Goal: Contribute content

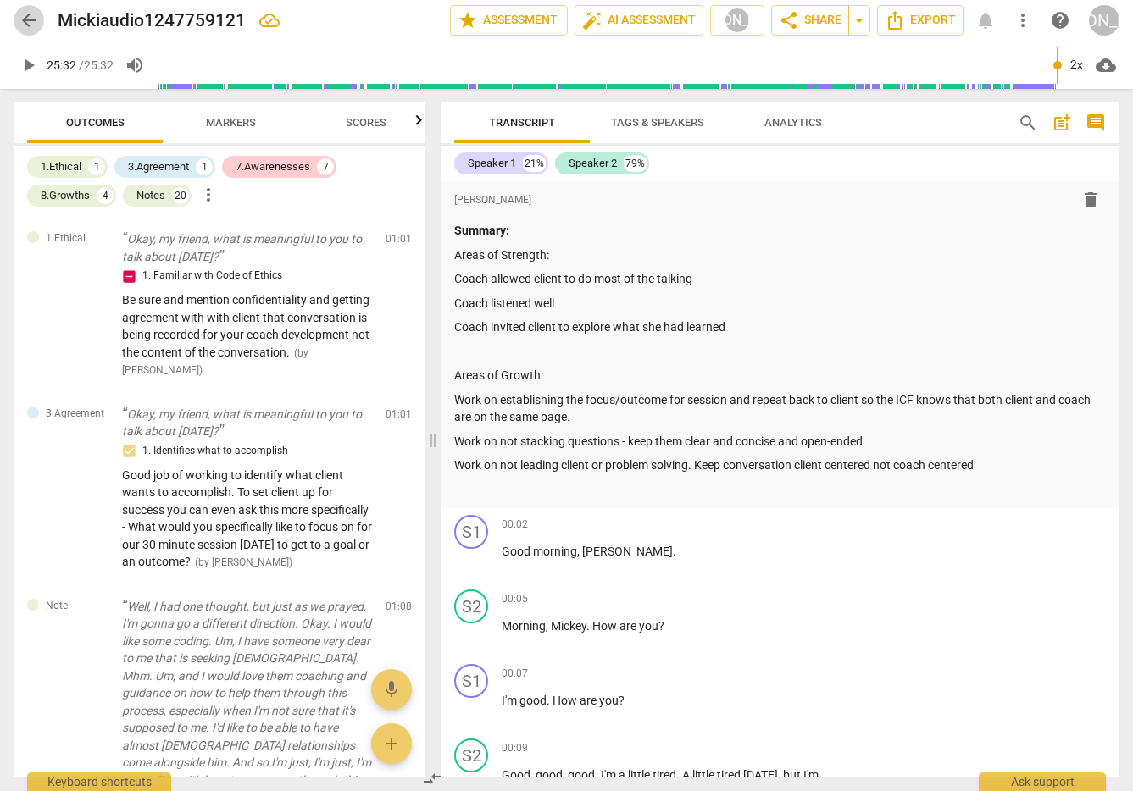
click at [21, 8] on button "arrow_back" at bounding box center [29, 20] width 31 height 31
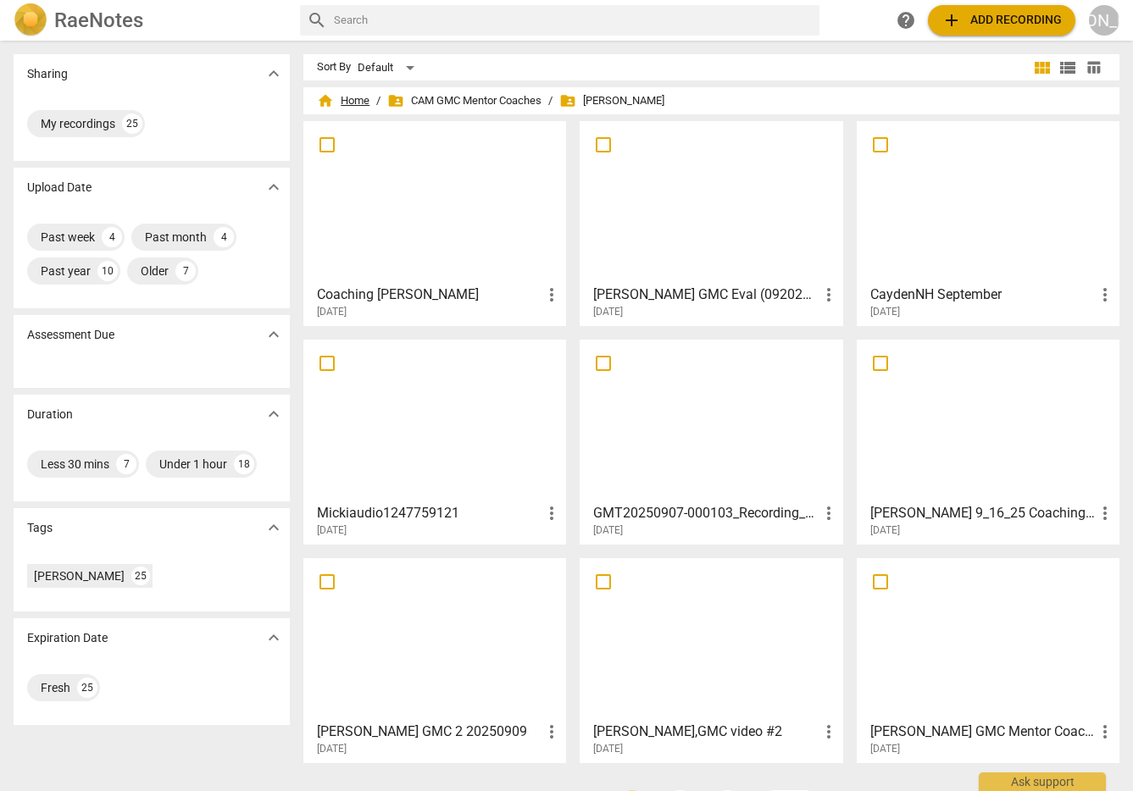
click at [355, 95] on span "home Home" at bounding box center [343, 100] width 53 height 17
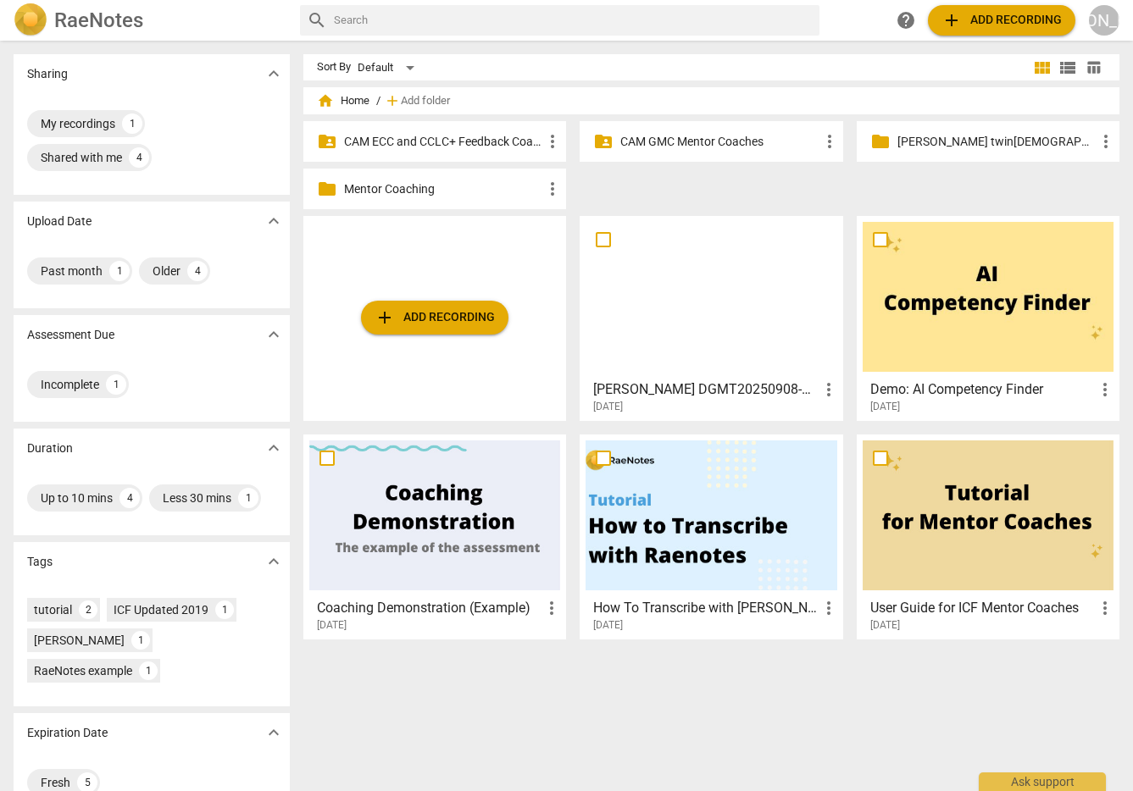
click at [419, 136] on p "CAM ECC and CCLC+ Feedback Coaches" at bounding box center [443, 142] width 198 height 18
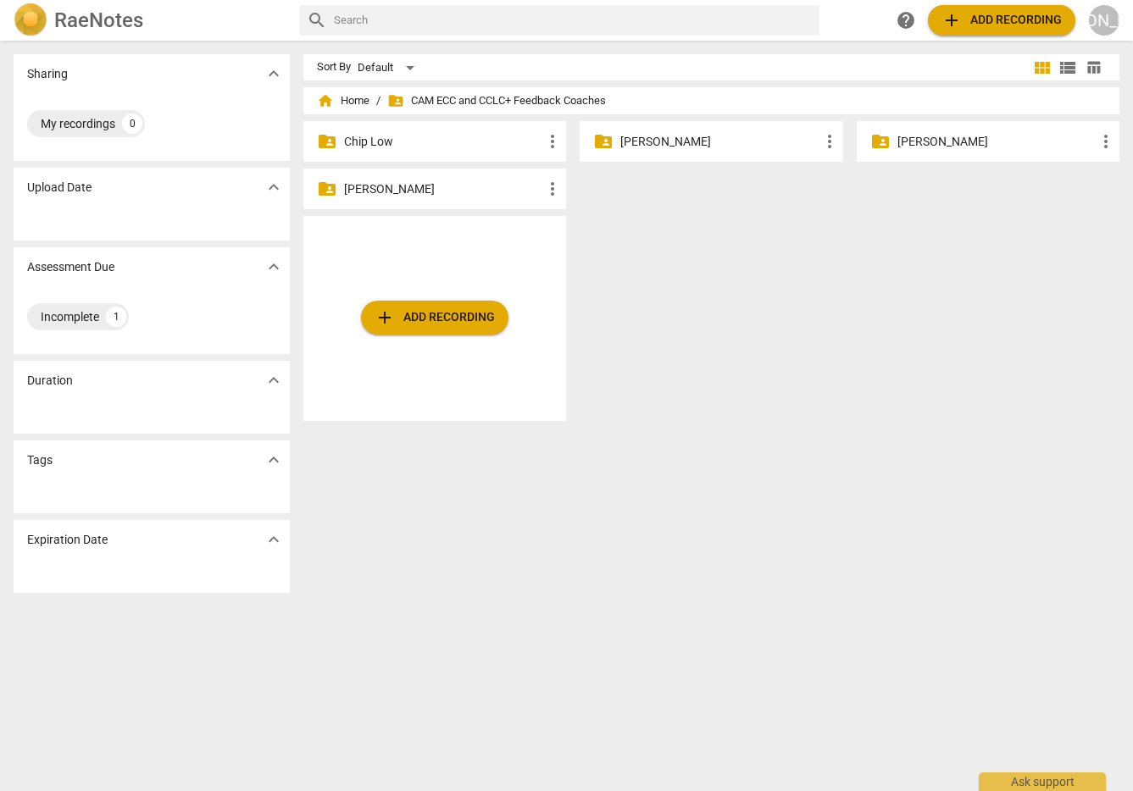
click at [647, 136] on p "[PERSON_NAME]" at bounding box center [719, 142] width 198 height 18
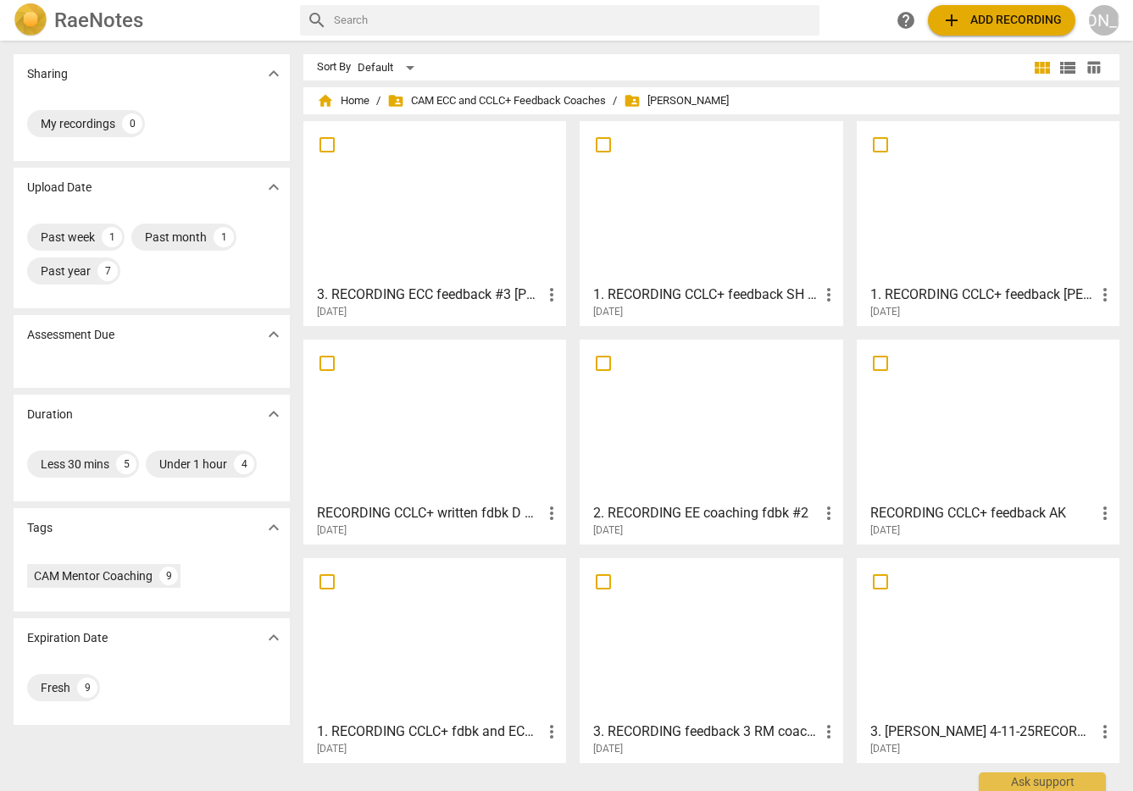
click at [440, 196] on div at bounding box center [434, 202] width 251 height 150
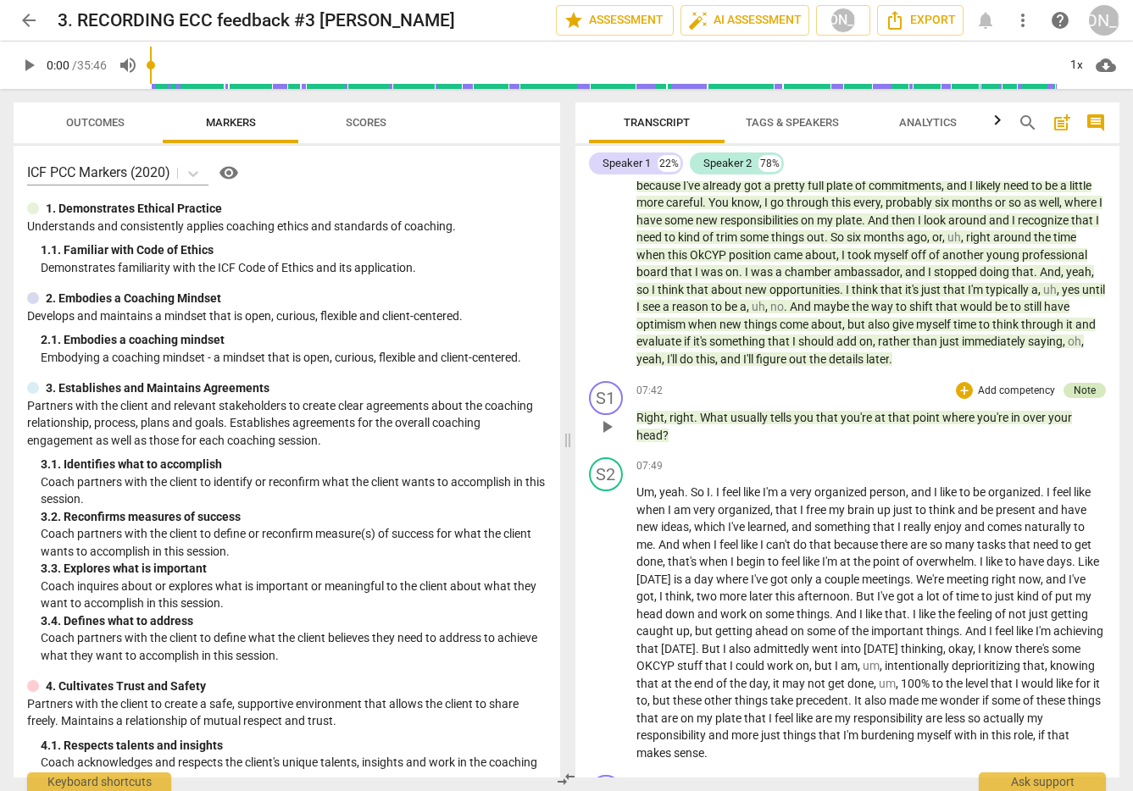
scroll to position [1657, 0]
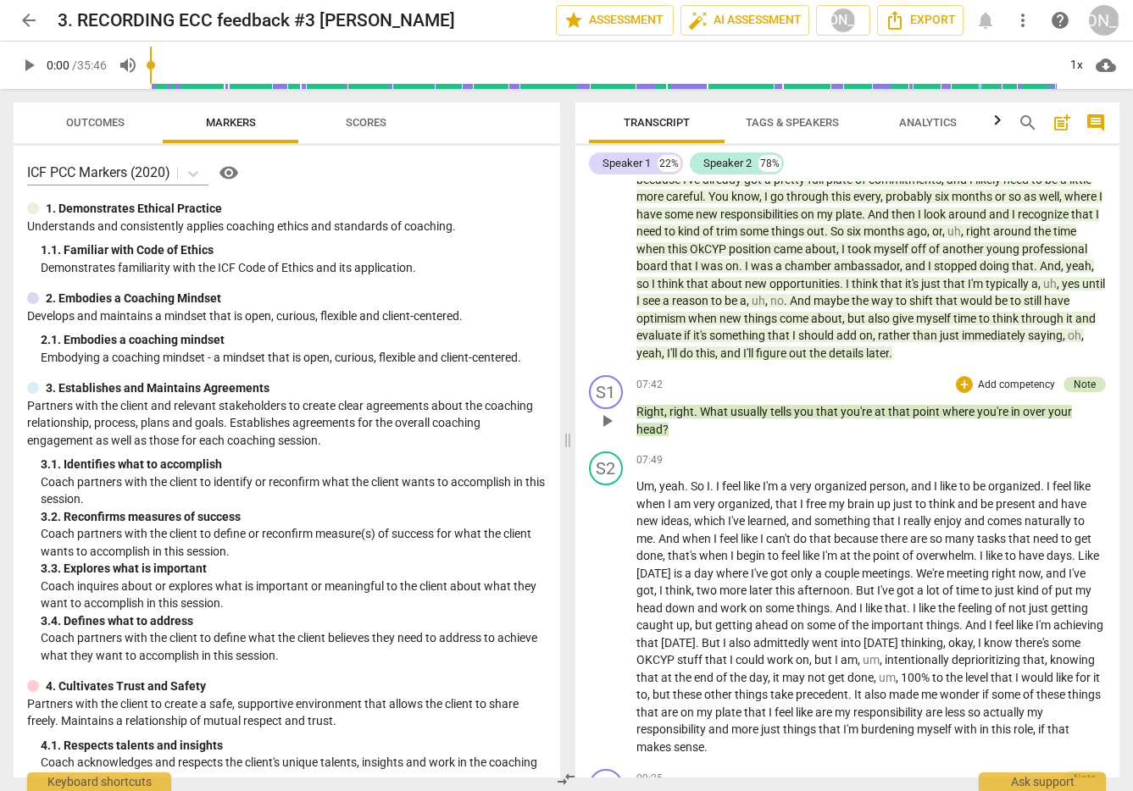
click at [1085, 392] on div "Note" at bounding box center [1085, 384] width 22 height 15
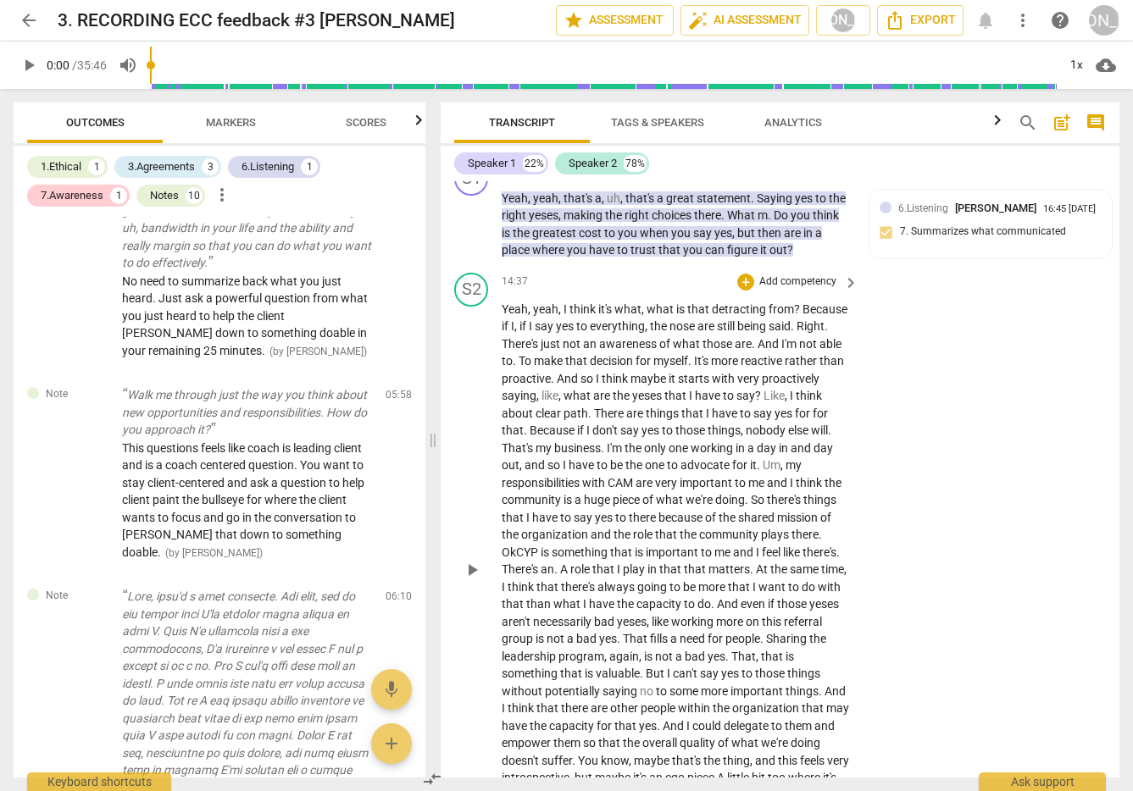
scroll to position [4366, 0]
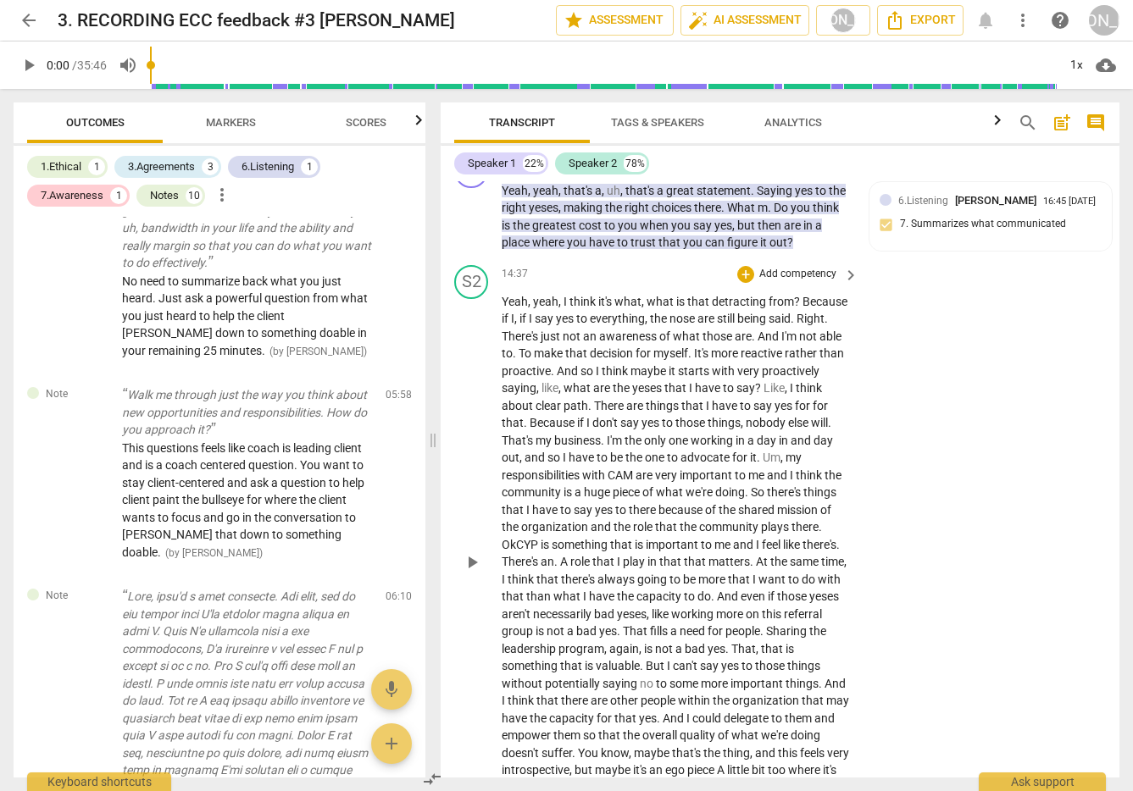
click at [471, 559] on span "play_arrow" at bounding box center [472, 562] width 20 height 20
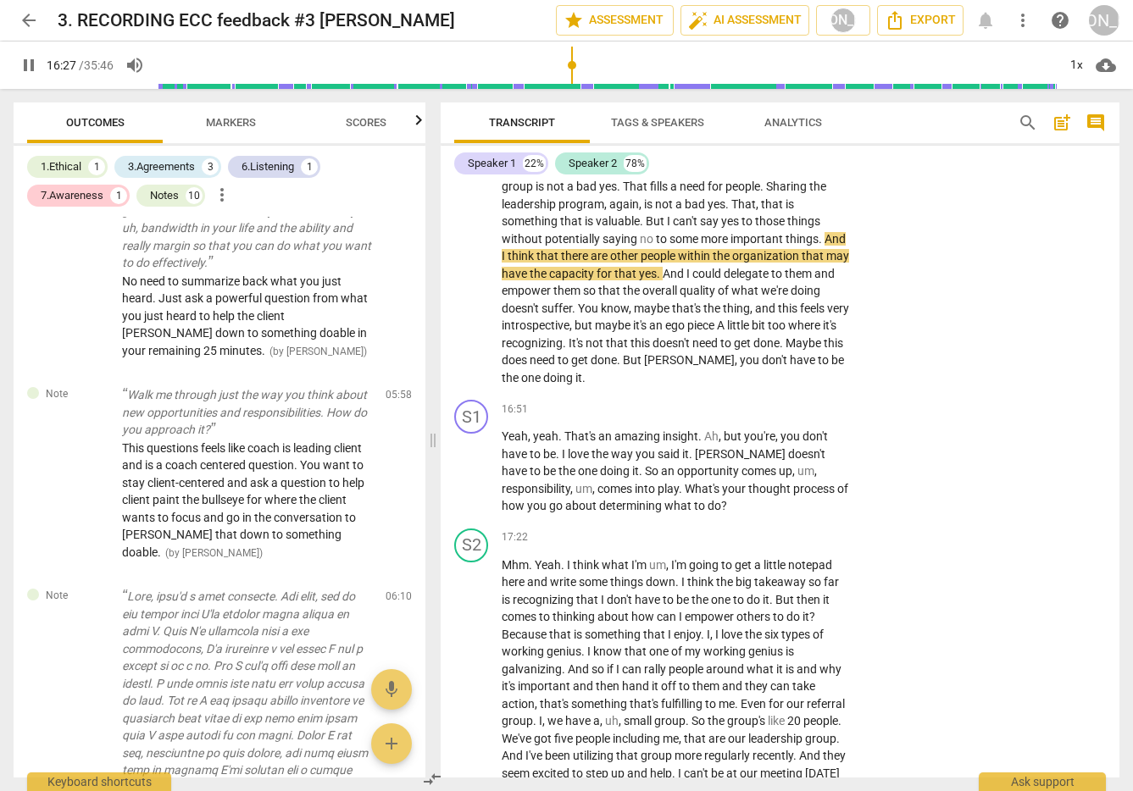
scroll to position [4814, 0]
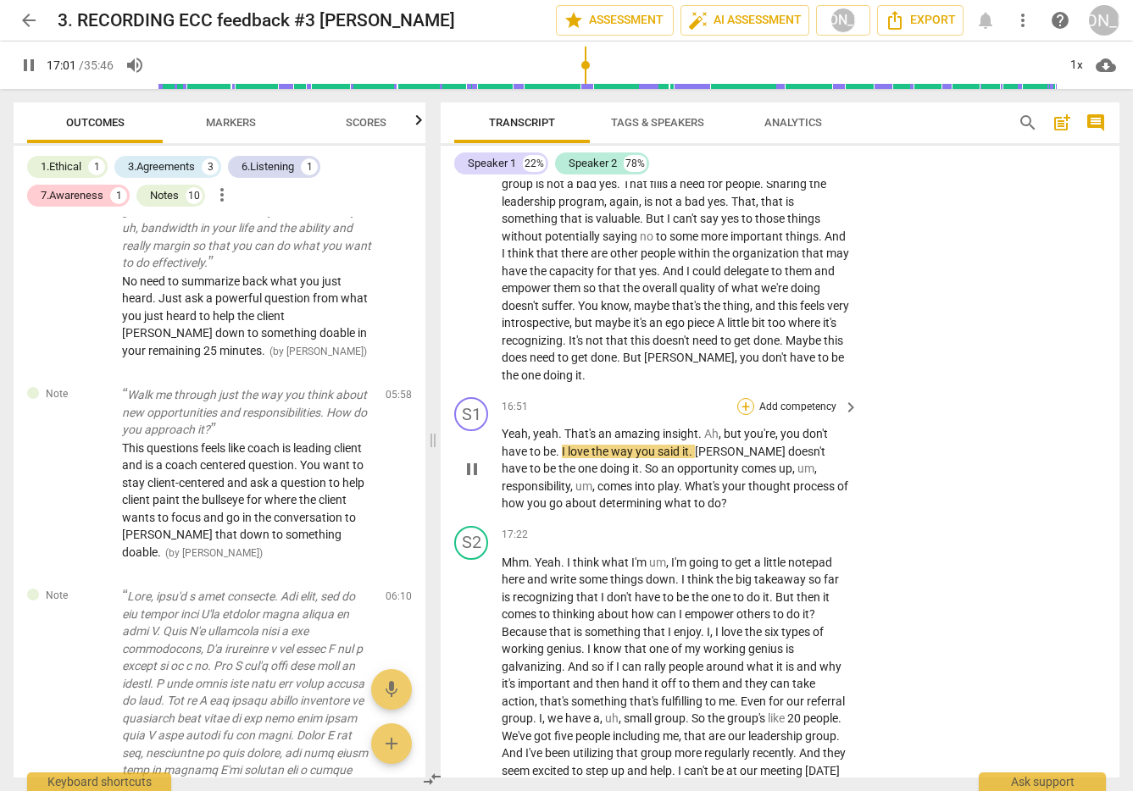
click at [745, 402] on div "+" at bounding box center [745, 406] width 17 height 17
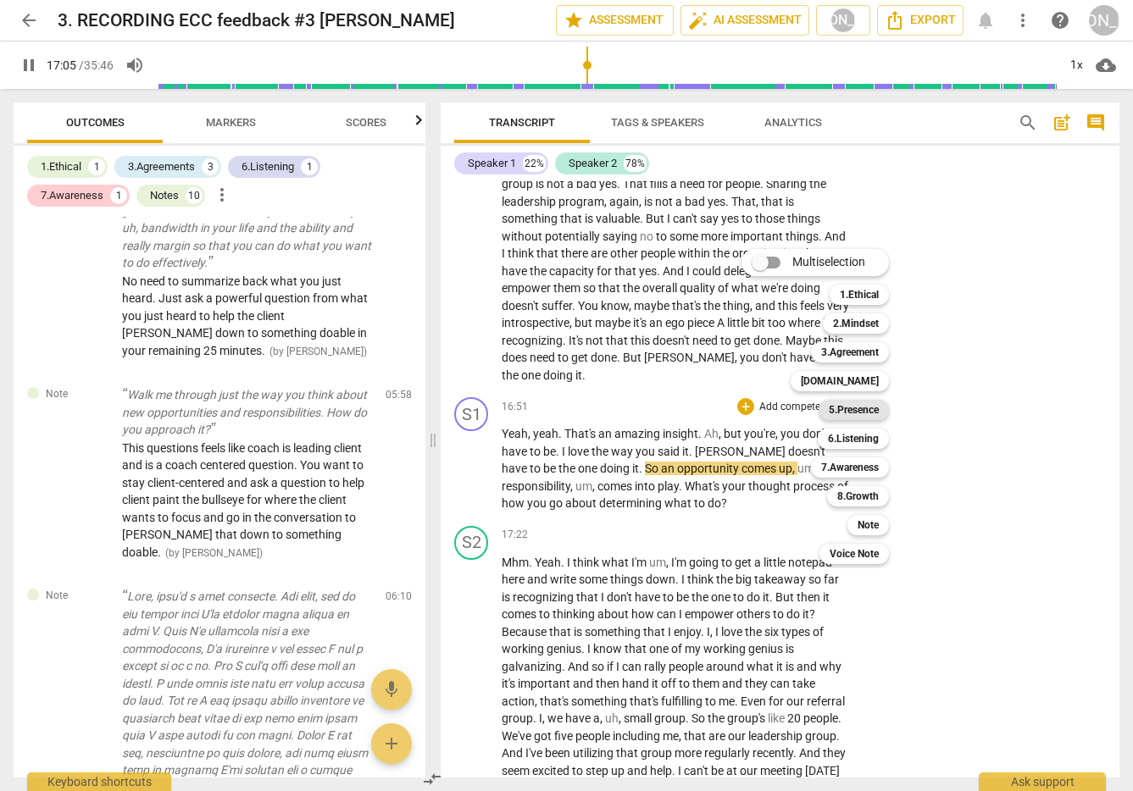
click at [863, 403] on b "5.Presence" at bounding box center [854, 410] width 50 height 20
type input "1025"
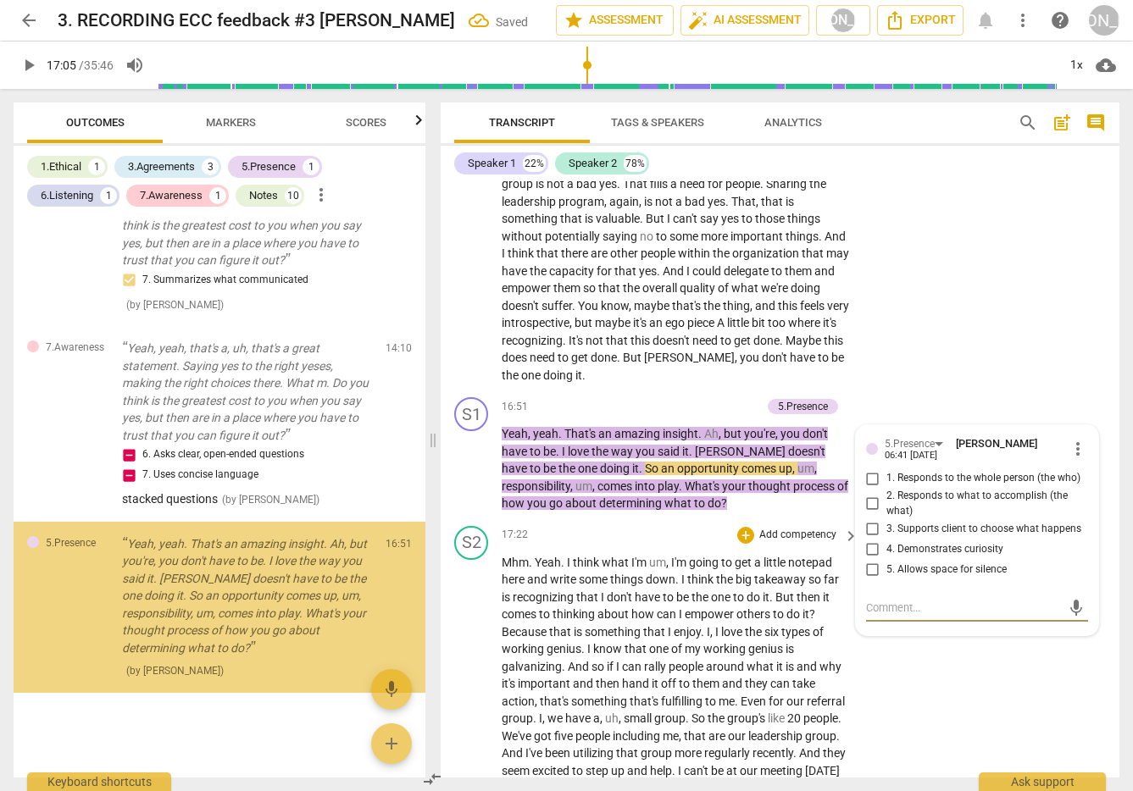
scroll to position [5057, 0]
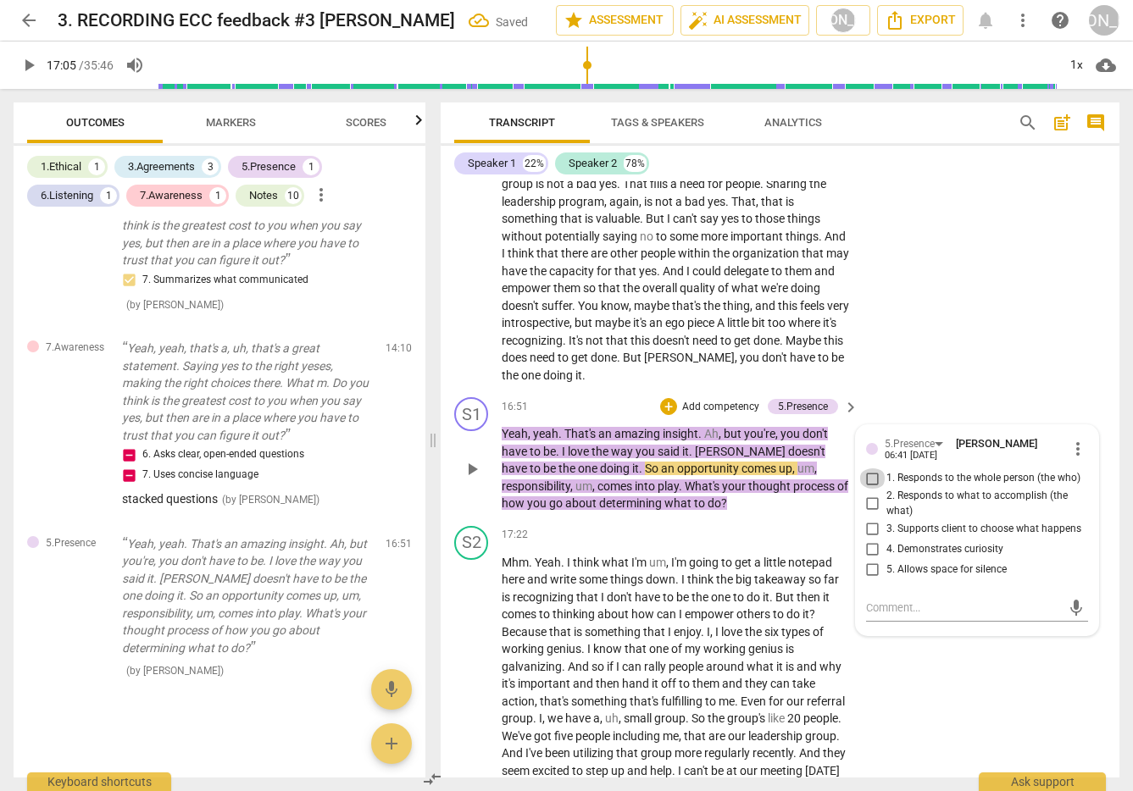
click at [864, 478] on input "1. Responds to the whole person (the who)" at bounding box center [872, 479] width 27 height 20
checkbox input "true"
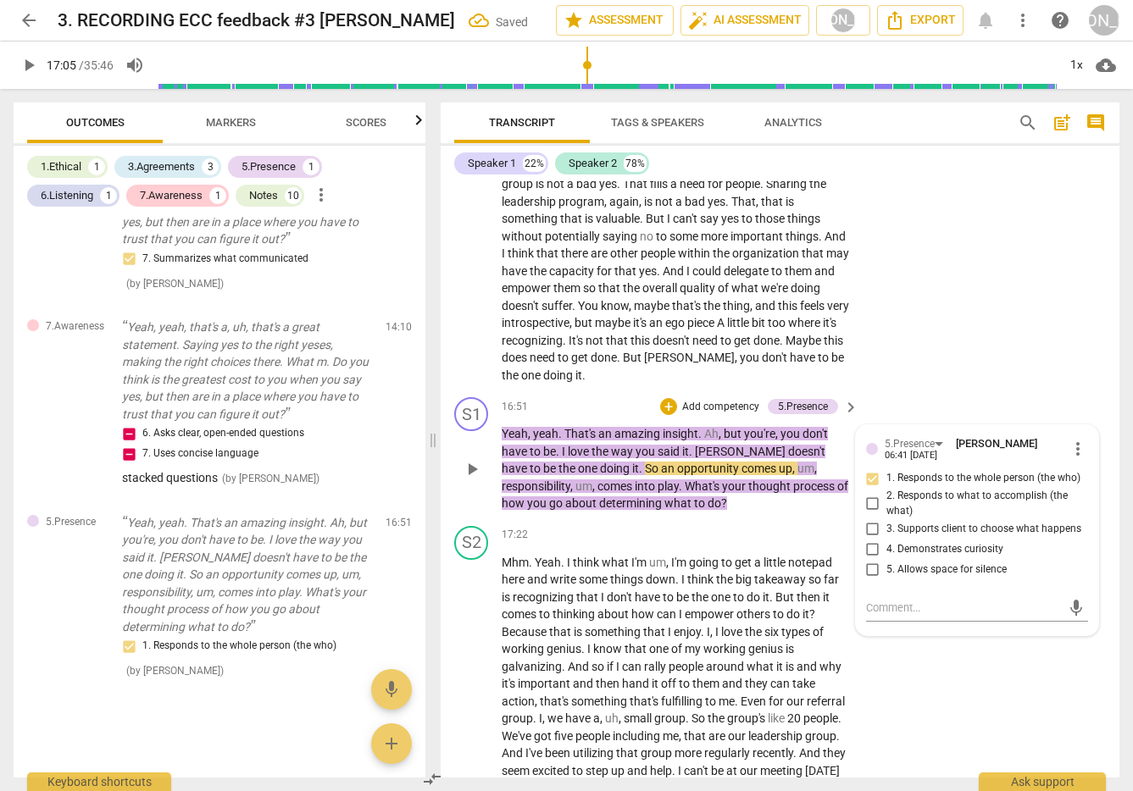
click at [690, 402] on p "Add competency" at bounding box center [720, 407] width 80 height 15
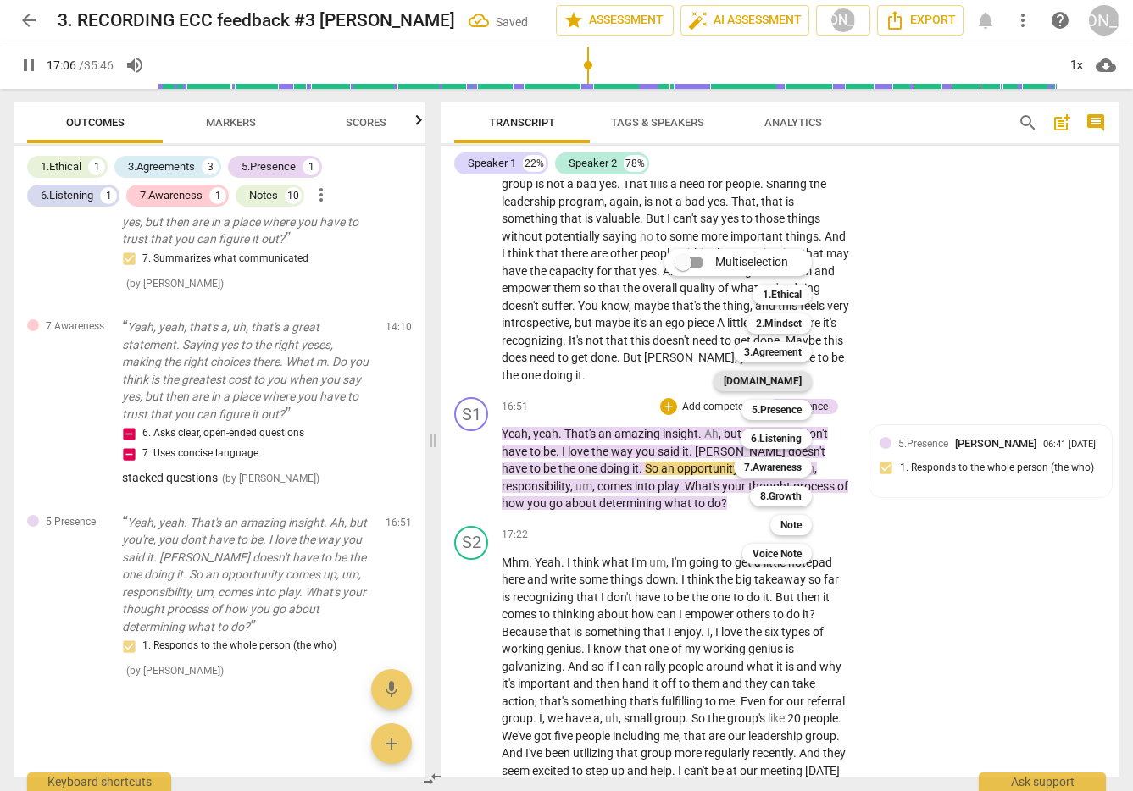
click at [783, 377] on b "[DOMAIN_NAME]" at bounding box center [763, 381] width 78 height 20
type input "1027"
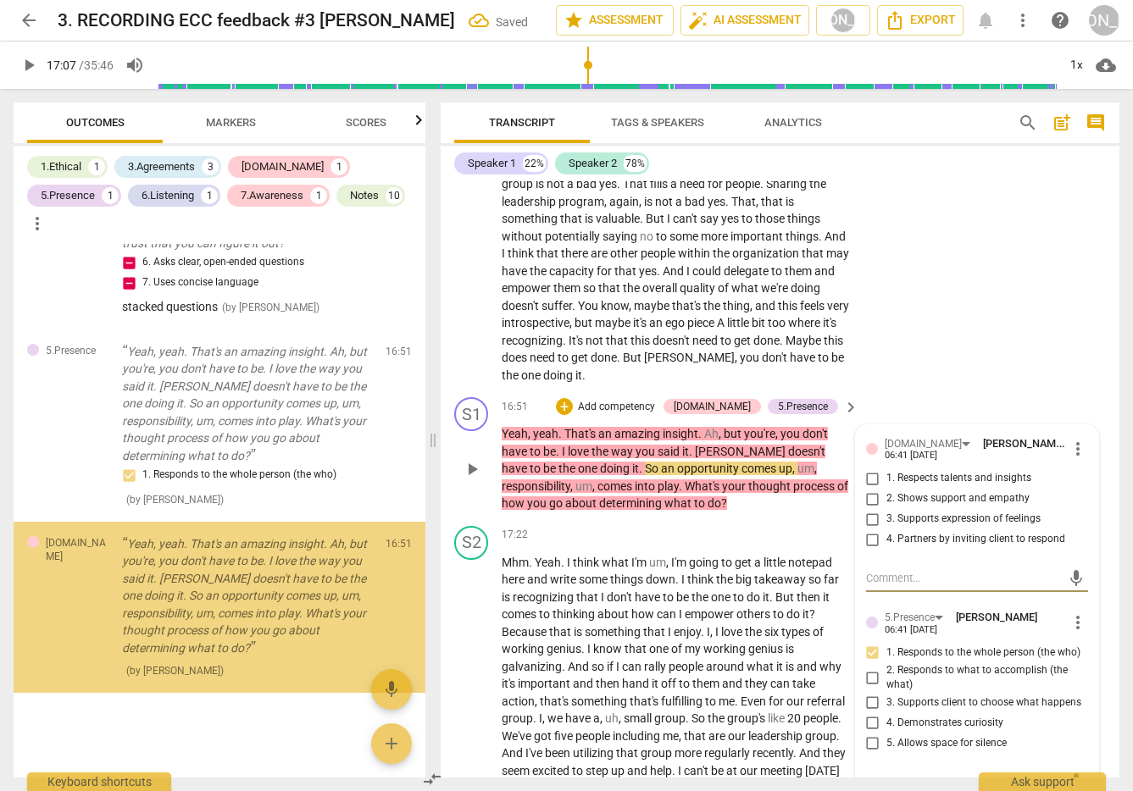
scroll to position [5249, 0]
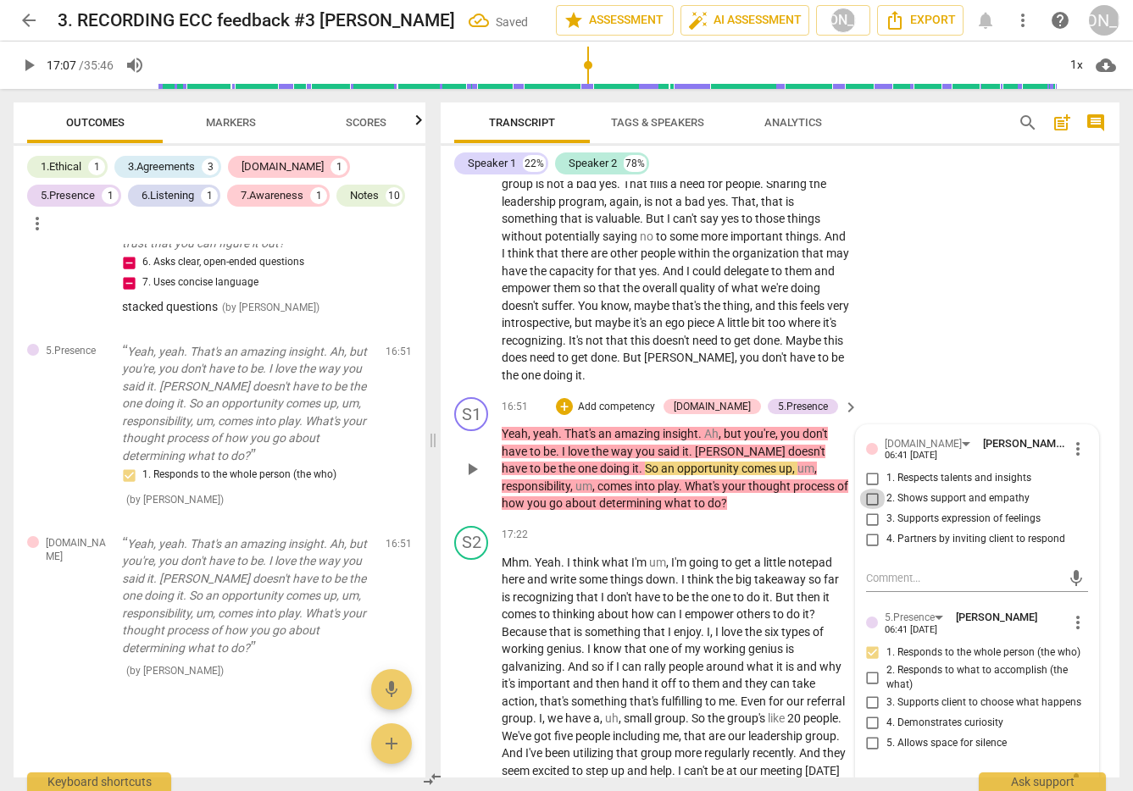
drag, startPoint x: 868, startPoint y: 496, endPoint x: 869, endPoint y: 487, distance: 8.5
click at [868, 494] on input "2. Shows support and empathy" at bounding box center [872, 499] width 27 height 20
checkbox input "true"
click at [869, 470] on input "1. Respects talents and insights" at bounding box center [872, 479] width 27 height 20
checkbox input "true"
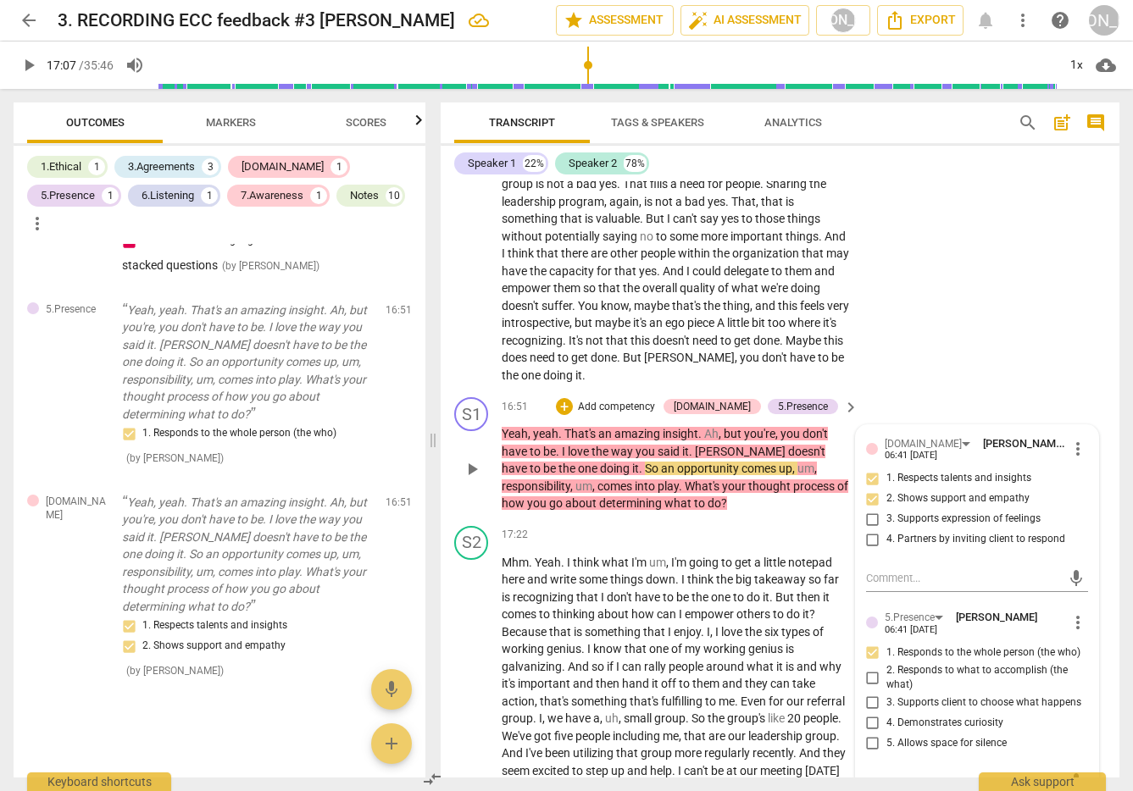
click at [629, 403] on p "Add competency" at bounding box center [616, 407] width 80 height 15
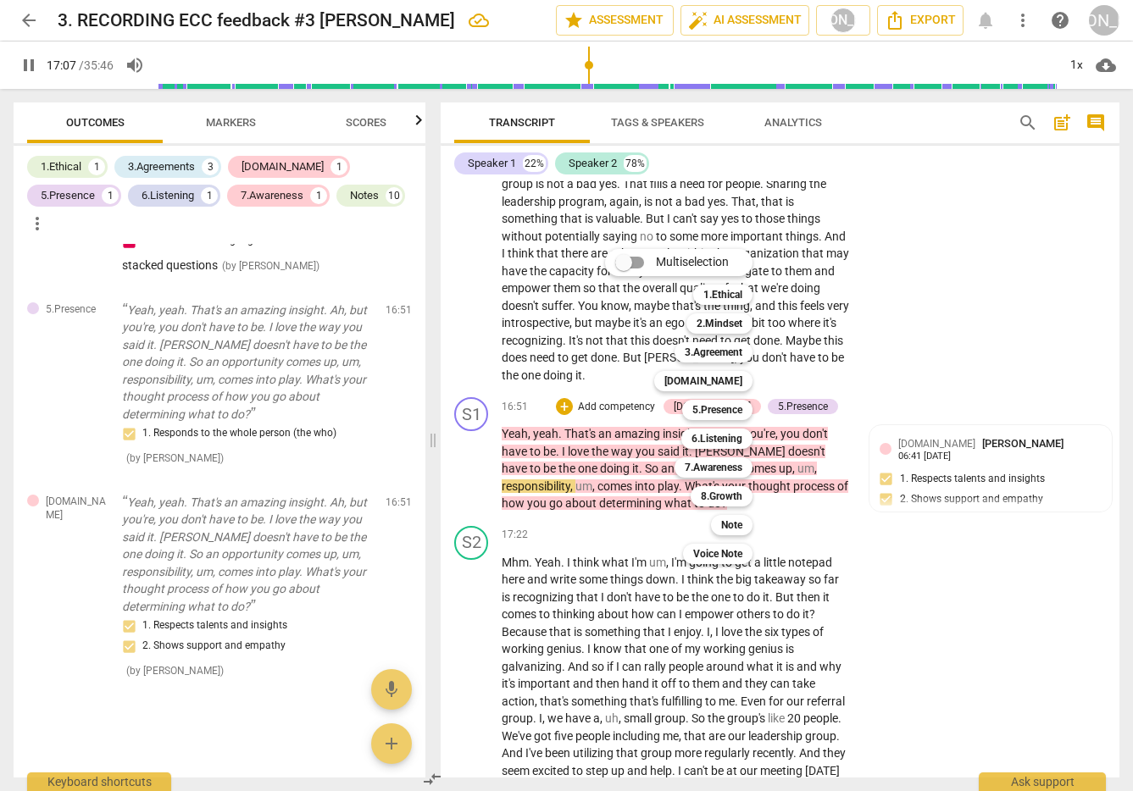
drag, startPoint x: 734, startPoint y: 522, endPoint x: 790, endPoint y: 514, distance: 56.4
click at [734, 522] on b "Note" at bounding box center [731, 525] width 21 height 20
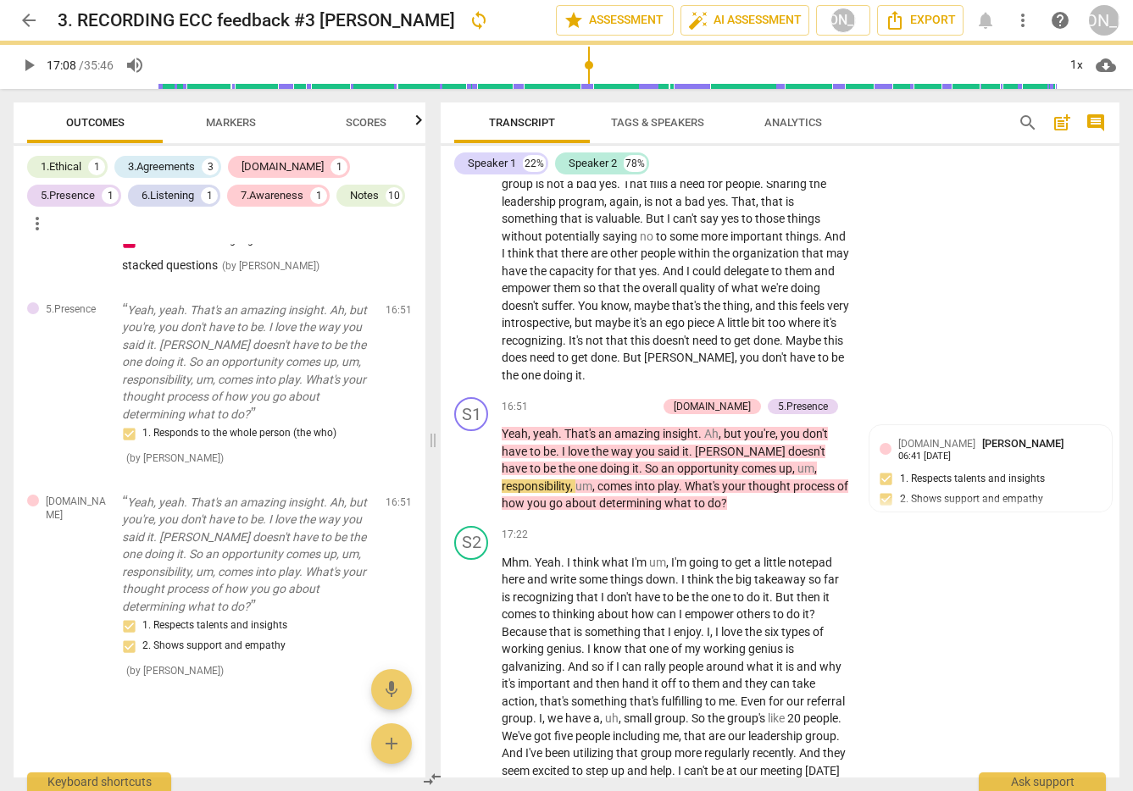
type input "1028"
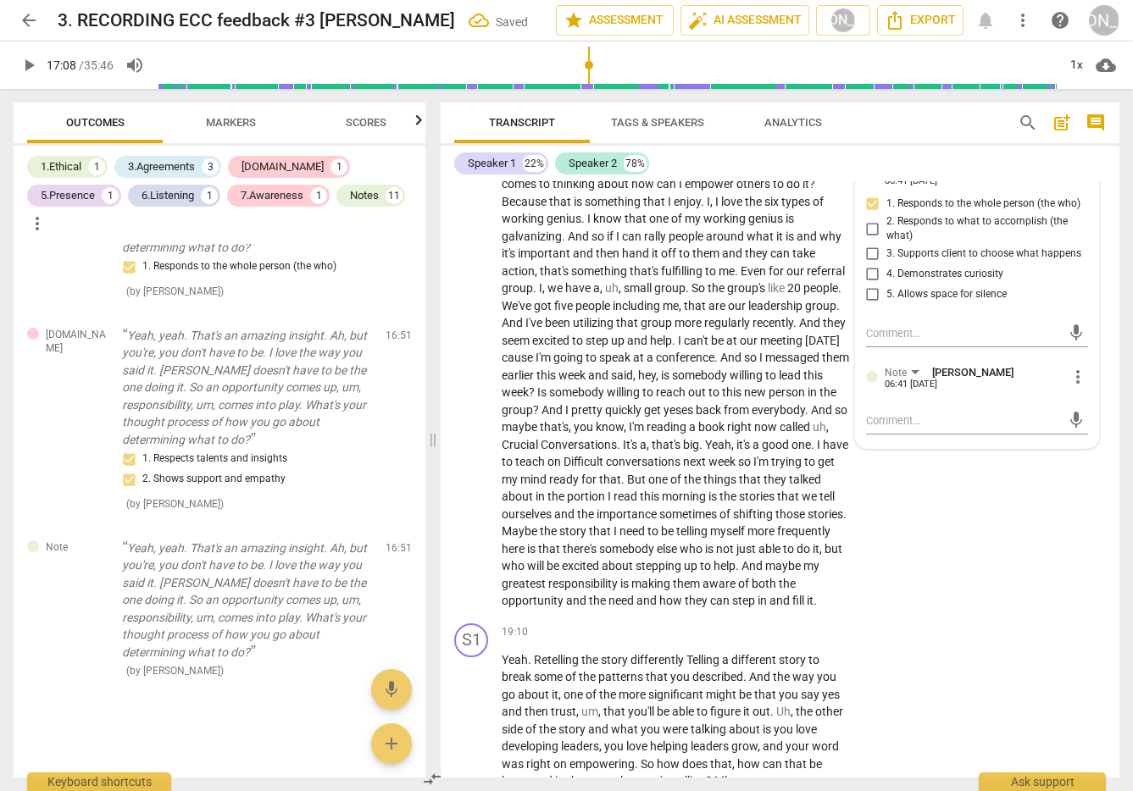
scroll to position [5258, 0]
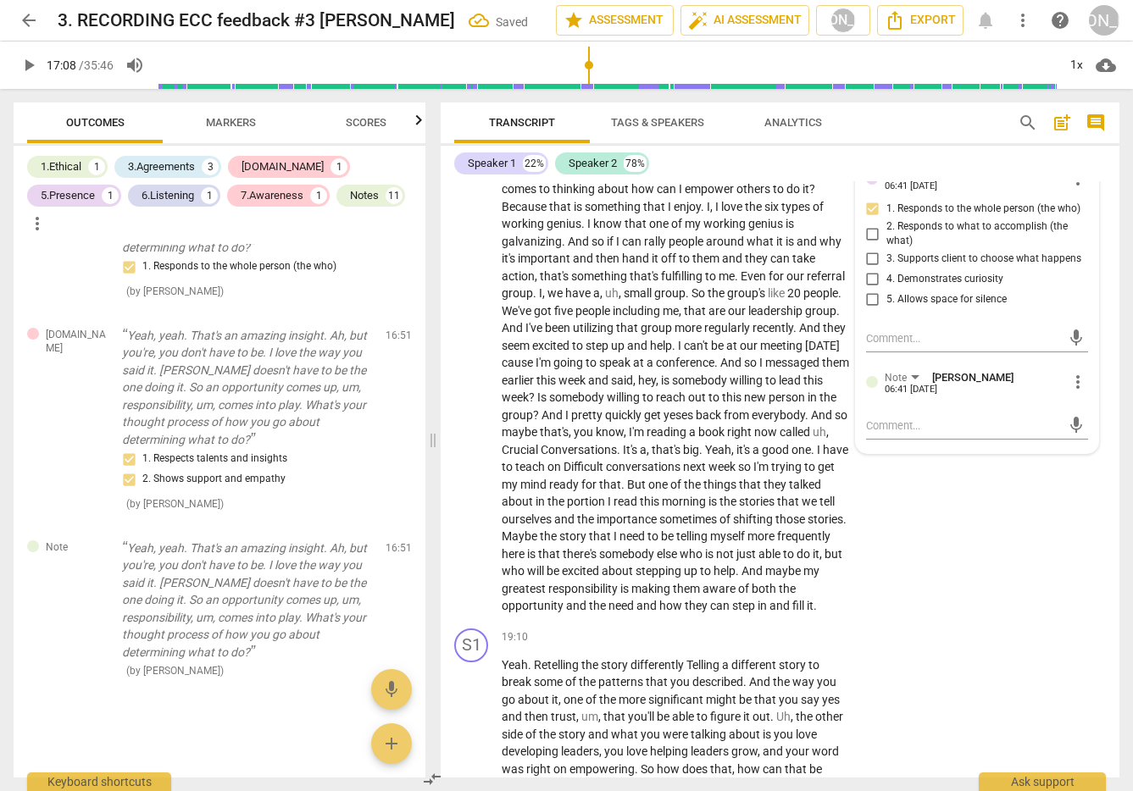
click at [889, 443] on div "mic" at bounding box center [977, 424] width 222 height 37
click at [890, 434] on textarea at bounding box center [963, 426] width 195 height 16
type textarea "N"
type textarea "Ni"
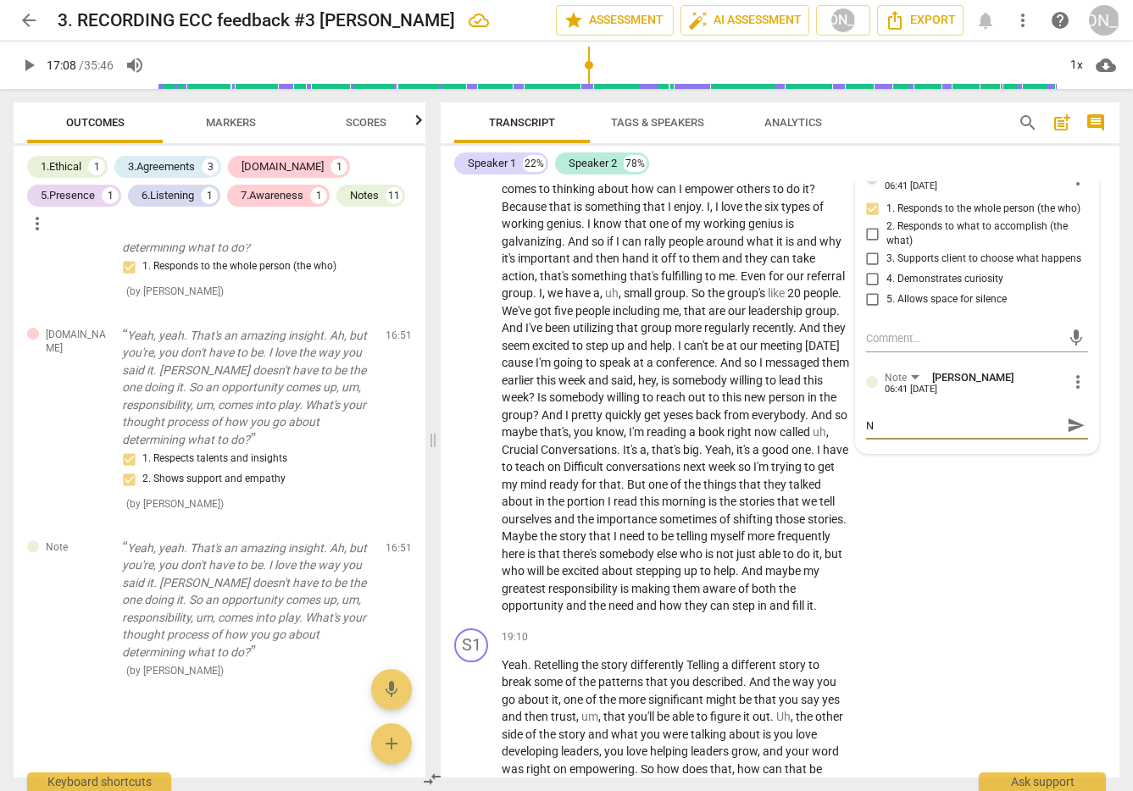
type textarea "Ni"
type textarea "Nic"
type textarea "Nice"
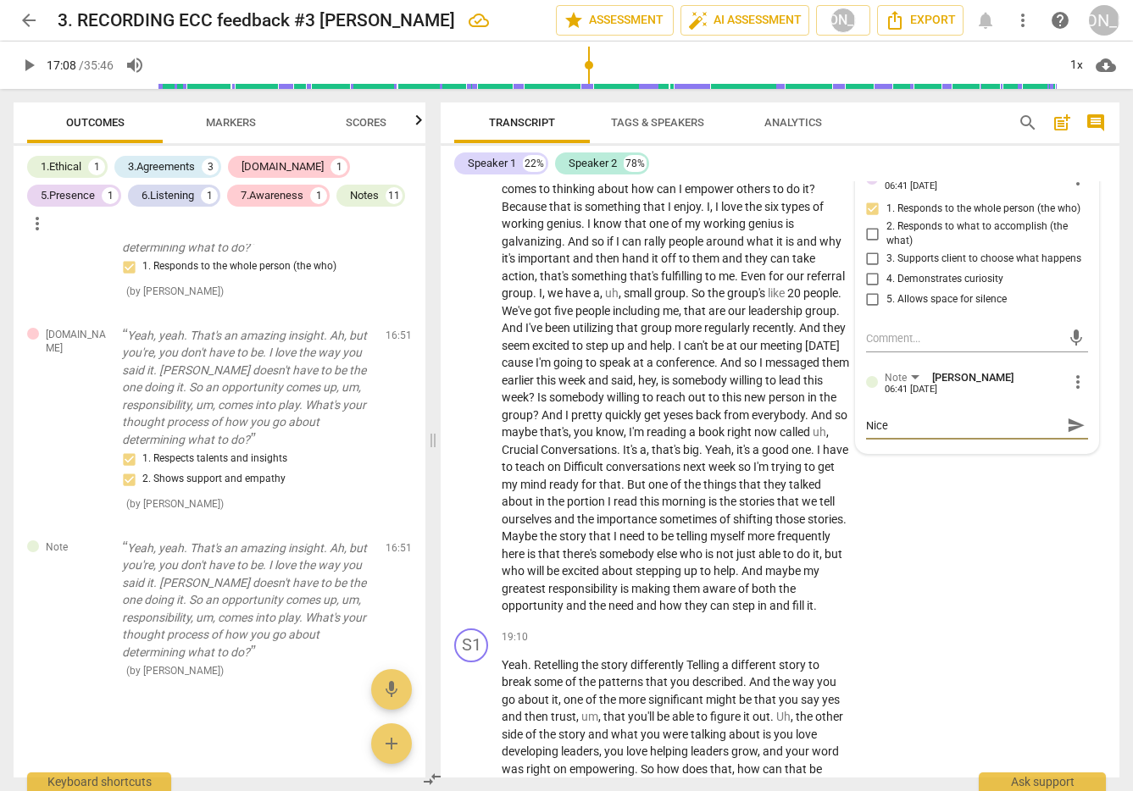
type textarea "Nice"
type textarea "Nice e"
type textarea "Nice en"
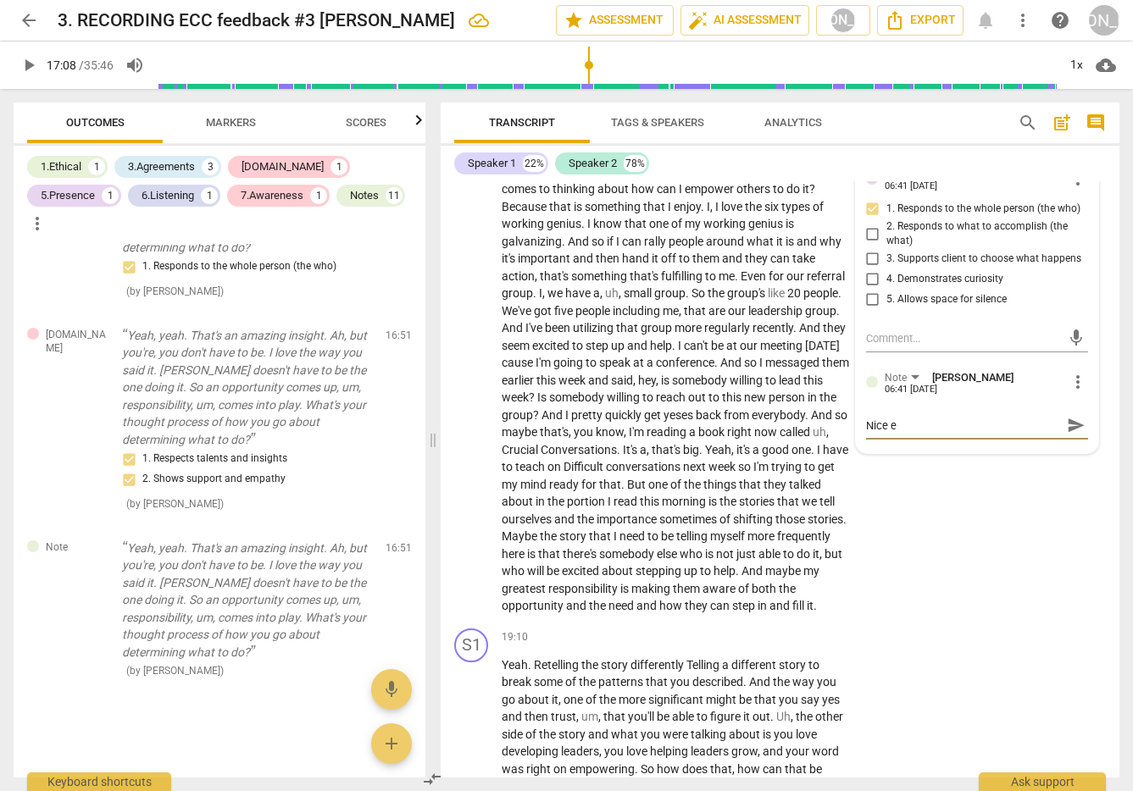
type textarea "Nice en"
type textarea "Nice enc"
type textarea "Nice enco"
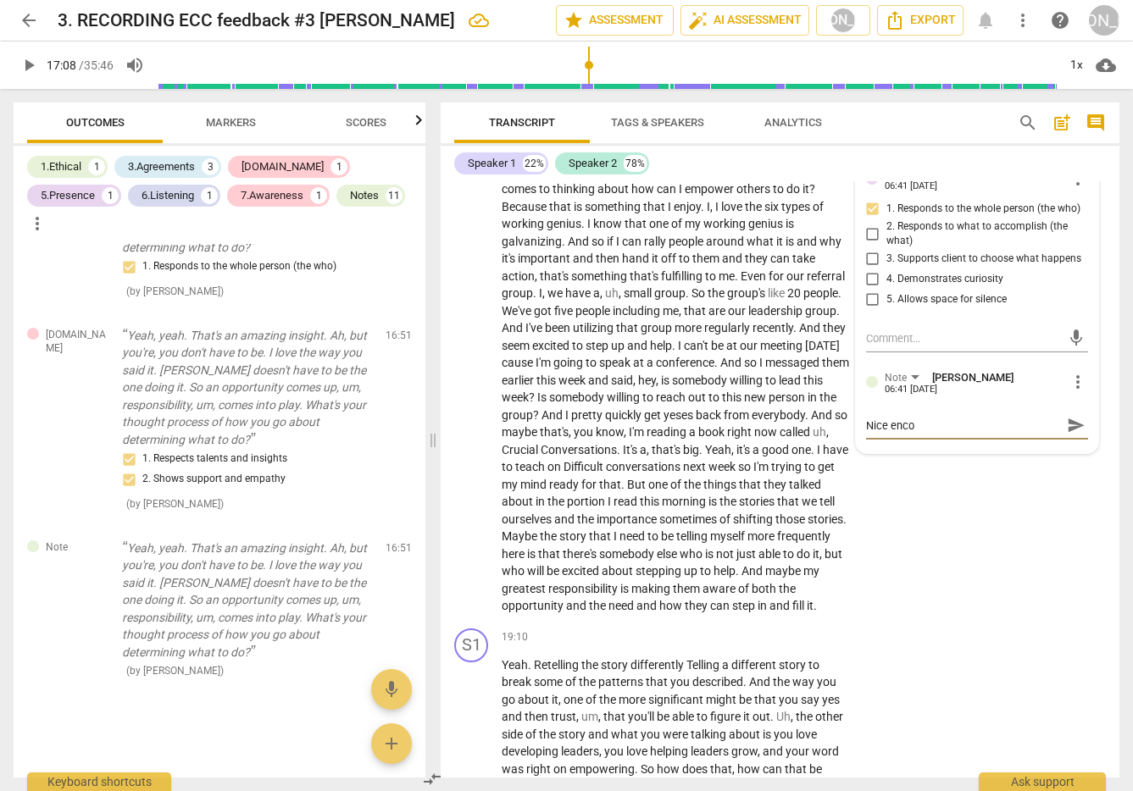
type textarea "Nice encou"
type textarea "Nice encour"
type textarea "Nice encoura"
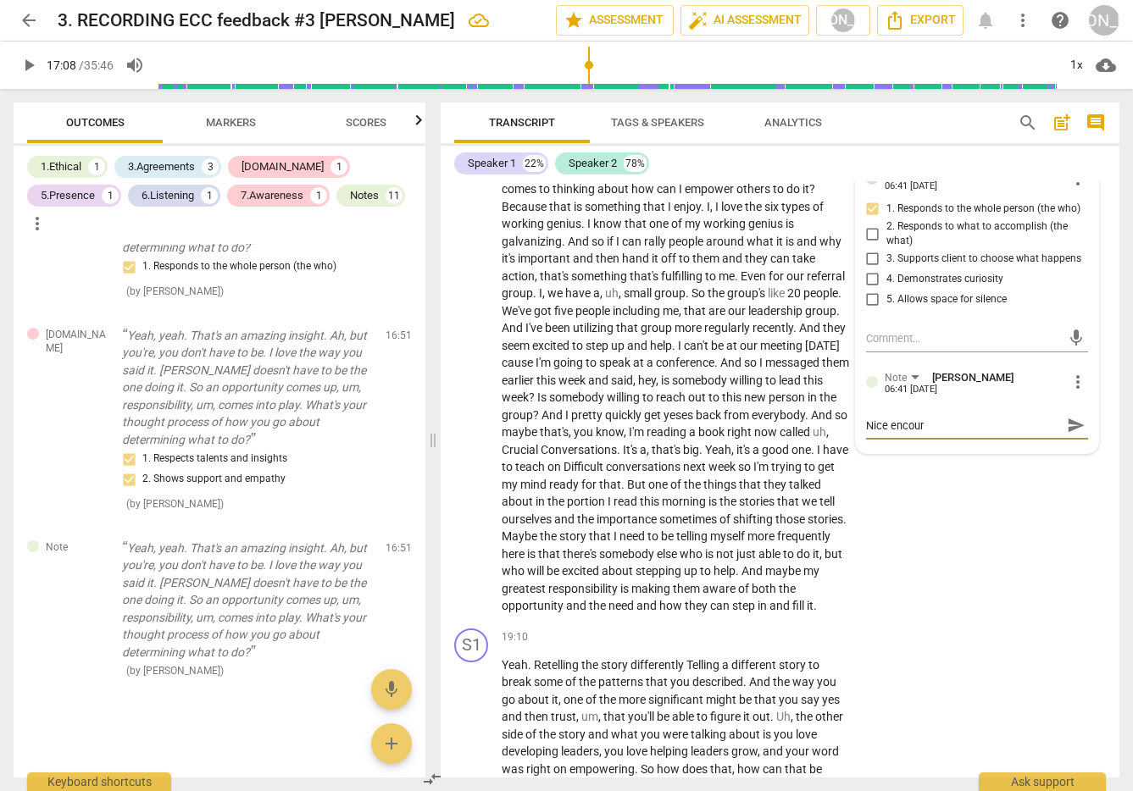
type textarea "Nice encoura"
type textarea "Nice encourag"
type textarea "Nice encourage"
type textarea "Nice encouragem"
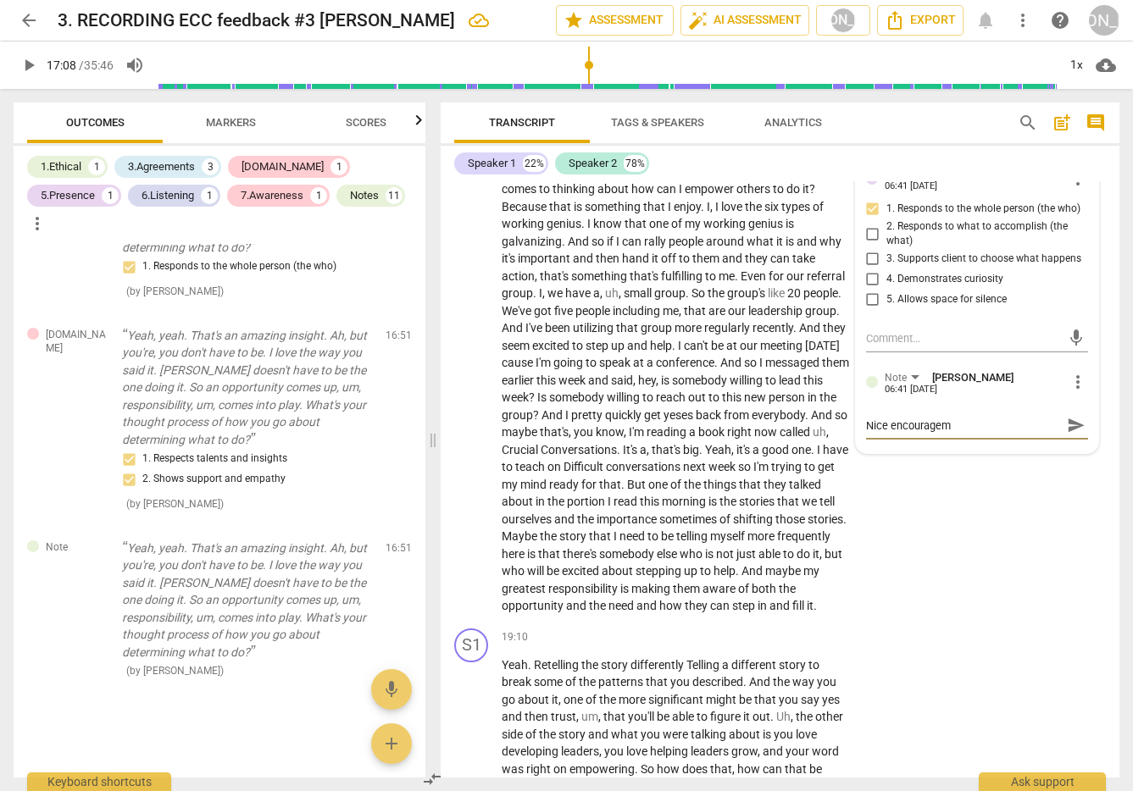
type textarea "Nice encourageme"
type textarea "Nice encouragemen"
type textarea "Nice encouragement"
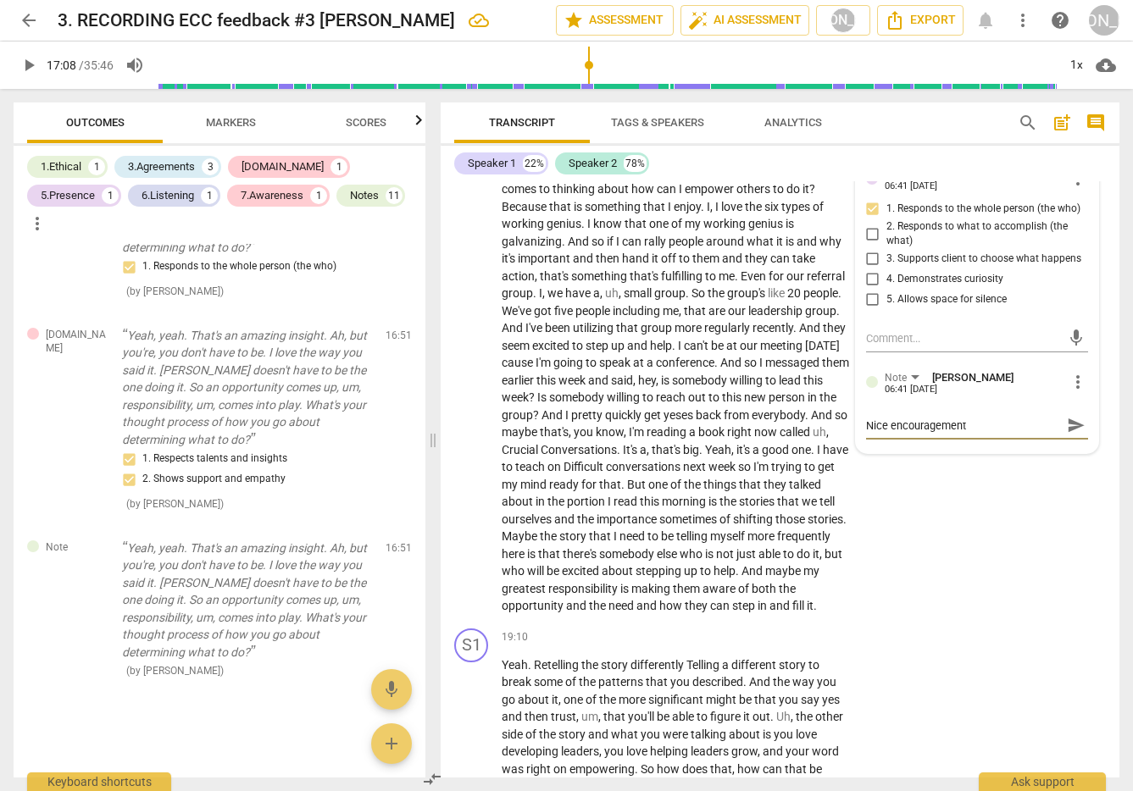
type textarea "Nice encouragement"
type textarea "Nice encouragement b"
type textarea "Nice encouragement bu"
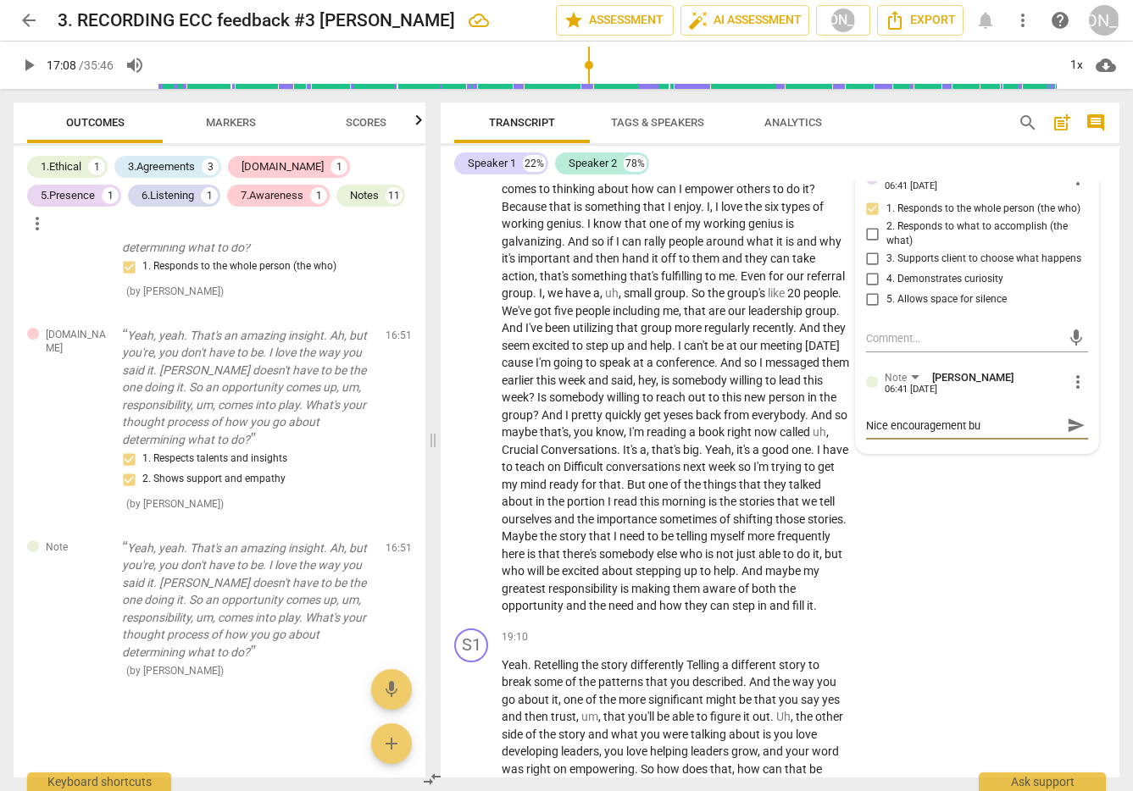
type textarea "Nice encouragement but"
type textarea "Nice encouragement but n"
type textarea "Nice encouragement but no"
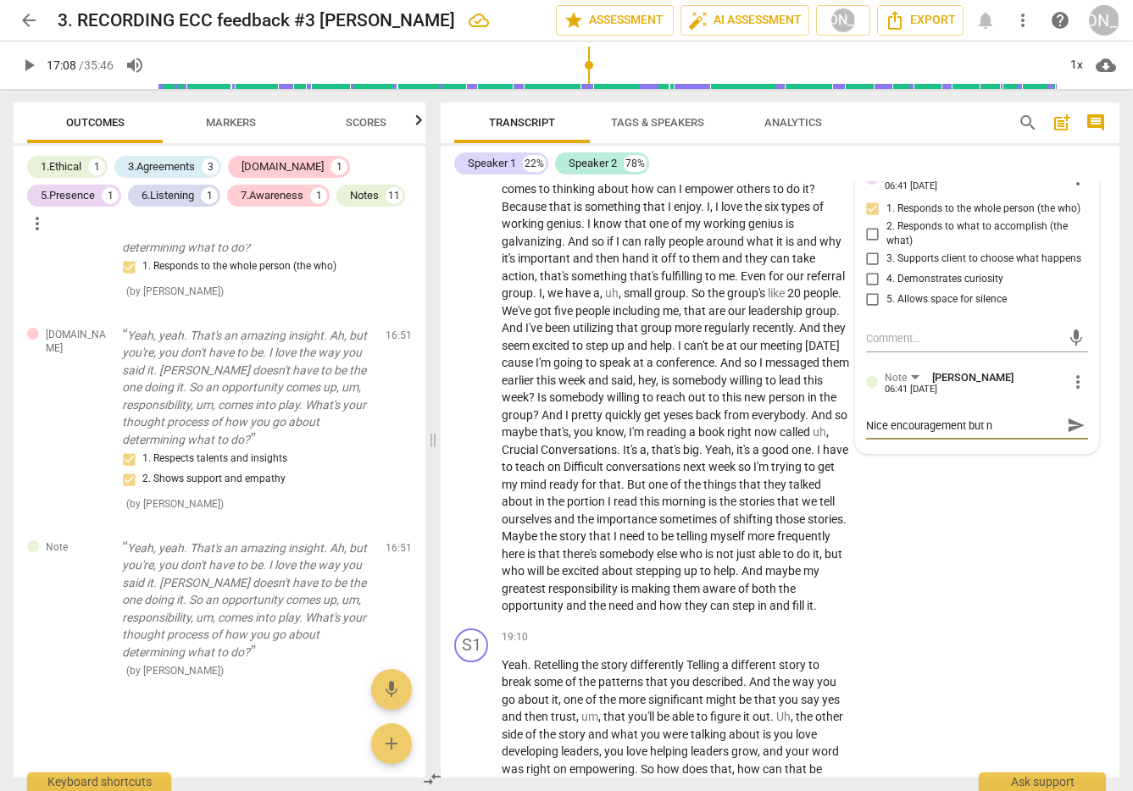
type textarea "Nice encouragement but no"
type textarea "Nice encouragement but no n"
type textarea "Nice encouragement but no ne"
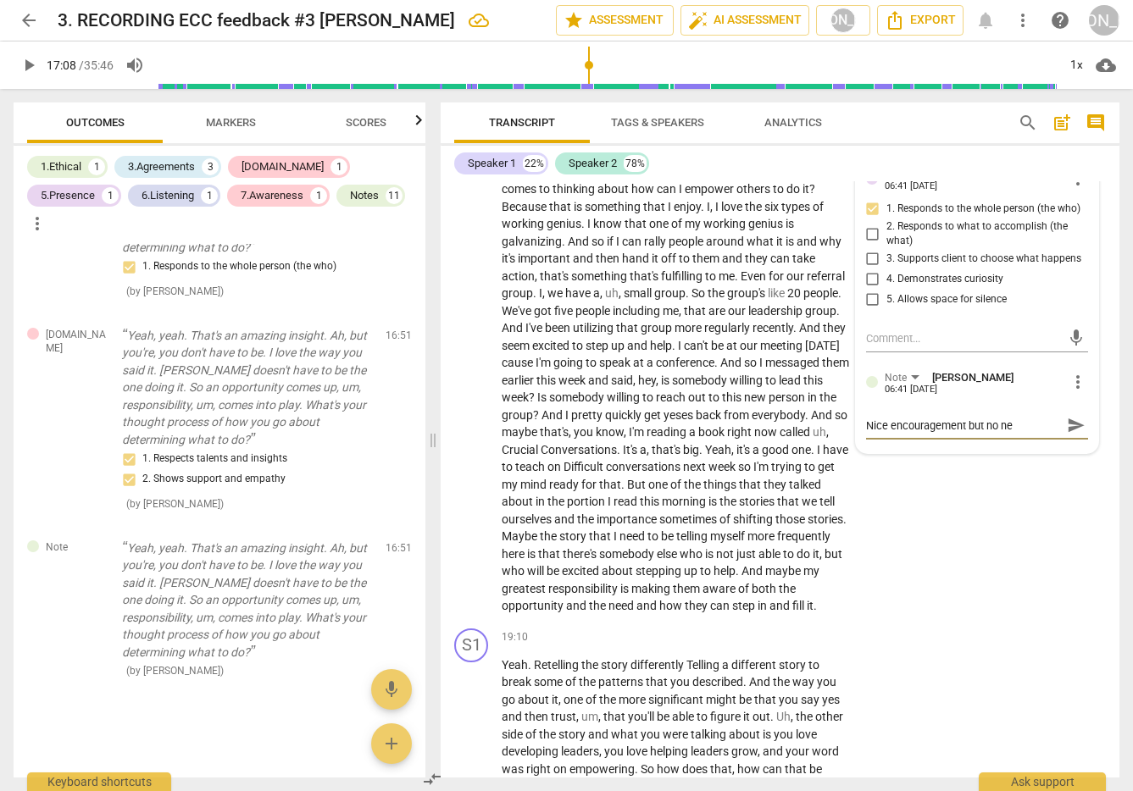
type textarea "Nice encouragement but no nee"
type textarea "Nice encouragement but no need"
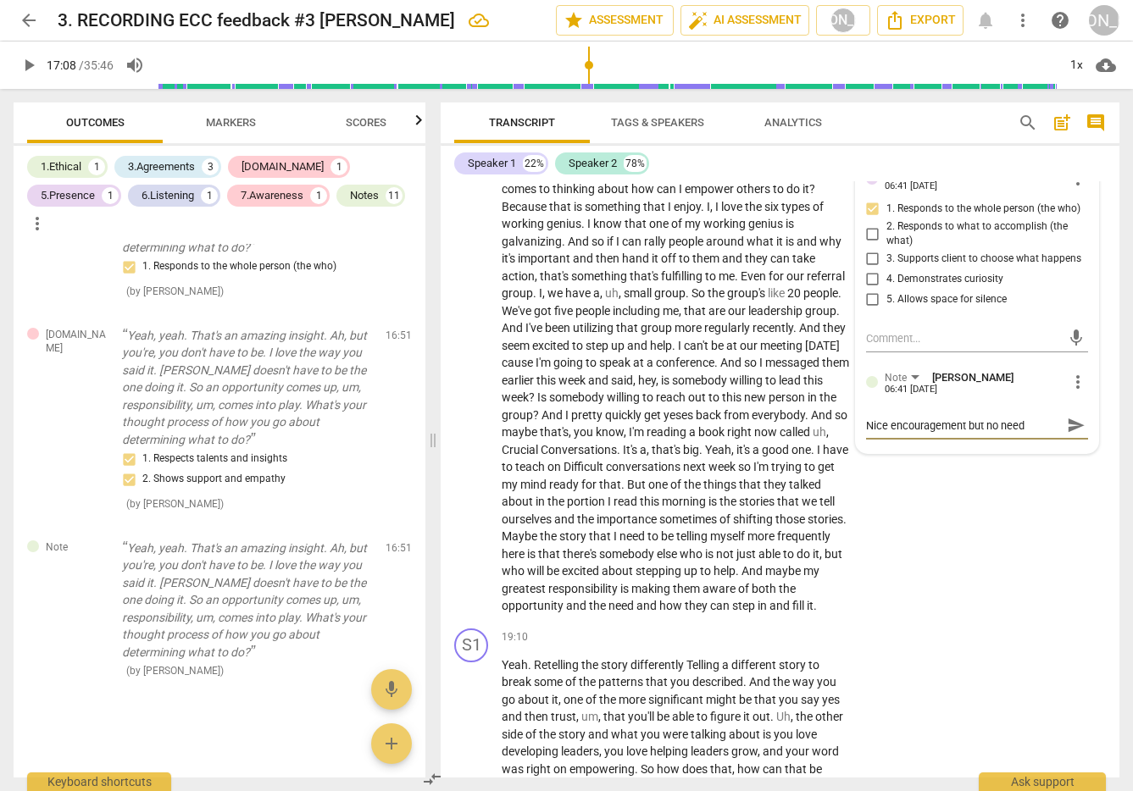
type textarea "Nice encouragement but no need"
type textarea "Nice encouragement but no need t"
type textarea "Nice encouragement but no need to"
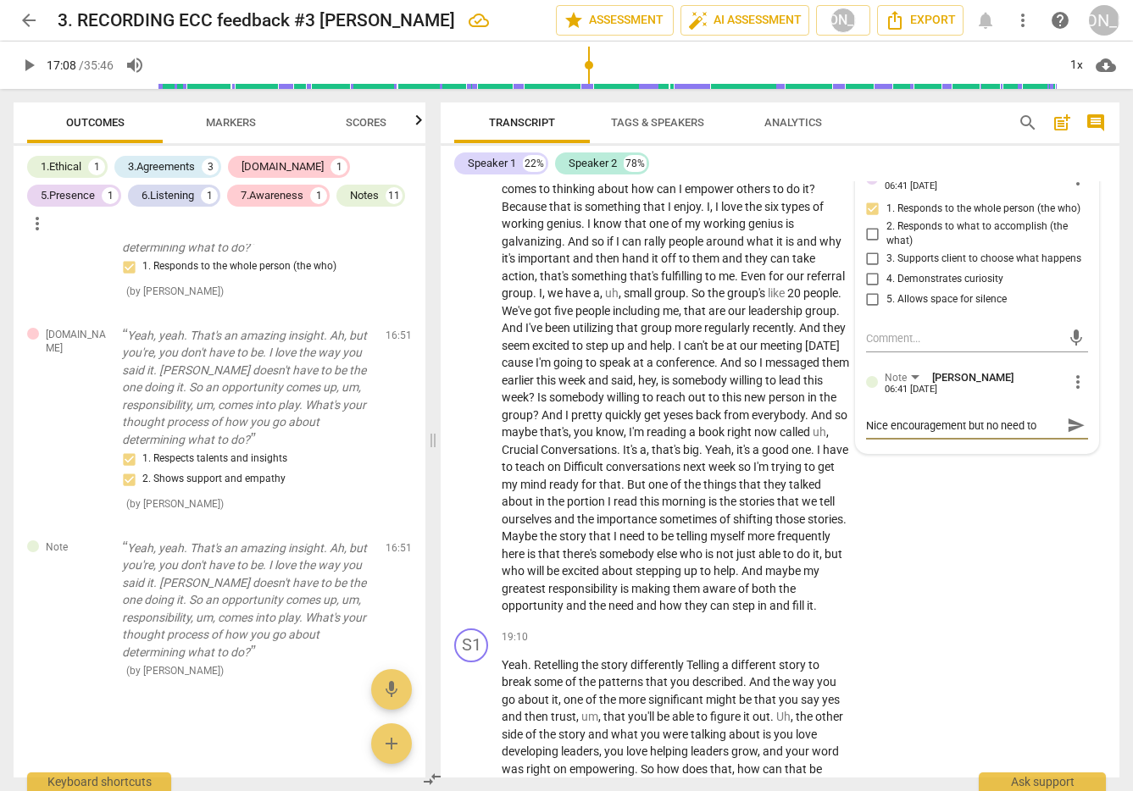
type textarea "Nice encouragement but no need to r"
type textarea "Nice encouragement but no need to re"
type textarea "Nice encouragement but no need to res"
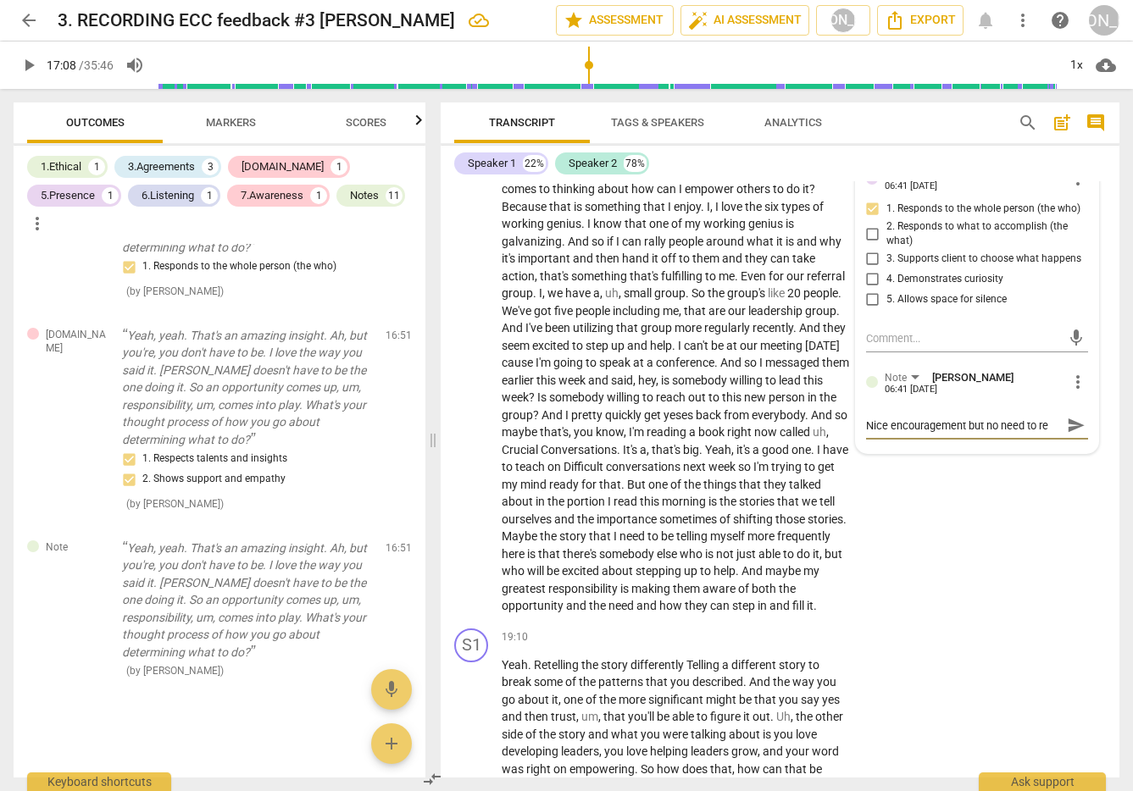
type textarea "Nice encouragement but no need to res"
type textarea "Nice encouragement but no need to rest"
type textarea "Nice encouragement but no need to resta"
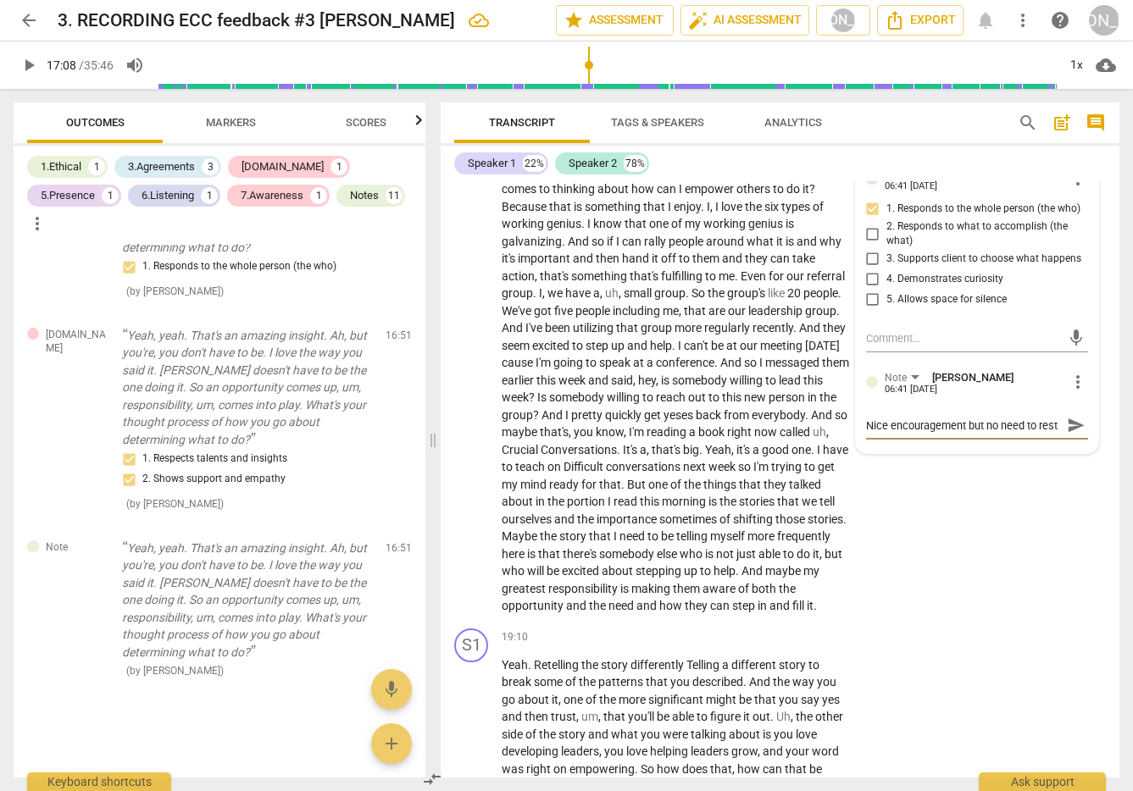
type textarea "Nice encouragement but no need to resta"
type textarea "Nice encouragement but no need to restat"
type textarea "Nice encouragement but no need to restate"
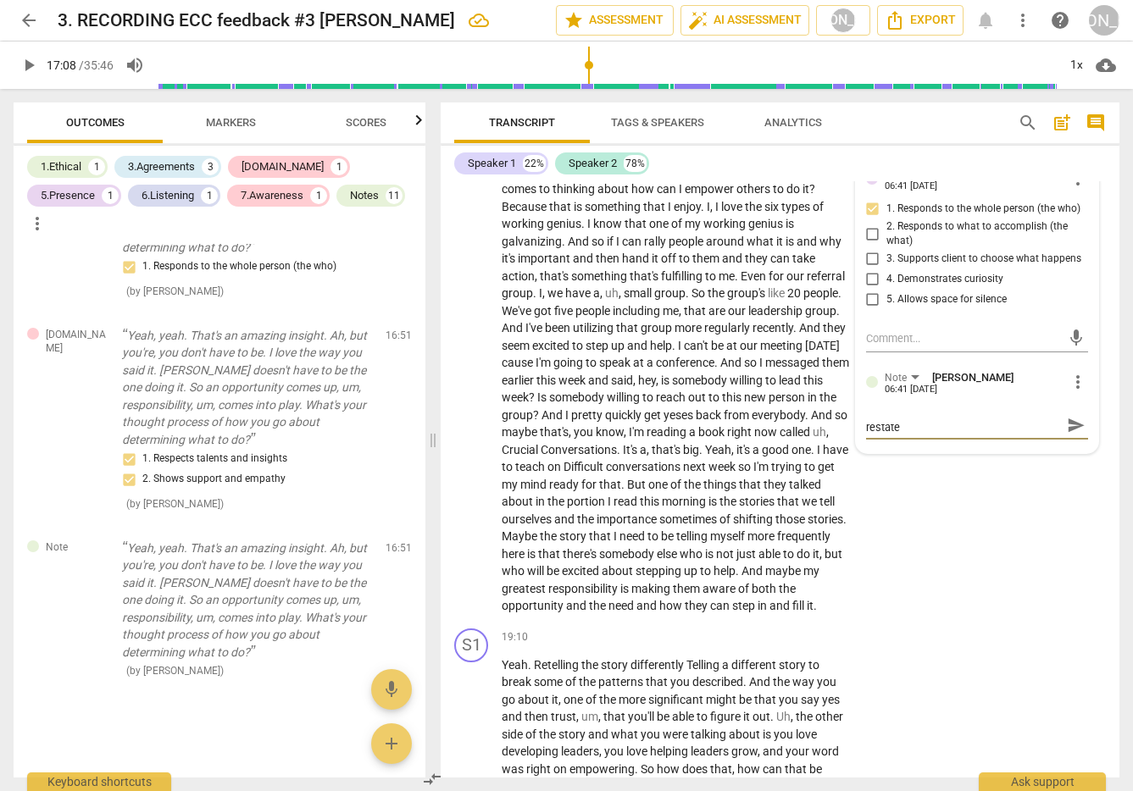
type textarea "Nice encouragement but no need to restate"
type textarea "Nice encouragement but no need to restate w"
type textarea "Nice encouragement but no need to restate wh"
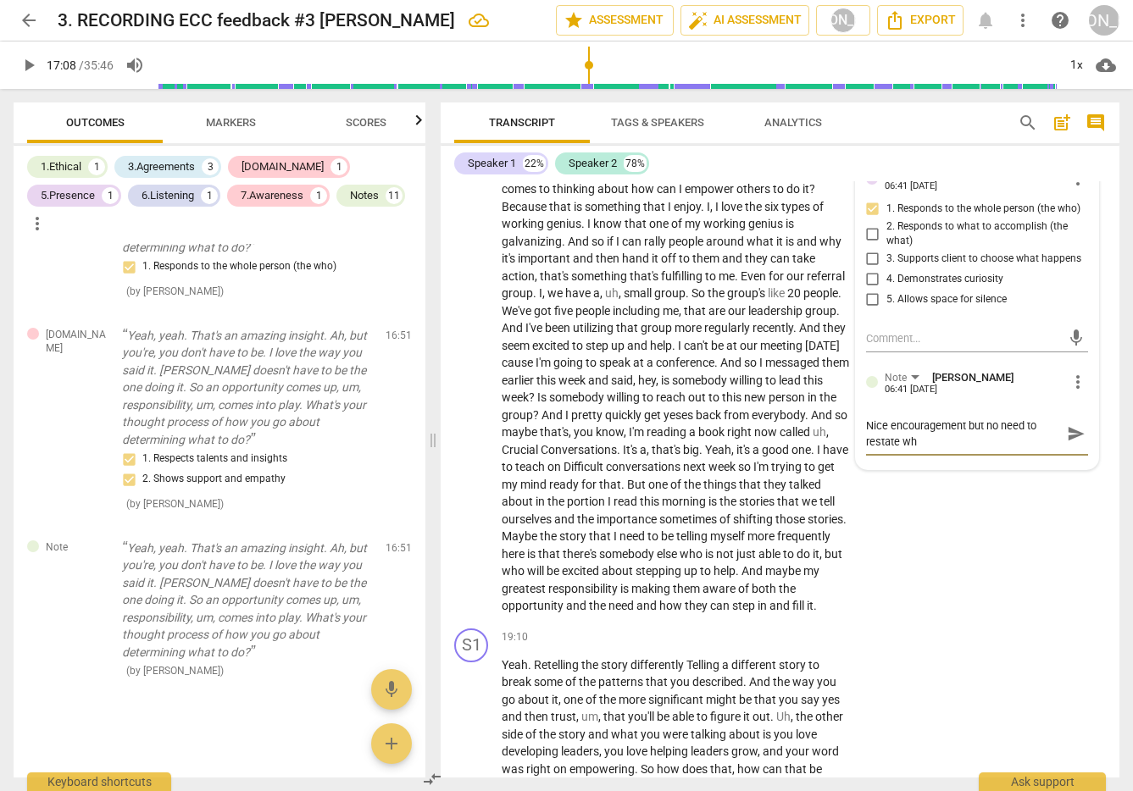
type textarea "Nice encouragement but no need to restate wha"
type textarea "Nice encouragement but no need to restate what"
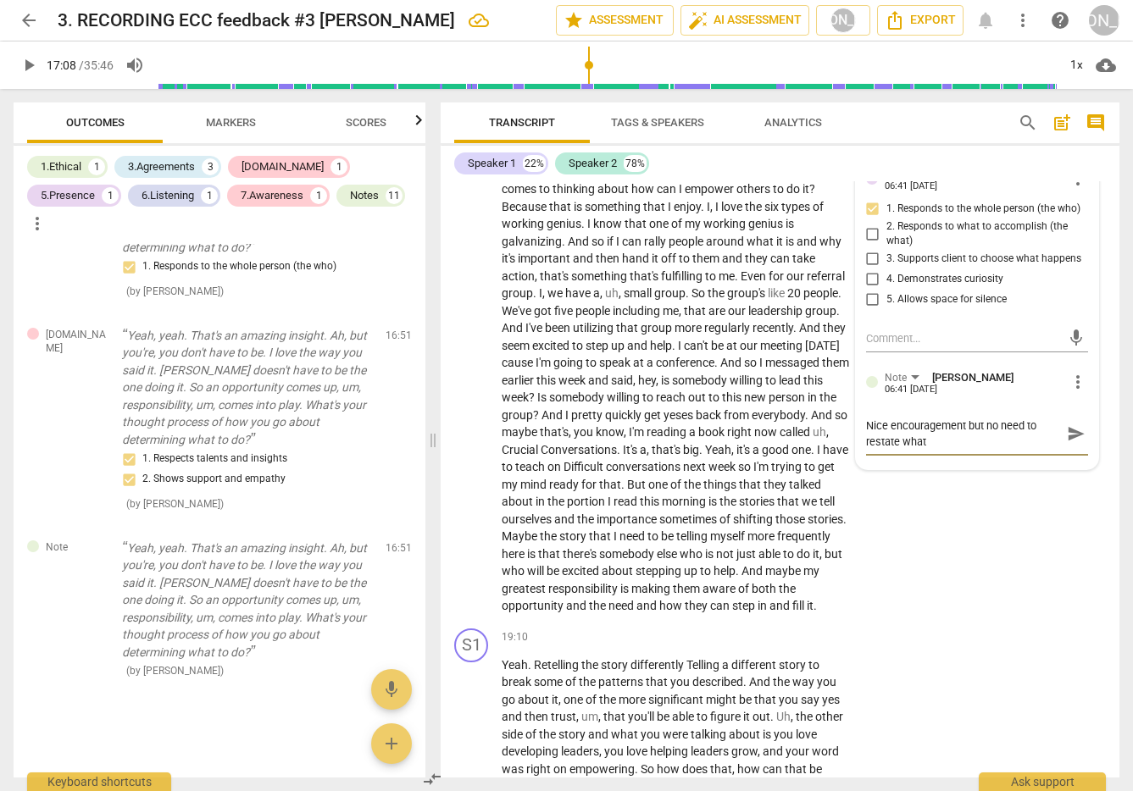
type textarea "Nice encouragement but no need to restate what"
type textarea "Nice encouragement but no need to restate what c"
type textarea "Nice encouragement but no need to restate what cl"
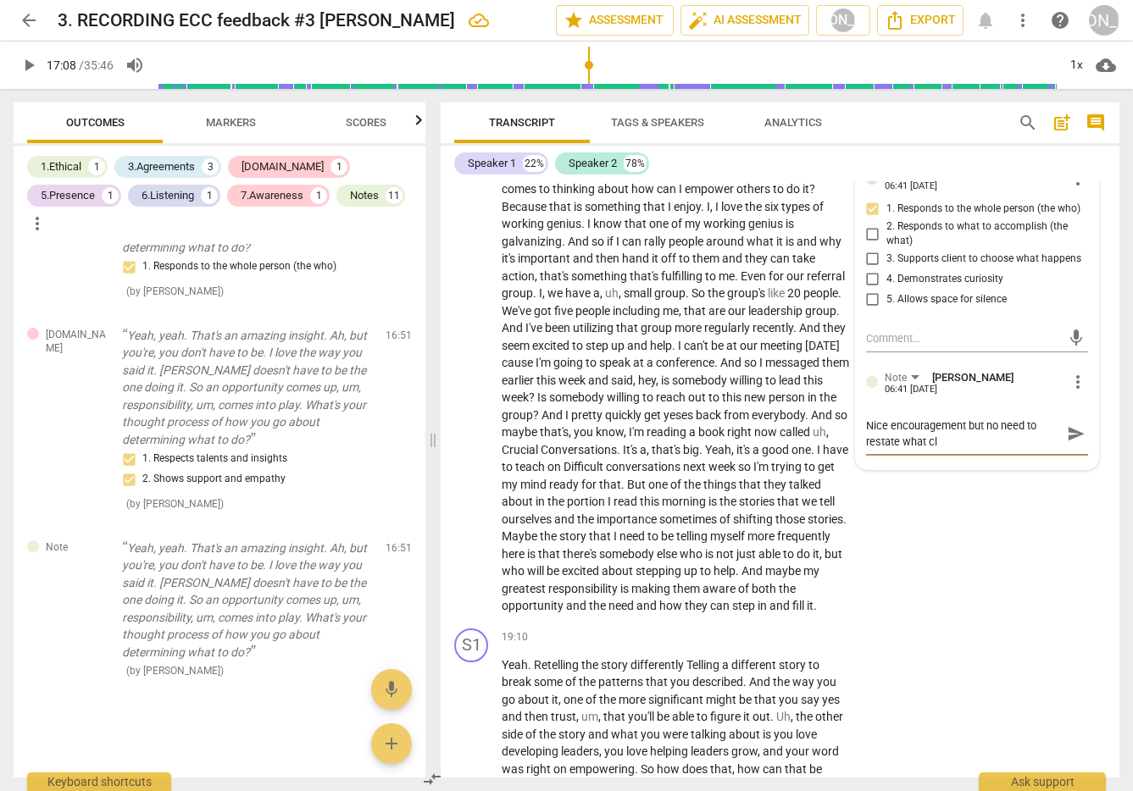
type textarea "Nice encouragement but no need to restate what cli"
type textarea "Nice encouragement but no need to restate what clie"
type textarea "Nice encouragement but no need to restate what clien"
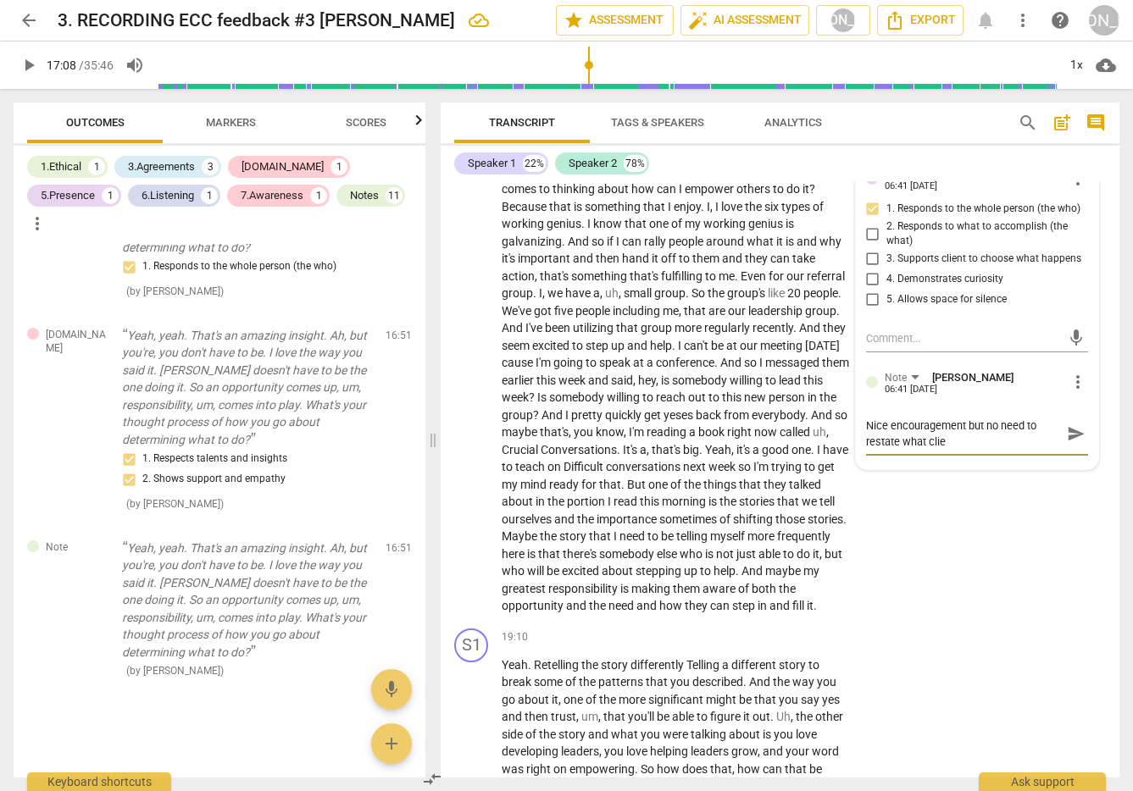
type textarea "Nice encouragement but no need to restate what clien"
type textarea "Nice encouragement but no need to restate what client"
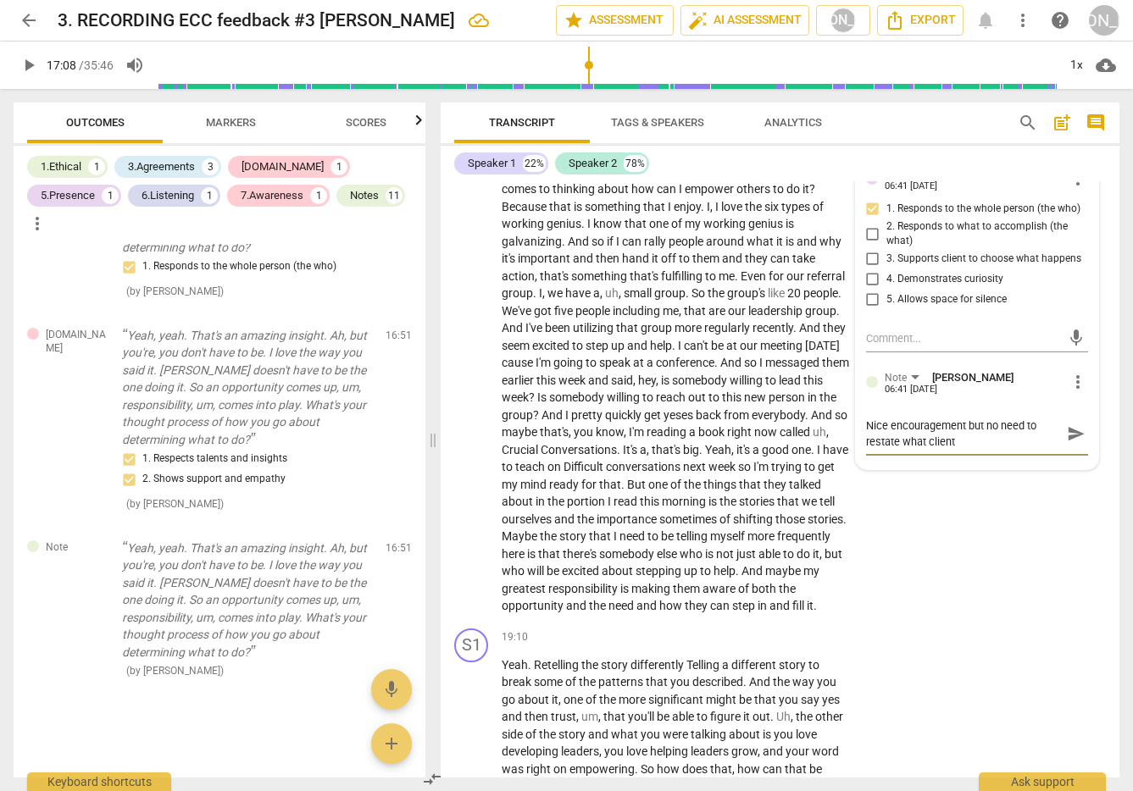
type textarea "Nice encouragement but no need to restate what client j"
type textarea "Nice encouragement but no need to restate what client ju"
type textarea "Nice encouragement but no need to restate what client jus"
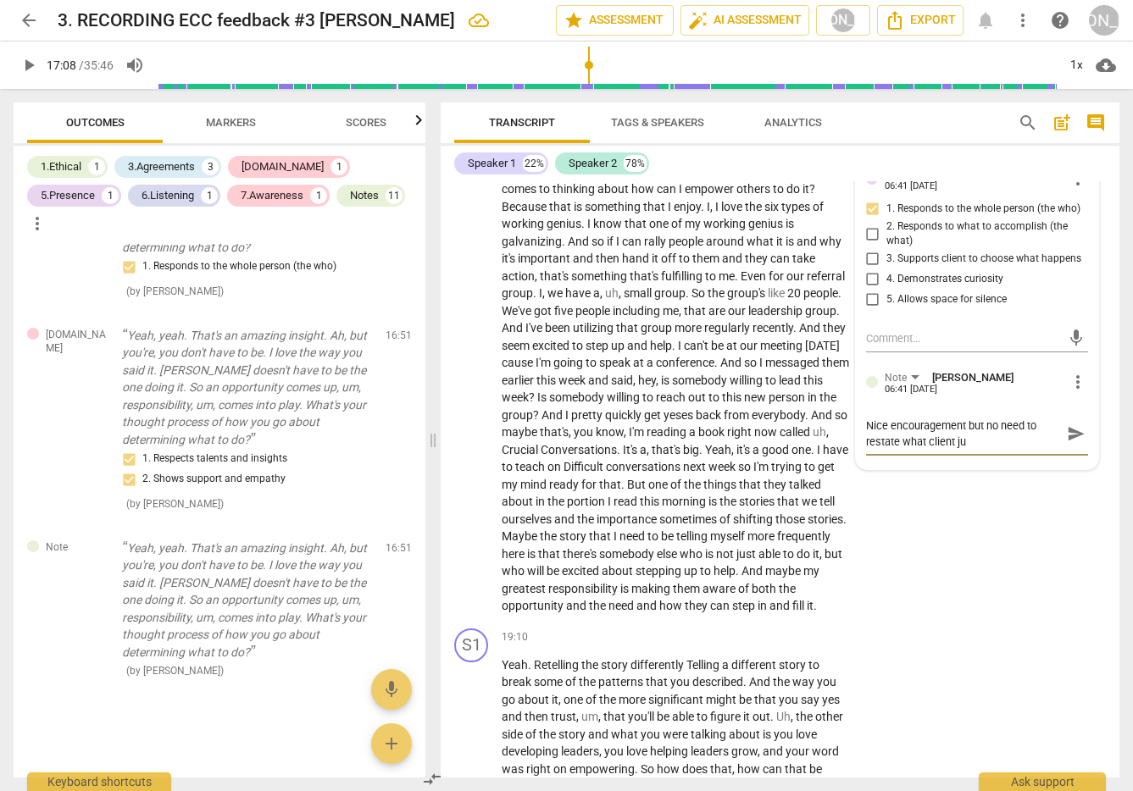
type textarea "Nice encouragement but no need to restate what client jus"
type textarea "Nice encouragement but no need to restate what client just"
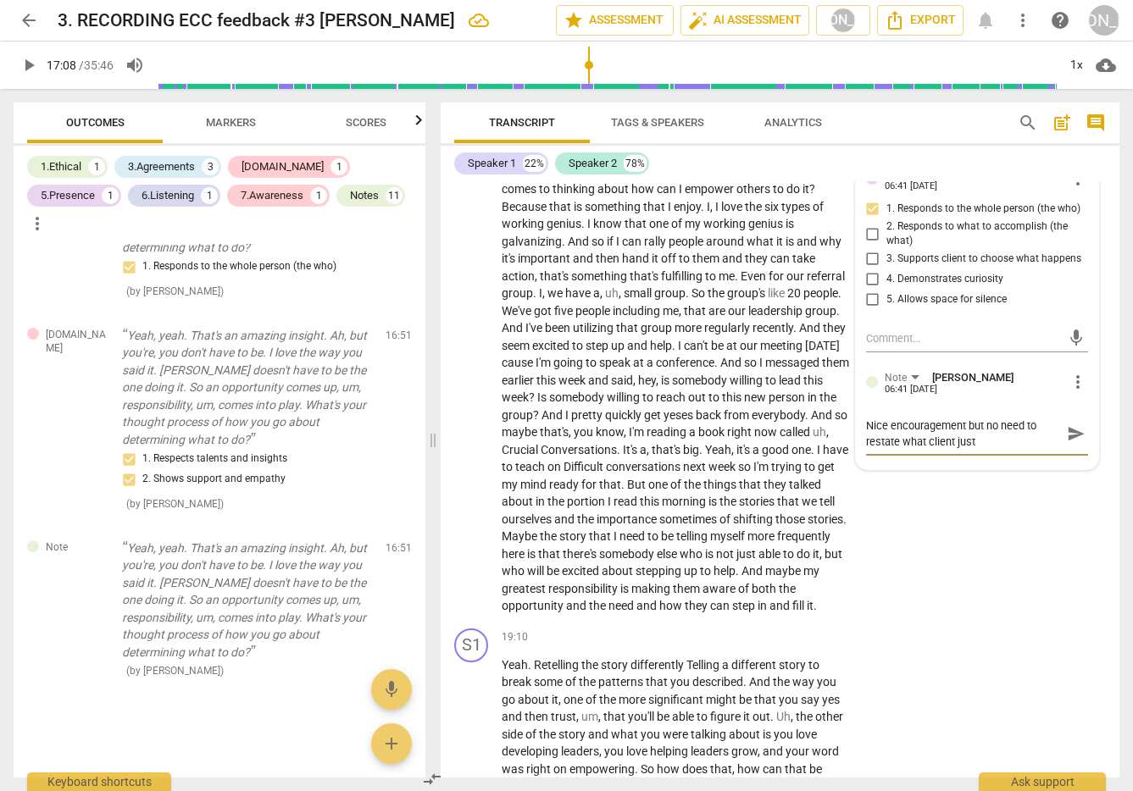
type textarea "Nice encouragement but no need to restate what client just s"
type textarea "Nice encouragement but no need to restate what client just sa"
type textarea "Nice encouragement but no need to restate what client just sai"
type textarea "Nice encouragement but no need to restate what client just said"
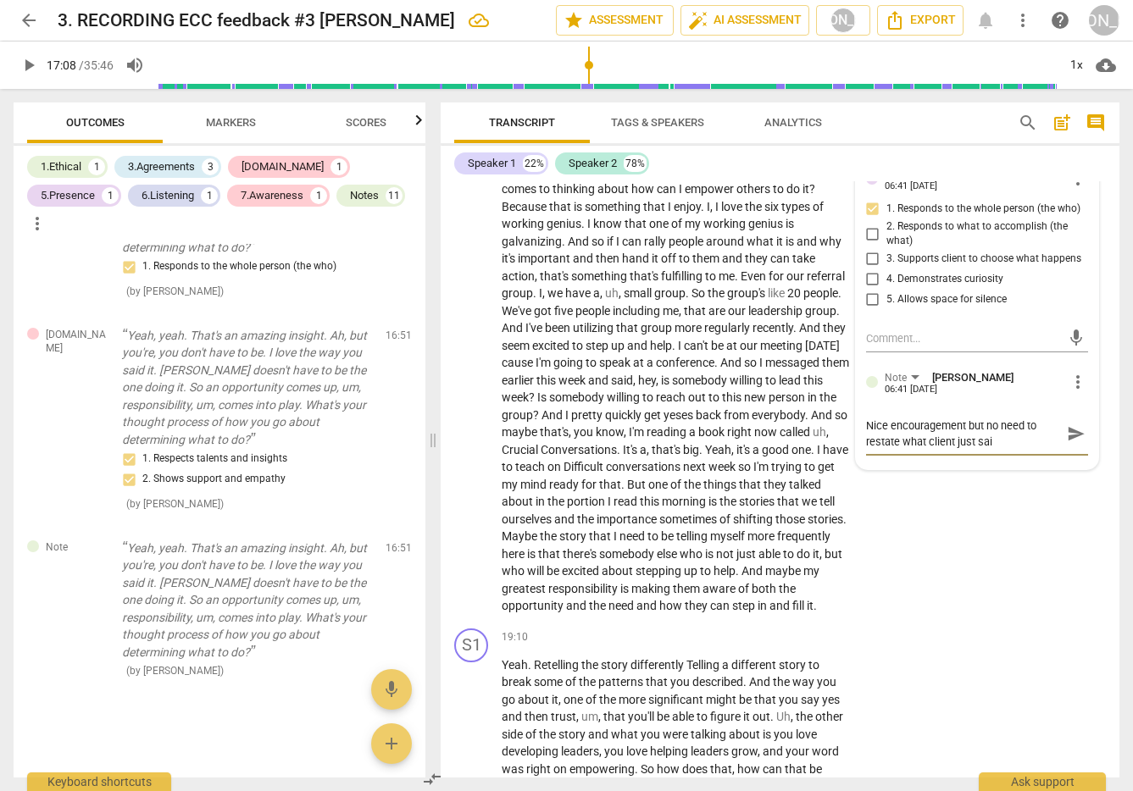
type textarea "Nice encouragement but no need to restate what client just said"
type textarea "Nice encouragement but no need to restate what client just said."
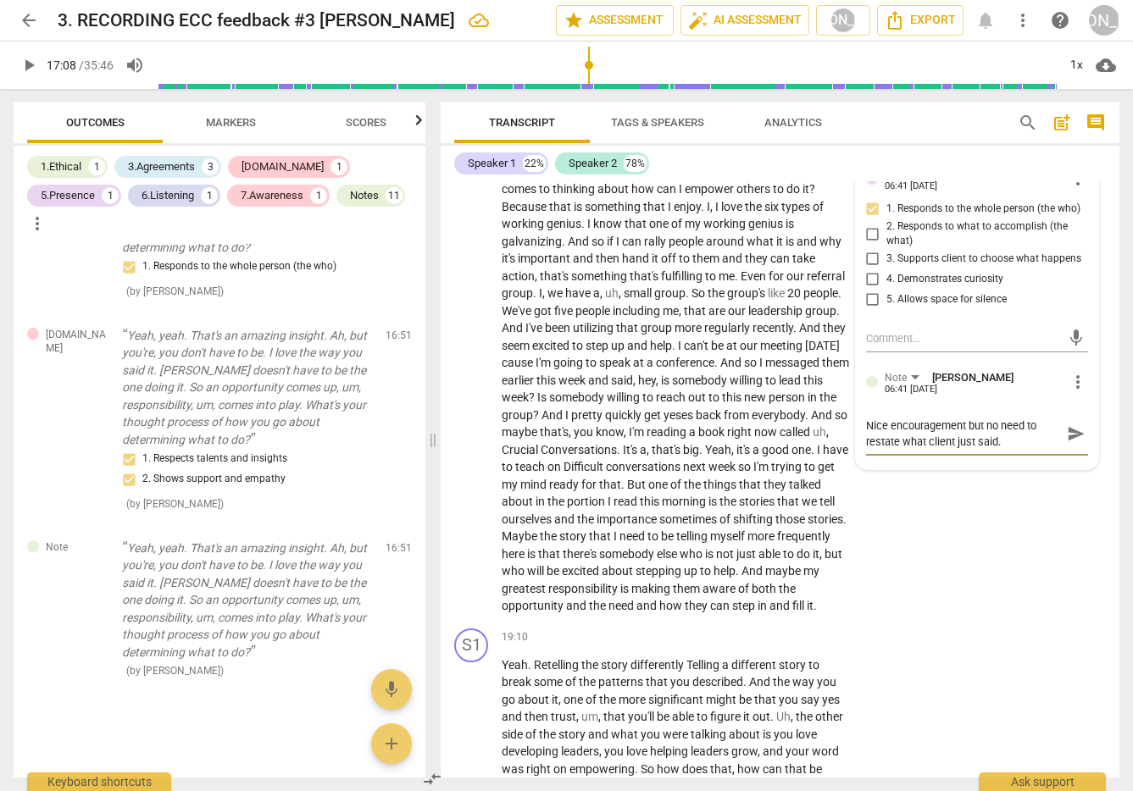
type textarea "Nice encouragement but no need to restate what client just said. J"
type textarea "Nice encouragement but no need to restate what client just said. Ju"
type textarea "Nice encouragement but no need to restate what client just said. Jus"
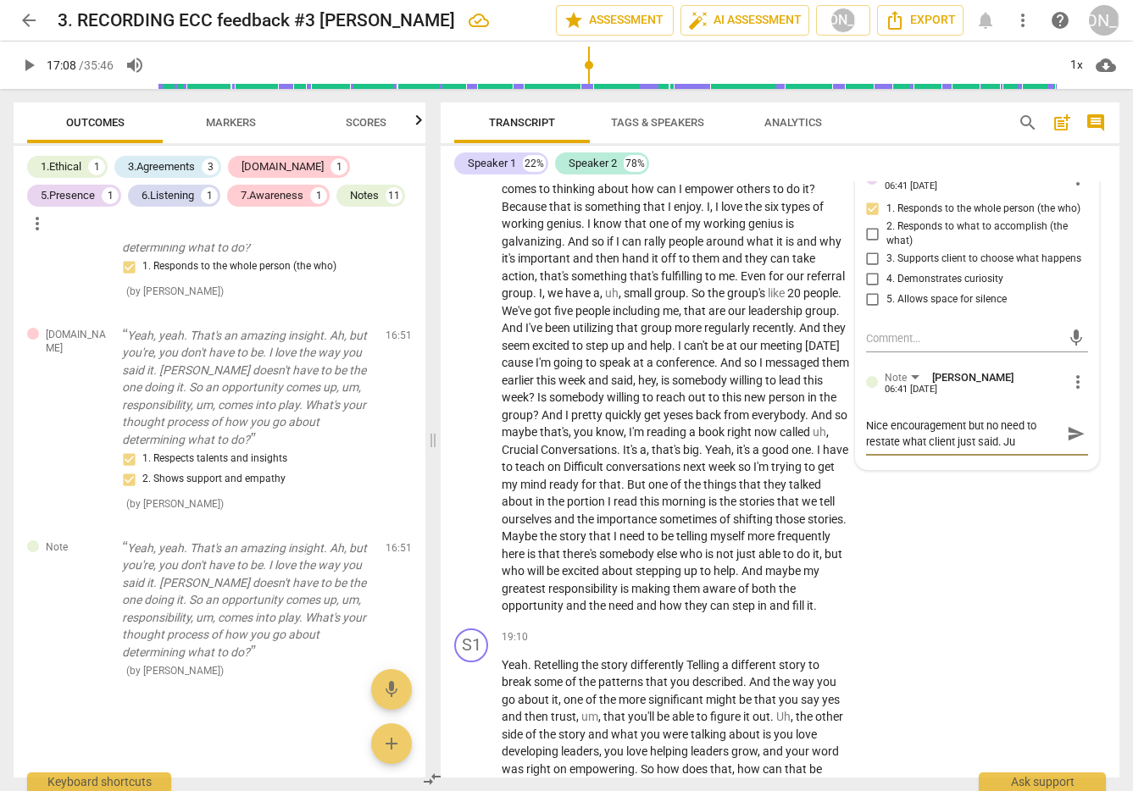
type textarea "Nice encouragement but no need to restate what client just said. Jus"
type textarea "Nice encouragement but no need to restate what client just said. Just"
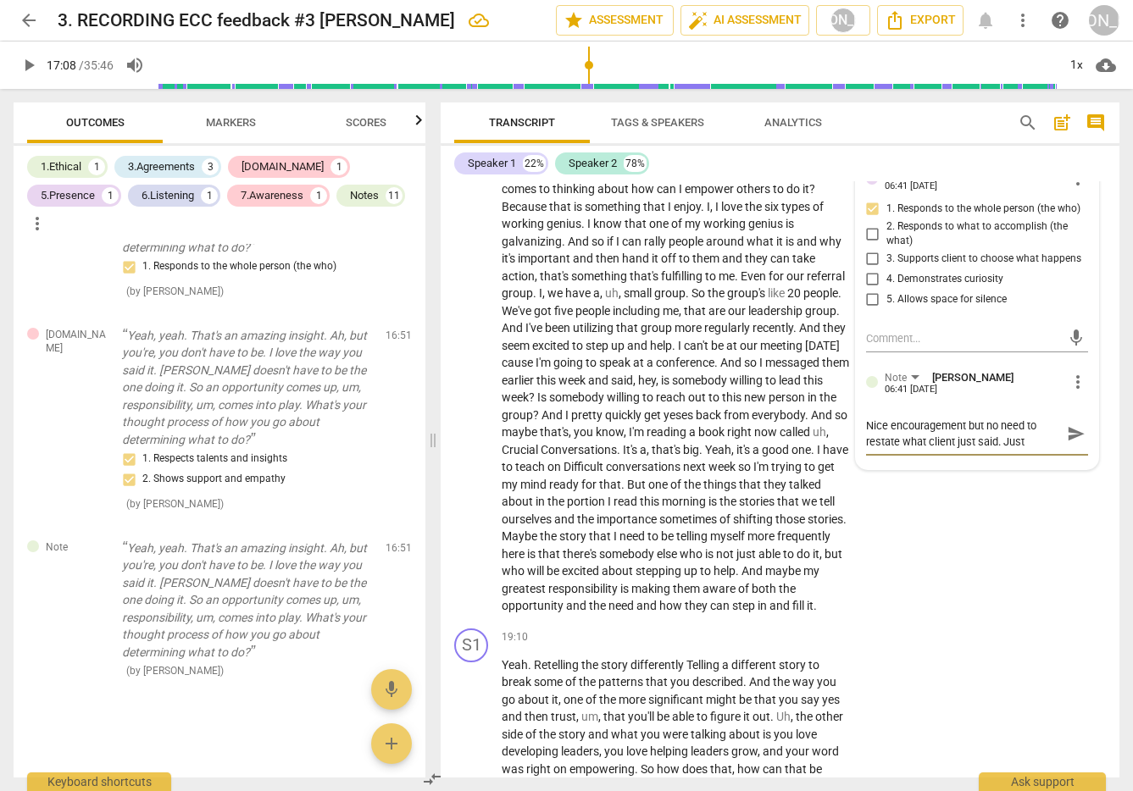
type textarea "Nice encouragement but no need to restate what client just said. Just a"
type textarea "Nice encouragement but no need to restate what client just said. Just as"
type textarea "Nice encouragement but no need to restate what client just said. Just ask"
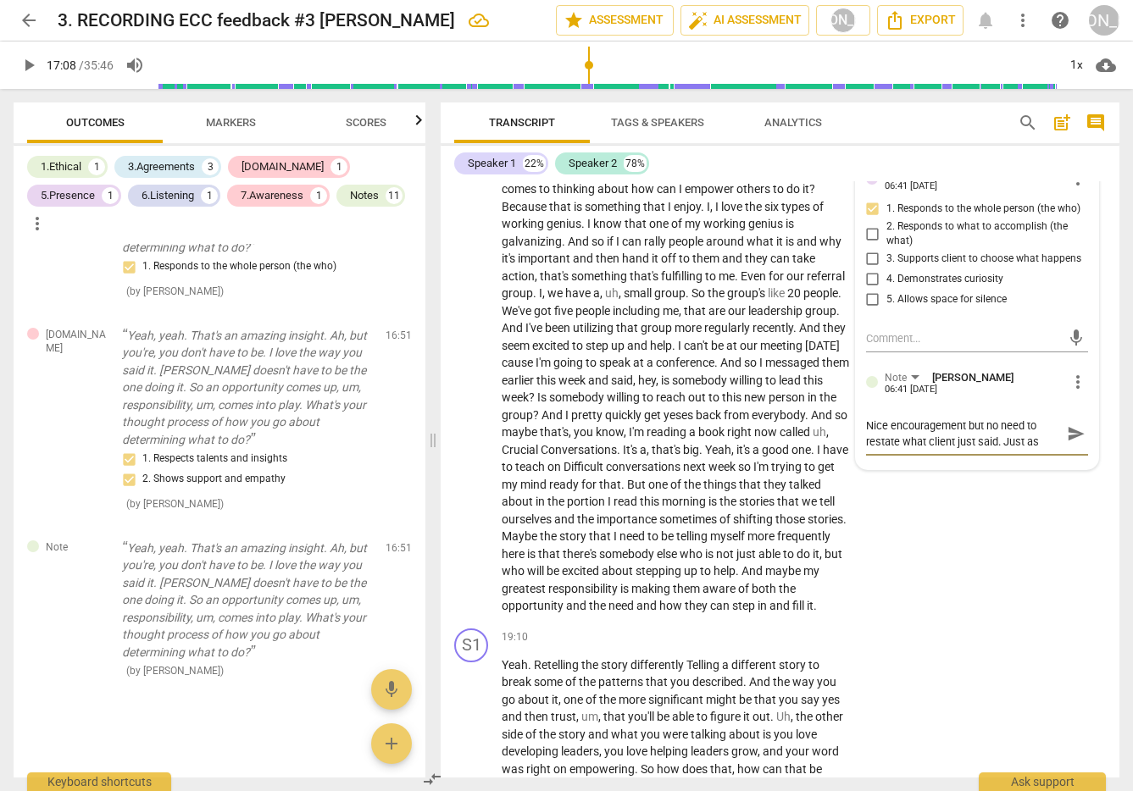
type textarea "Nice encouragement but no need to restate what client just said. Just ask"
type textarea "Nice encouragement but no need to restate what client just said. Just ask t"
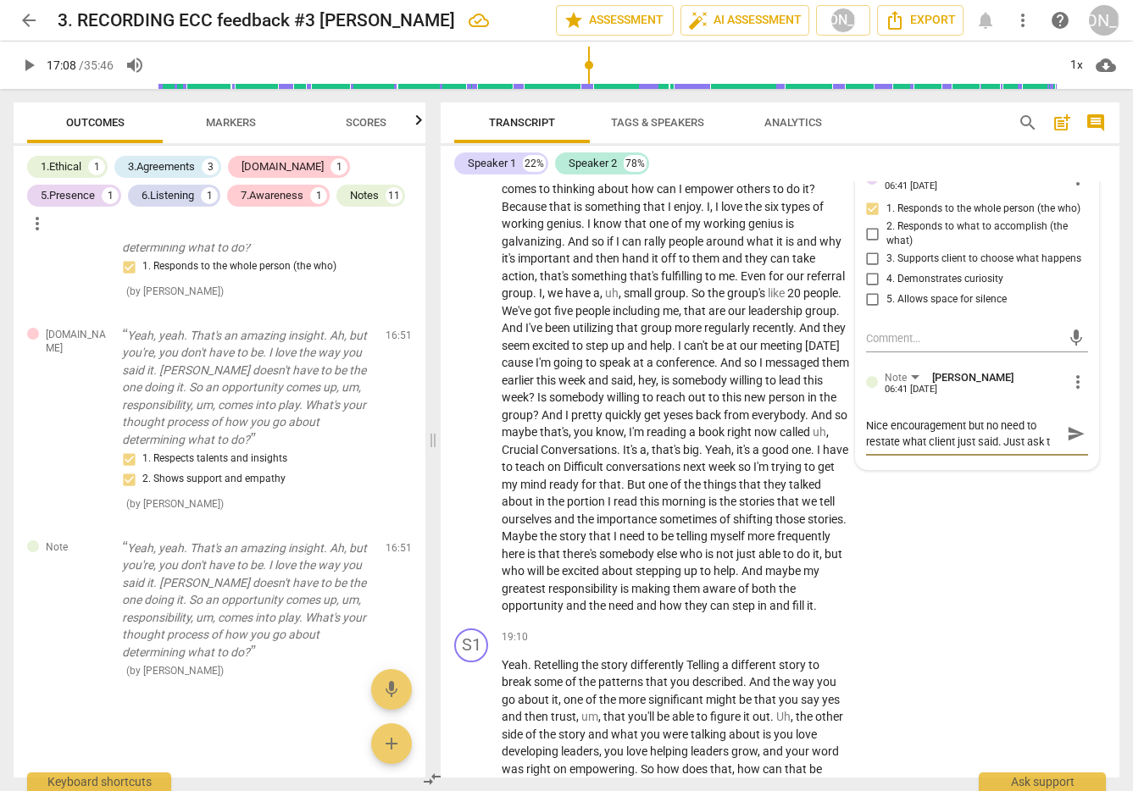
type textarea "Nice encouragement but no need to restate what client just said. Just ask th"
type textarea "Nice encouragement but no need to restate what client just said. Just ask the"
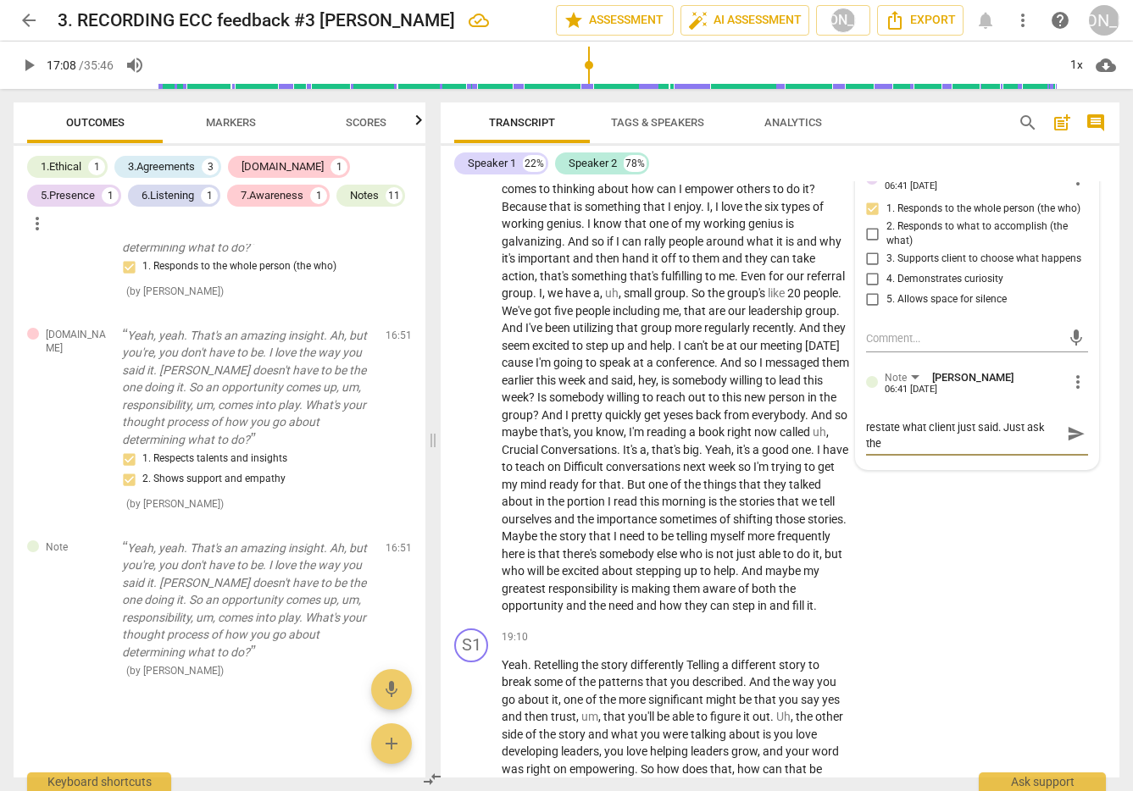
type textarea "Nice encouragement but no need to restate what client just said. Just ask the"
type textarea "Nice encouragement but no need to restate what client just said. Just ask the p"
type textarea "Nice encouragement but no need to restate what client just said. Just ask the po"
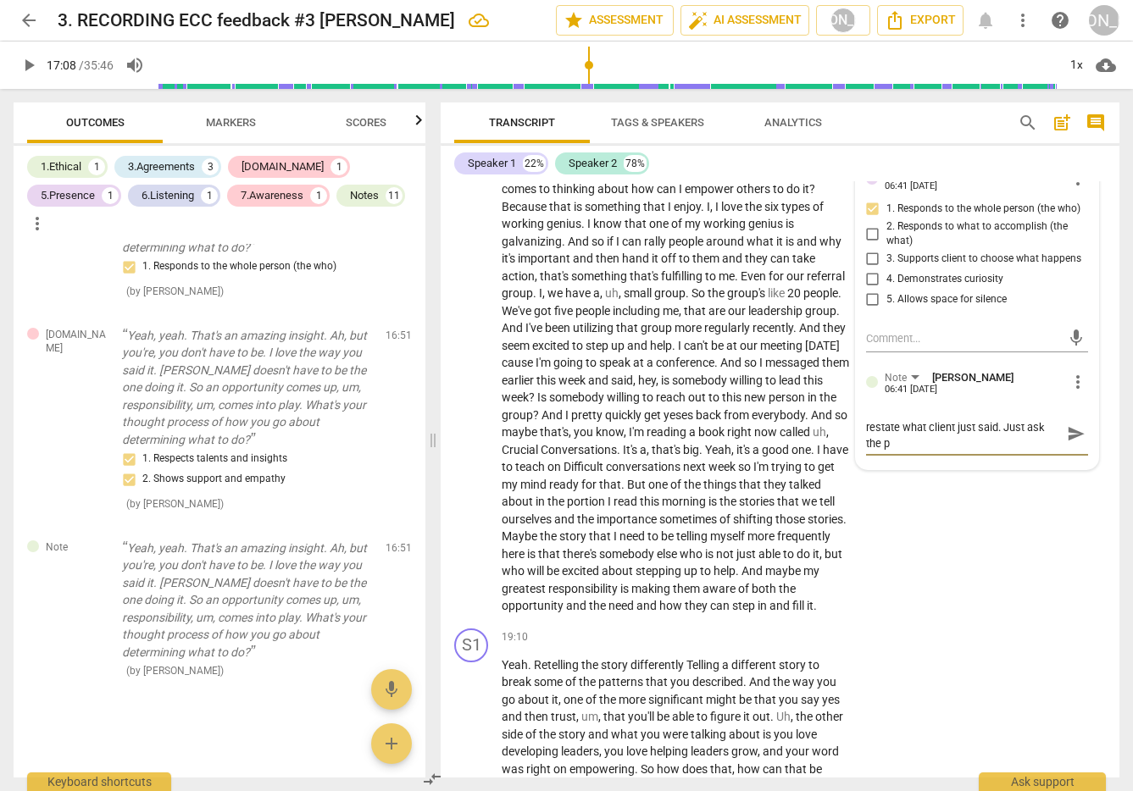
type textarea "Nice encouragement but no need to restate what client just said. Just ask the po"
type textarea "Nice encouragement but no need to restate what client just said. Just ask the p…"
type textarea "Nice encouragement but no need to restate what client just said. Just ask the […"
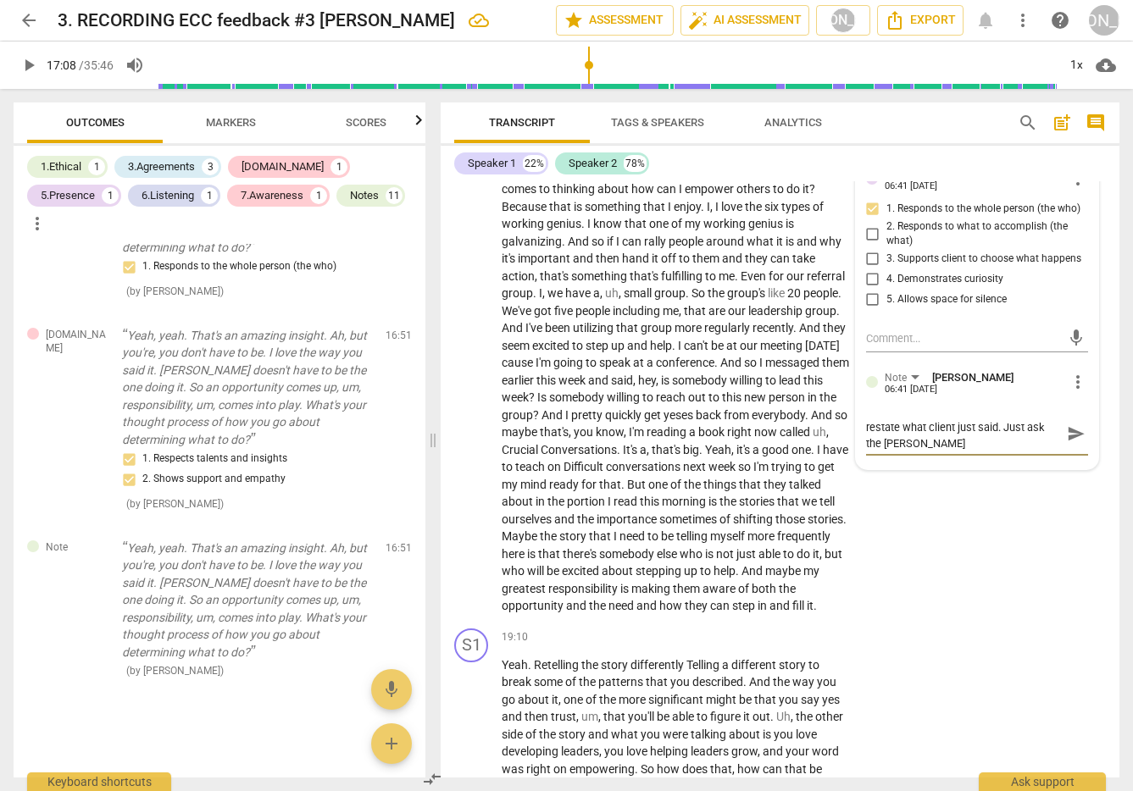
type textarea "Nice encouragement but no need to restate what client just said. Just ask the p…"
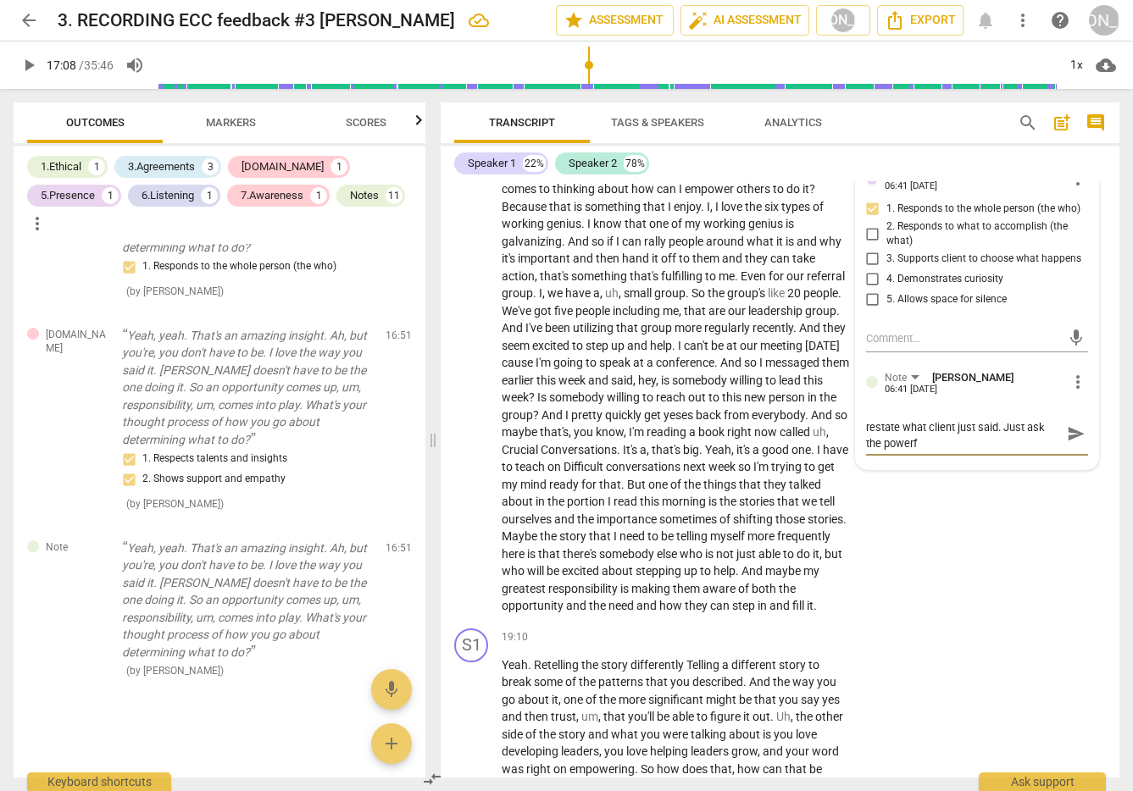
type textarea "Nice encouragement but no need to restate what client just said. Just ask the p…"
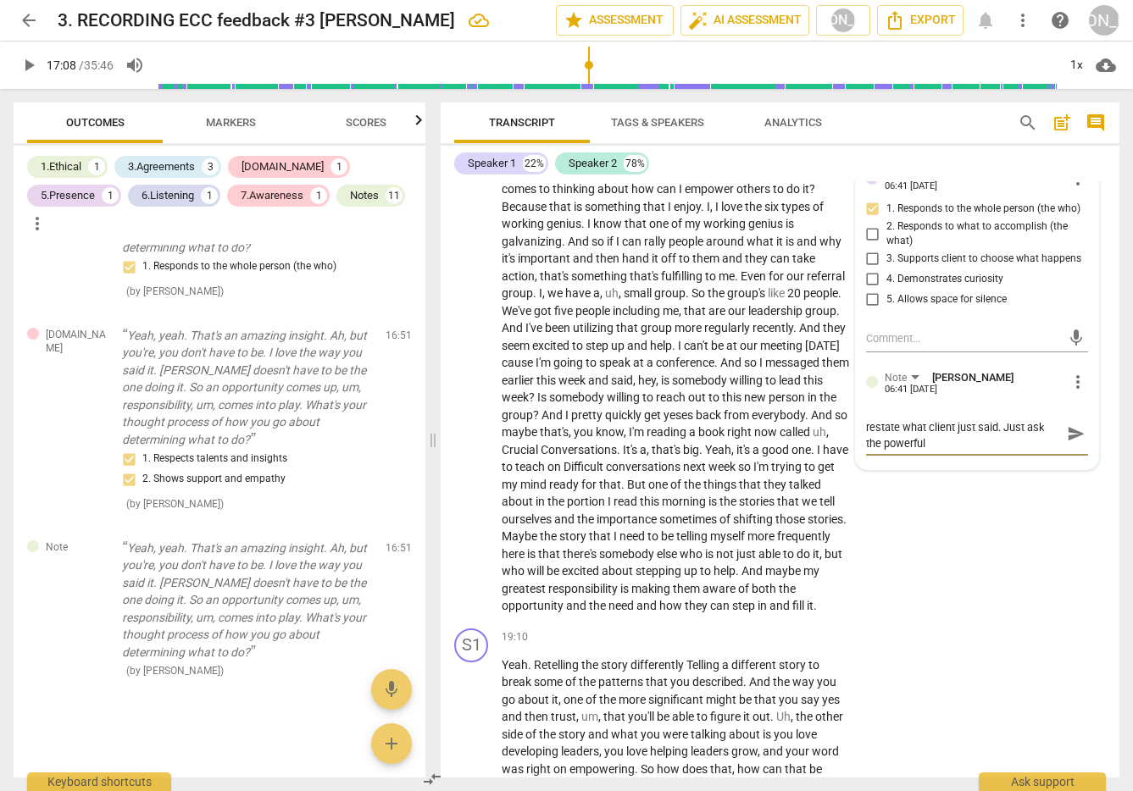
type textarea "Nice encouragement but no need to restate what client just said. Just ask the p…"
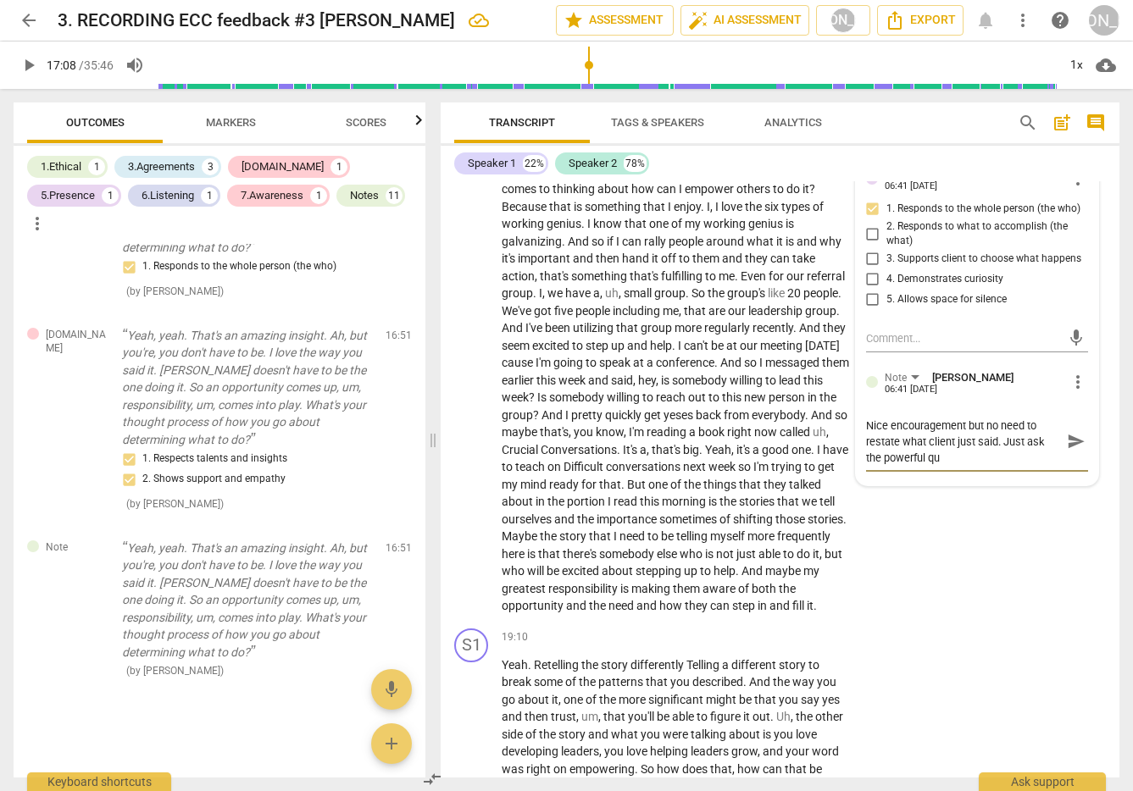
type textarea "Nice encouragement but no need to restate what client just said. Just ask the p…"
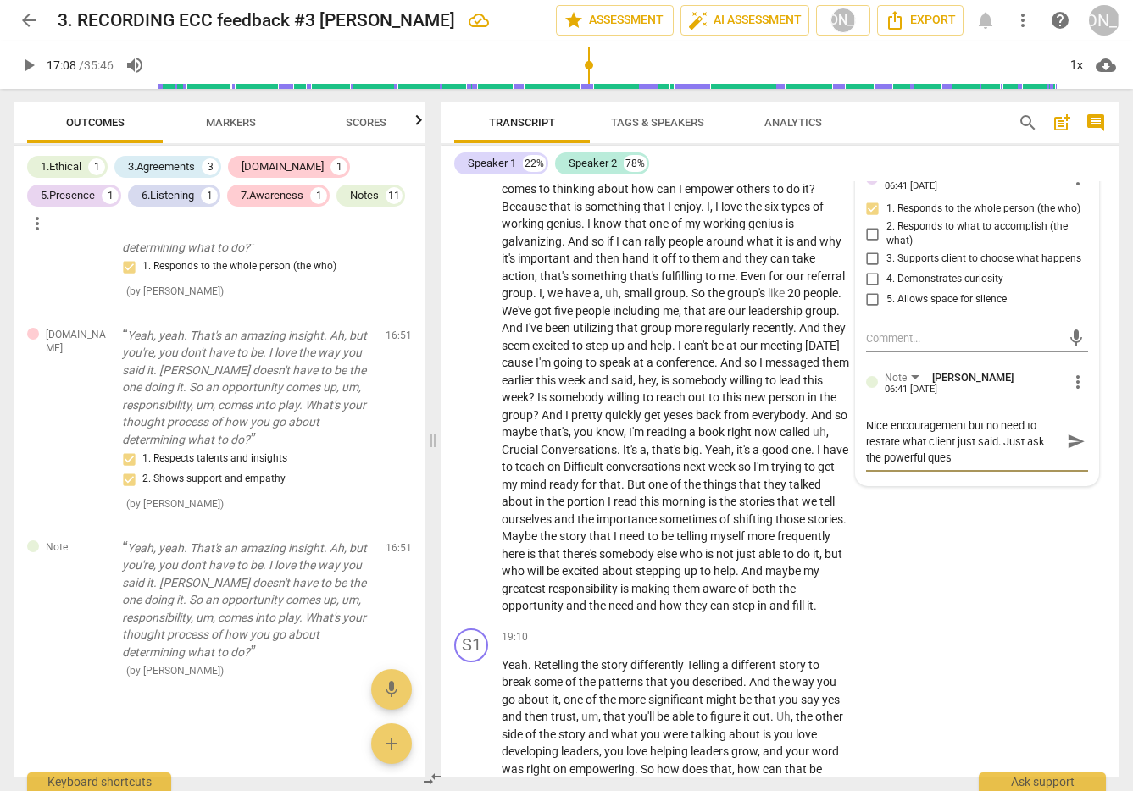
type textarea "Nice encouragement but no need to restate what client just said. Just ask the p…"
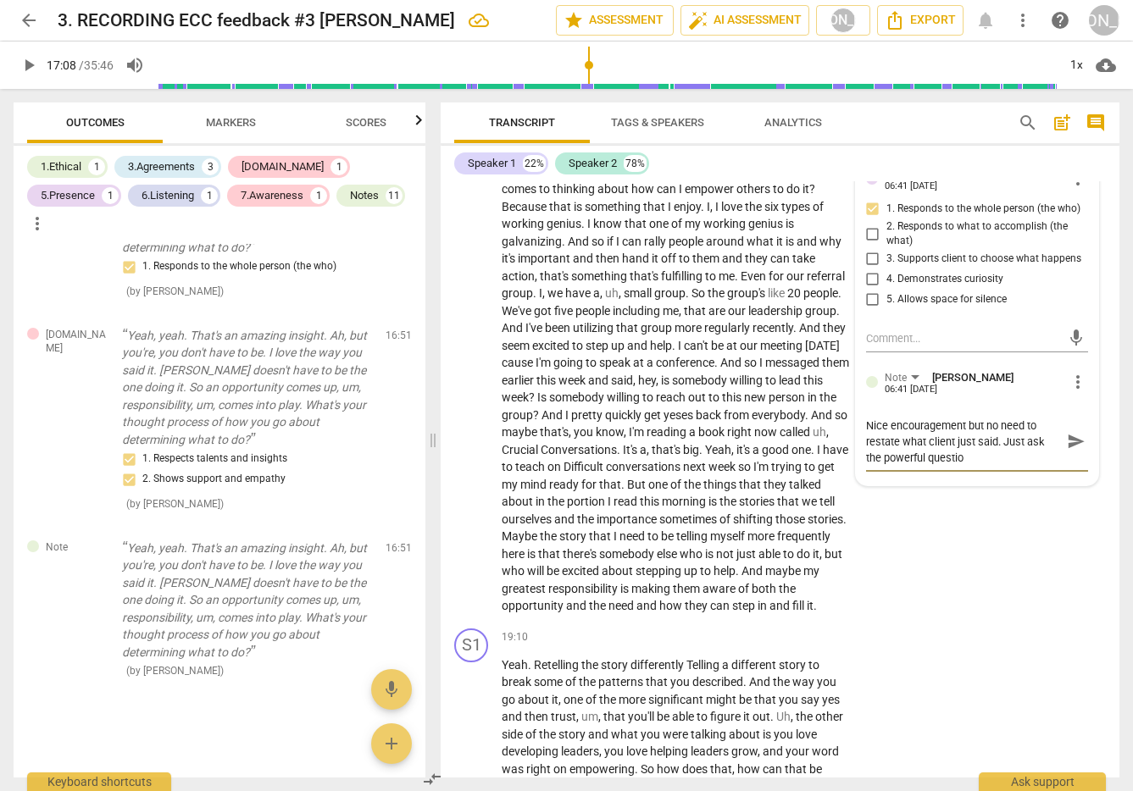
type textarea "Nice encouragement but no need to restate what client just said. Just ask the p…"
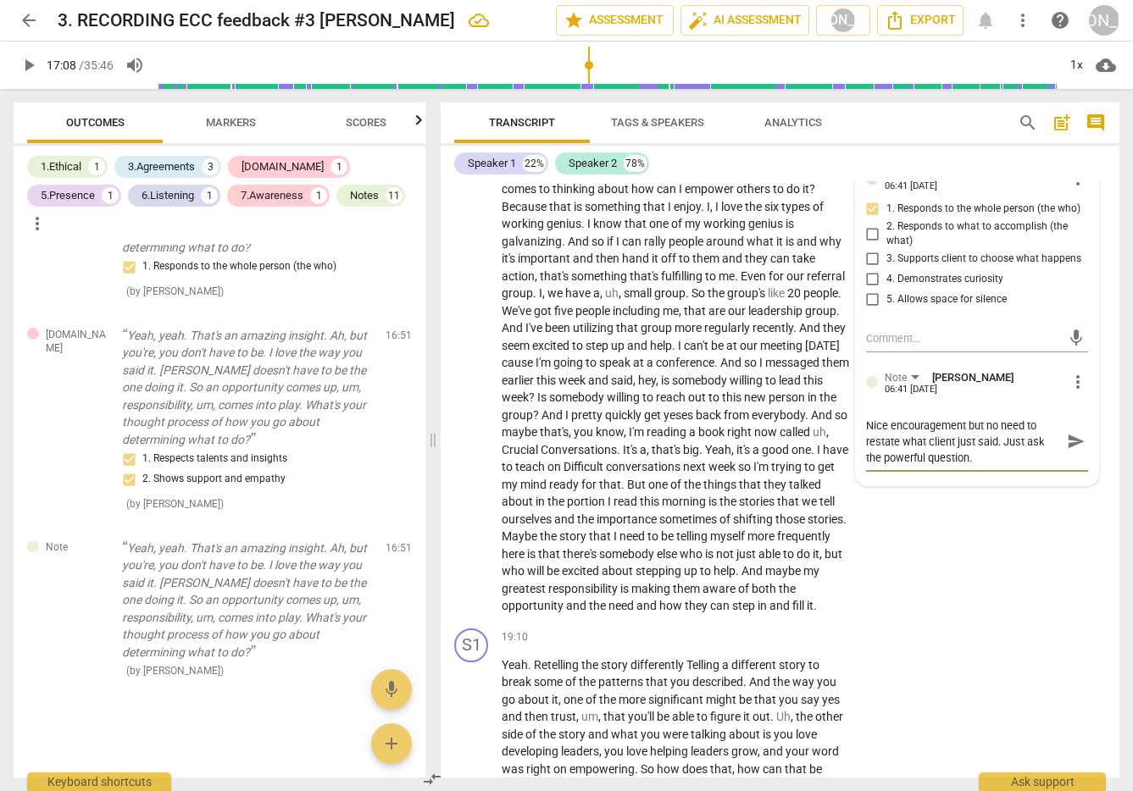
type textarea "Nice encouragement but no need to restate what client just said. Just ask the p…"
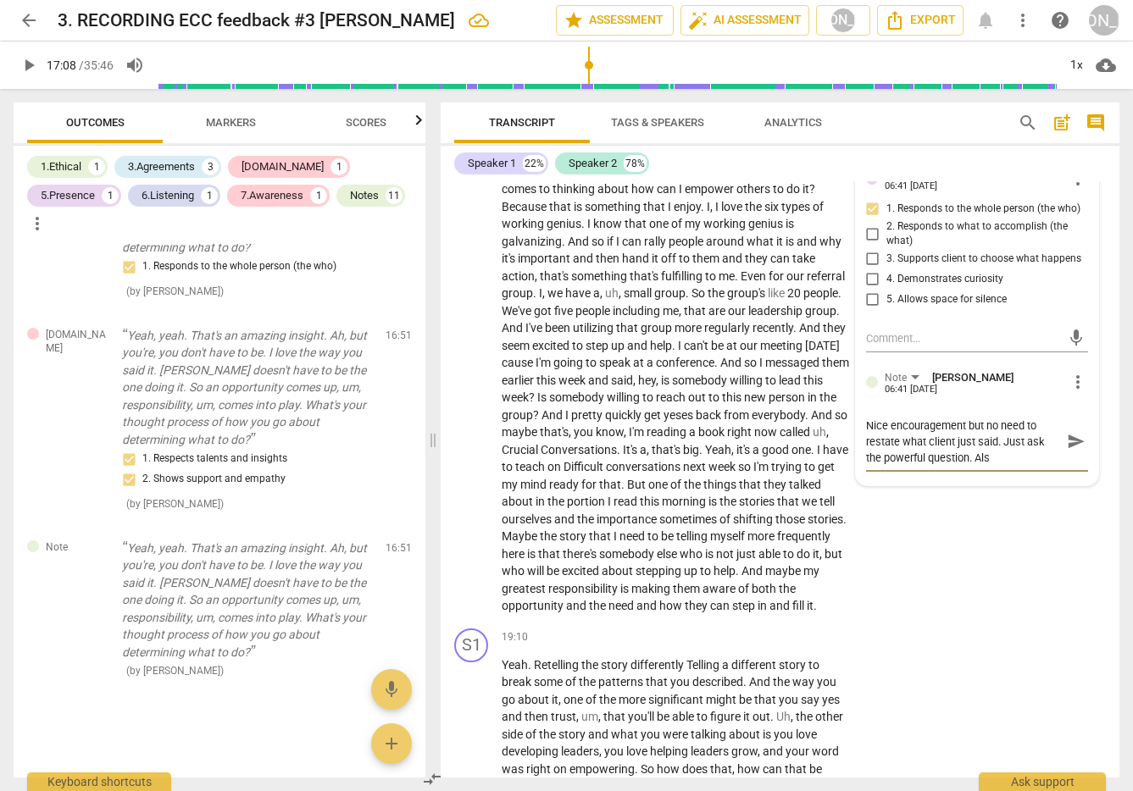
type textarea "Nice encouragement but no need to restate what client just said. Just ask the p…"
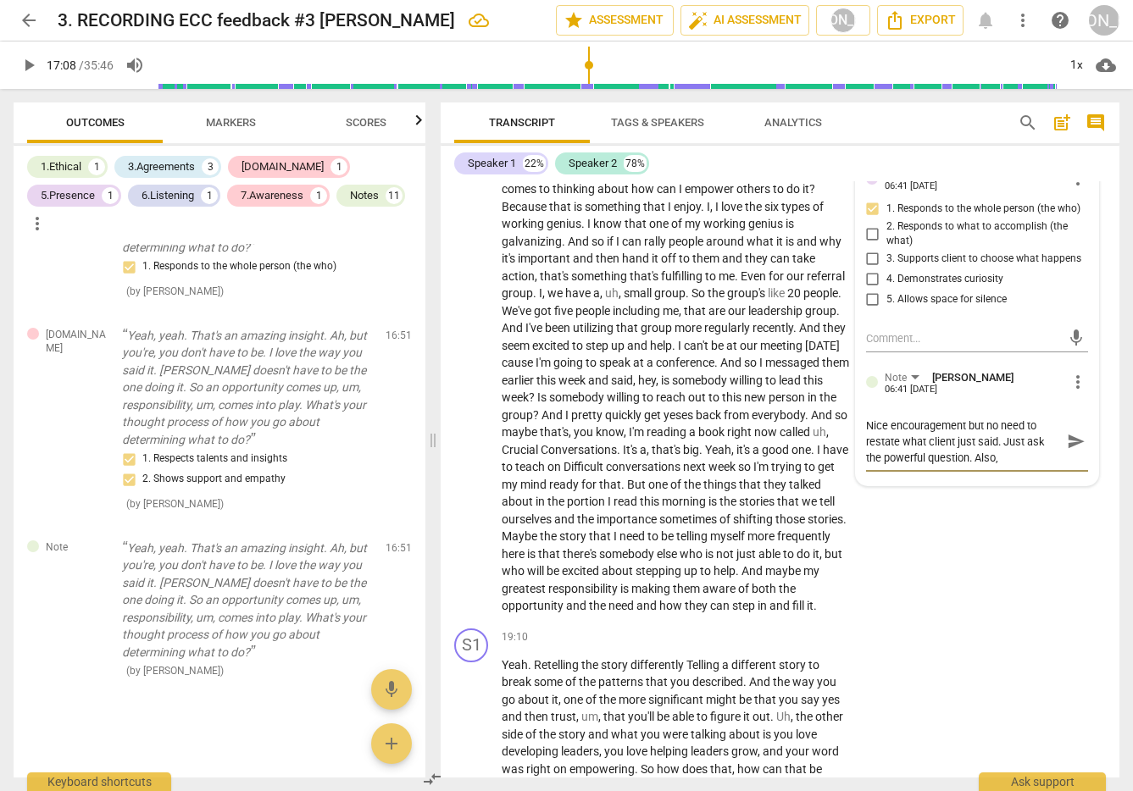
type textarea "Nice encouragement but no need to restate what client just said. Just ask the p…"
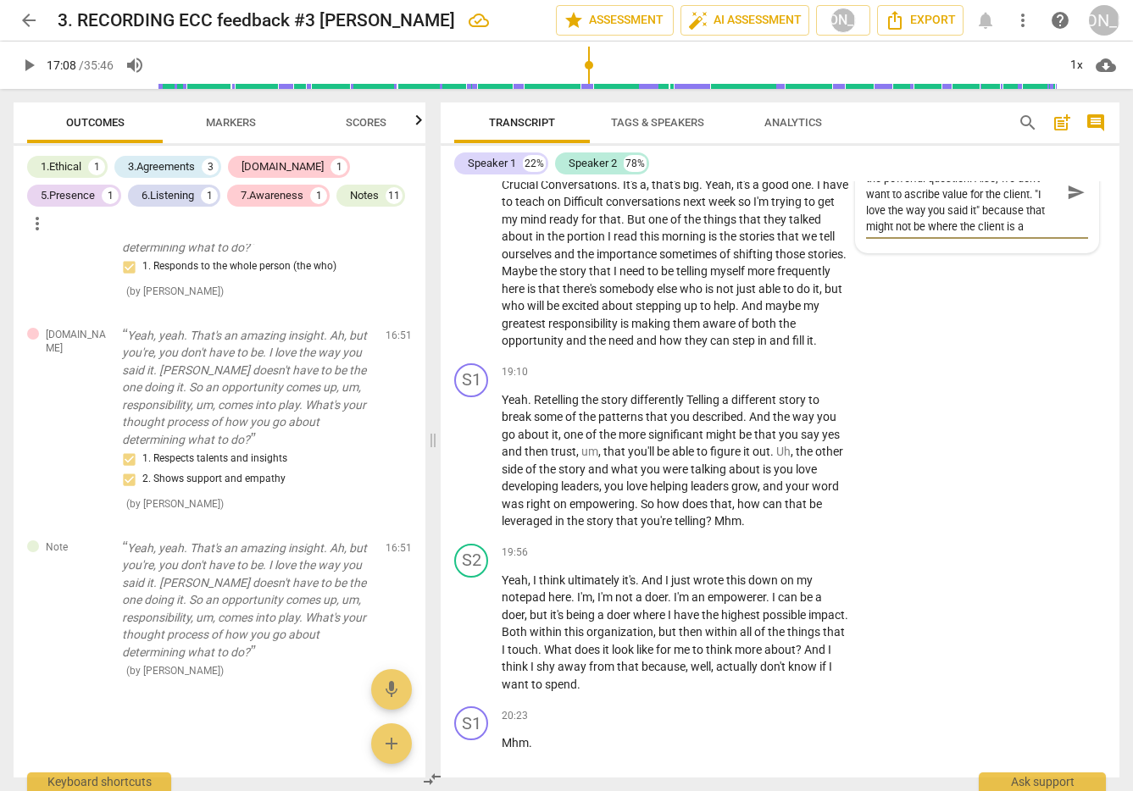
scroll to position [5539, 0]
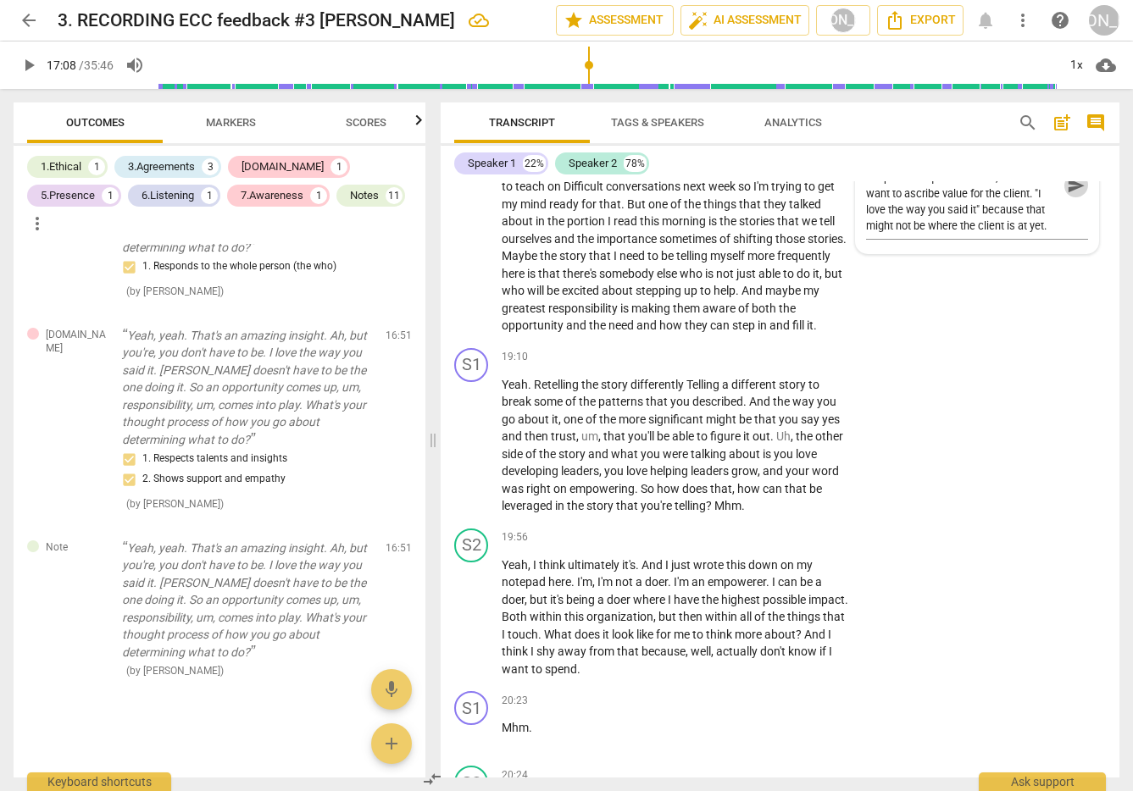
drag, startPoint x: 1068, startPoint y: 191, endPoint x: 1040, endPoint y: 197, distance: 28.6
click at [1068, 191] on span "send" at bounding box center [1076, 185] width 19 height 19
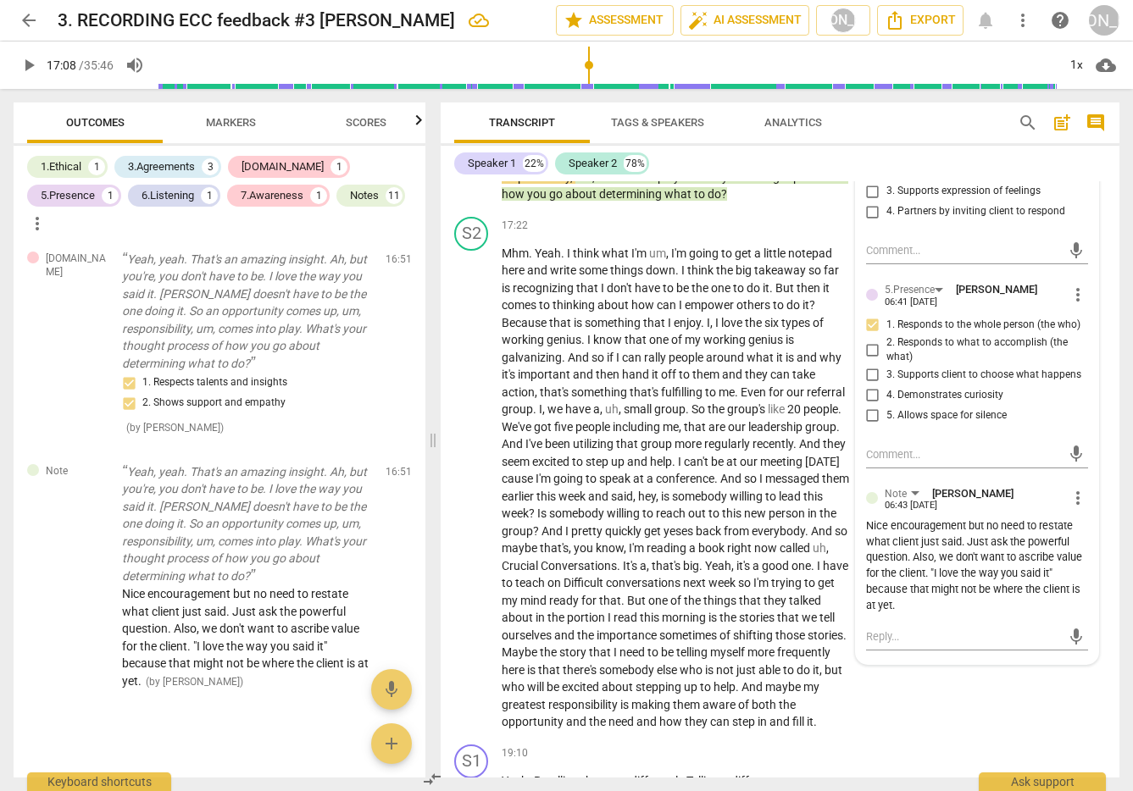
scroll to position [5143, 0]
click at [476, 477] on span "play_arrow" at bounding box center [472, 486] width 20 height 20
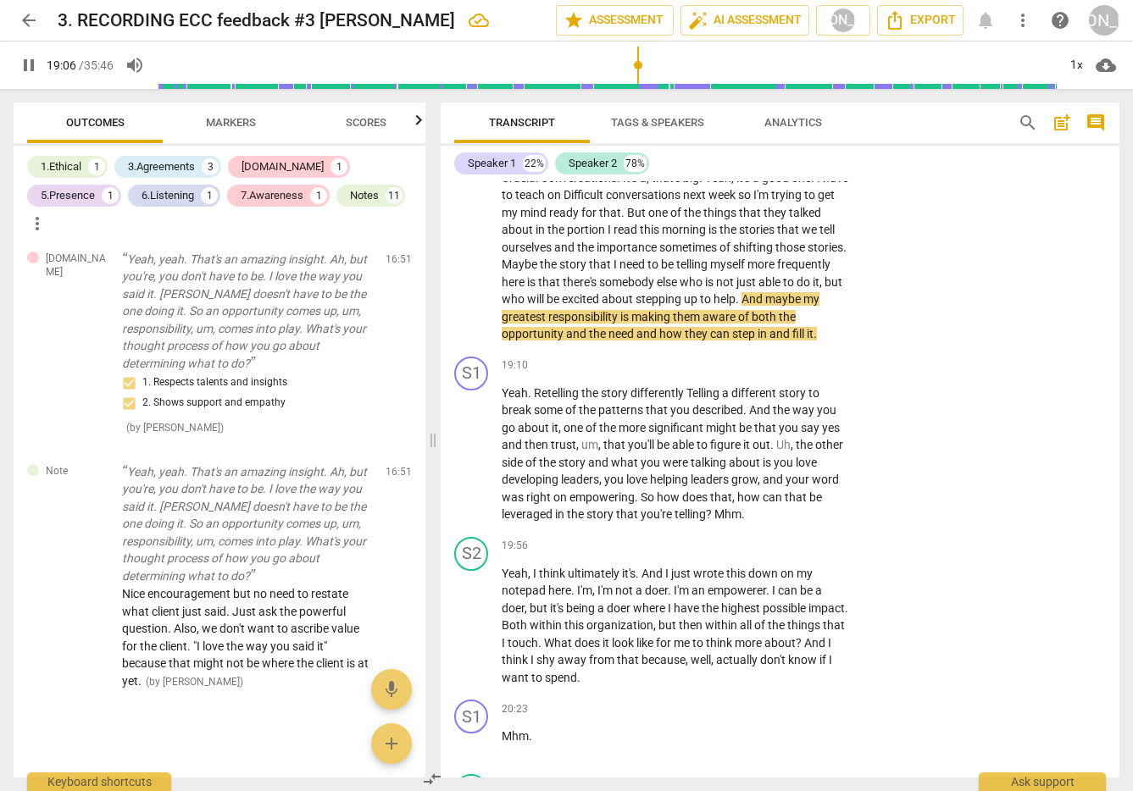
scroll to position [5549, 0]
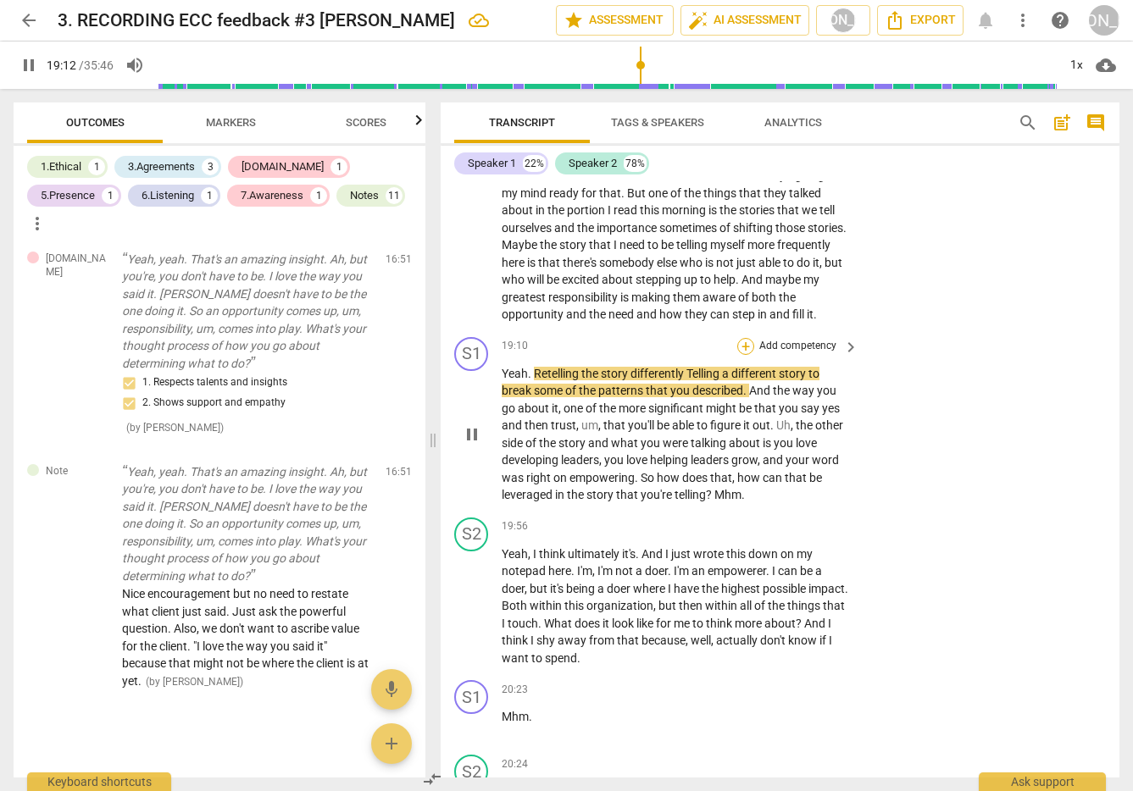
click at [738, 341] on div "+" at bounding box center [745, 346] width 17 height 17
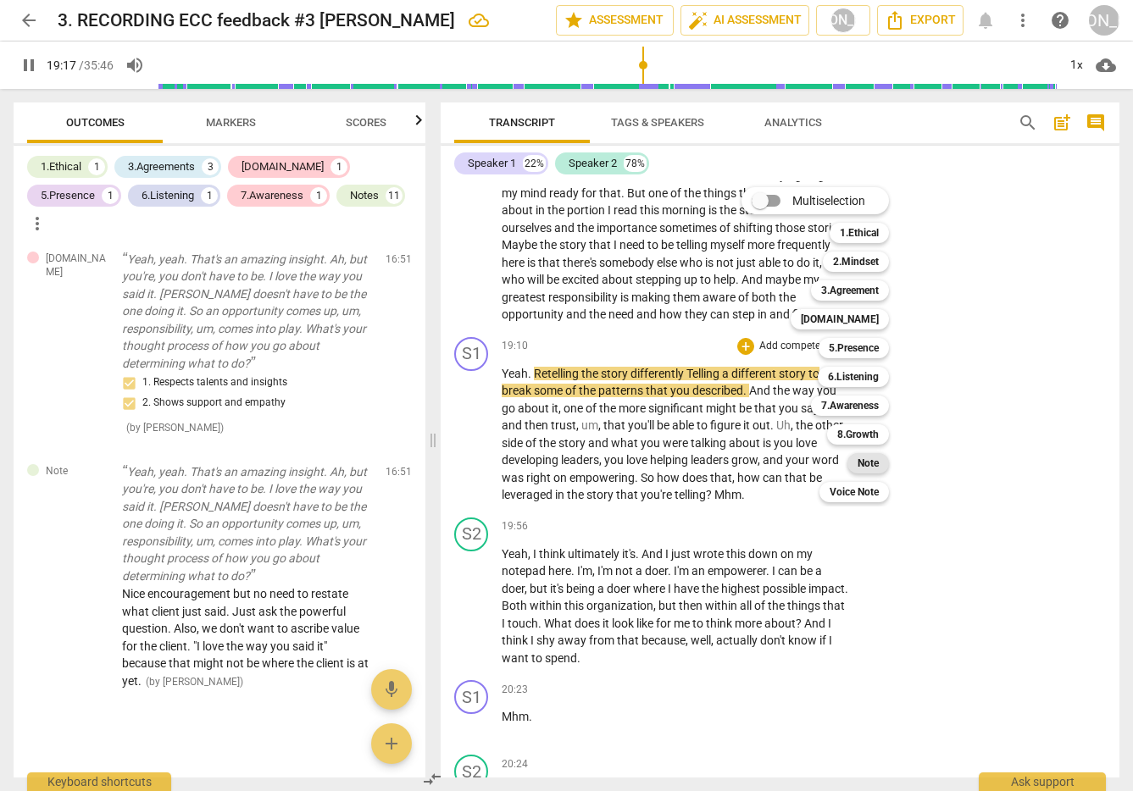
click at [872, 458] on b "Note" at bounding box center [868, 463] width 21 height 20
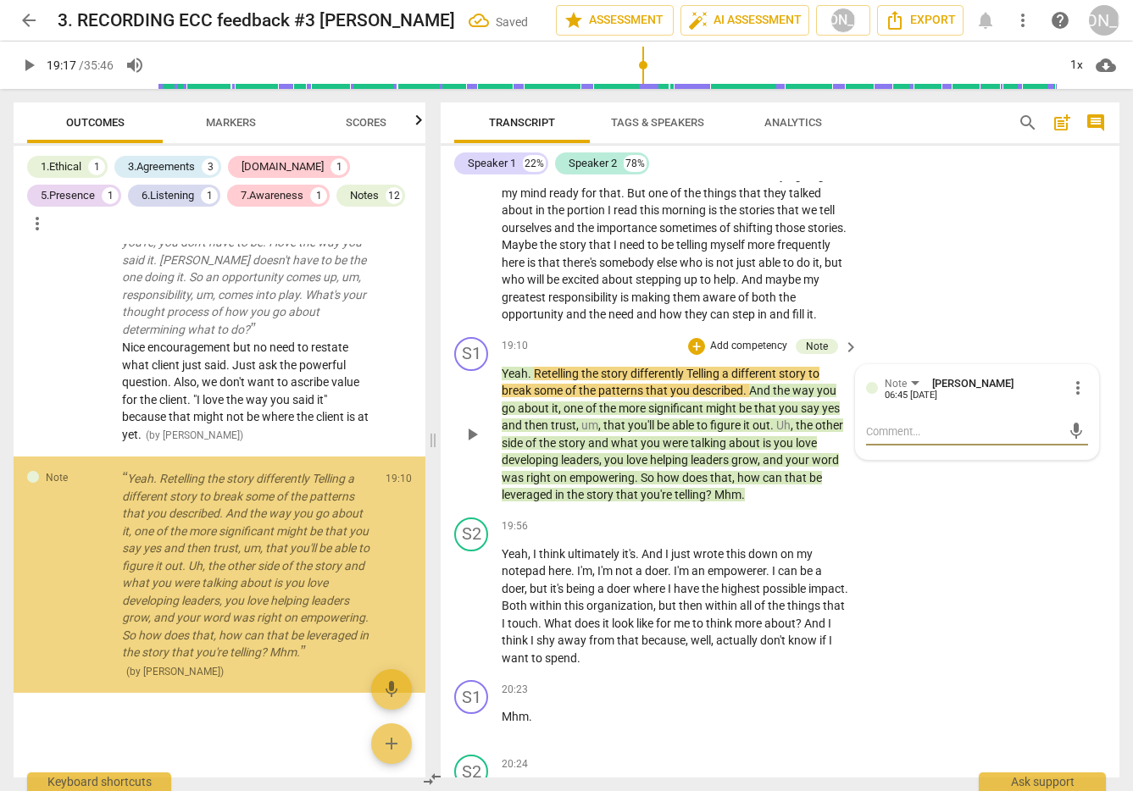
scroll to position [5798, 0]
drag, startPoint x: 885, startPoint y: 430, endPoint x: 926, endPoint y: 426, distance: 40.9
click at [919, 427] on textarea at bounding box center [963, 432] width 195 height 16
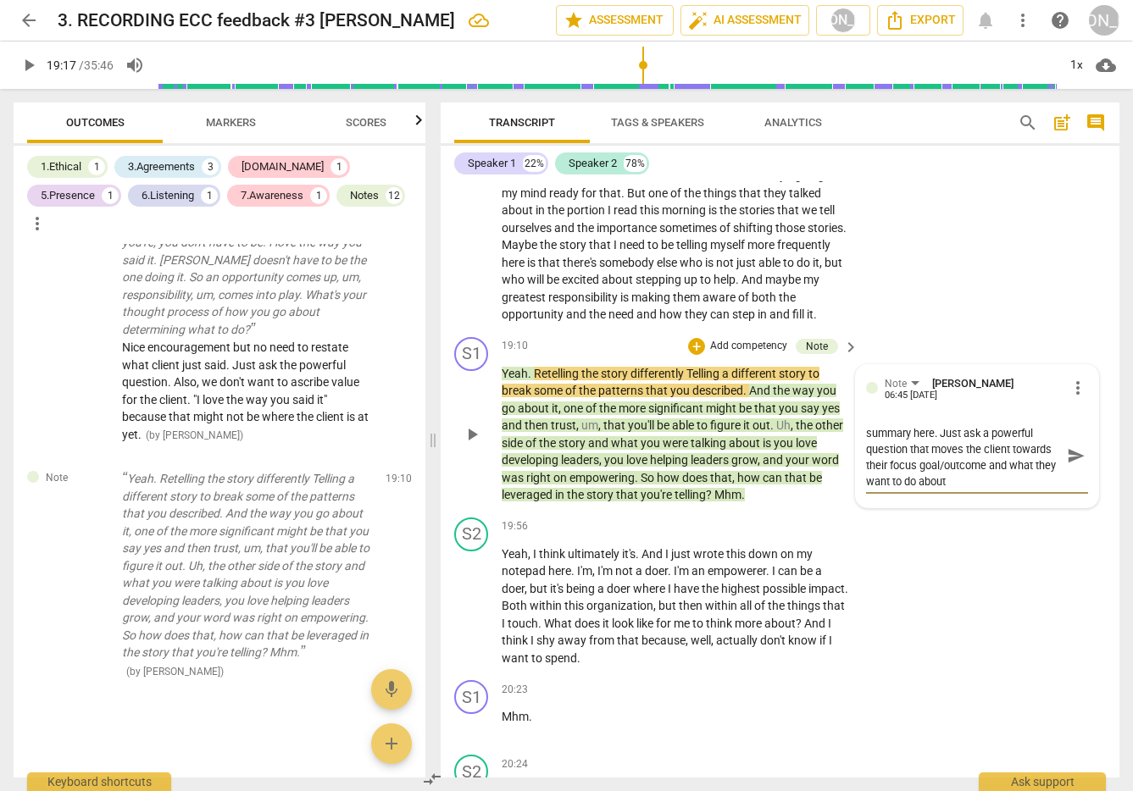
scroll to position [0, 0]
click at [1067, 461] on span "send" at bounding box center [1076, 463] width 19 height 19
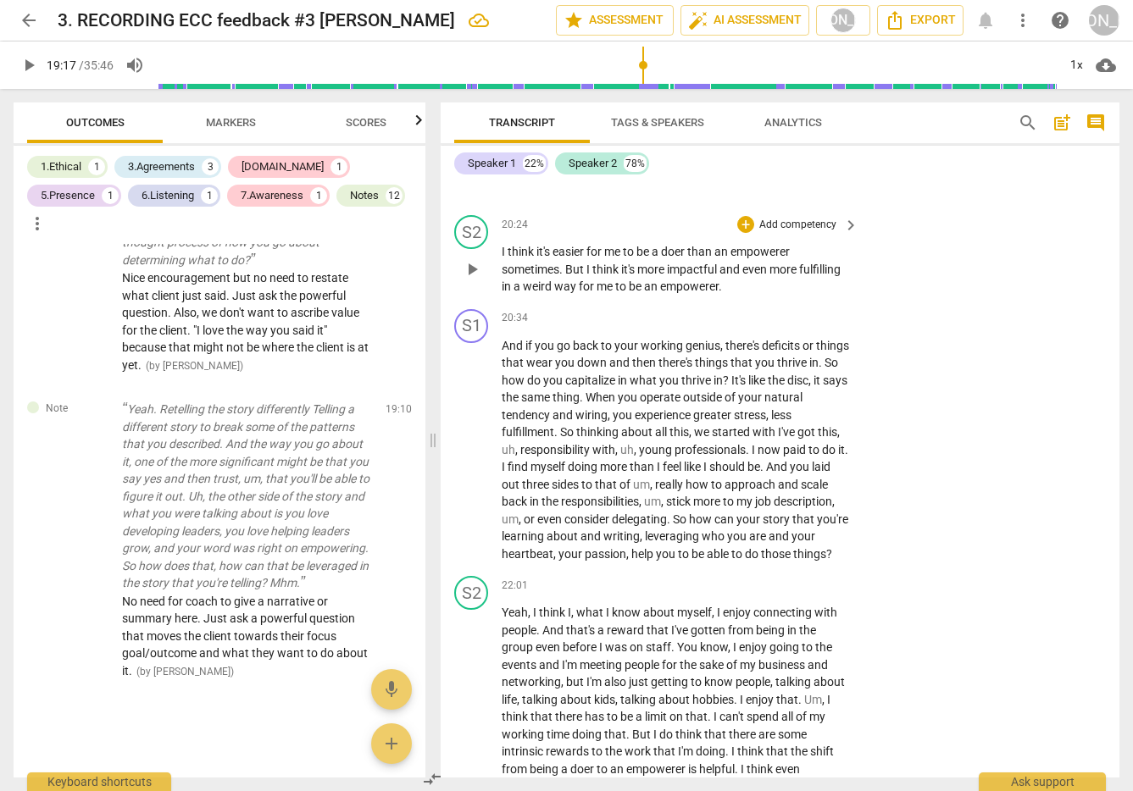
scroll to position [6090, 0]
click at [467, 451] on span "play_arrow" at bounding box center [472, 449] width 20 height 20
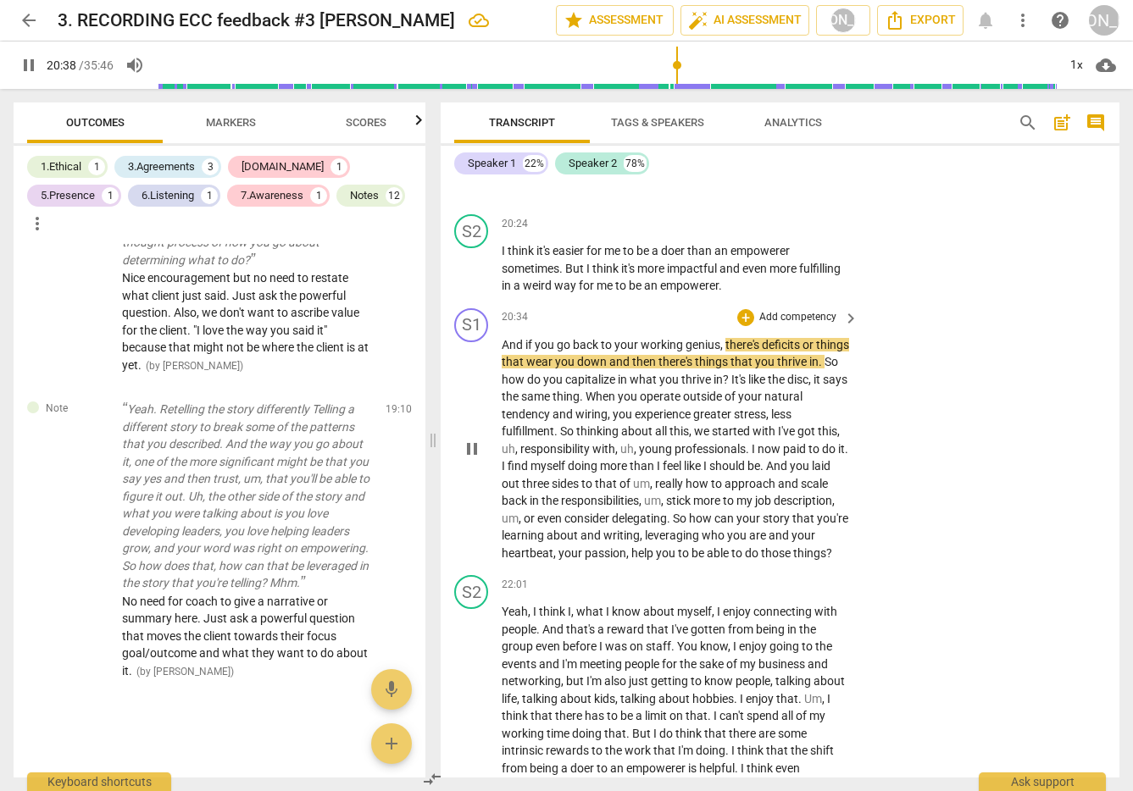
scroll to position [6092, 0]
click at [737, 308] on div "+ Add competency" at bounding box center [787, 316] width 101 height 17
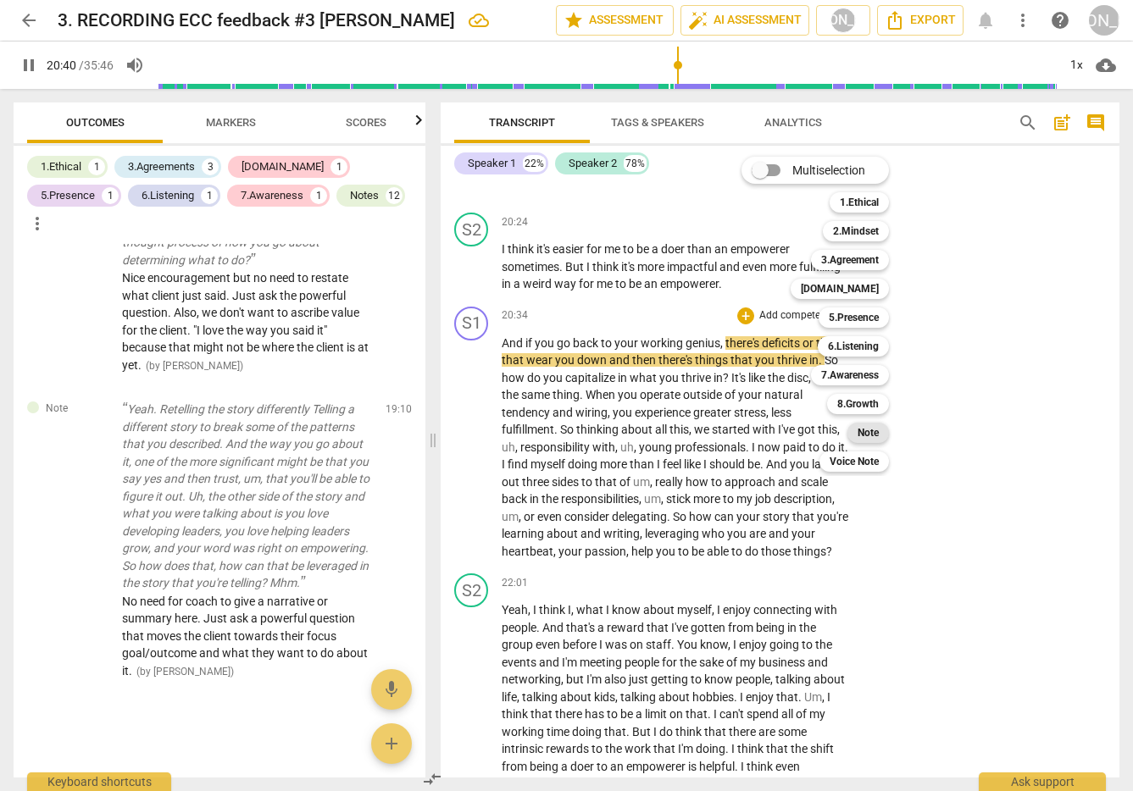
click at [867, 431] on b "Note" at bounding box center [868, 433] width 21 height 20
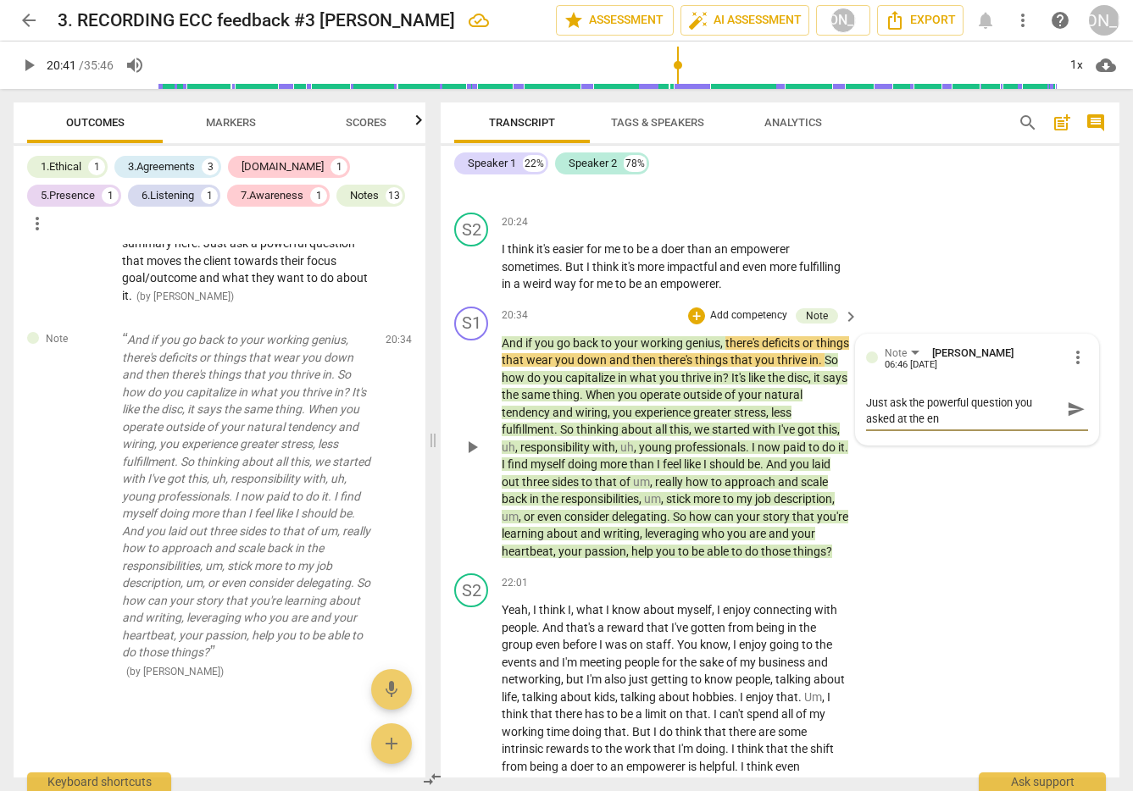
scroll to position [0, 0]
click at [1067, 413] on span "send" at bounding box center [1076, 417] width 19 height 19
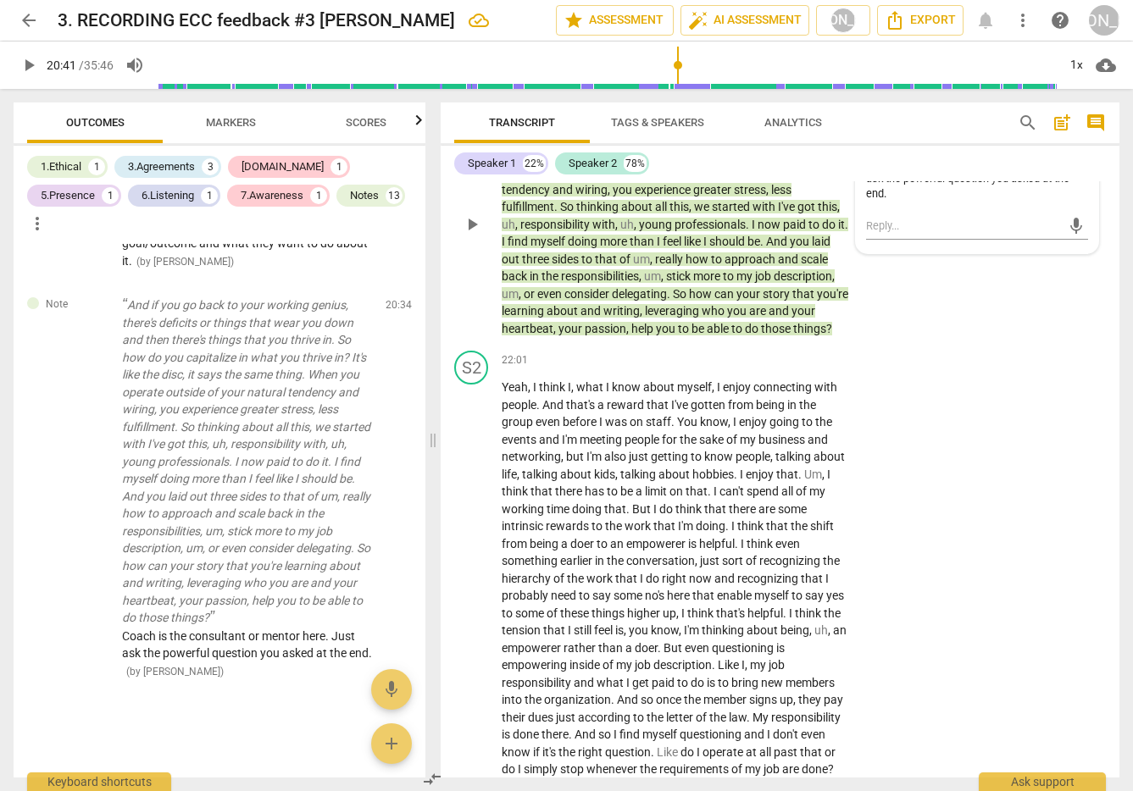
scroll to position [6241, 0]
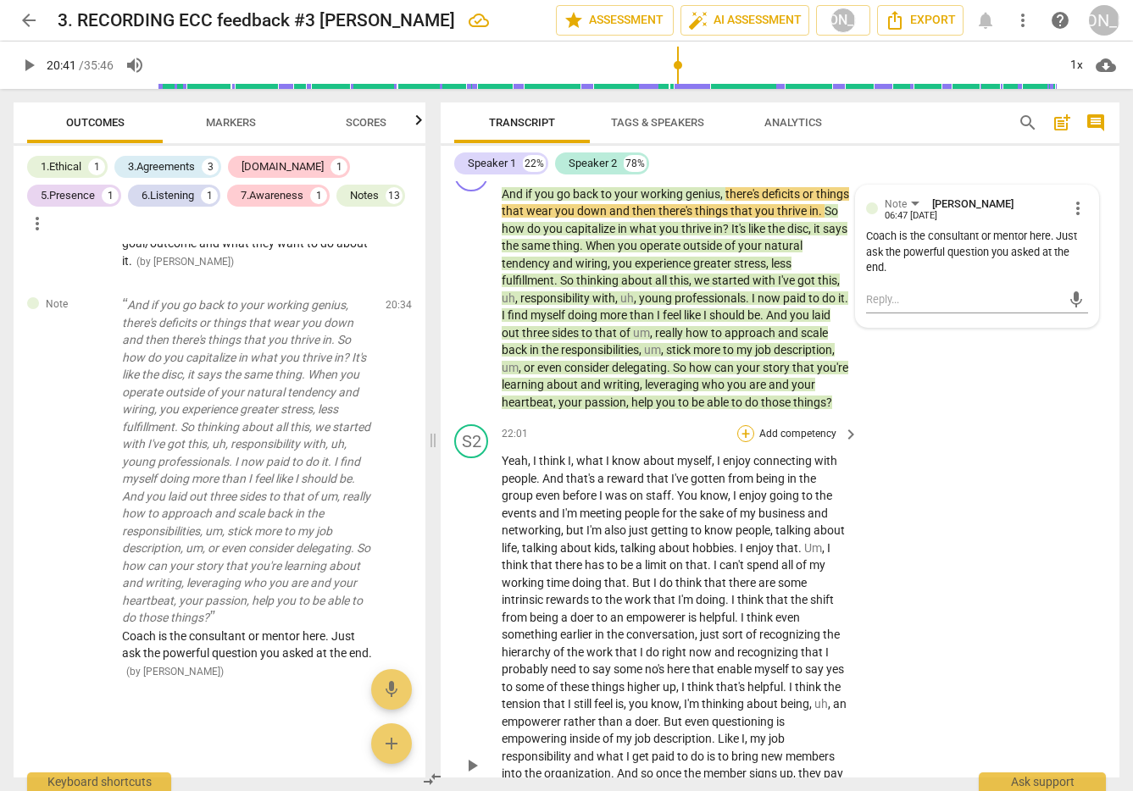
click at [744, 442] on div "+" at bounding box center [745, 433] width 17 height 17
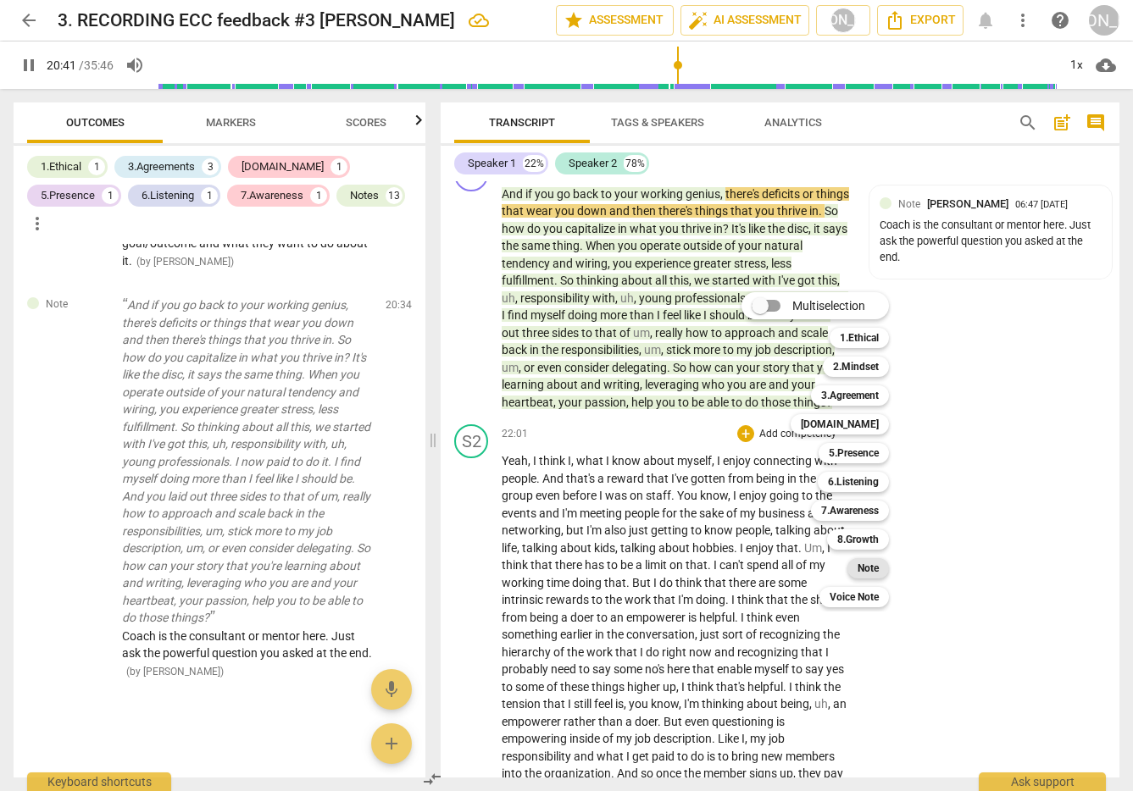
click at [861, 558] on b "Note" at bounding box center [868, 568] width 21 height 20
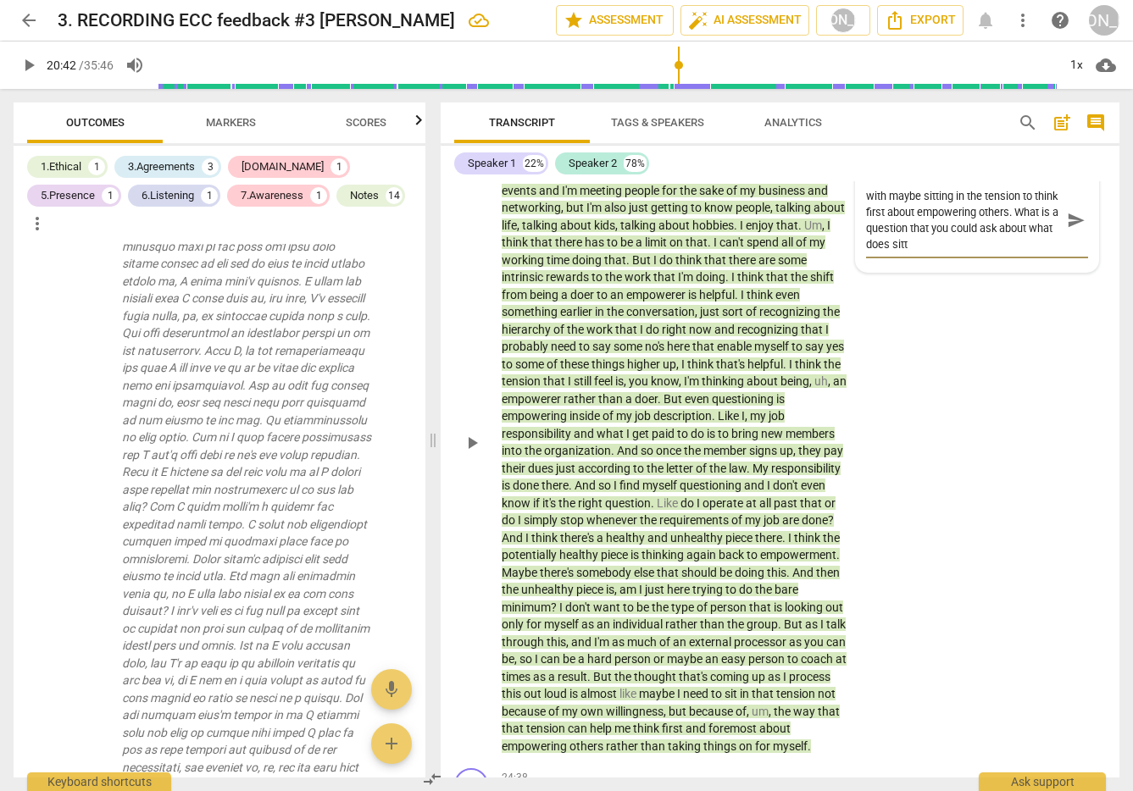
scroll to position [6568, 0]
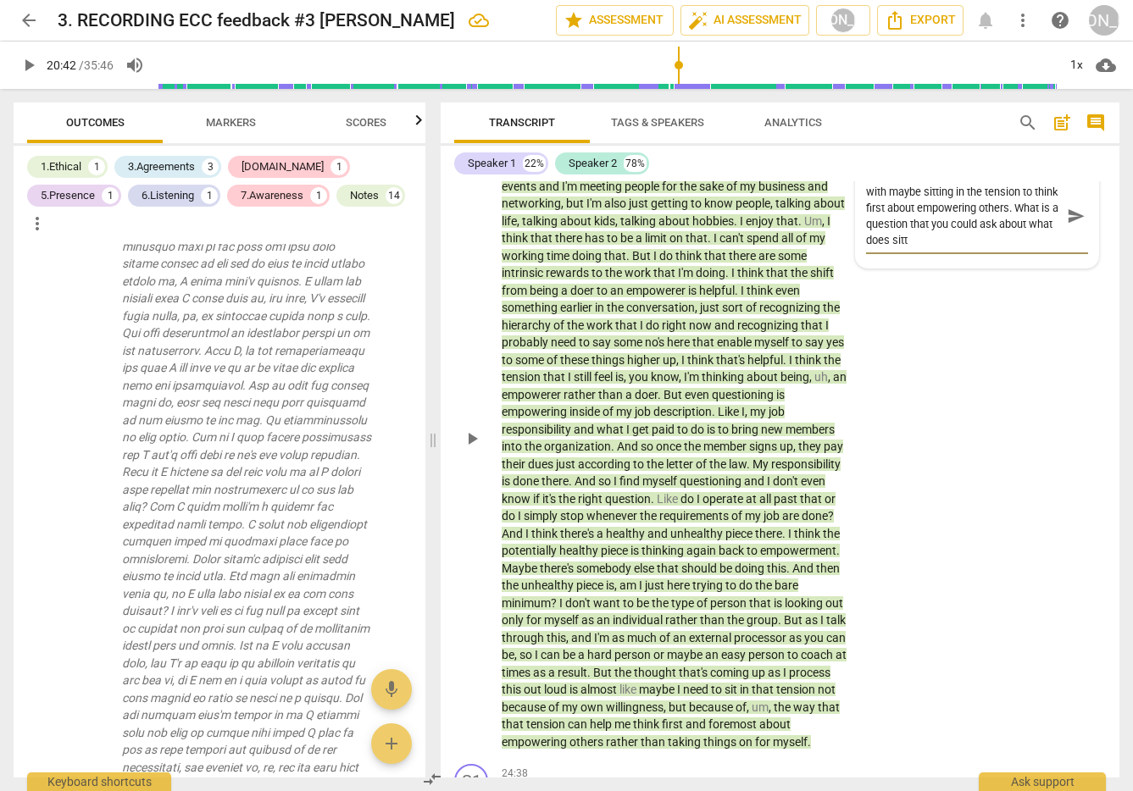
drag, startPoint x: 908, startPoint y: 258, endPoint x: 891, endPoint y: 258, distance: 17.0
click at [908, 248] on textarea "Client has put a lot on the table. He ends with maybe sitting in the tension to…" at bounding box center [963, 216] width 195 height 64
drag, startPoint x: 978, startPoint y: 258, endPoint x: 941, endPoint y: 260, distance: 36.5
click at [941, 248] on textarea "Client has put a lot on the table. He ends with maybe sitting in the tension to…" at bounding box center [963, 216] width 195 height 64
click at [1010, 248] on textarea "Client has put a lot on the table. He ends with maybe sitting in the tension to…" at bounding box center [963, 216] width 195 height 64
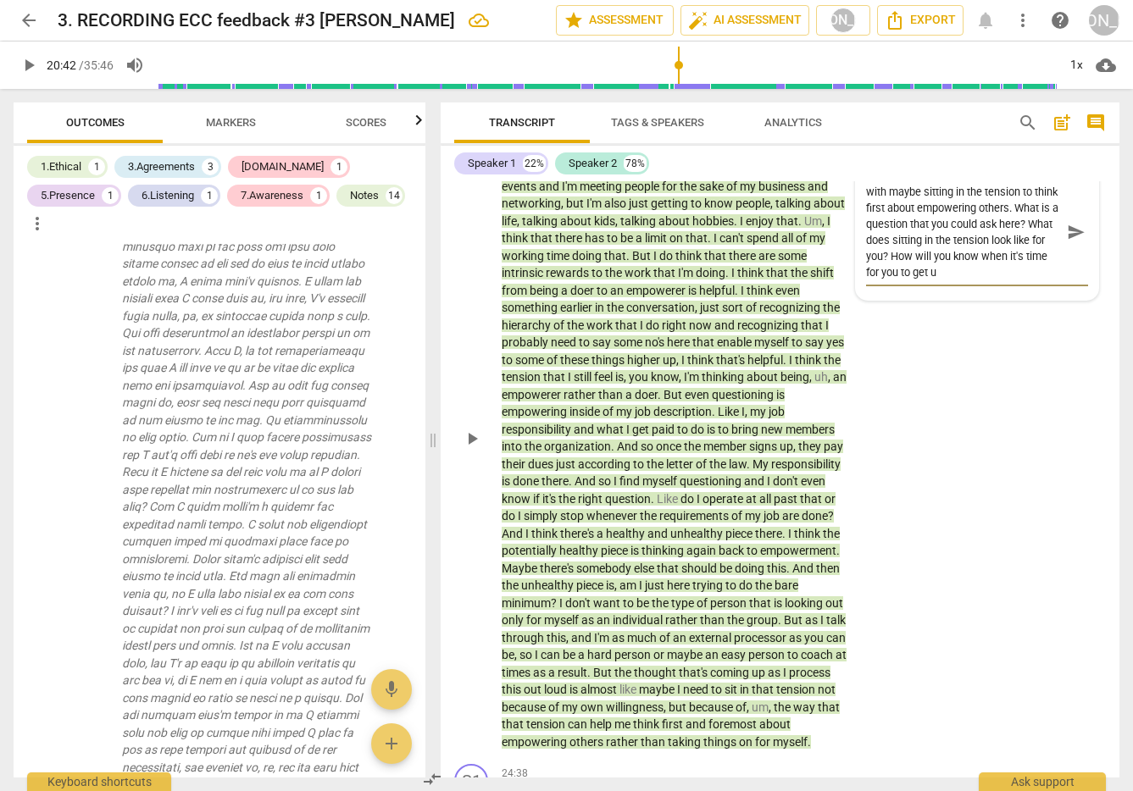
scroll to position [31, 0]
click at [1067, 241] on span "send" at bounding box center [1076, 232] width 19 height 19
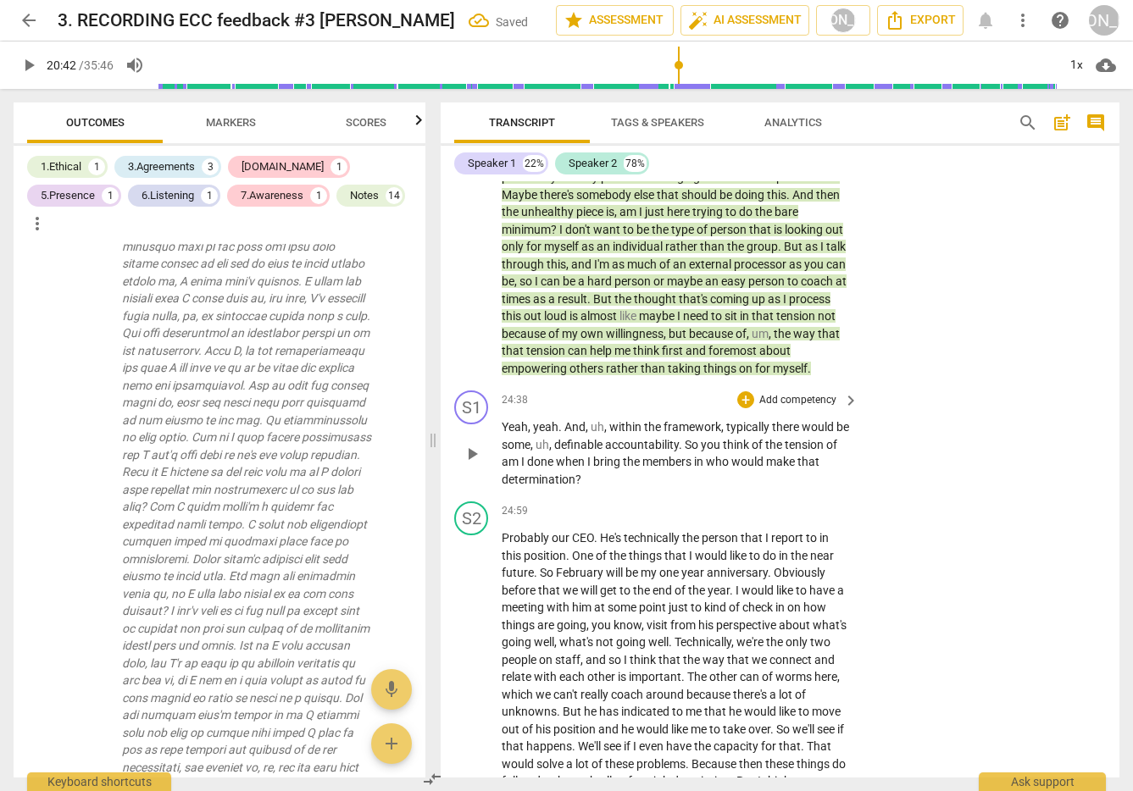
scroll to position [6983, 0]
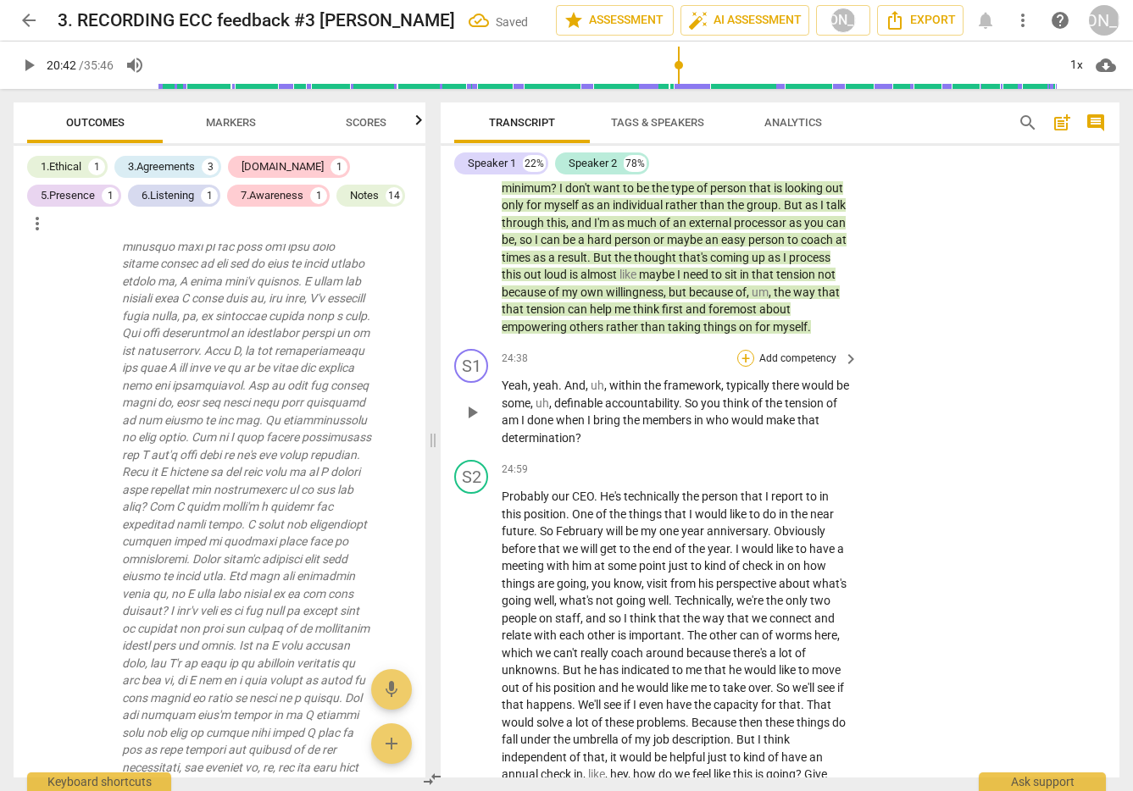
click at [738, 367] on div "+" at bounding box center [745, 358] width 17 height 17
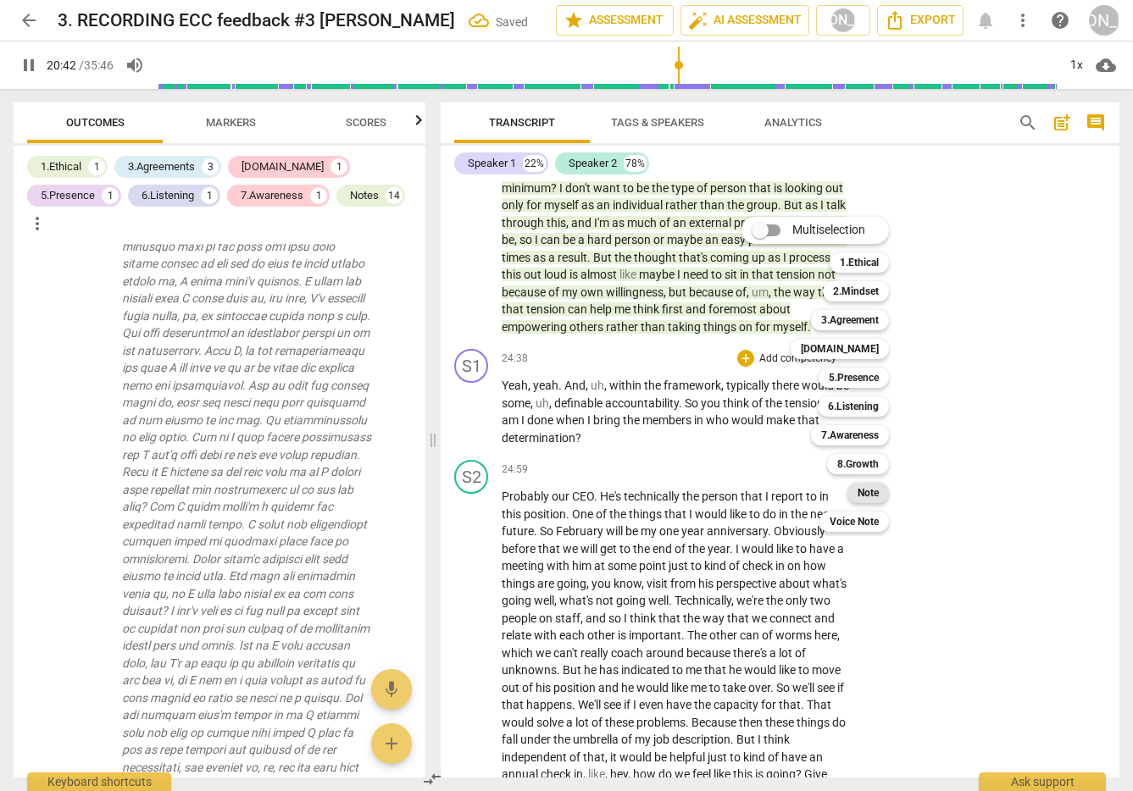
drag, startPoint x: 867, startPoint y: 488, endPoint x: 878, endPoint y: 482, distance: 12.5
click at [867, 488] on b "Note" at bounding box center [868, 493] width 21 height 20
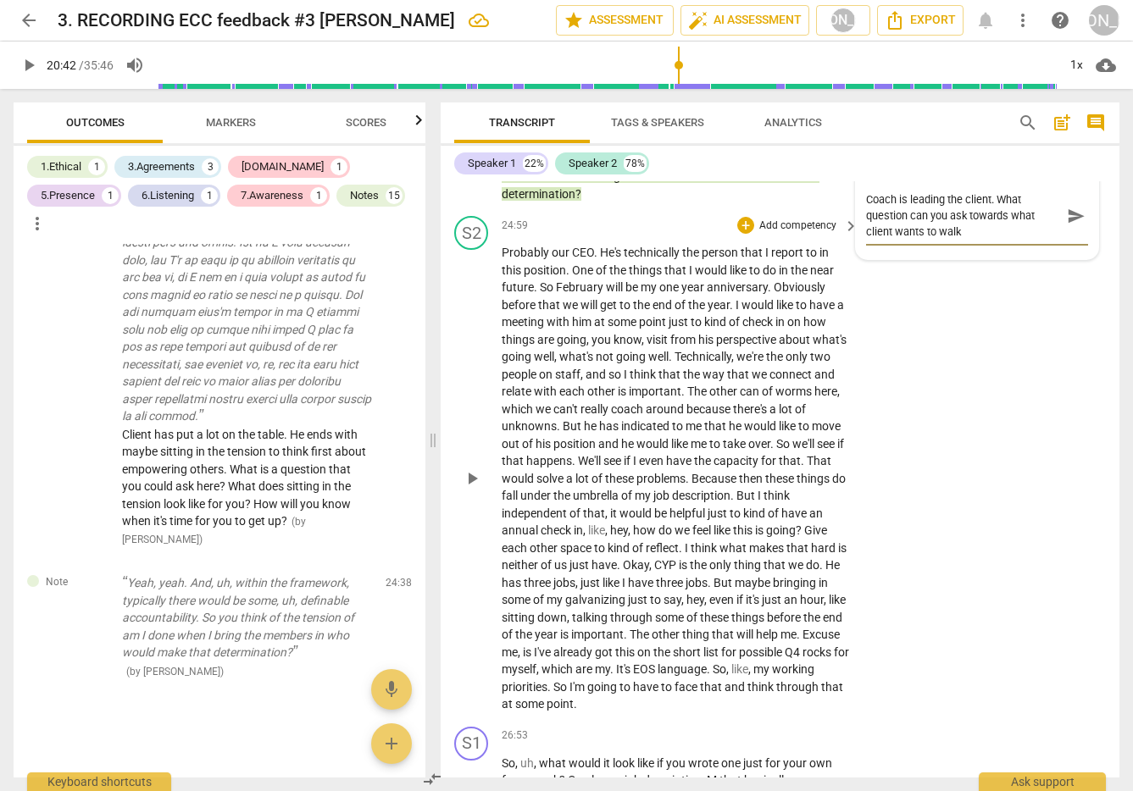
scroll to position [0, 0]
drag, startPoint x: 1070, startPoint y: 229, endPoint x: 1057, endPoint y: 236, distance: 15.2
click at [1071, 225] on span "send" at bounding box center [1076, 216] width 19 height 19
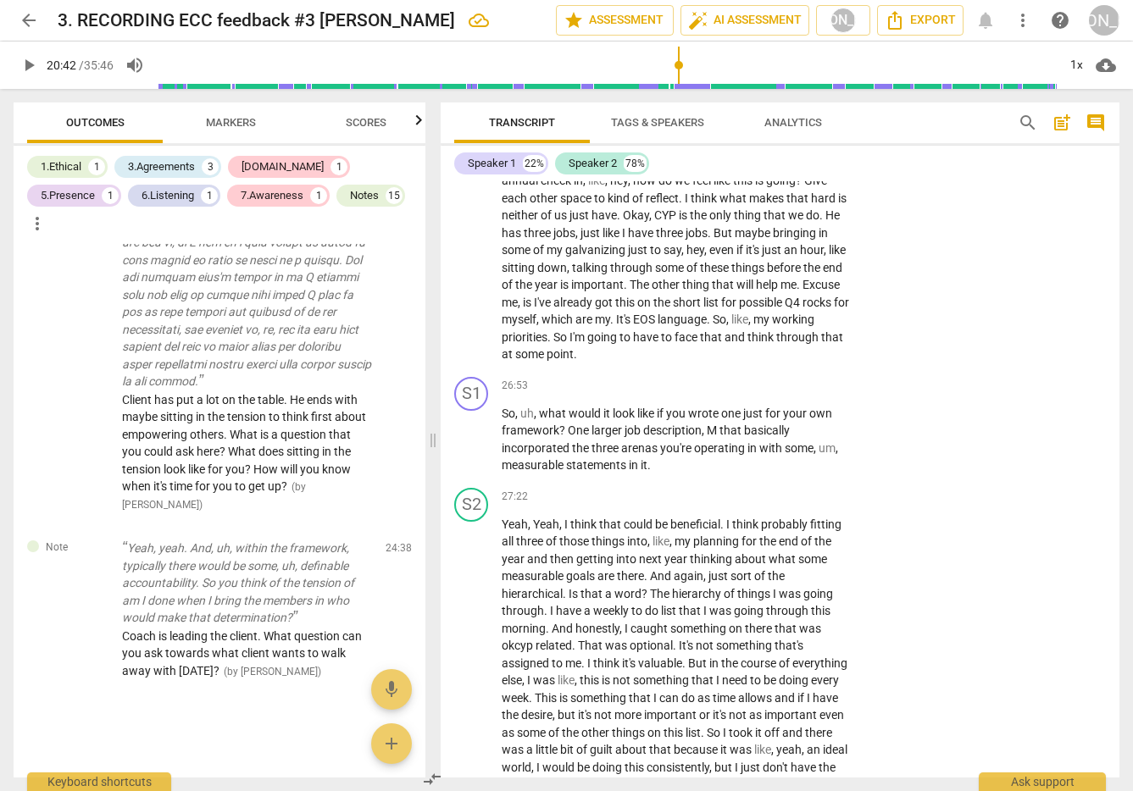
scroll to position [7585, 0]
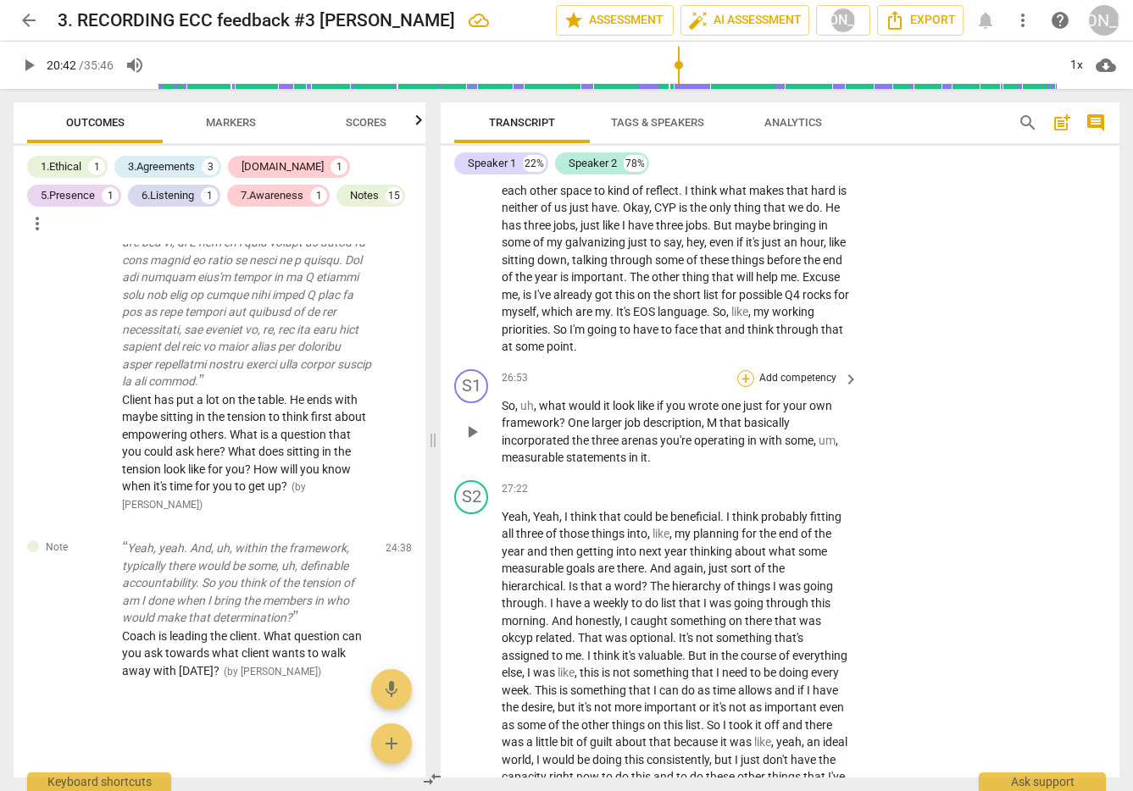
click at [740, 386] on div "+" at bounding box center [745, 378] width 17 height 17
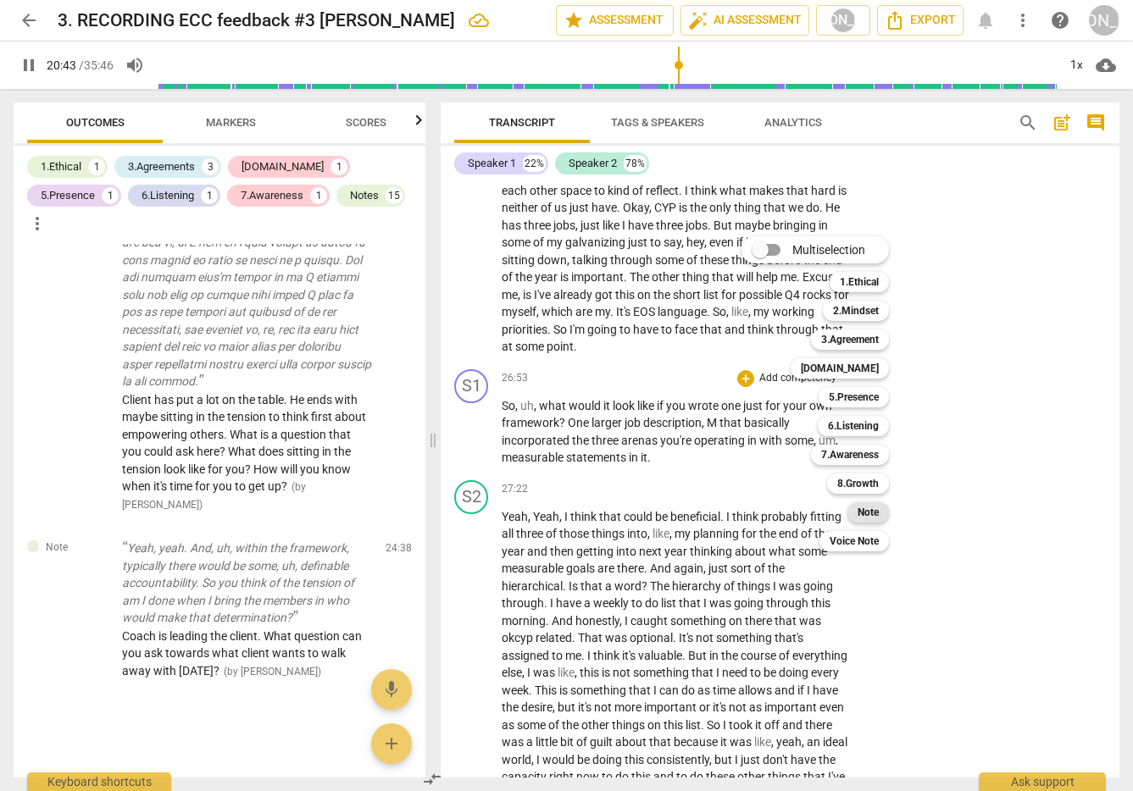
click at [877, 510] on b "Note" at bounding box center [868, 512] width 21 height 20
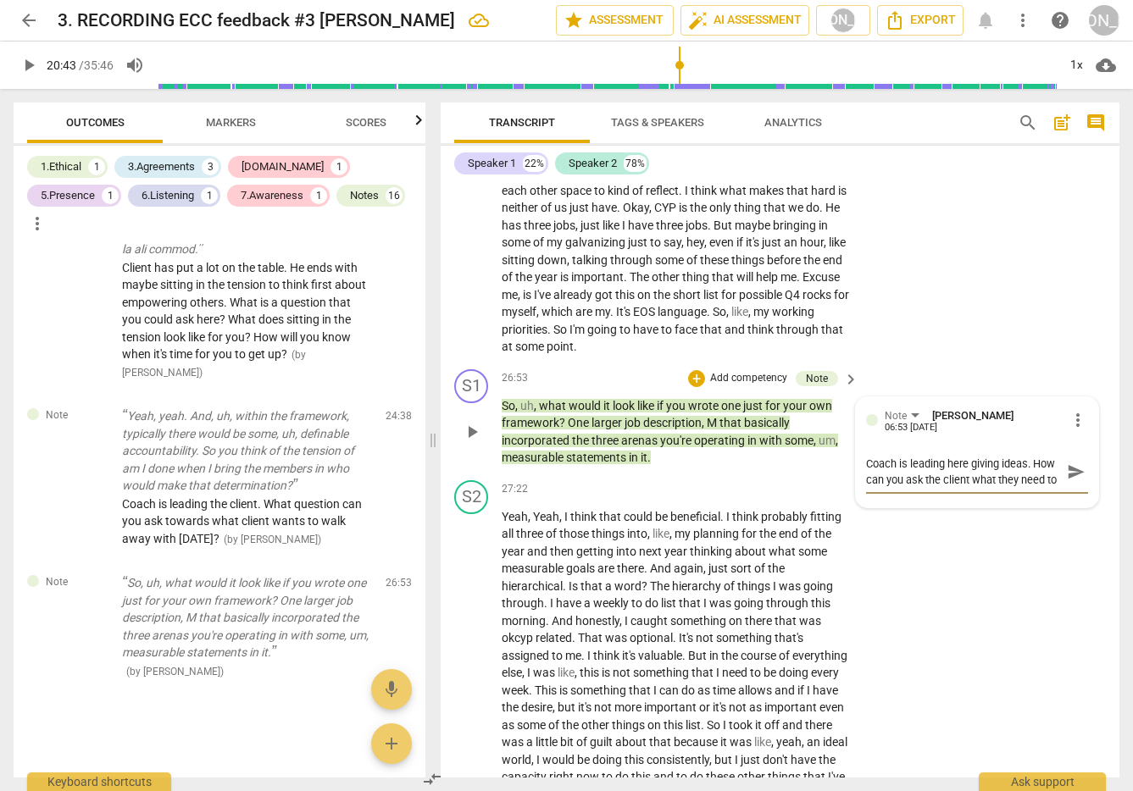
scroll to position [14, 0]
click at [1068, 481] on span "send" at bounding box center [1076, 472] width 19 height 19
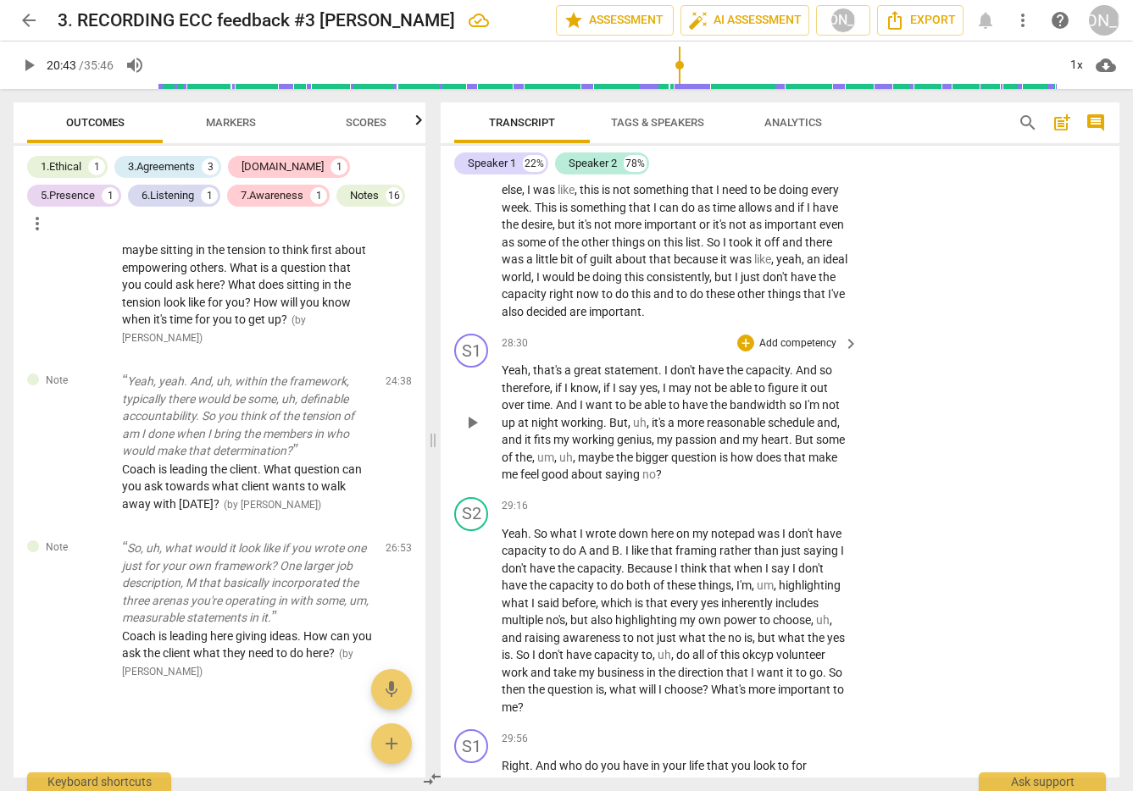
scroll to position [8069, 0]
click at [741, 350] on div "+" at bounding box center [745, 341] width 17 height 17
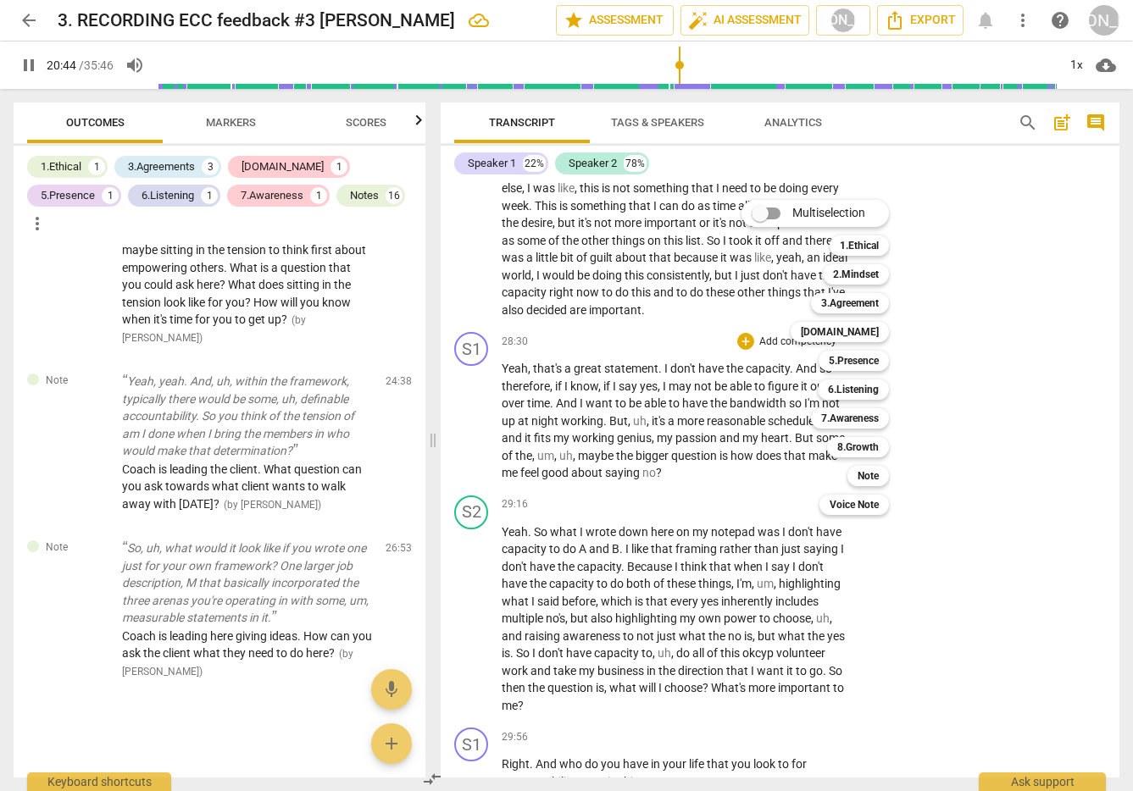
scroll to position [6245, 0]
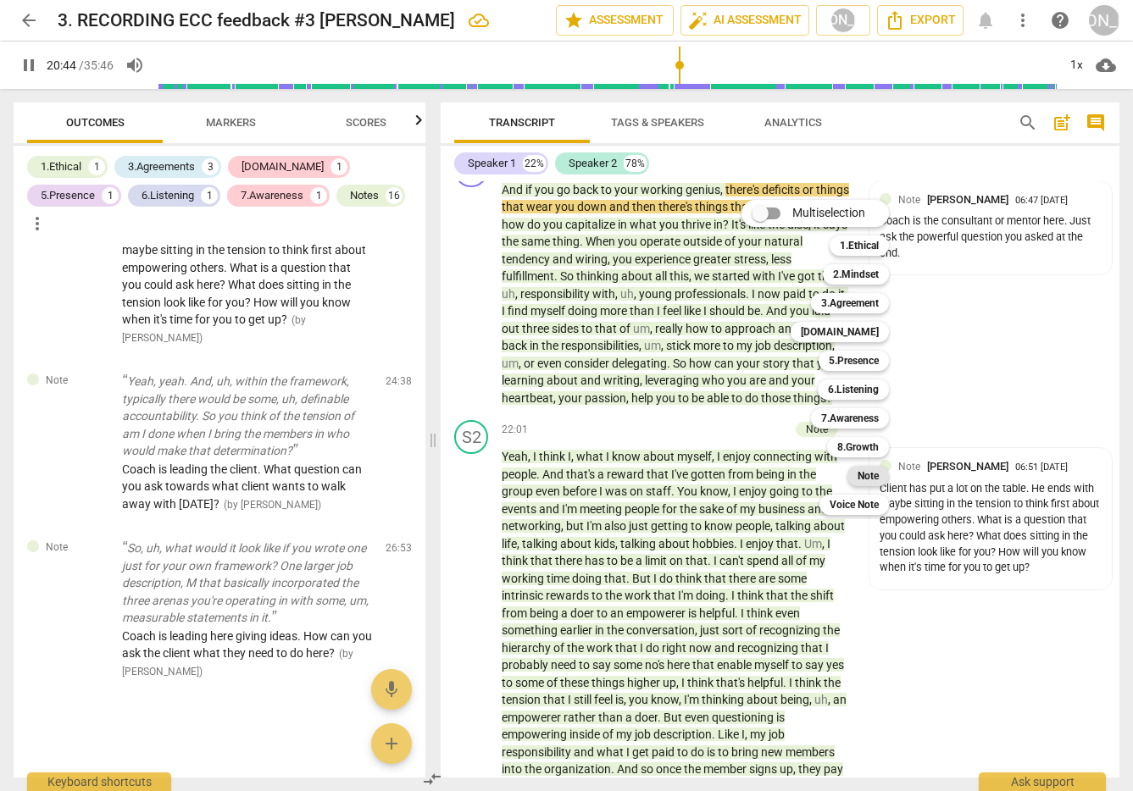
click at [876, 474] on b "Note" at bounding box center [868, 476] width 21 height 20
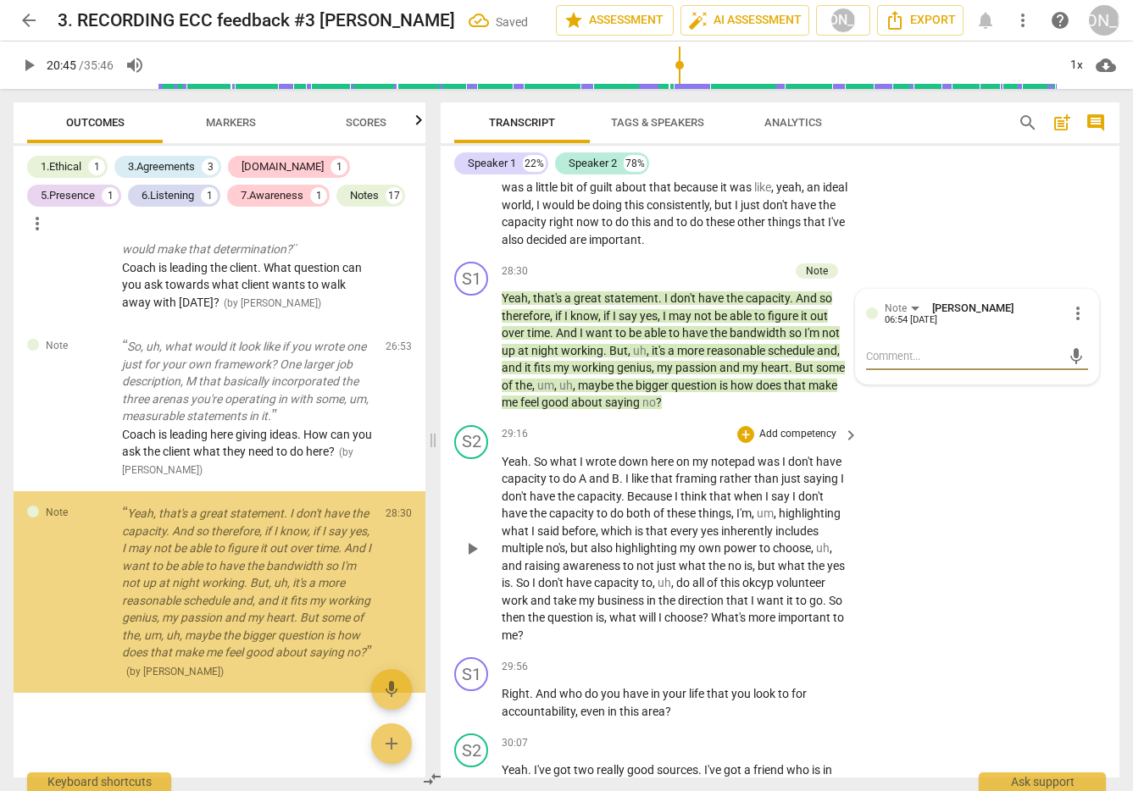
scroll to position [7884, 0]
click at [900, 364] on textarea at bounding box center [963, 356] width 195 height 16
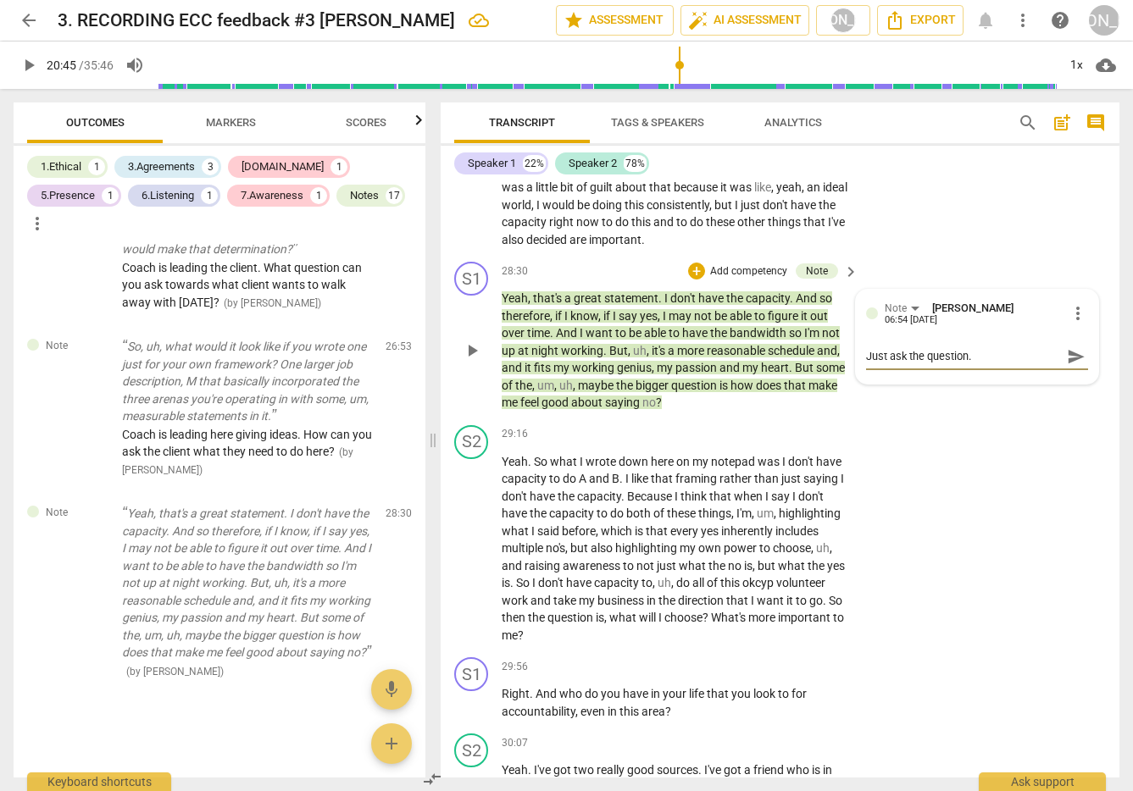
click at [1068, 366] on span "send" at bounding box center [1076, 356] width 19 height 19
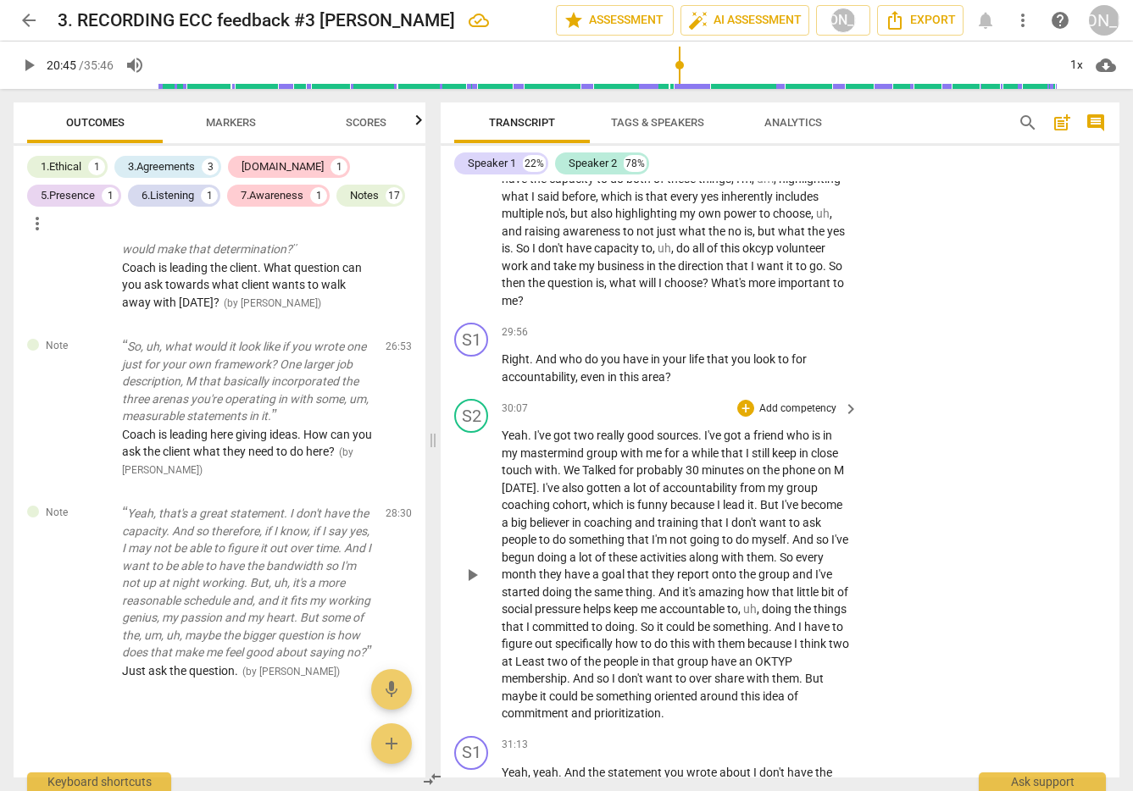
scroll to position [8485, 0]
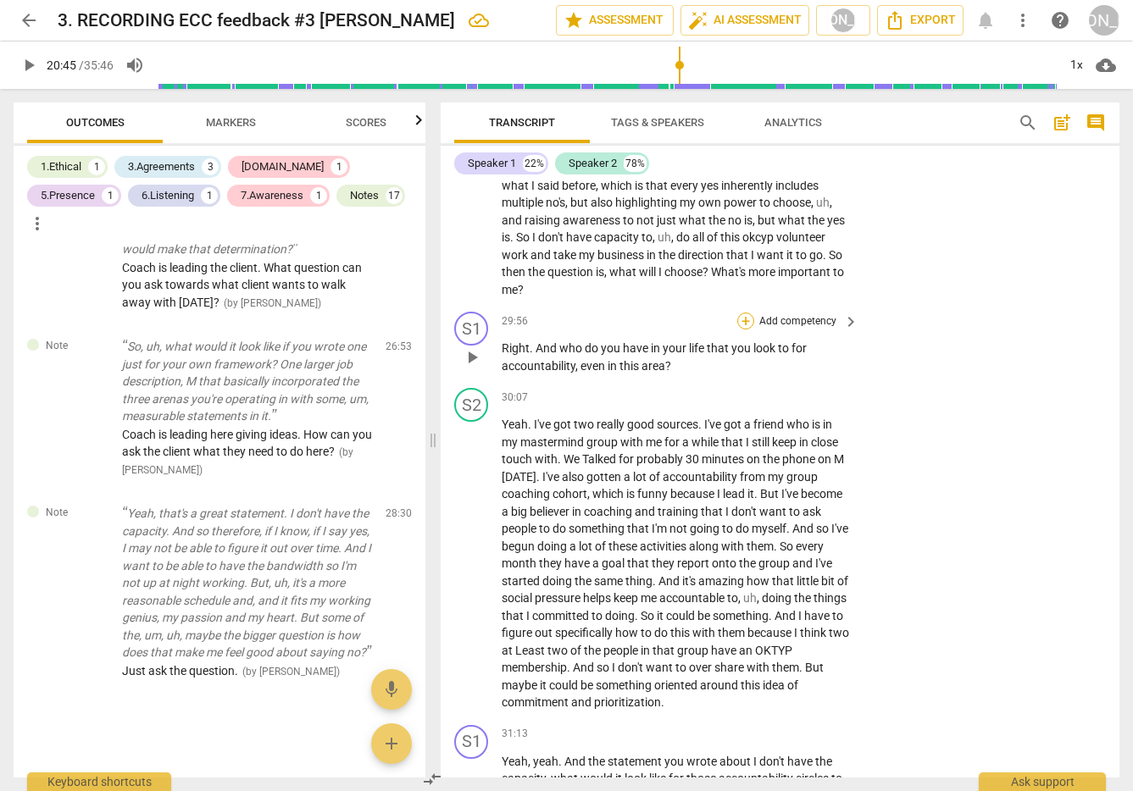
click at [744, 330] on div "+" at bounding box center [745, 321] width 17 height 17
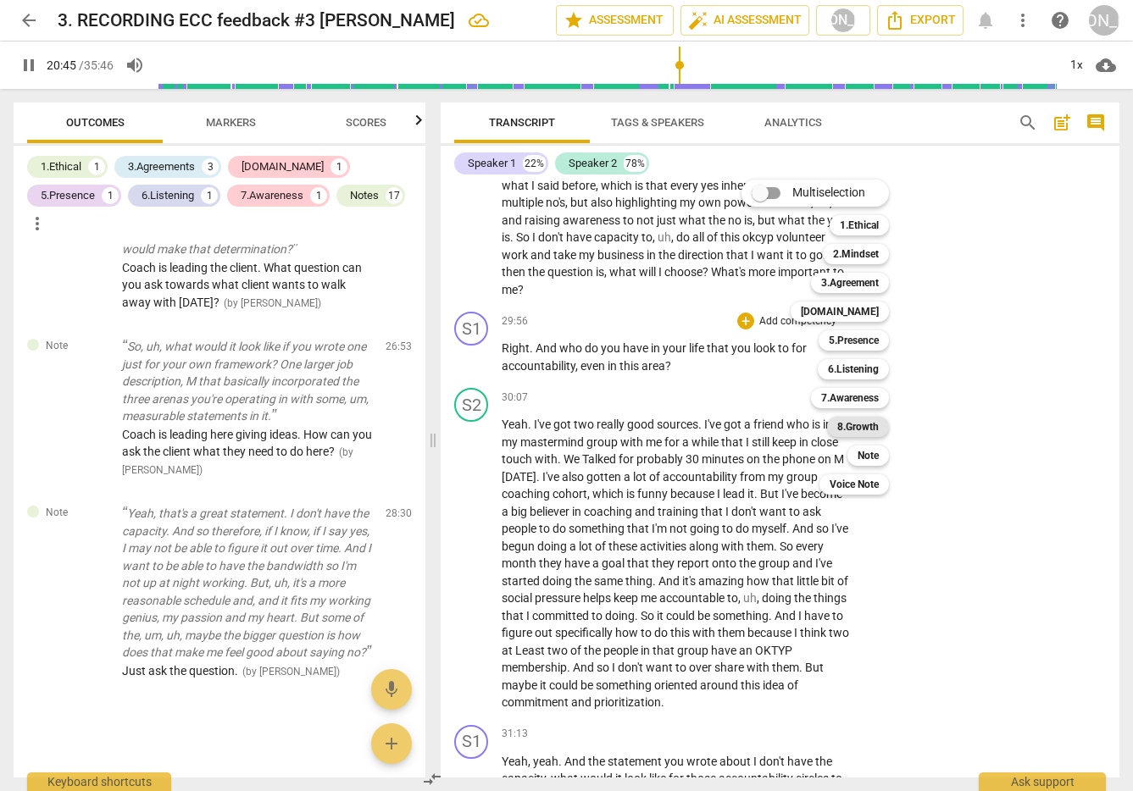
click at [872, 426] on b "8.Growth" at bounding box center [858, 427] width 42 height 20
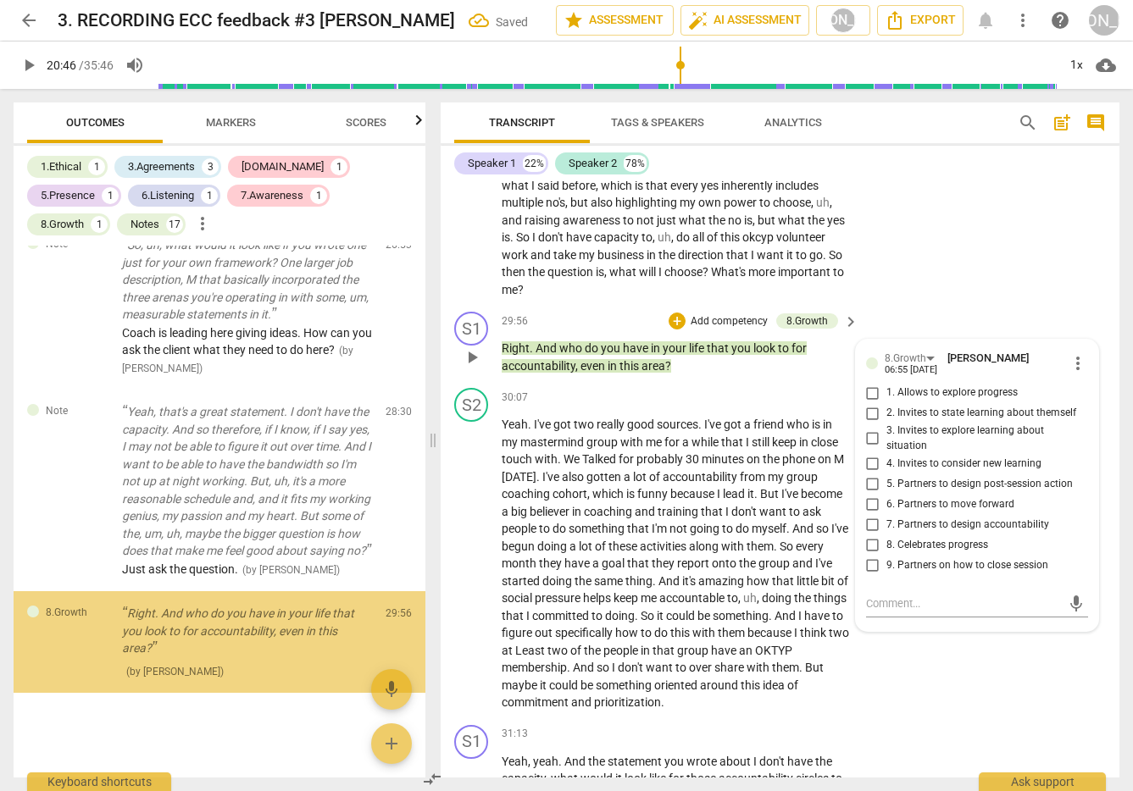
scroll to position [8012, 0]
click at [873, 535] on input "7. Partners to design accountability" at bounding box center [872, 524] width 27 height 20
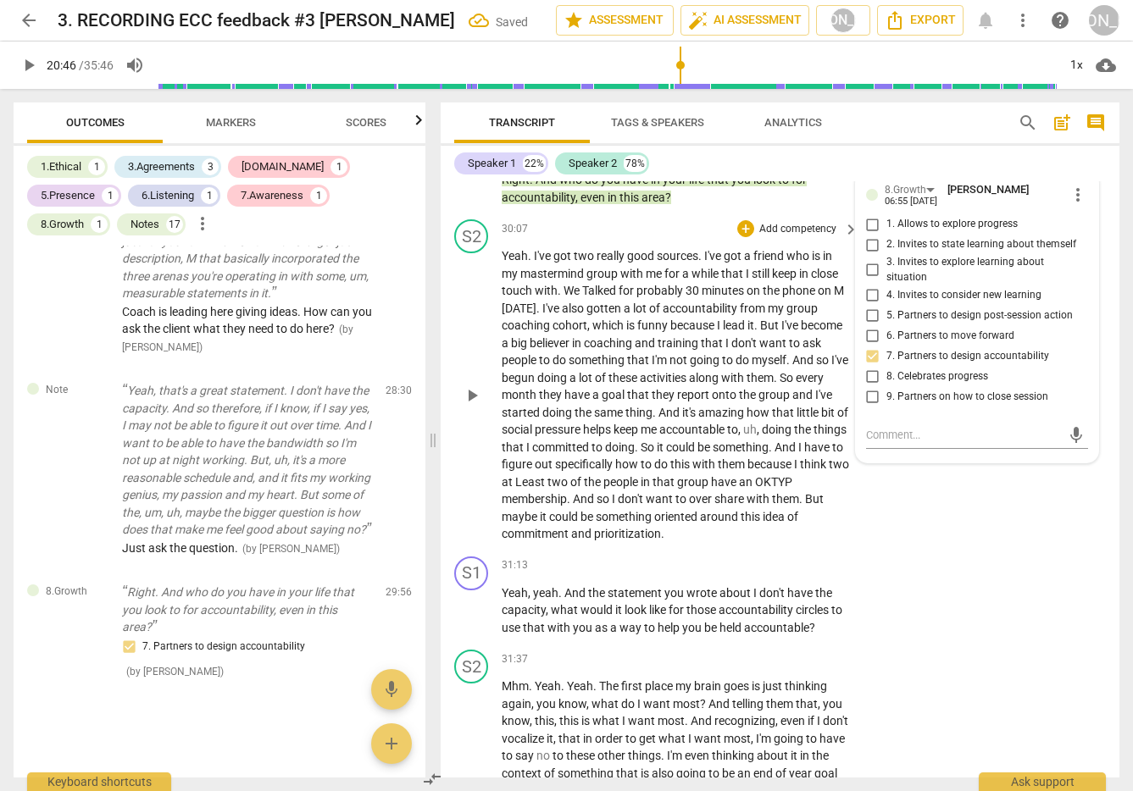
scroll to position [8694, 0]
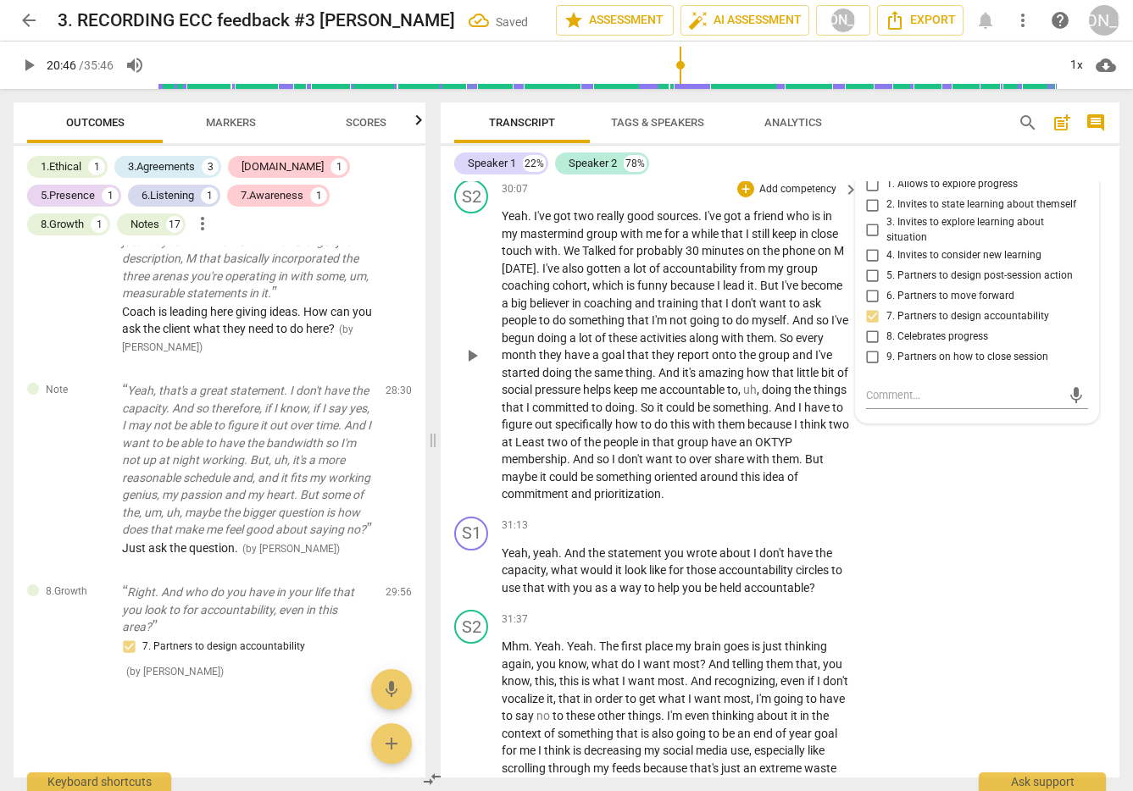
click at [967, 510] on div "S2 play_arrow pause 30:07 + Add competency keyboard_arrow_right Yeah . I've got…" at bounding box center [780, 341] width 679 height 337
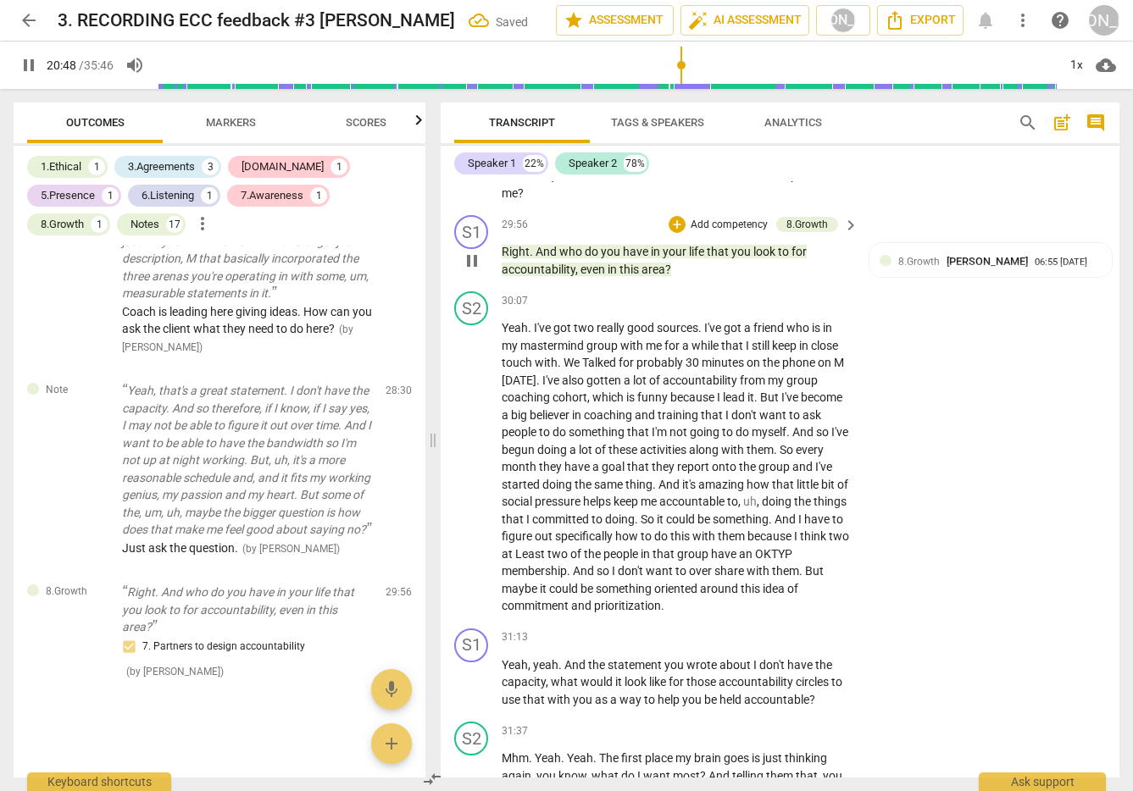
scroll to position [8591, 0]
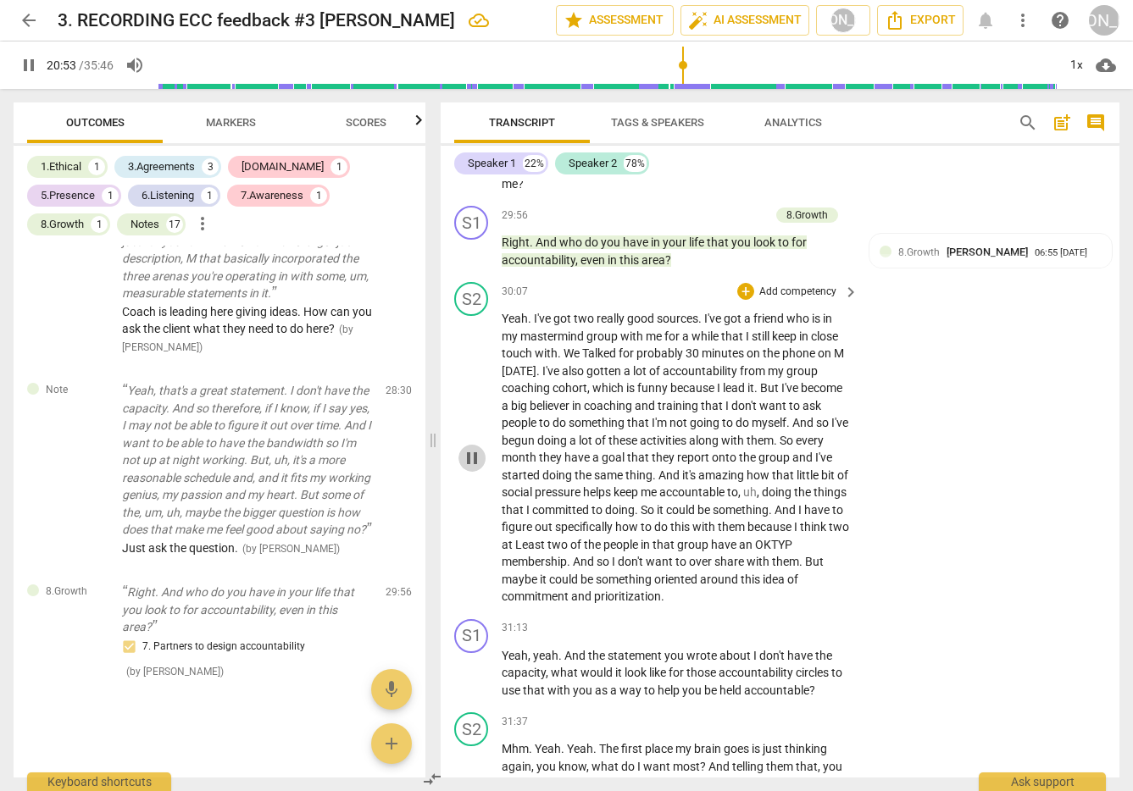
drag, startPoint x: 473, startPoint y: 476, endPoint x: 525, endPoint y: 469, distance: 52.1
click at [473, 469] on span "pause" at bounding box center [472, 458] width 20 height 20
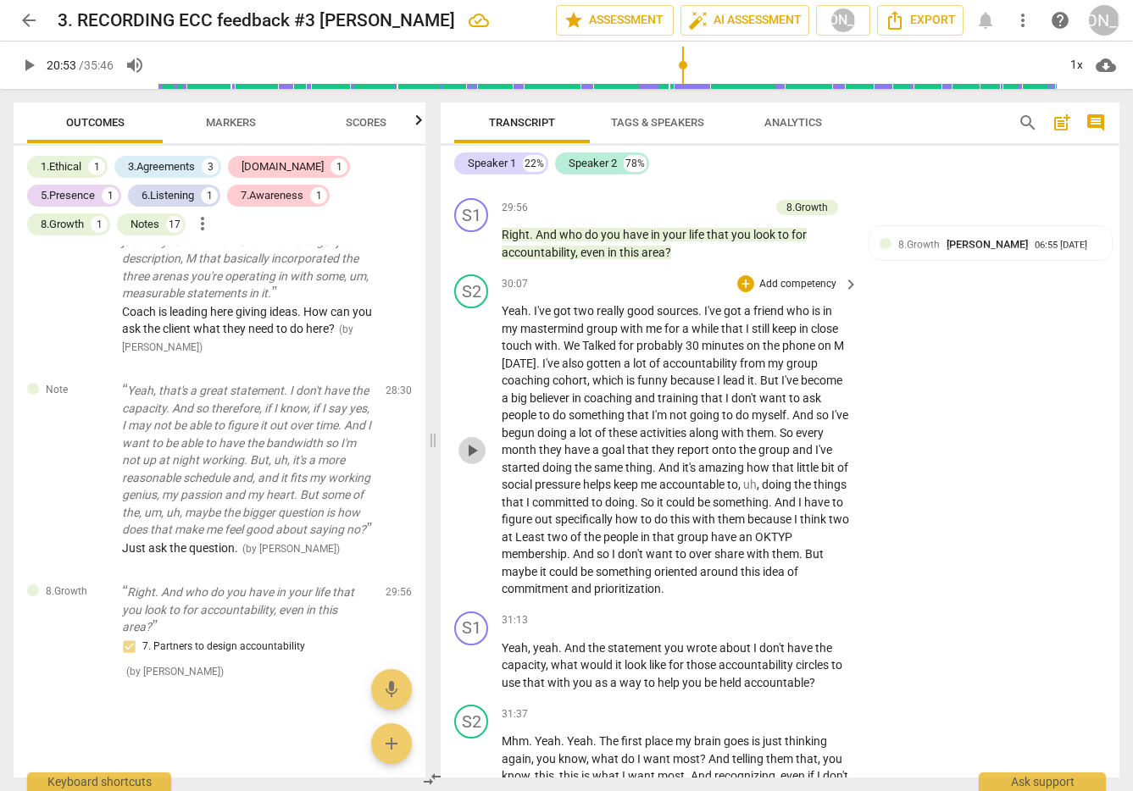
click at [472, 460] on span "play_arrow" at bounding box center [472, 451] width 20 height 20
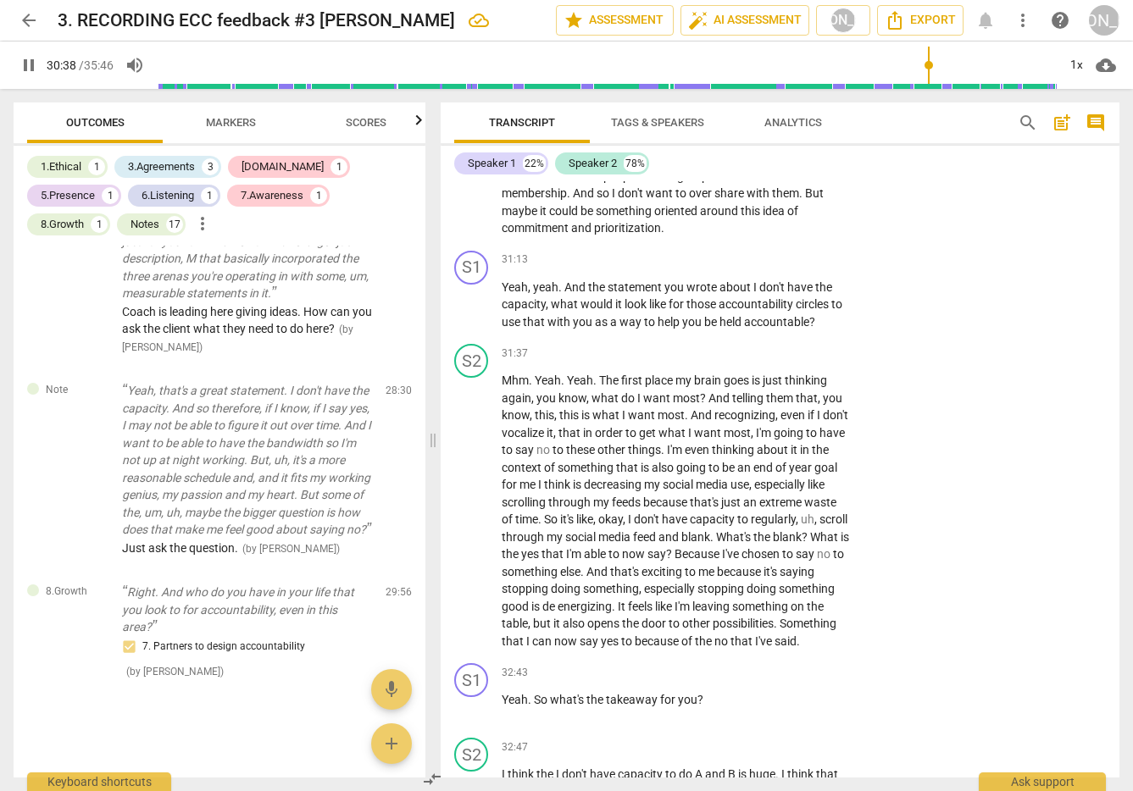
scroll to position [8978, 0]
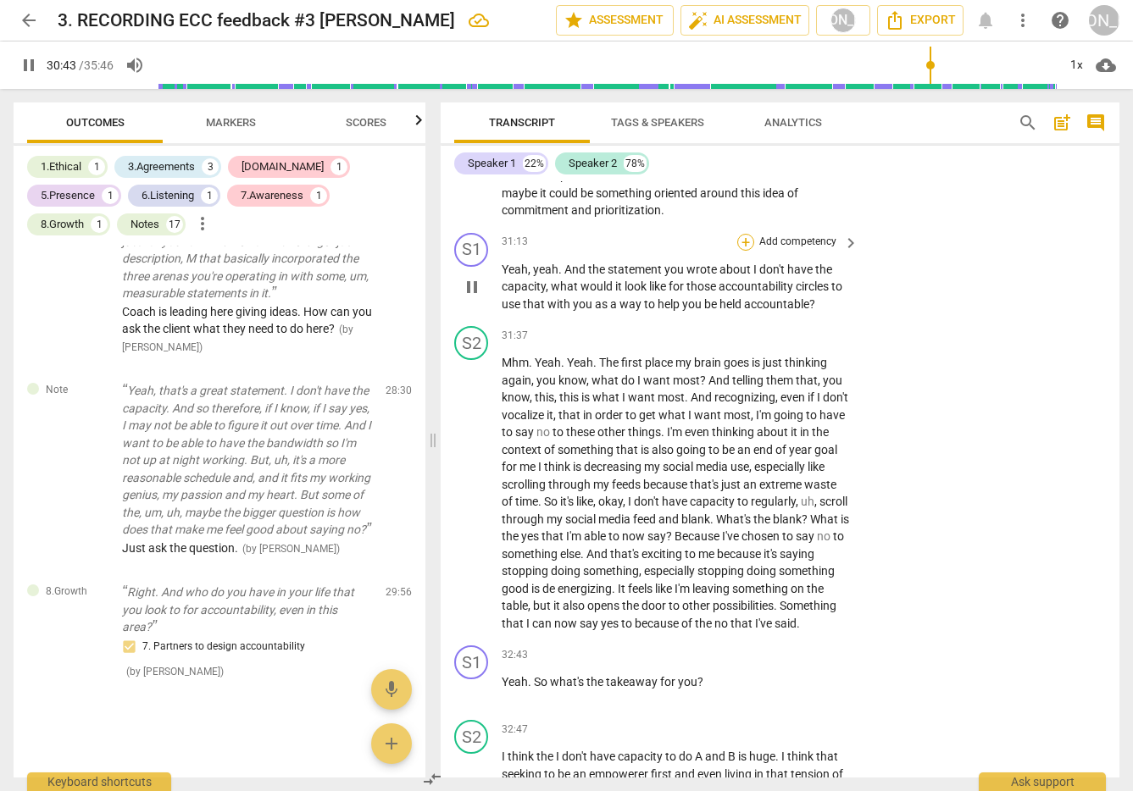
click at [742, 251] on div "+" at bounding box center [745, 242] width 17 height 17
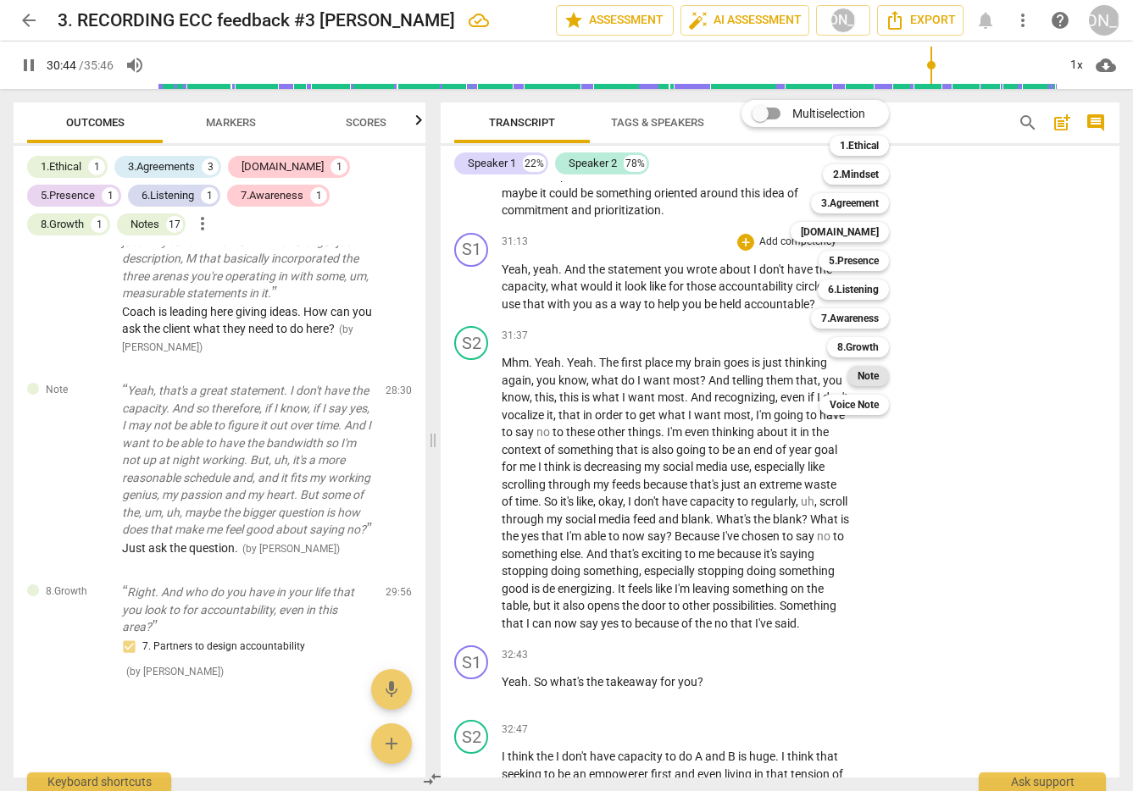
click at [868, 373] on b "Note" at bounding box center [868, 376] width 21 height 20
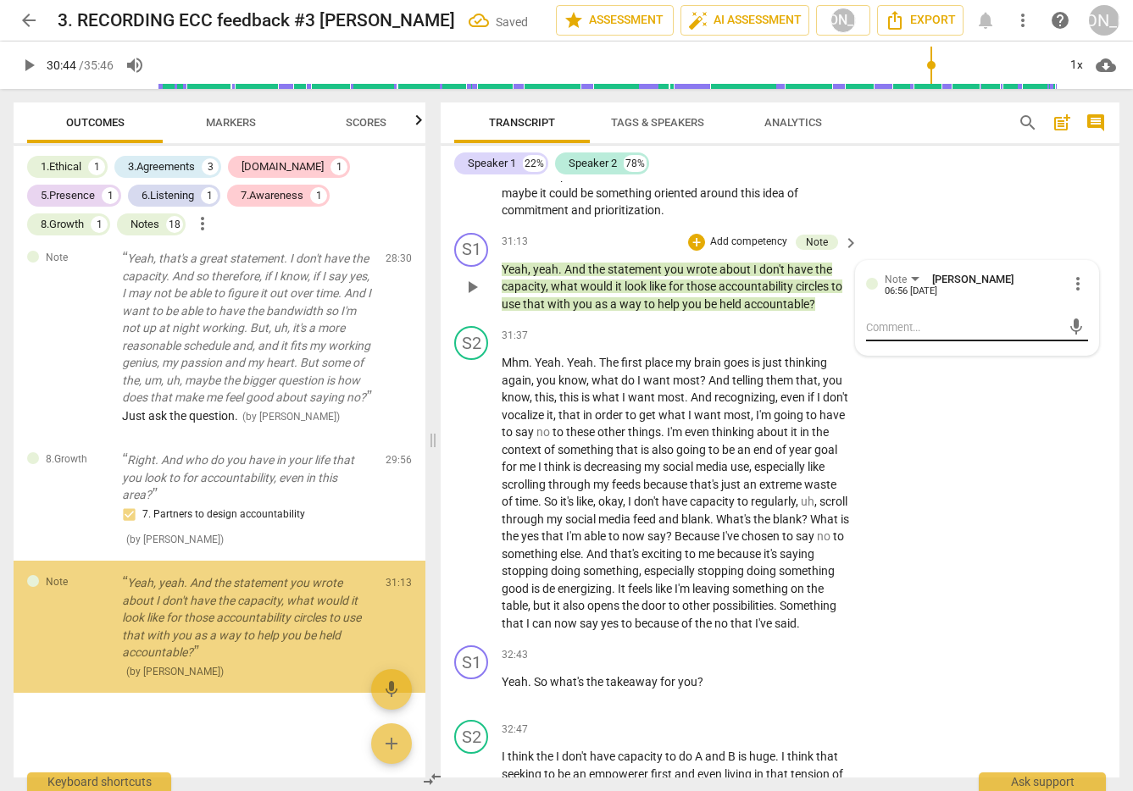
scroll to position [8166, 0]
click at [892, 336] on textarea at bounding box center [963, 327] width 195 height 16
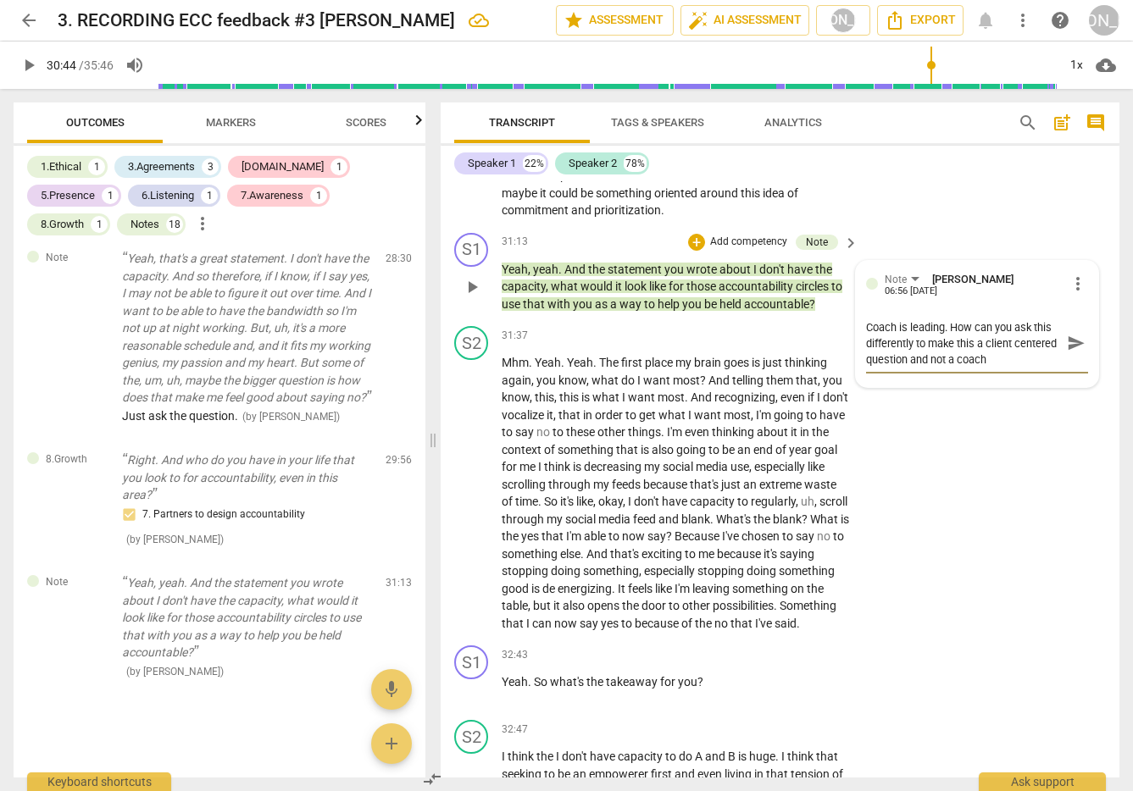
scroll to position [14, 0]
click at [1070, 352] on span "send" at bounding box center [1076, 343] width 19 height 19
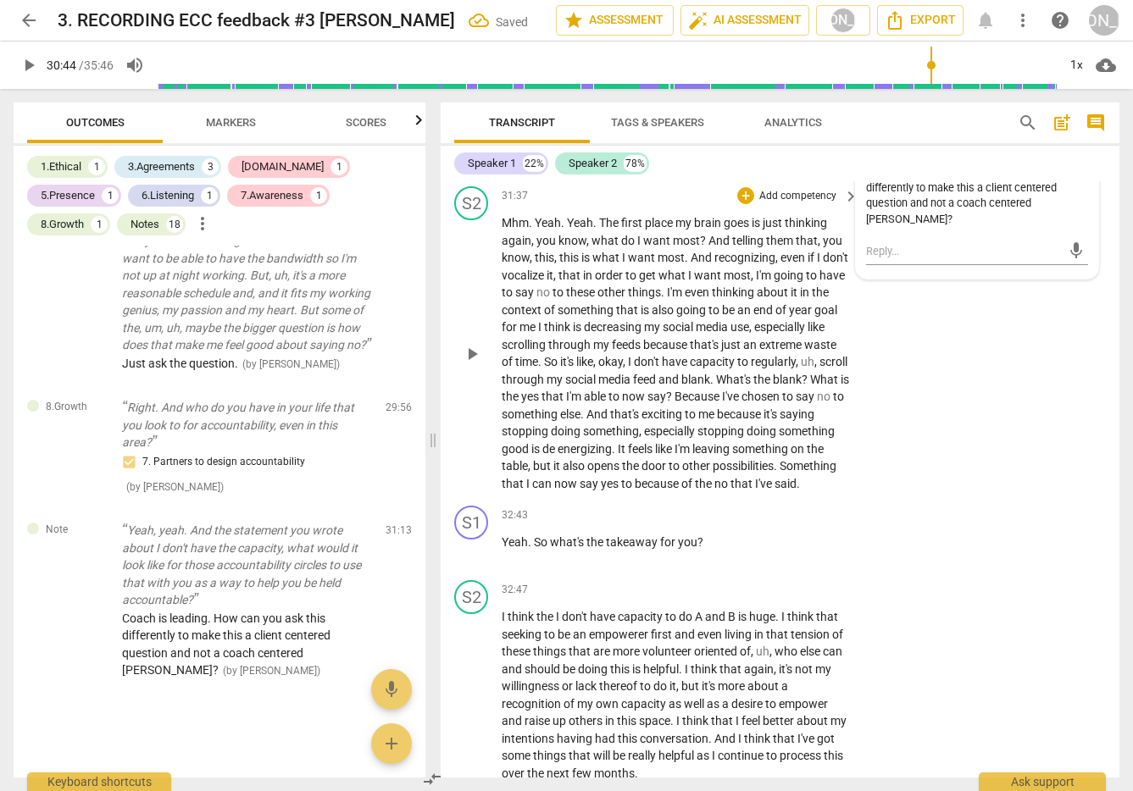
scroll to position [9119, 0]
click at [470, 363] on span "play_arrow" at bounding box center [472, 352] width 20 height 20
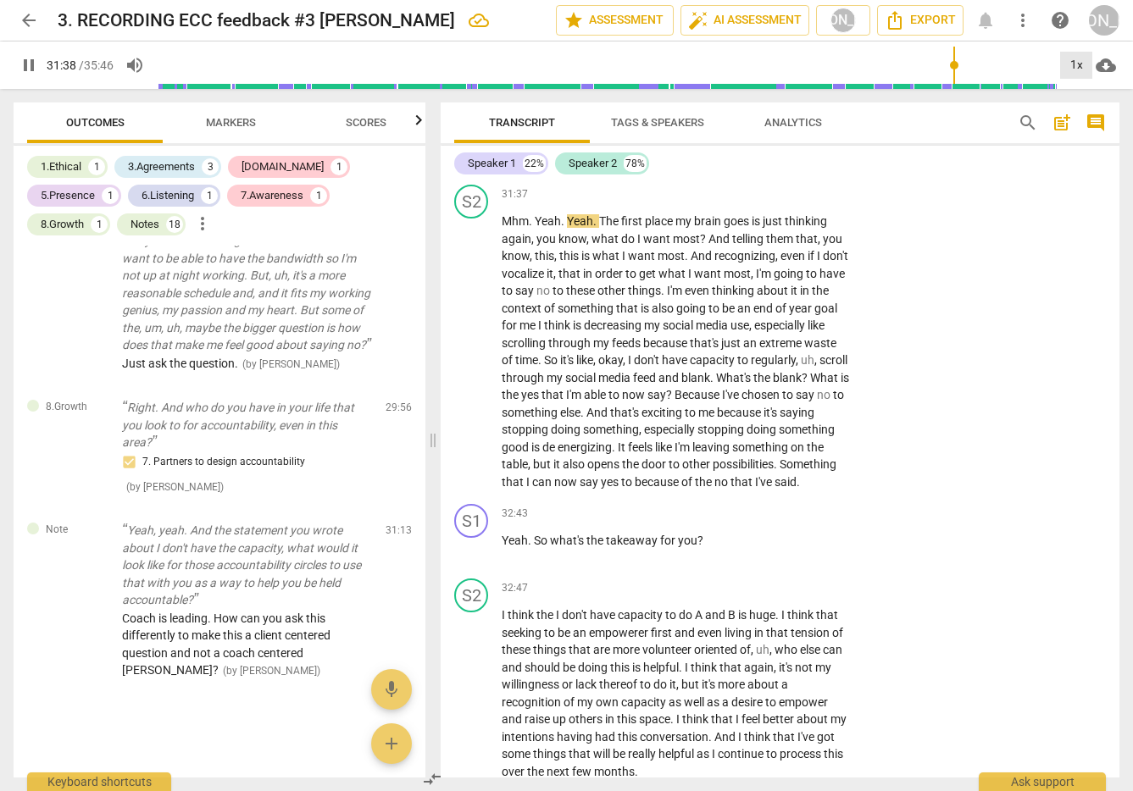
click at [1074, 62] on div "1x" at bounding box center [1076, 65] width 32 height 27
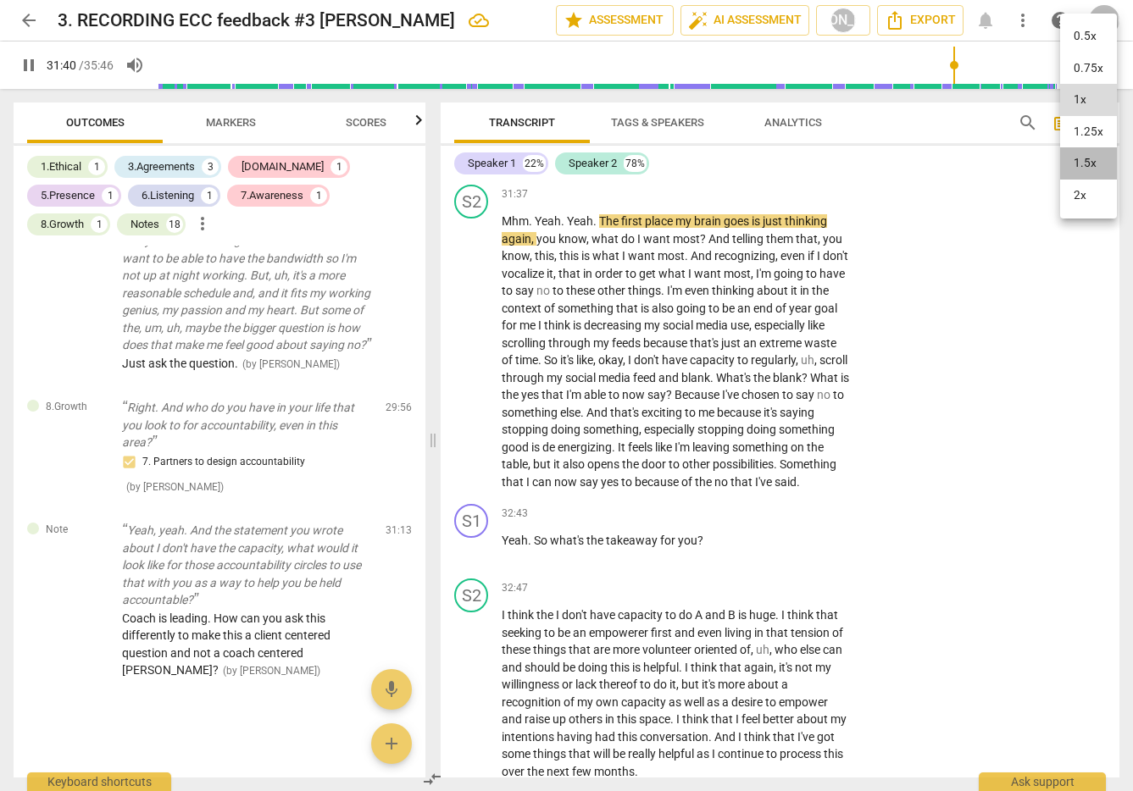
drag, startPoint x: 1082, startPoint y: 159, endPoint x: 1068, endPoint y: 167, distance: 15.6
click at [1082, 159] on li "1.5x" at bounding box center [1088, 163] width 57 height 32
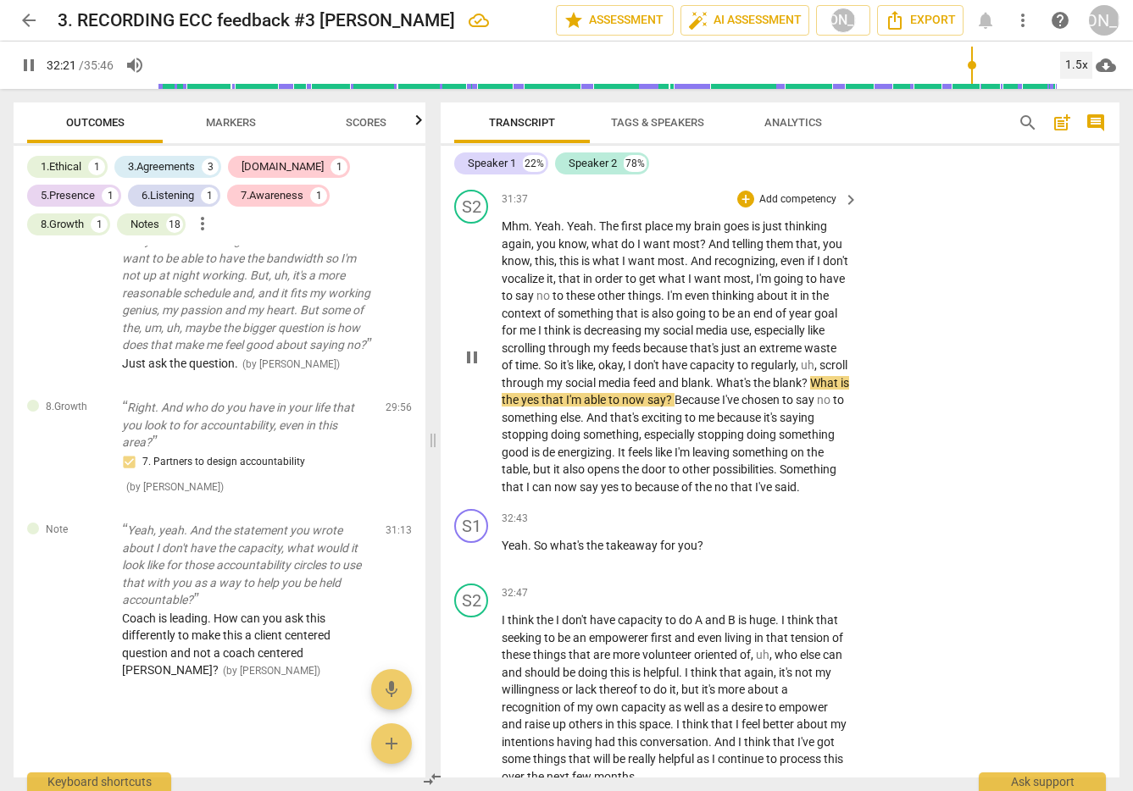
scroll to position [9133, 0]
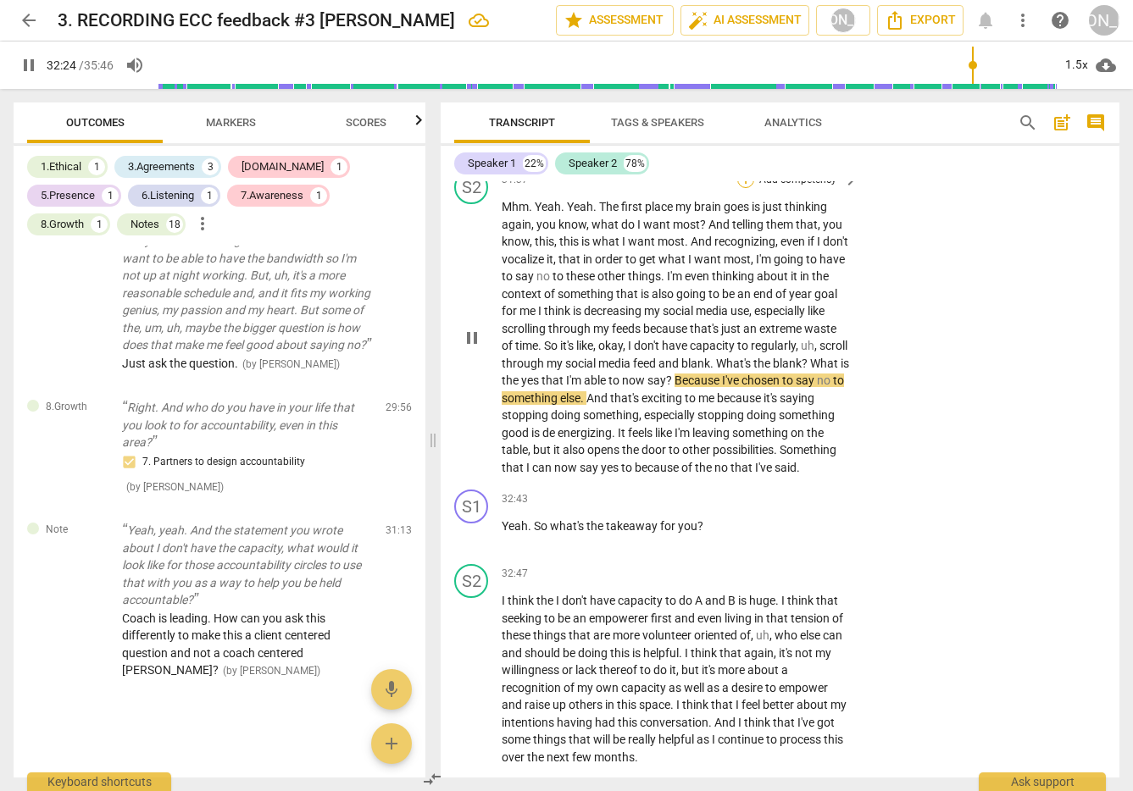
click at [740, 188] on div "+" at bounding box center [745, 179] width 17 height 17
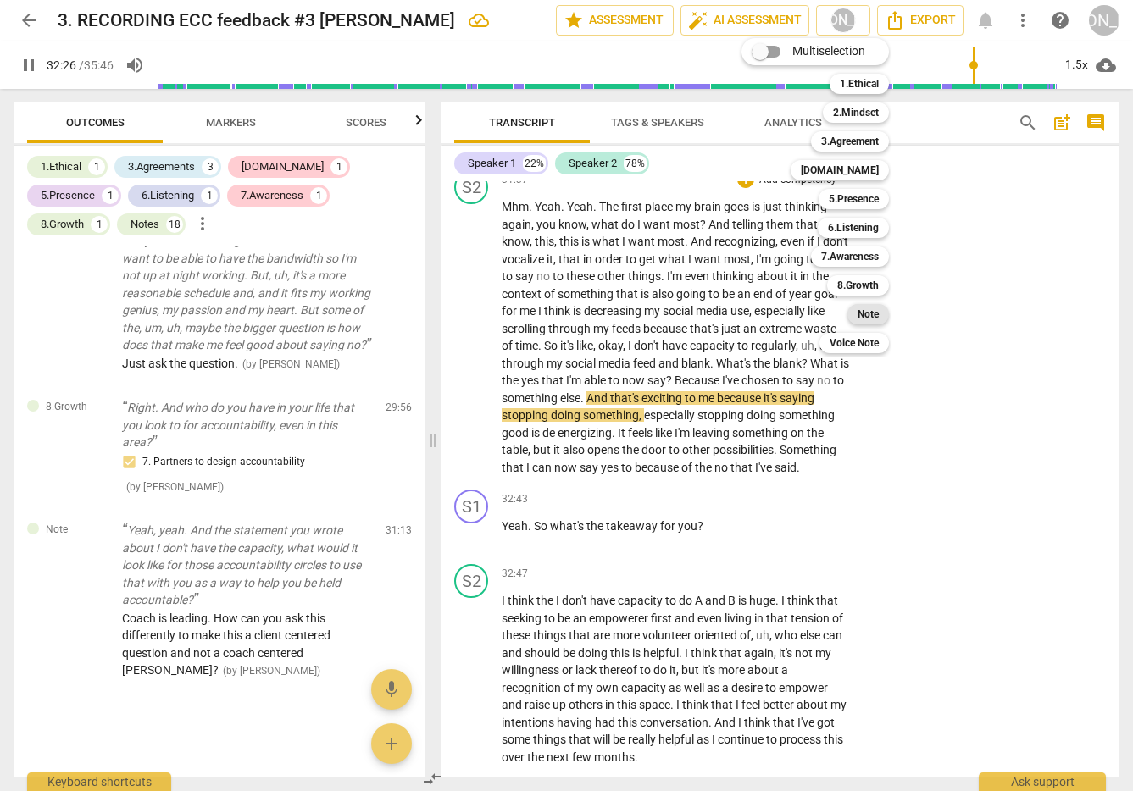
drag, startPoint x: 872, startPoint y: 311, endPoint x: 883, endPoint y: 322, distance: 15.6
click at [874, 311] on b "Note" at bounding box center [868, 314] width 21 height 20
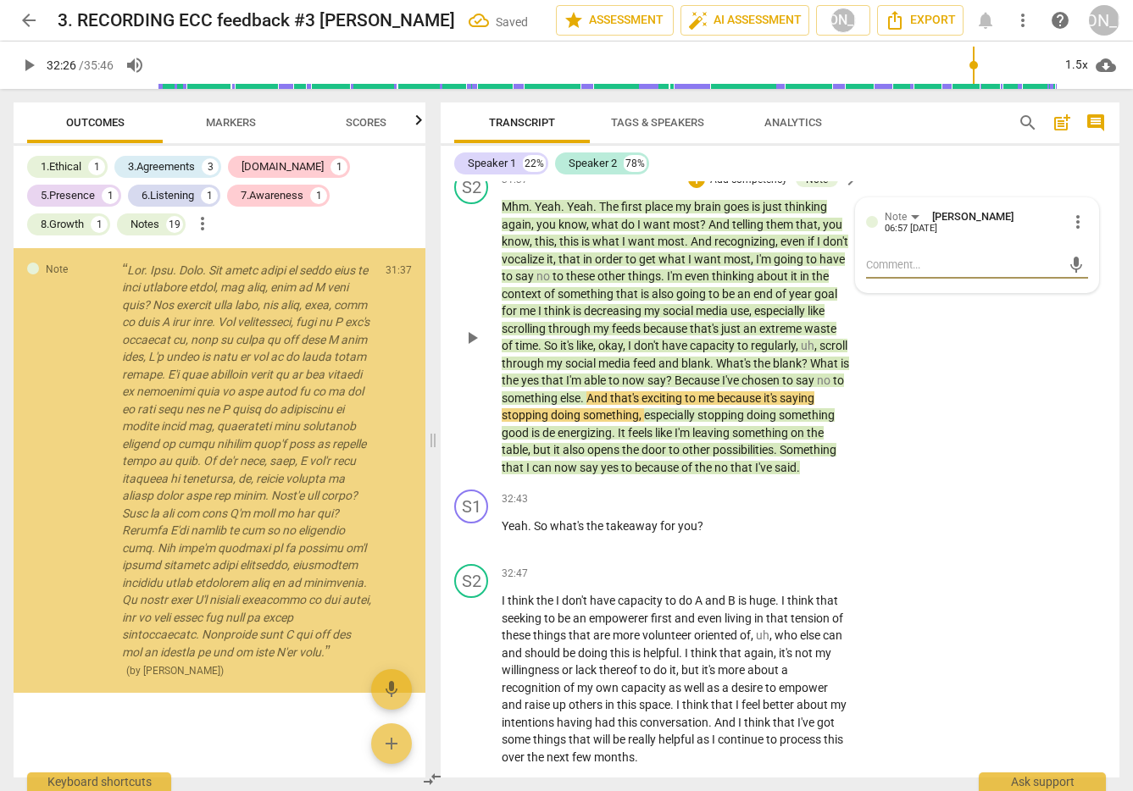
scroll to position [8632, 0]
drag, startPoint x: 914, startPoint y: 278, endPoint x: 902, endPoint y: 279, distance: 11.9
click at [907, 273] on textarea at bounding box center [963, 265] width 195 height 16
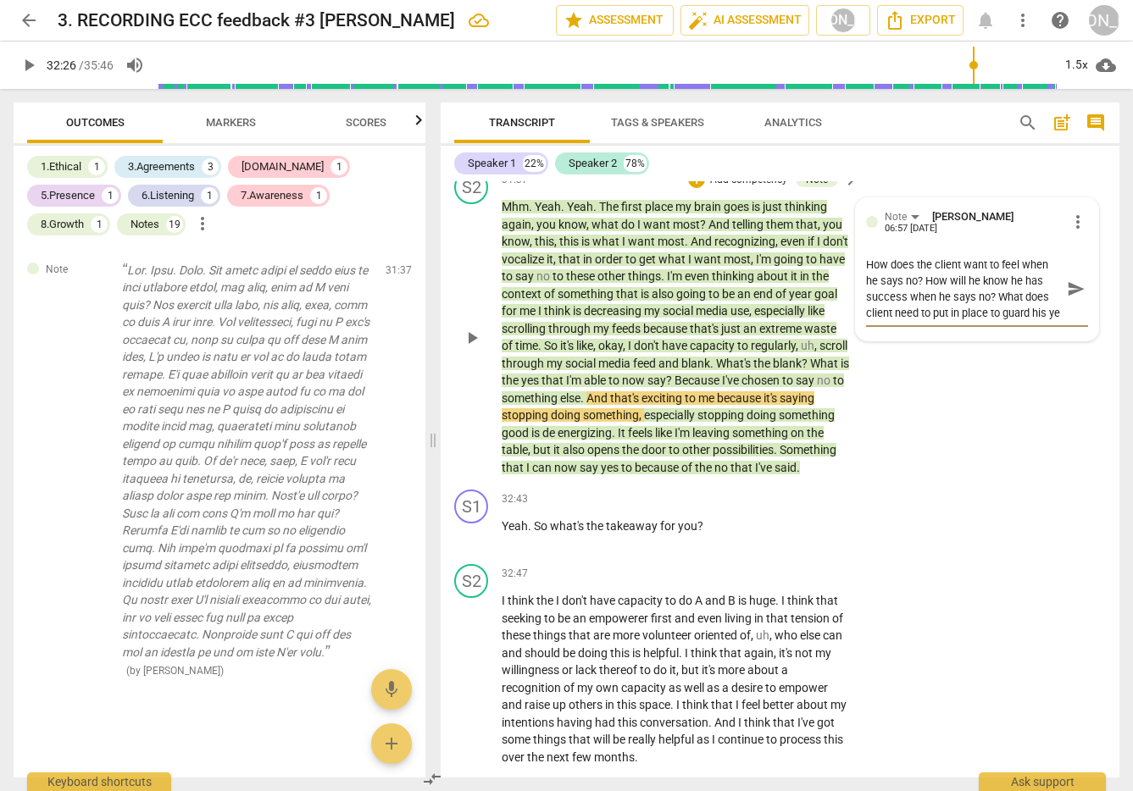
scroll to position [14, 0]
click at [1067, 298] on span "send" at bounding box center [1076, 289] width 19 height 19
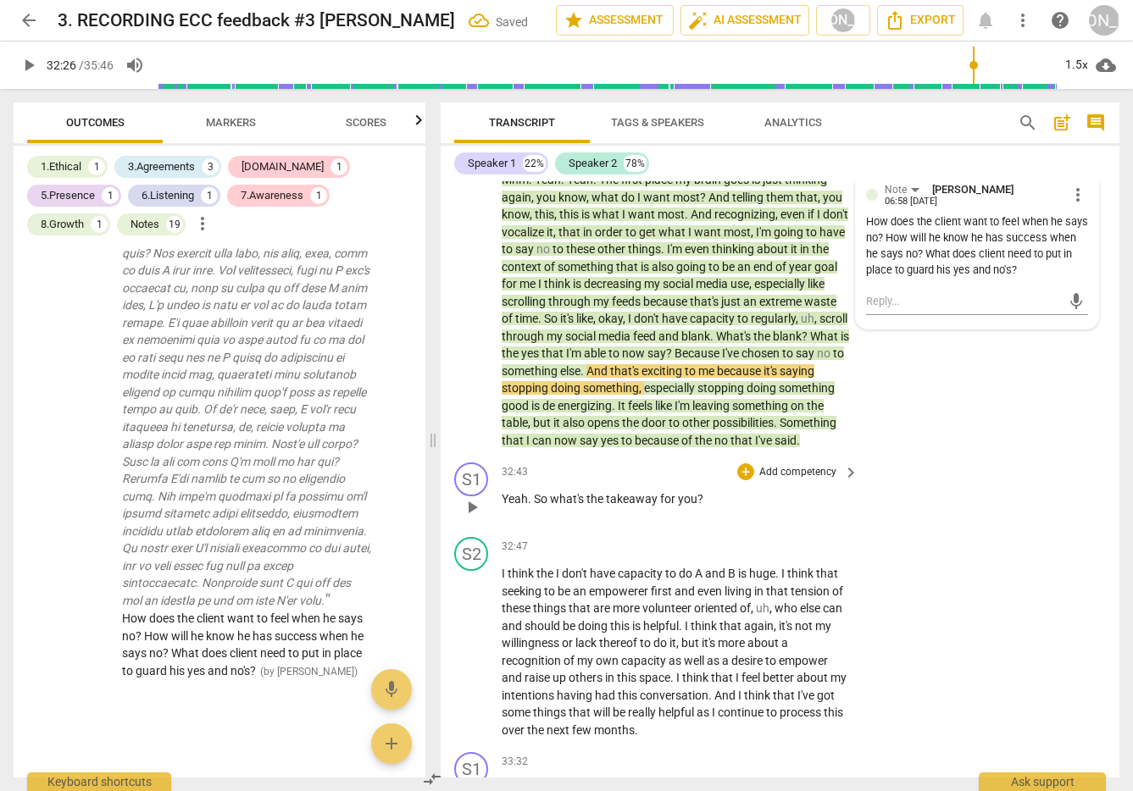
scroll to position [9172, 0]
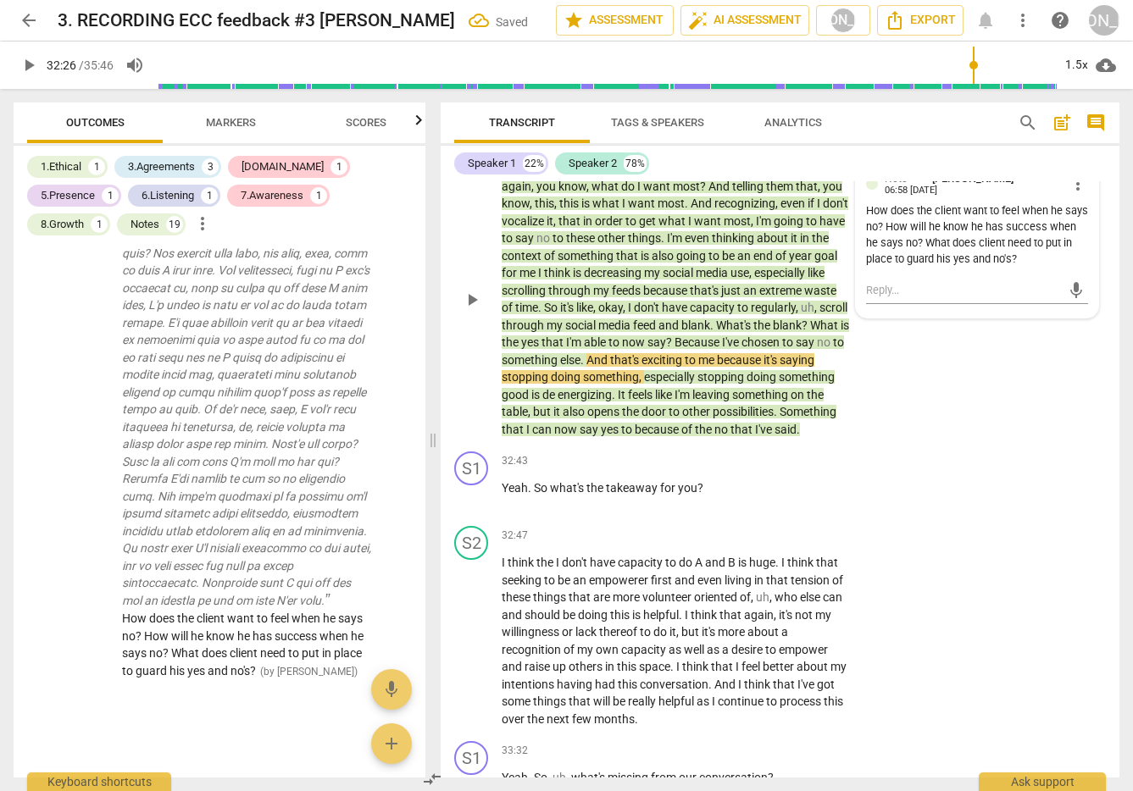
click at [471, 310] on span "play_arrow" at bounding box center [472, 300] width 20 height 20
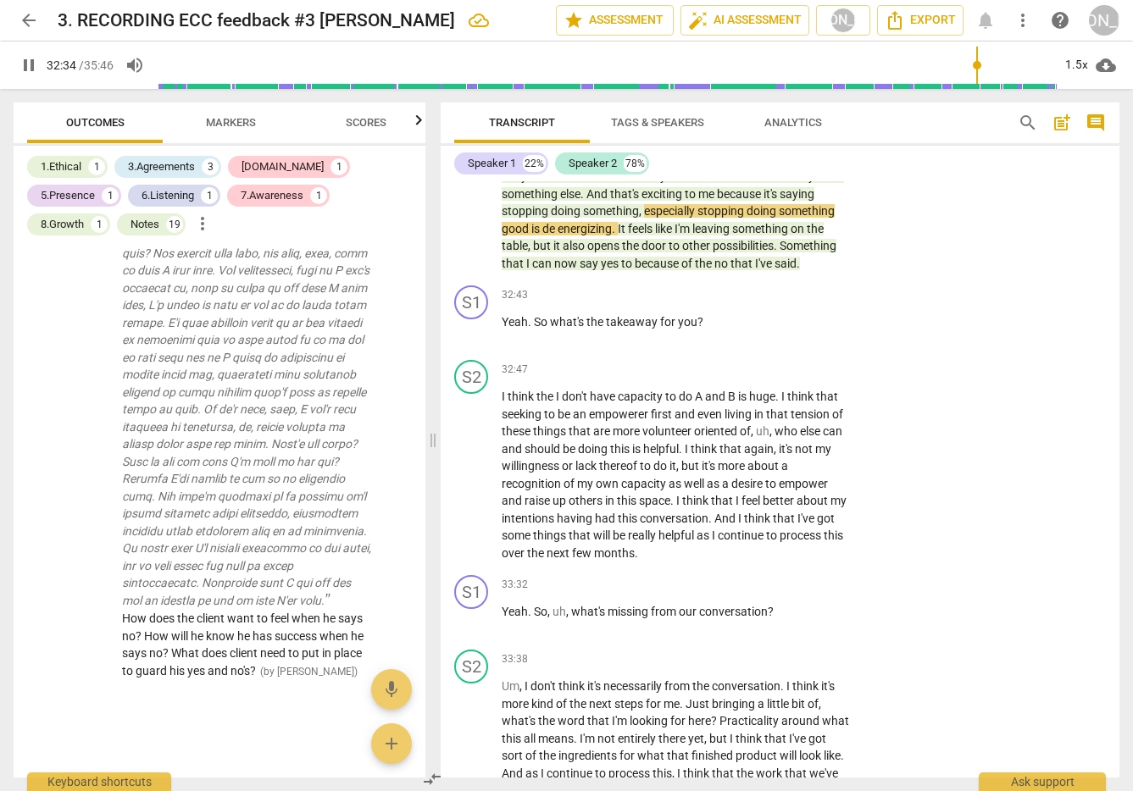
scroll to position [9339, 0]
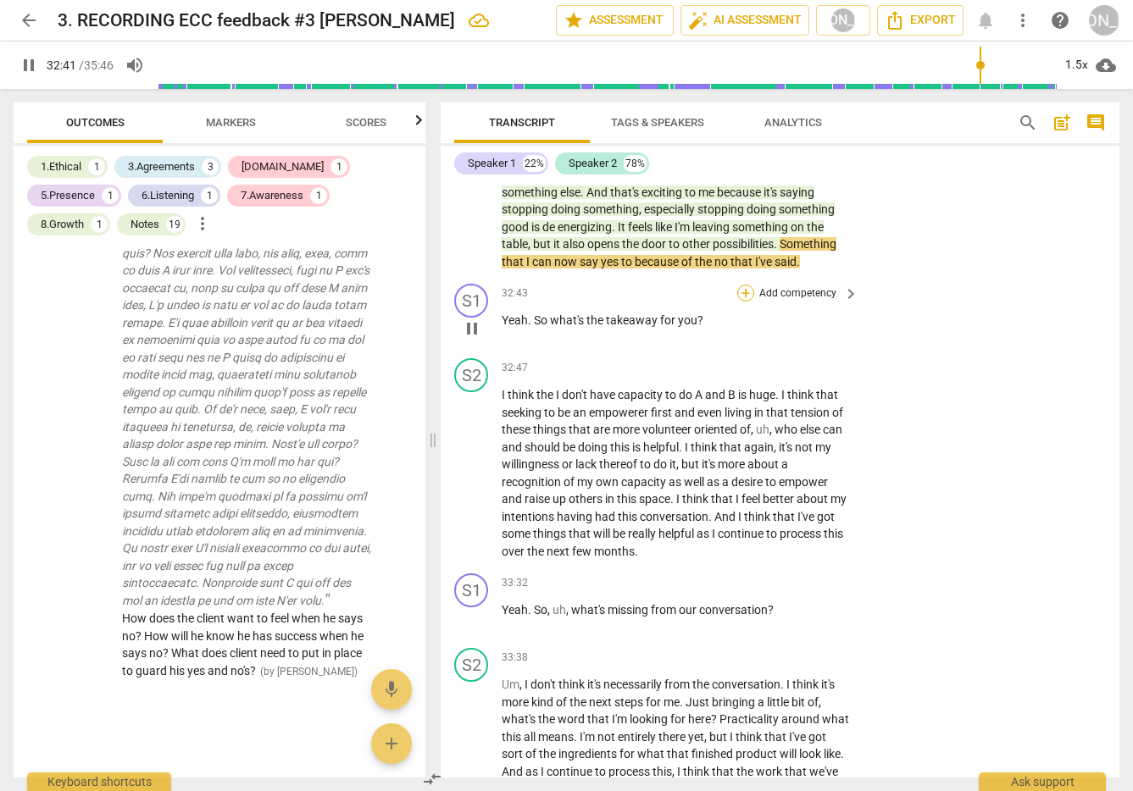
click at [747, 302] on div "+" at bounding box center [745, 293] width 17 height 17
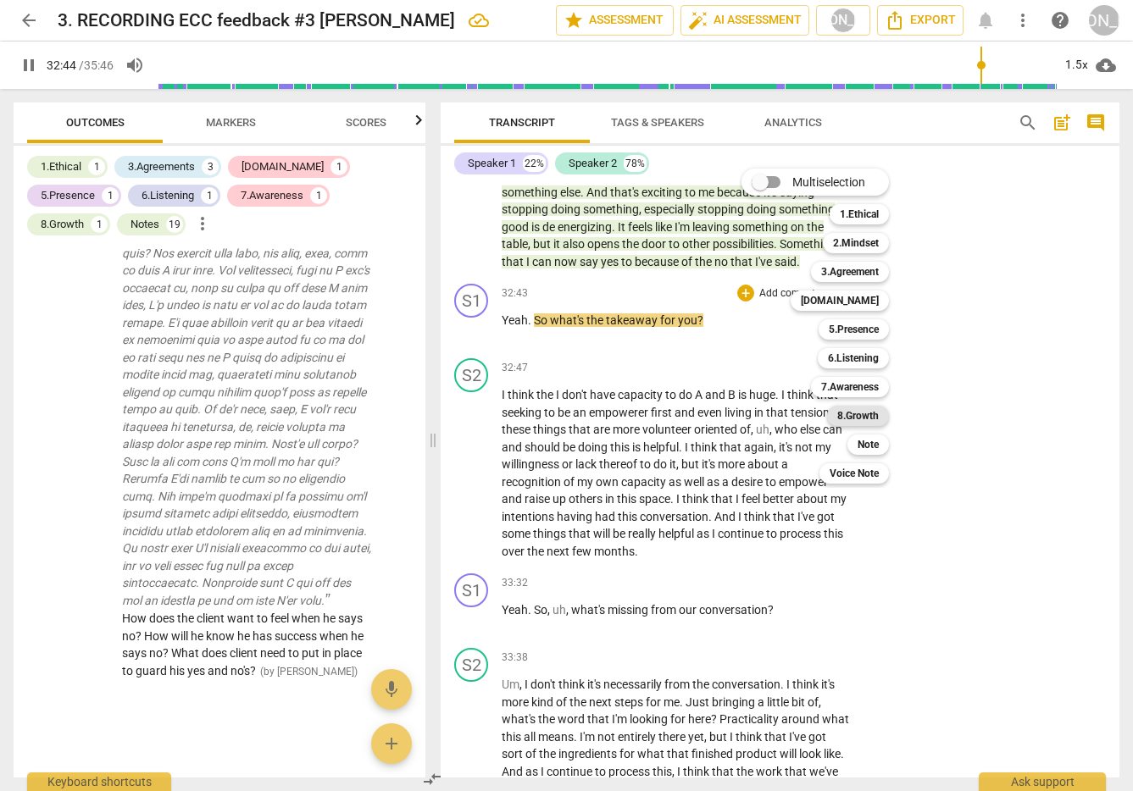
click at [867, 407] on b "8.Growth" at bounding box center [858, 416] width 42 height 20
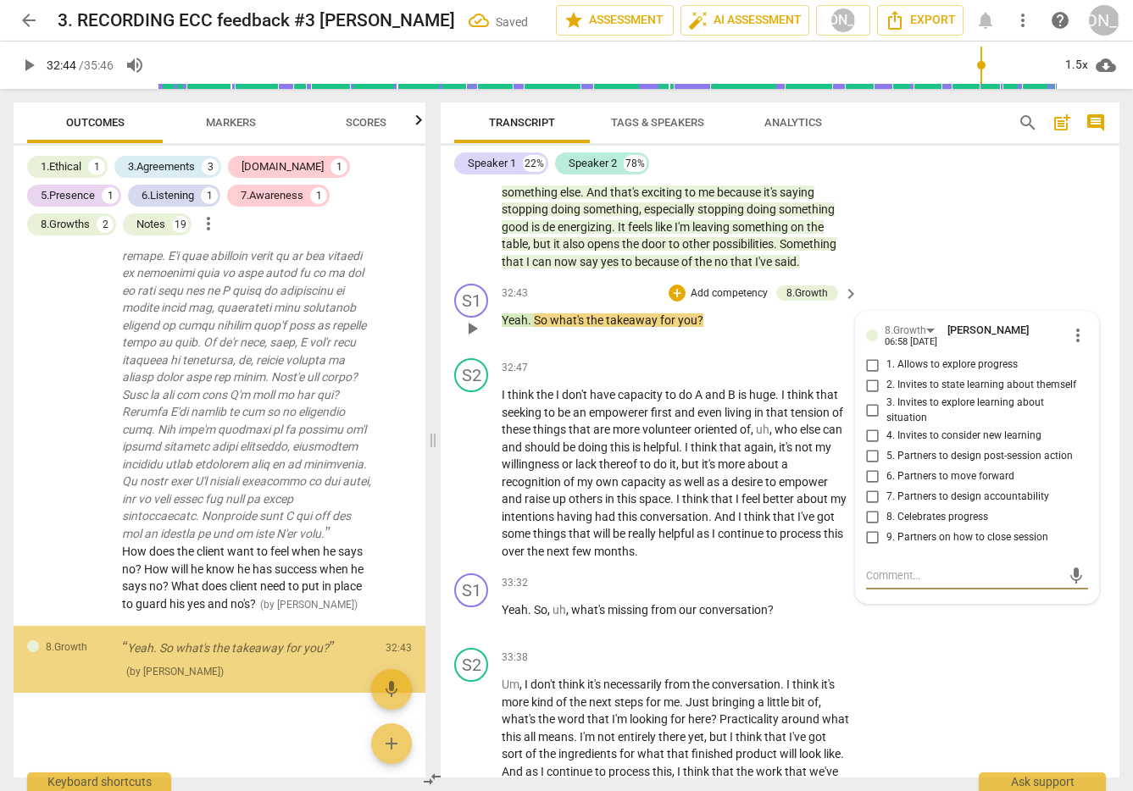
scroll to position [8800, 0]
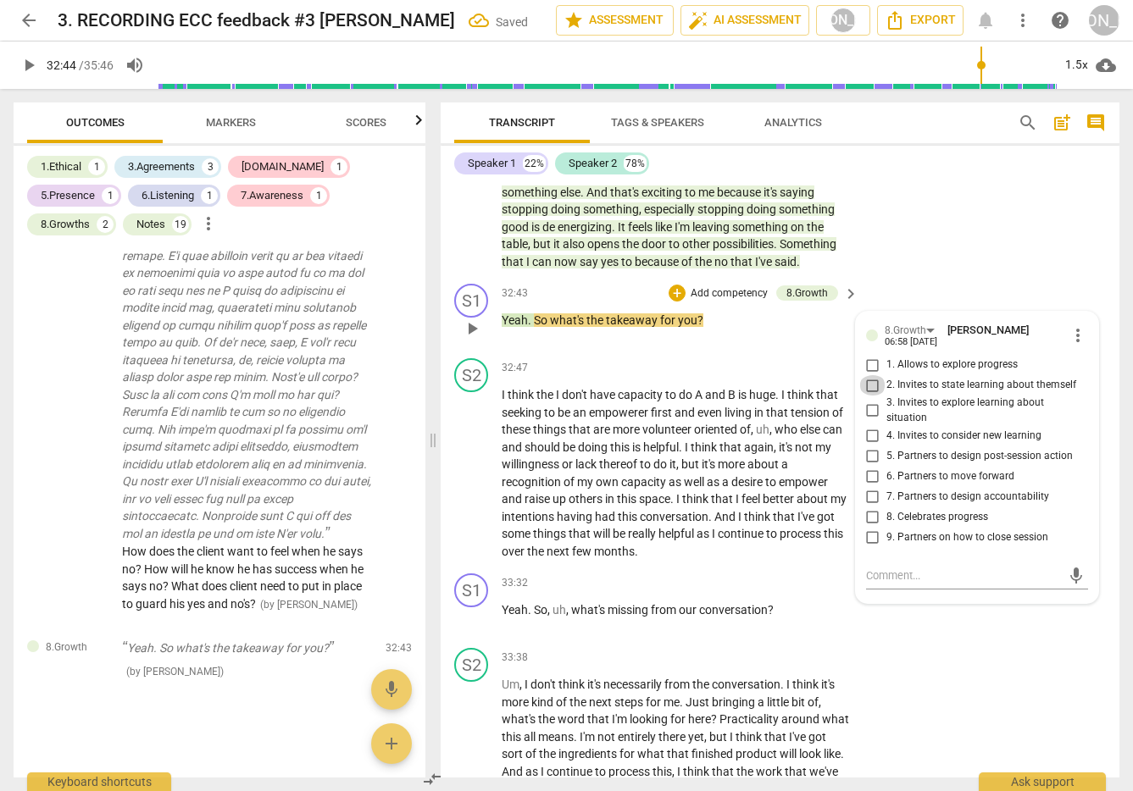
drag, startPoint x: 868, startPoint y: 414, endPoint x: 863, endPoint y: 425, distance: 11.8
click at [869, 396] on input "2. Invites to state learning about themself" at bounding box center [872, 385] width 27 height 20
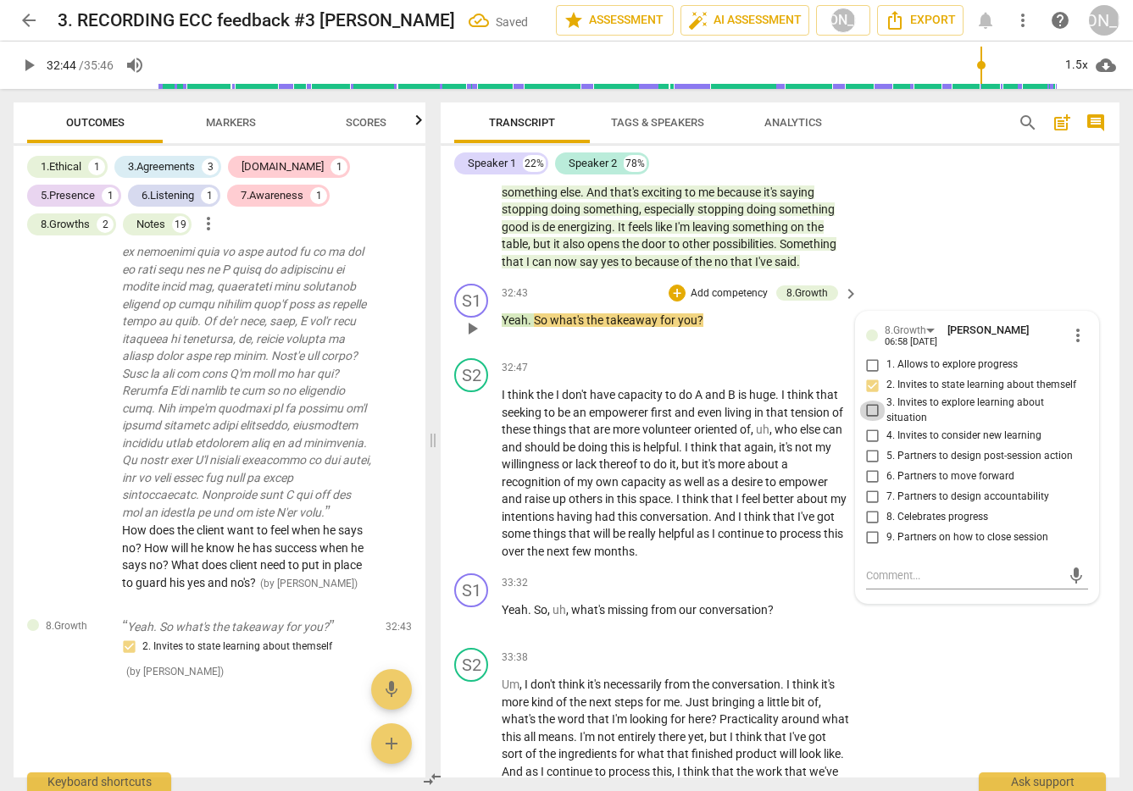
click at [868, 421] on input "3. Invites to explore learning about situation" at bounding box center [872, 411] width 27 height 20
drag, startPoint x: 863, startPoint y: 469, endPoint x: 852, endPoint y: 480, distance: 15.6
click at [863, 446] on input "4. Invites to consider new learning" at bounding box center [872, 435] width 27 height 20
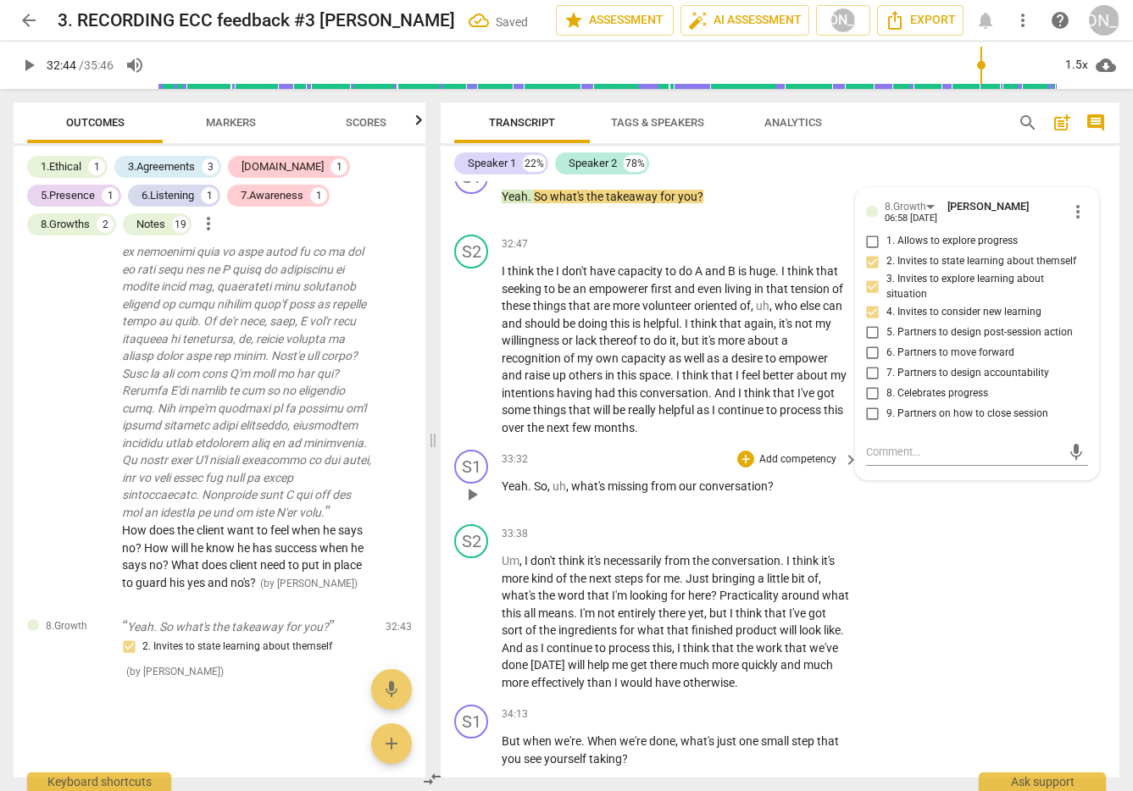
scroll to position [9473, 0]
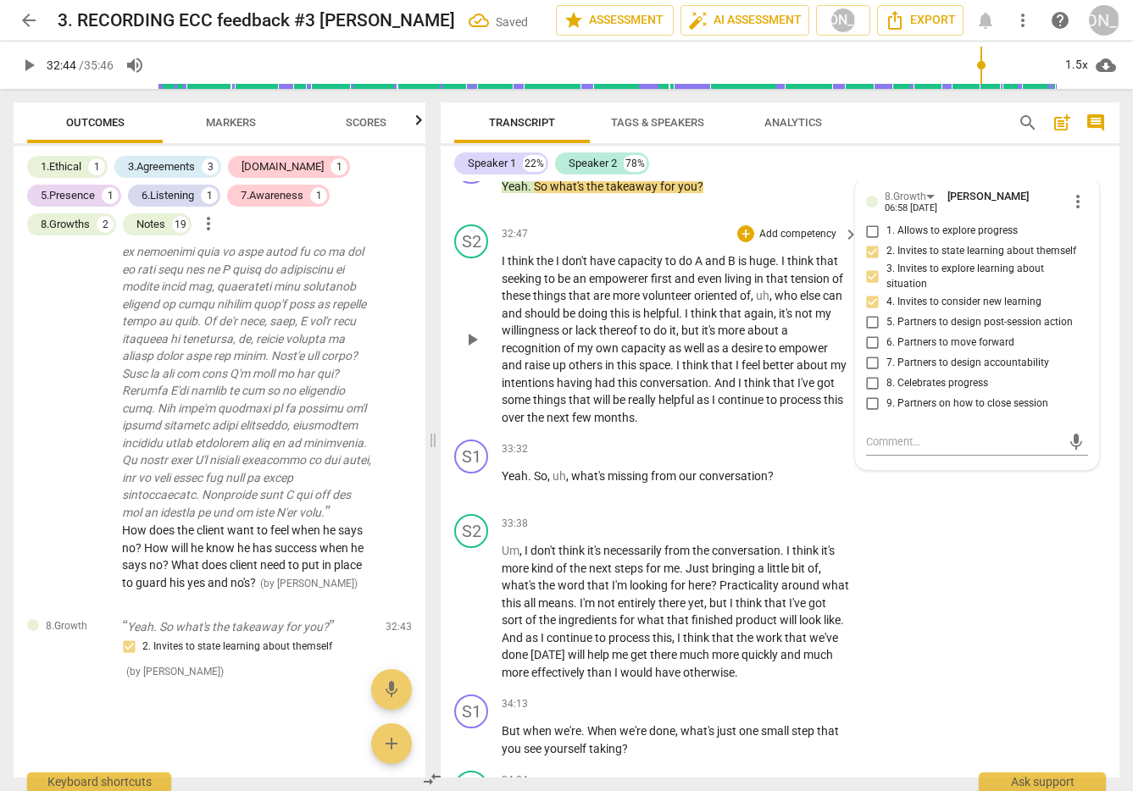
click at [473, 350] on span "play_arrow" at bounding box center [472, 340] width 20 height 20
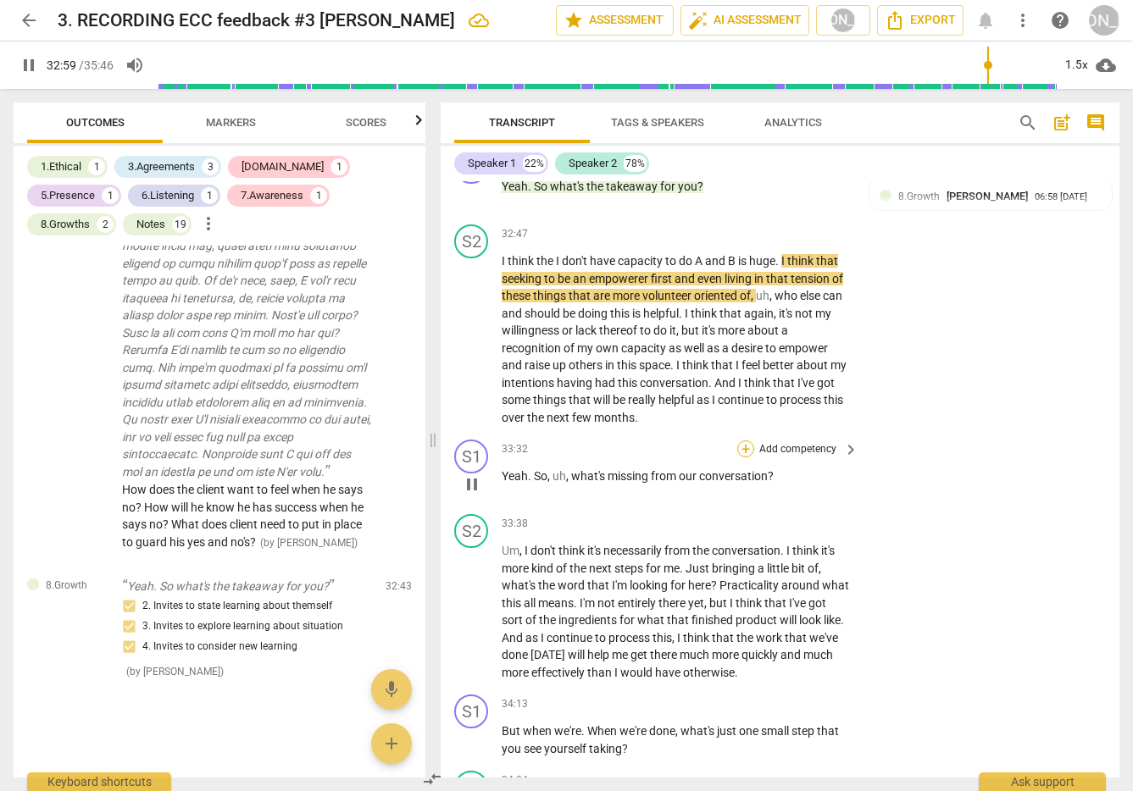
click at [745, 458] on div "+" at bounding box center [745, 449] width 17 height 17
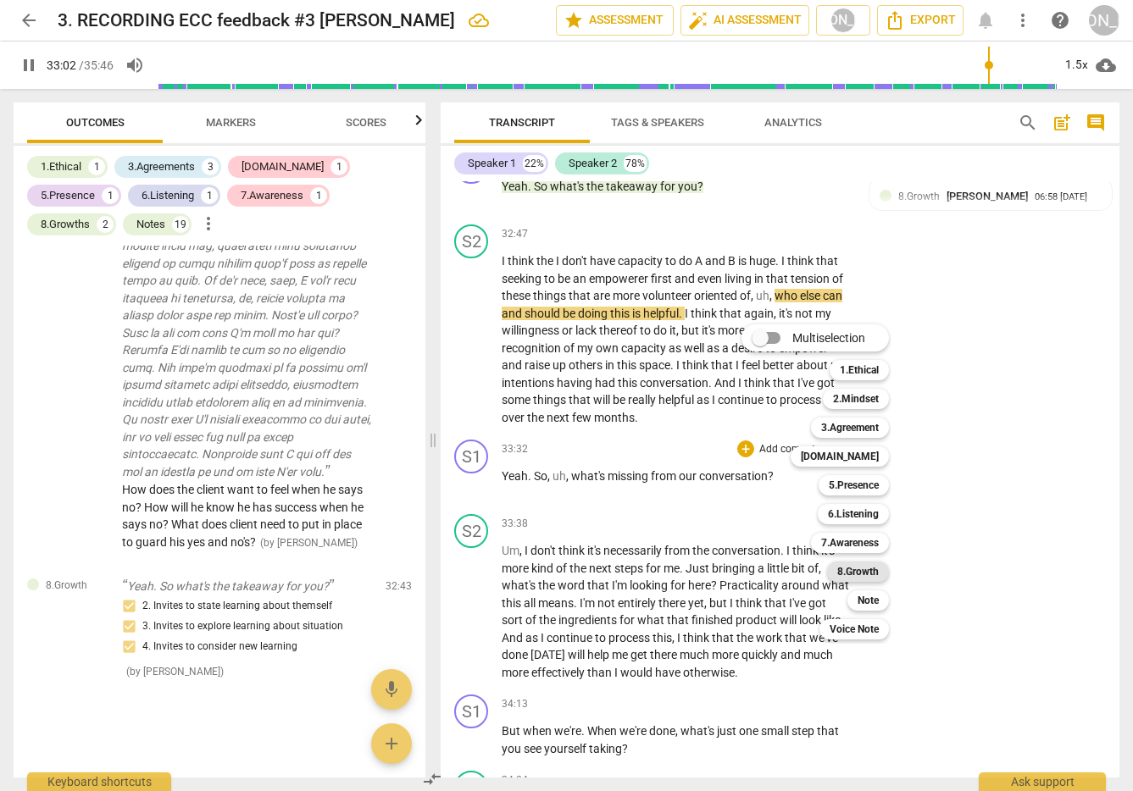
click at [868, 565] on b "8.Growth" at bounding box center [858, 572] width 42 height 20
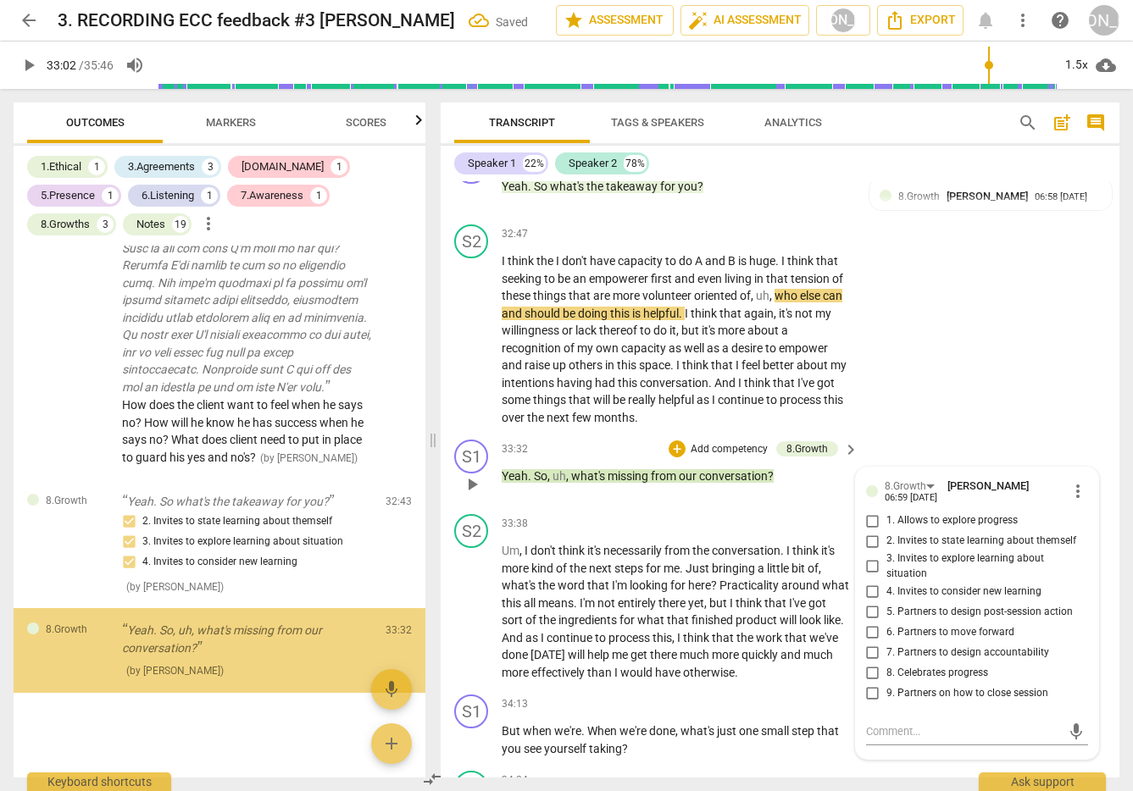
scroll to position [8945, 0]
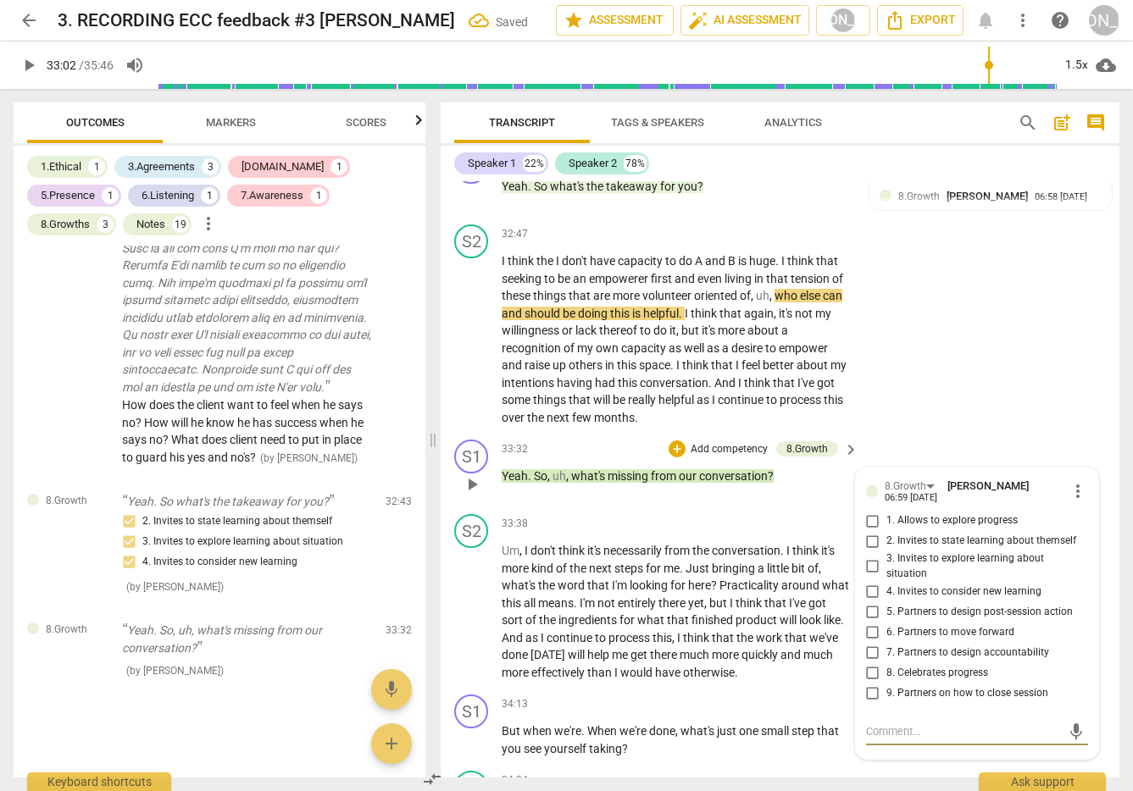
click at [869, 703] on input "9. Partners on how to close session" at bounding box center [872, 693] width 27 height 20
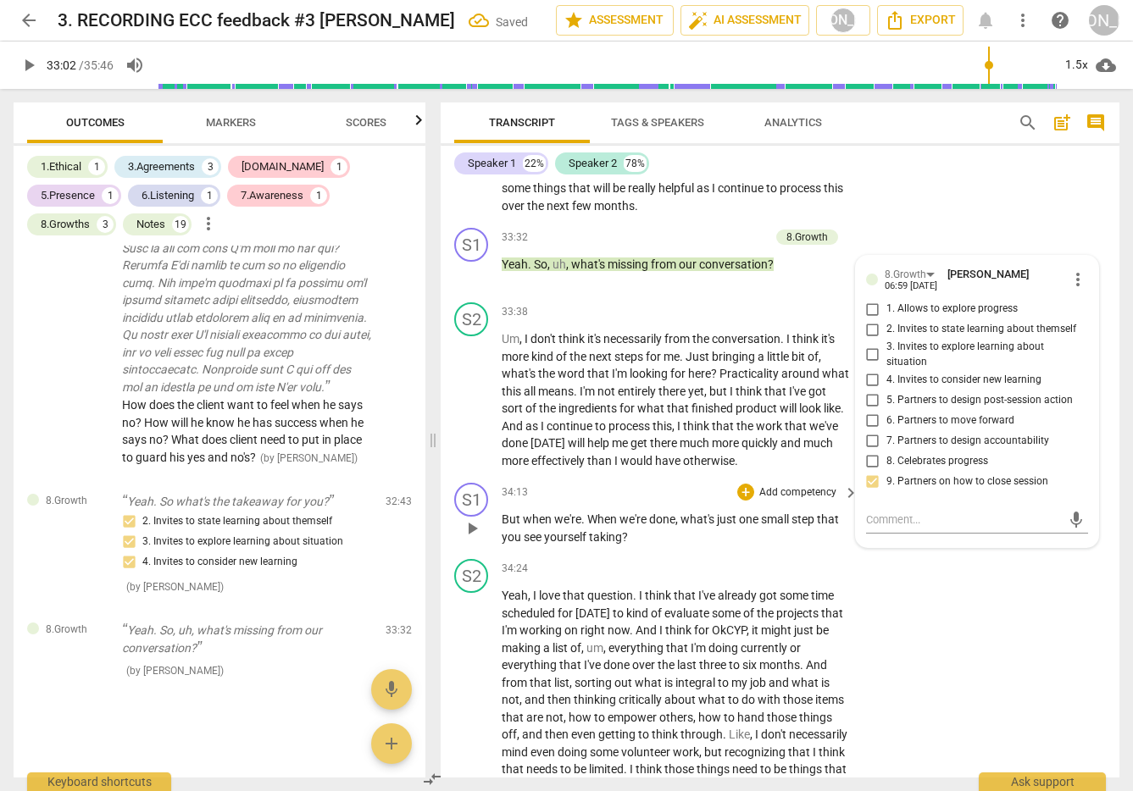
scroll to position [9687, 0]
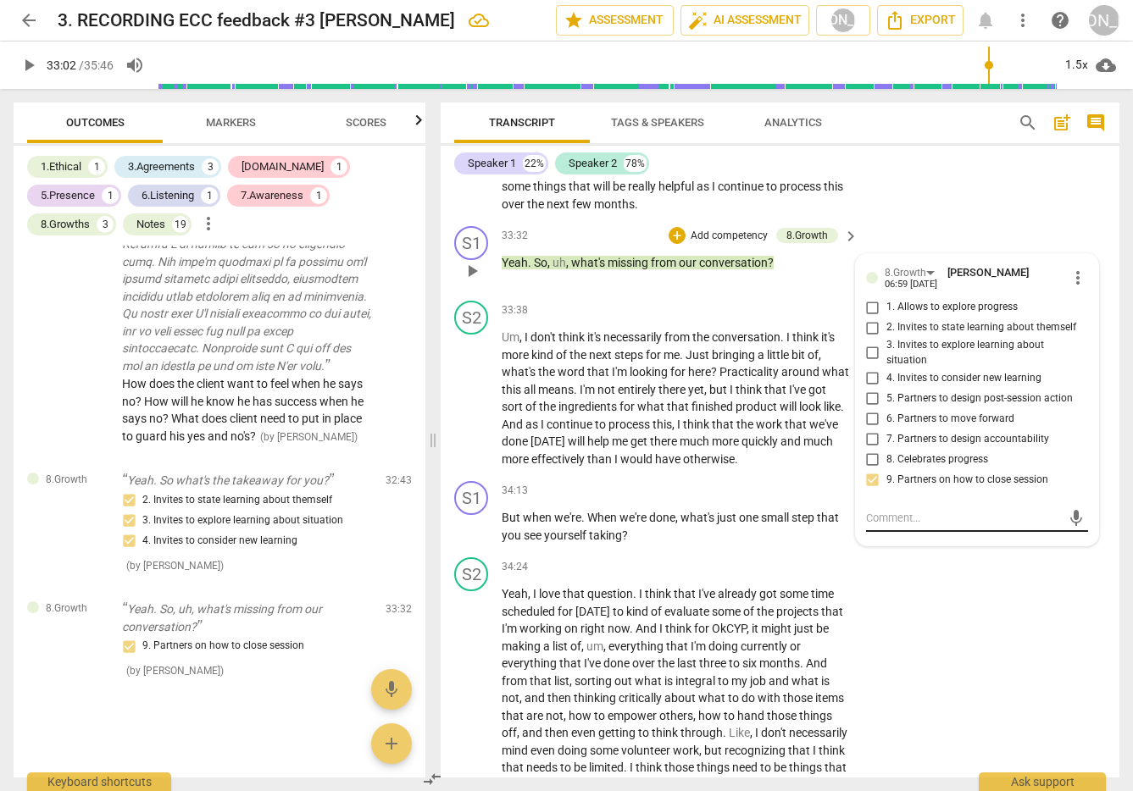
click at [883, 526] on textarea at bounding box center [963, 518] width 195 height 16
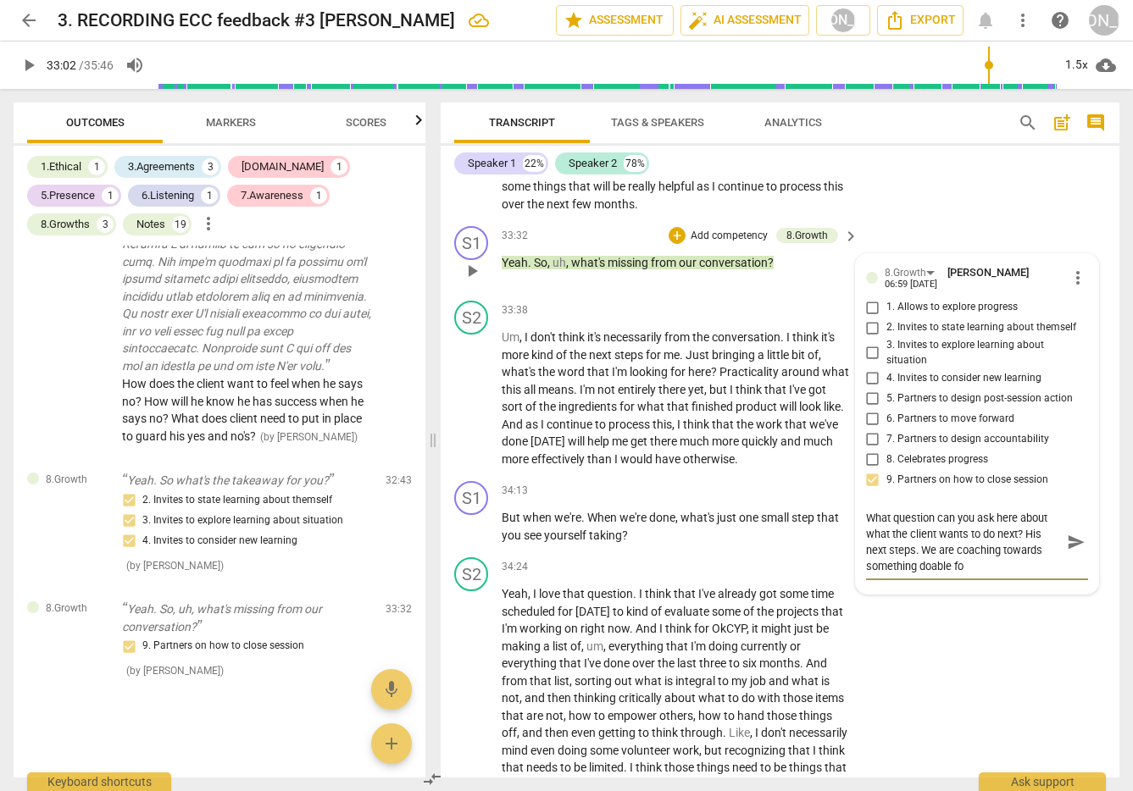
scroll to position [0, 0]
click at [1069, 552] on span "send" at bounding box center [1076, 543] width 19 height 19
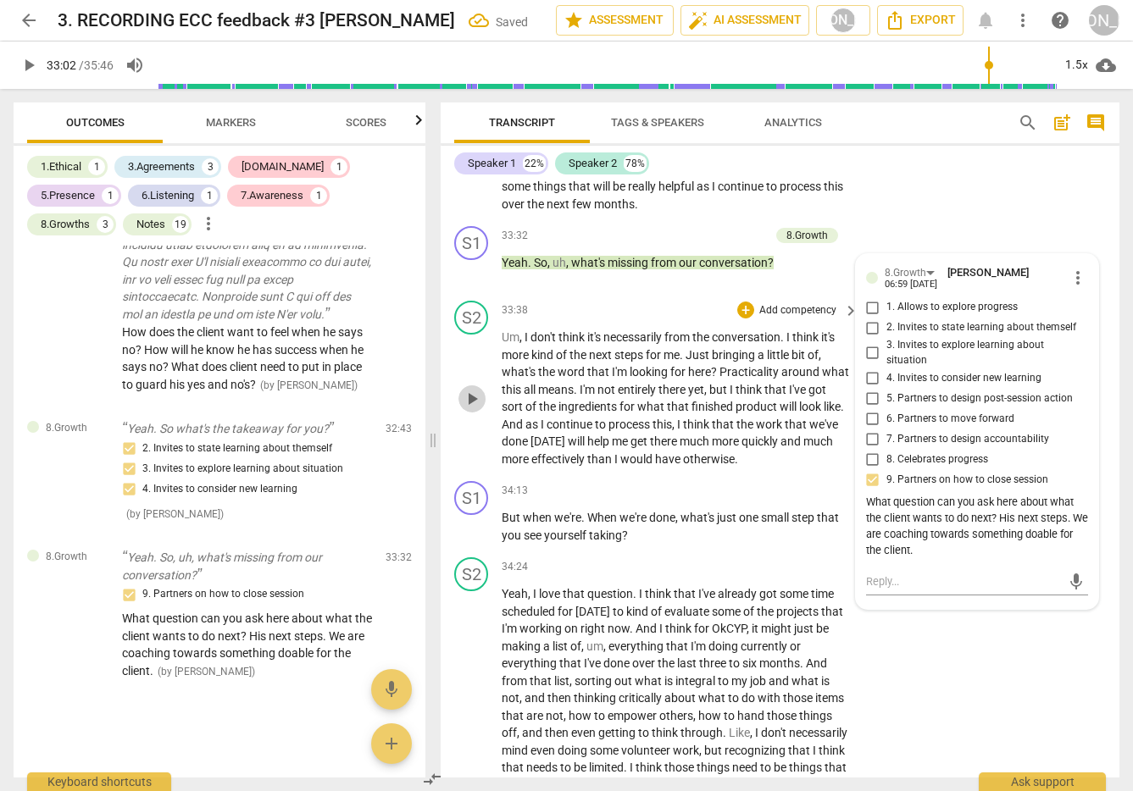
drag, startPoint x: 473, startPoint y: 431, endPoint x: 491, endPoint y: 437, distance: 19.6
click at [474, 409] on span "play_arrow" at bounding box center [472, 399] width 20 height 20
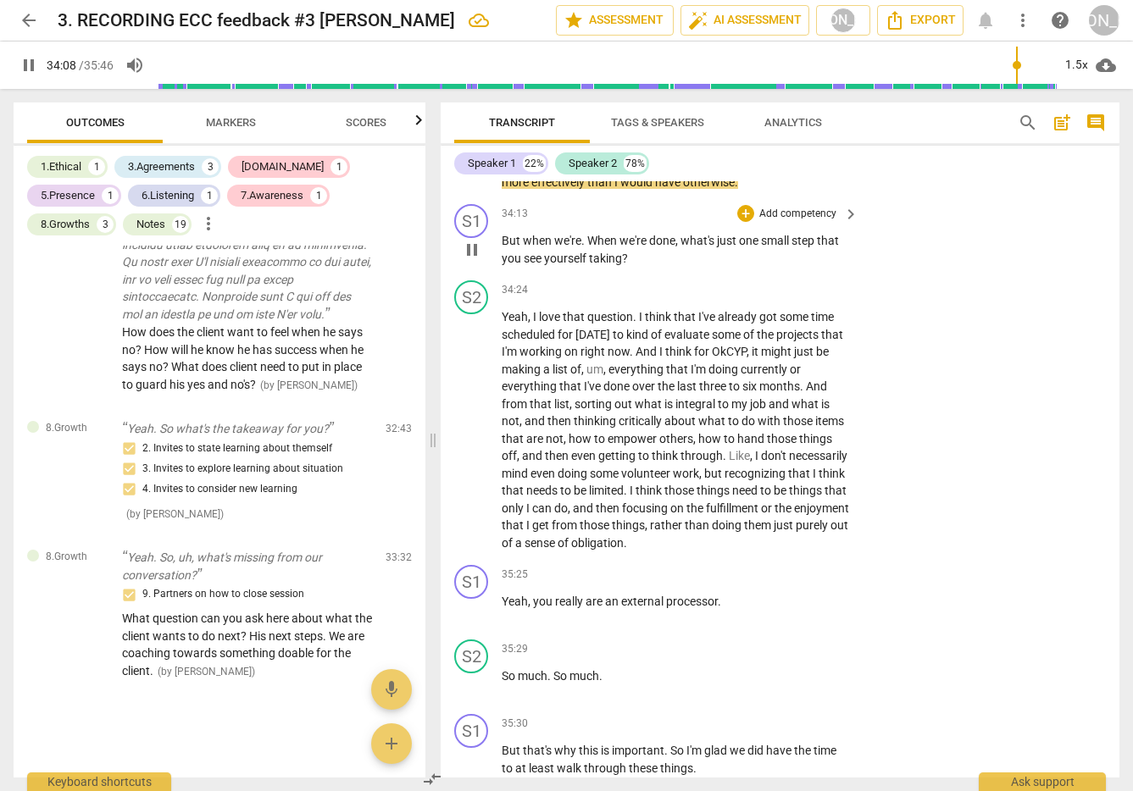
scroll to position [9969, 0]
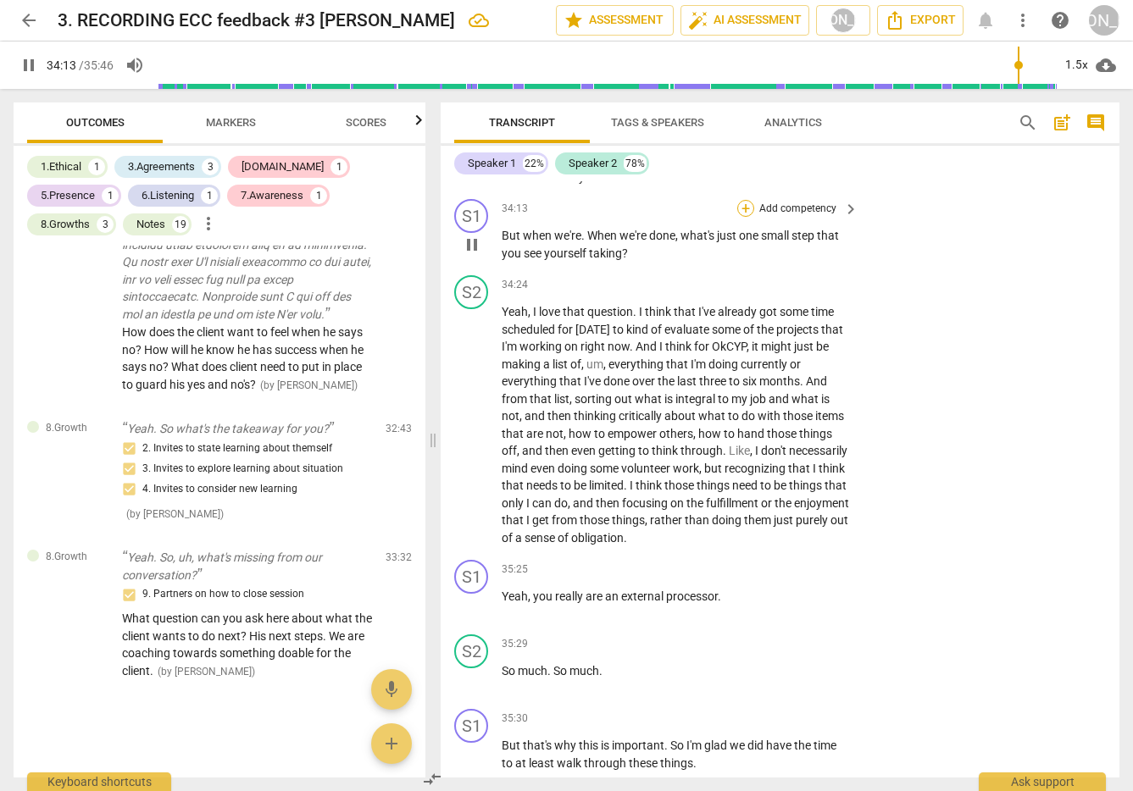
click at [742, 217] on div "+" at bounding box center [745, 208] width 17 height 17
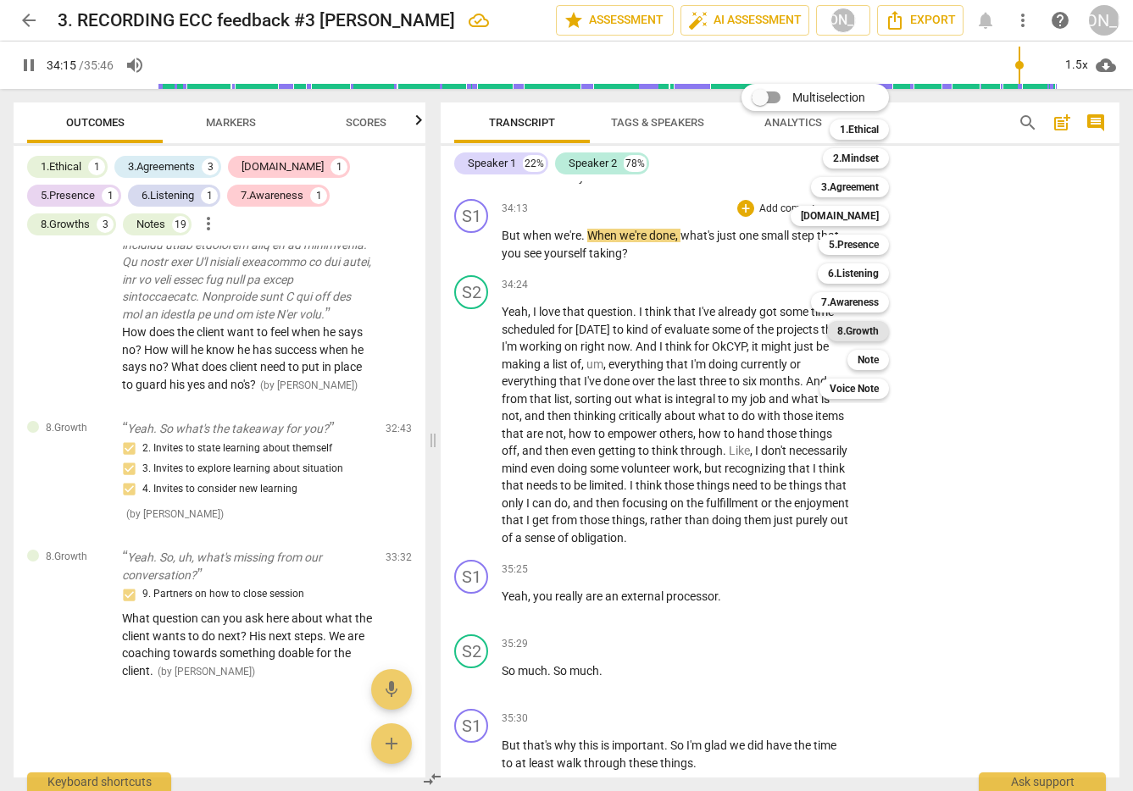
click at [874, 329] on b "8.Growth" at bounding box center [858, 331] width 42 height 20
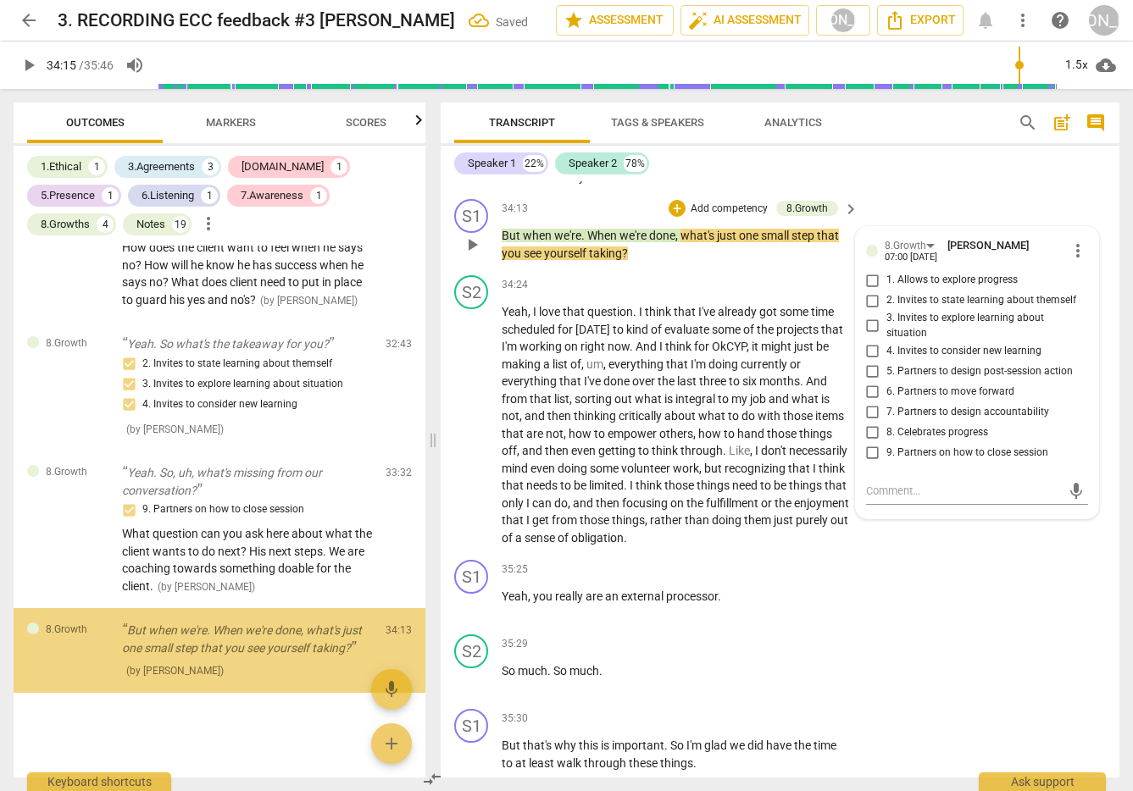
scroll to position [9103, 0]
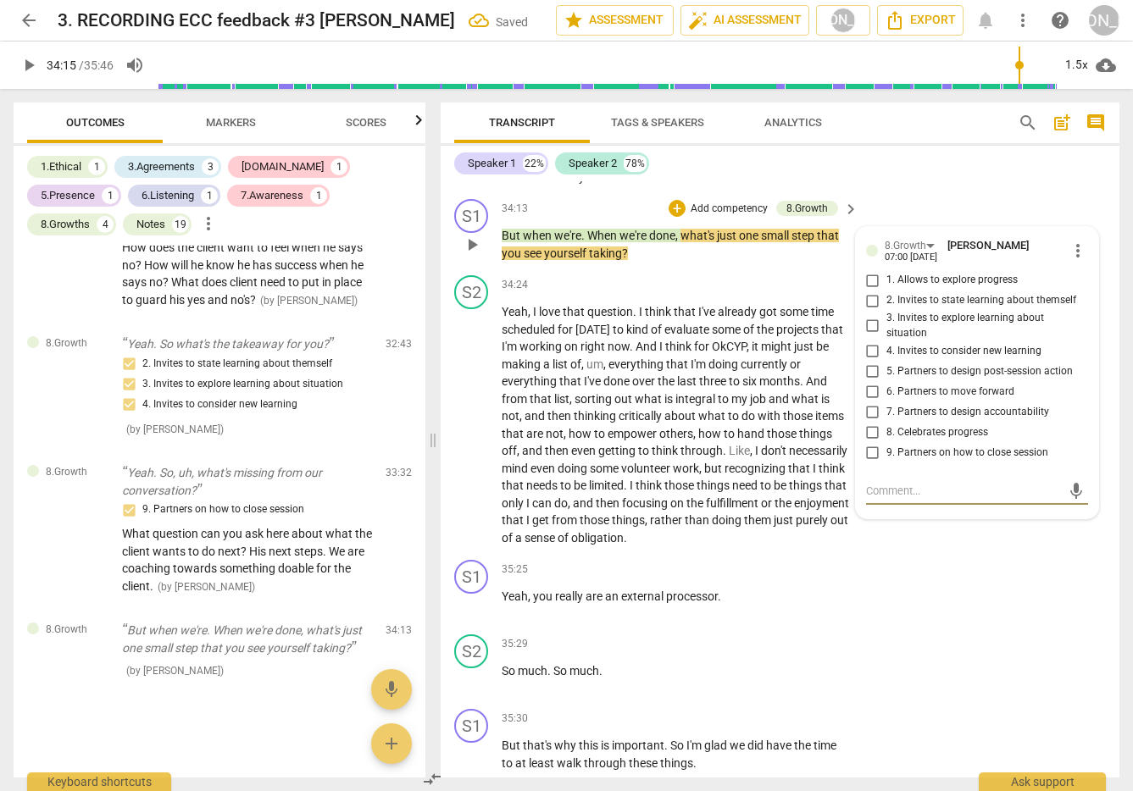
click at [867, 381] on input "5. Partners to design post-session action" at bounding box center [872, 371] width 27 height 20
click at [869, 402] on input "6. Partners to move forward" at bounding box center [872, 391] width 27 height 20
click at [473, 436] on span "play_arrow" at bounding box center [472, 425] width 20 height 20
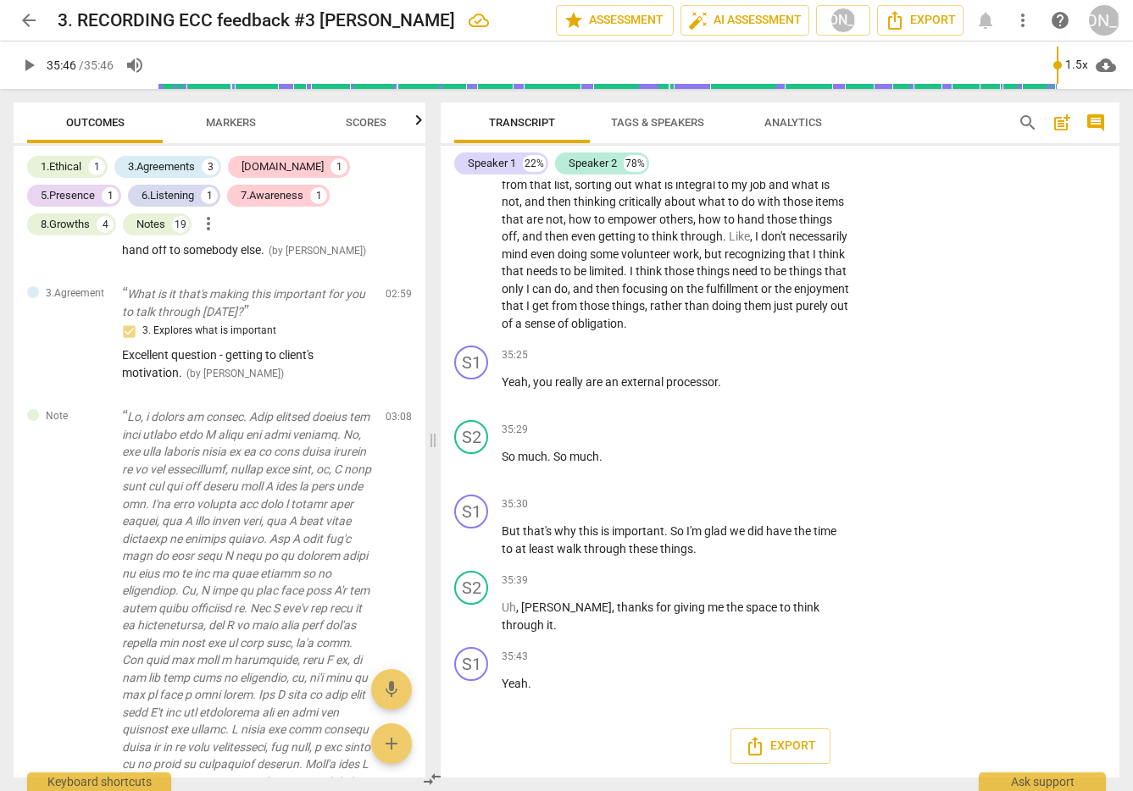
scroll to position [1420, 0]
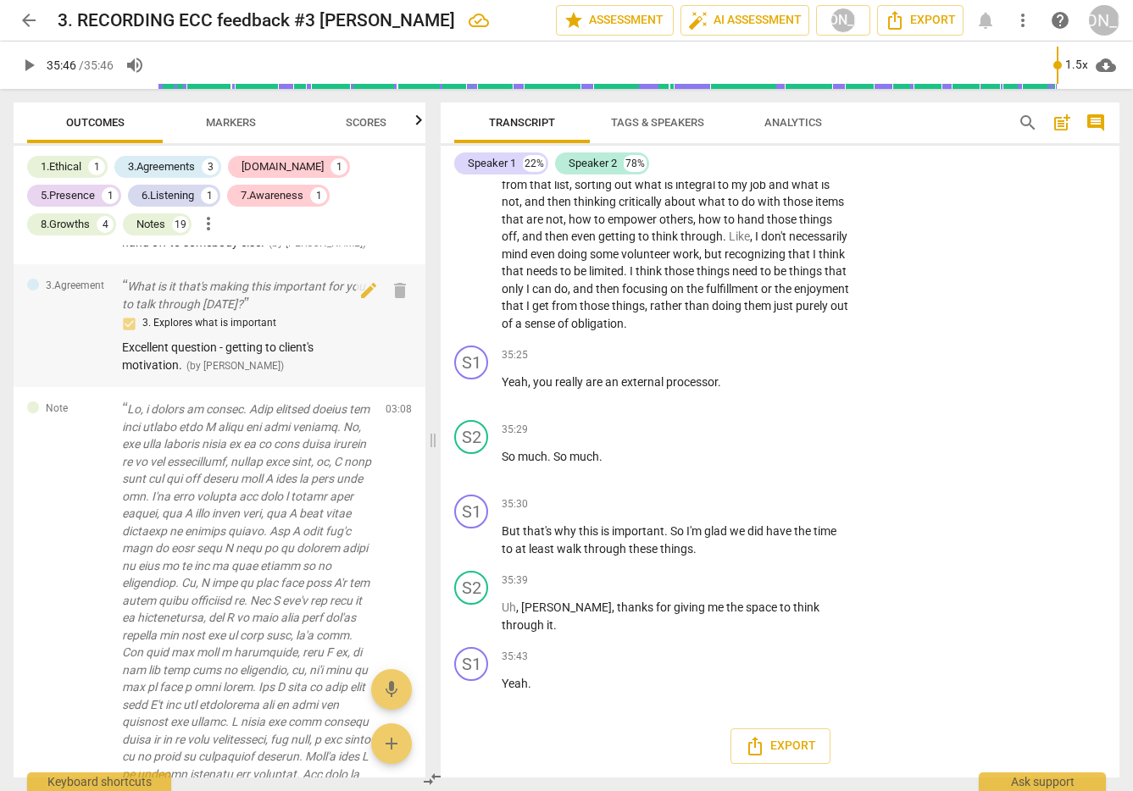
click at [130, 313] on p "What is it that's making this important for you to talk through [DATE]?" at bounding box center [247, 295] width 250 height 35
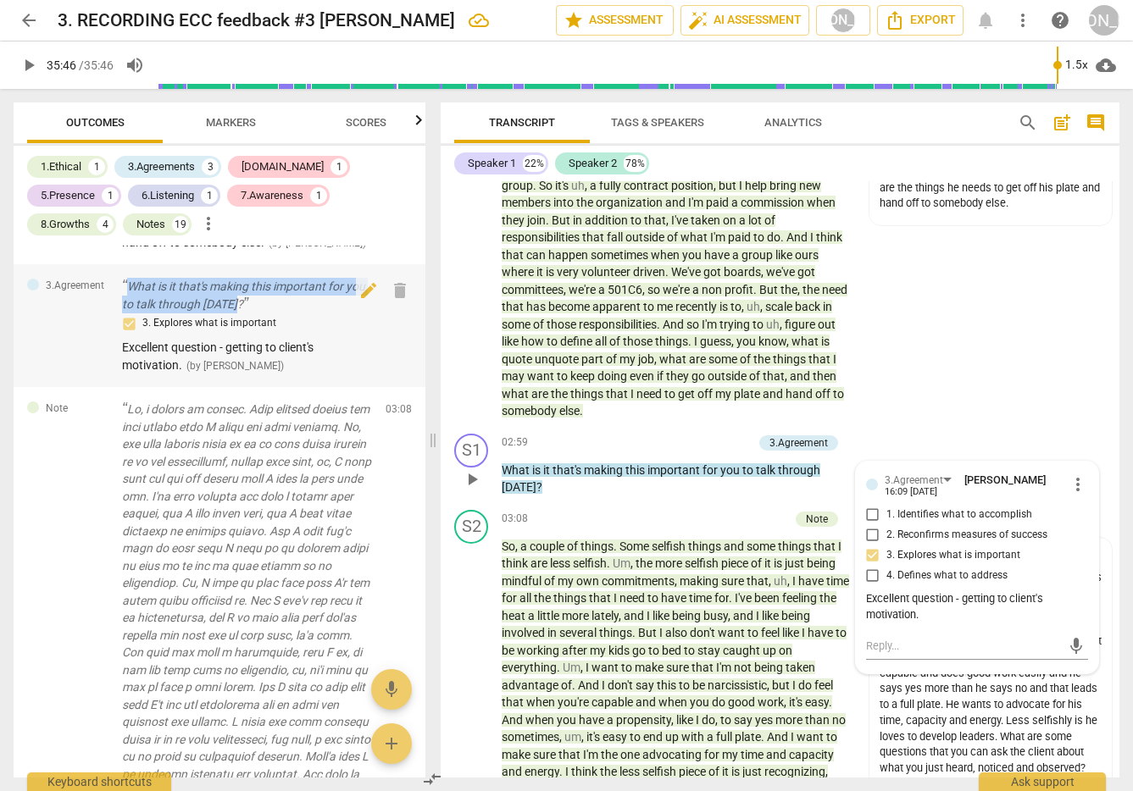
scroll to position [701, 0]
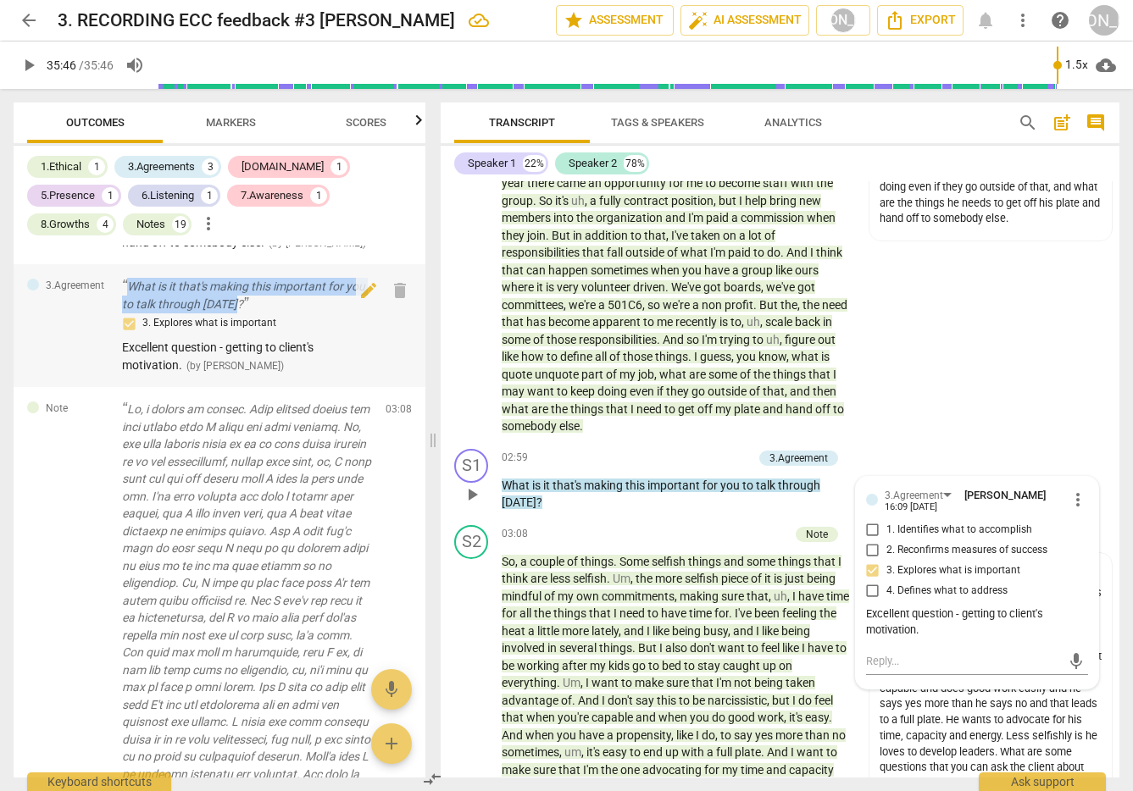
drag, startPoint x: 130, startPoint y: 316, endPoint x: 252, endPoint y: 335, distance: 122.6
click at [250, 313] on p "What is it that's making this important for you to talk through [DATE]?" at bounding box center [247, 295] width 250 height 35
copy p "What is it that's making this important for you to talk through [DATE]?"
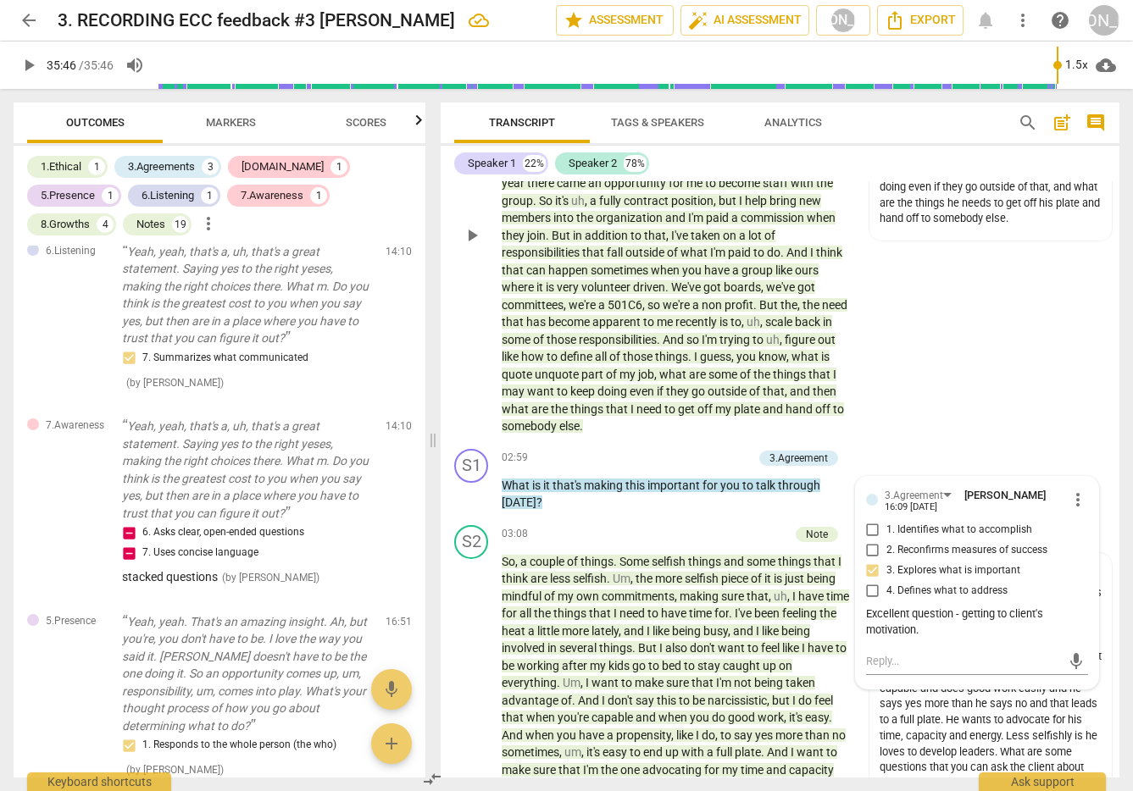
scroll to position [4914, 0]
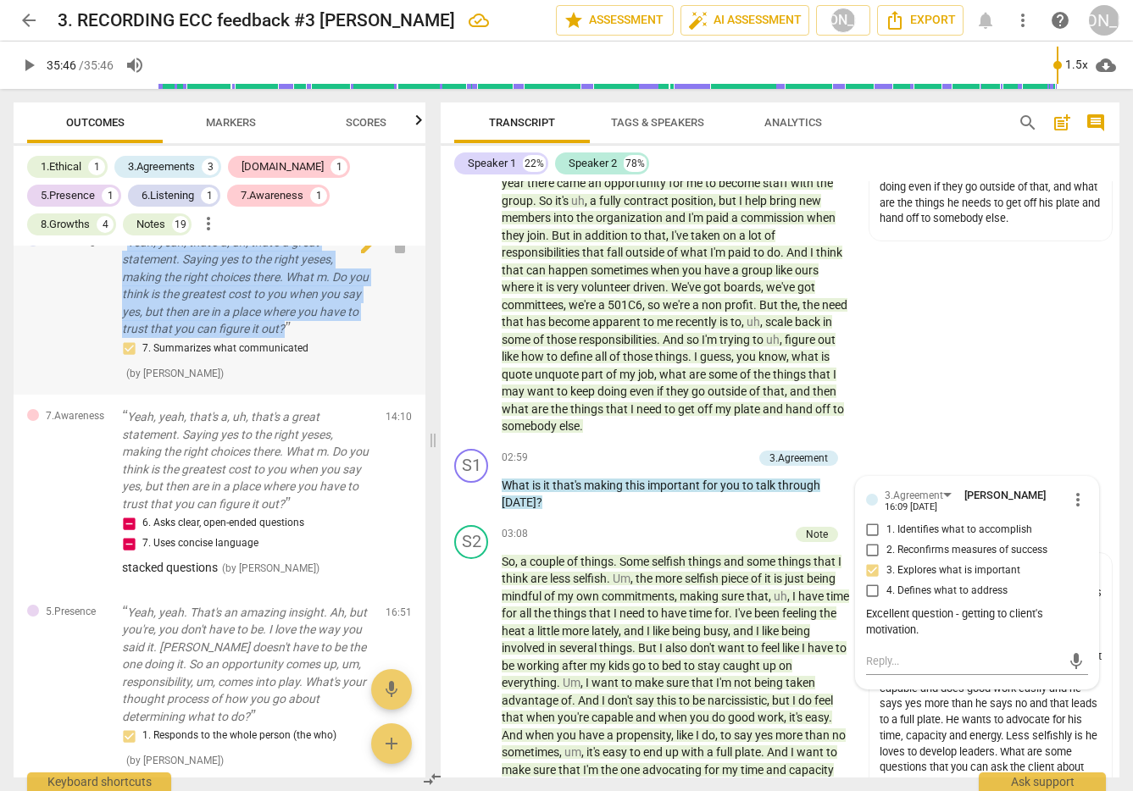
drag, startPoint x: 136, startPoint y: 341, endPoint x: 337, endPoint y: 432, distance: 221.1
click at [336, 338] on p "Yeah, yeah, that's a, uh, that's a great statement. Saying yes to the right yes…" at bounding box center [247, 286] width 250 height 104
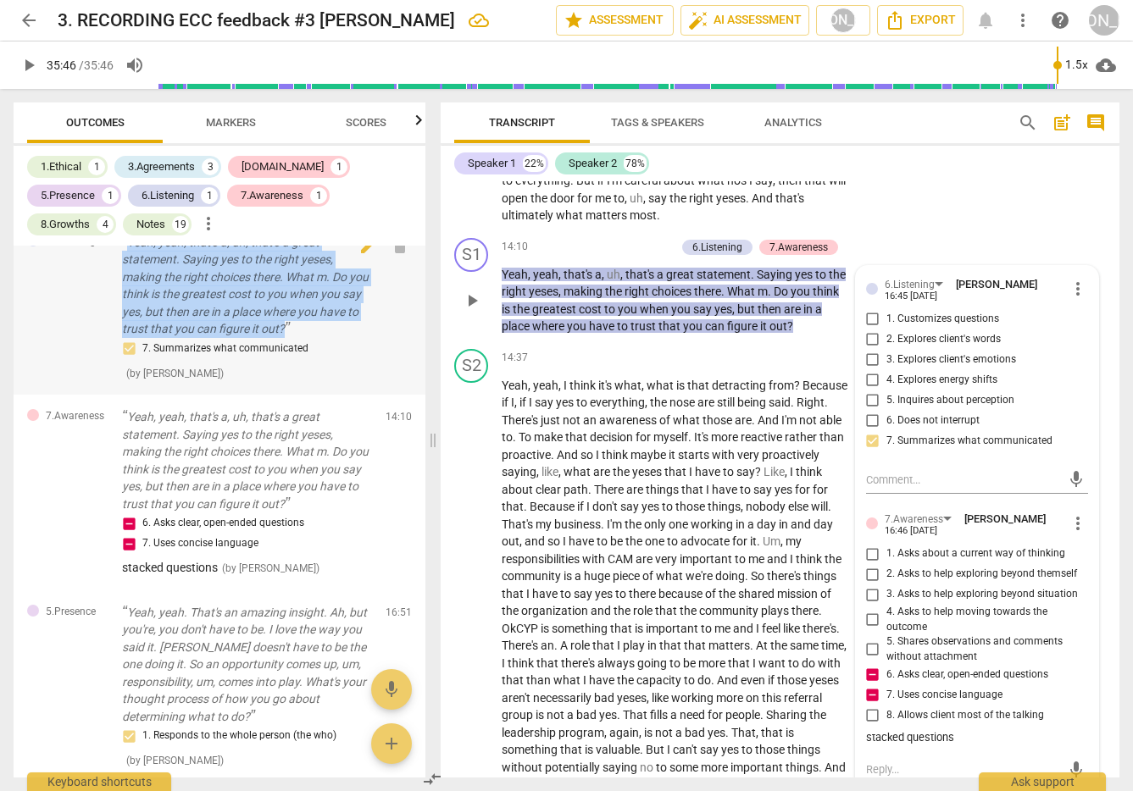
drag, startPoint x: 130, startPoint y: 341, endPoint x: 336, endPoint y: 431, distance: 225.8
click at [334, 338] on p "Yeah, yeah, that's a, uh, that's a great statement. Saying yes to the right yes…" at bounding box center [247, 286] width 250 height 104
copy p "Yeah, yeah, that's a, uh, that's a great statement. Saying yes to the right yes…"
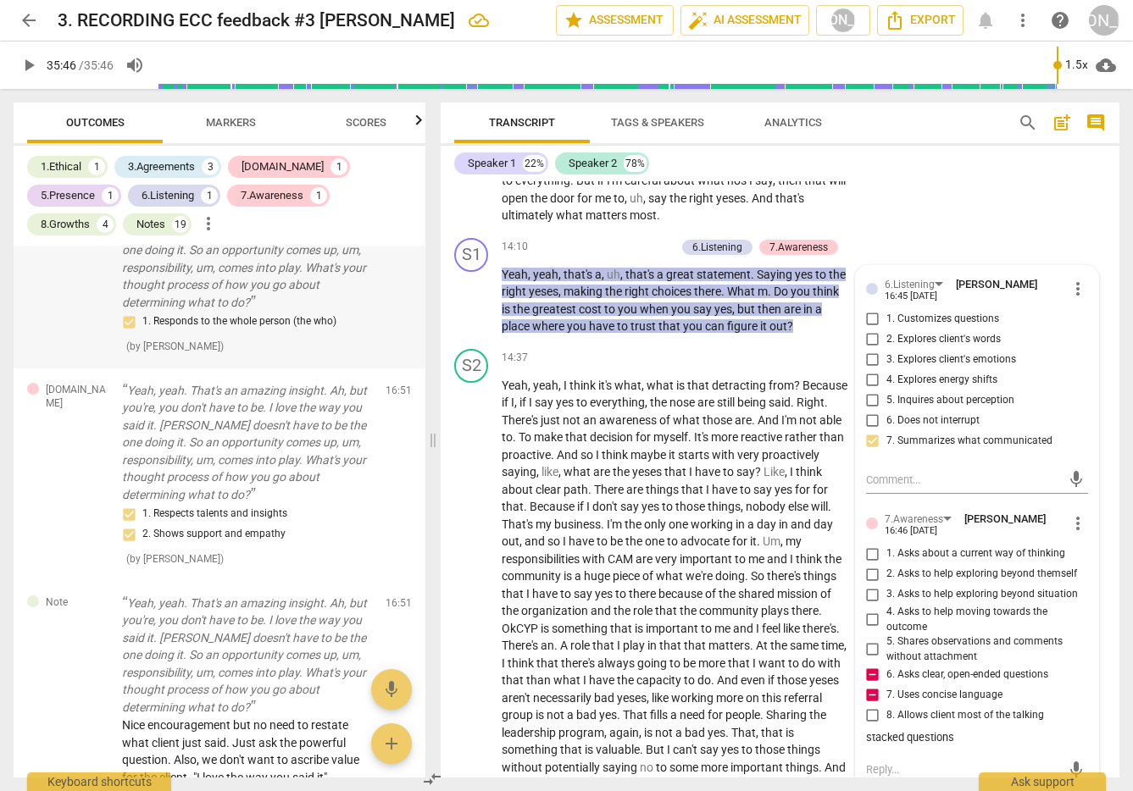
scroll to position [5334, 0]
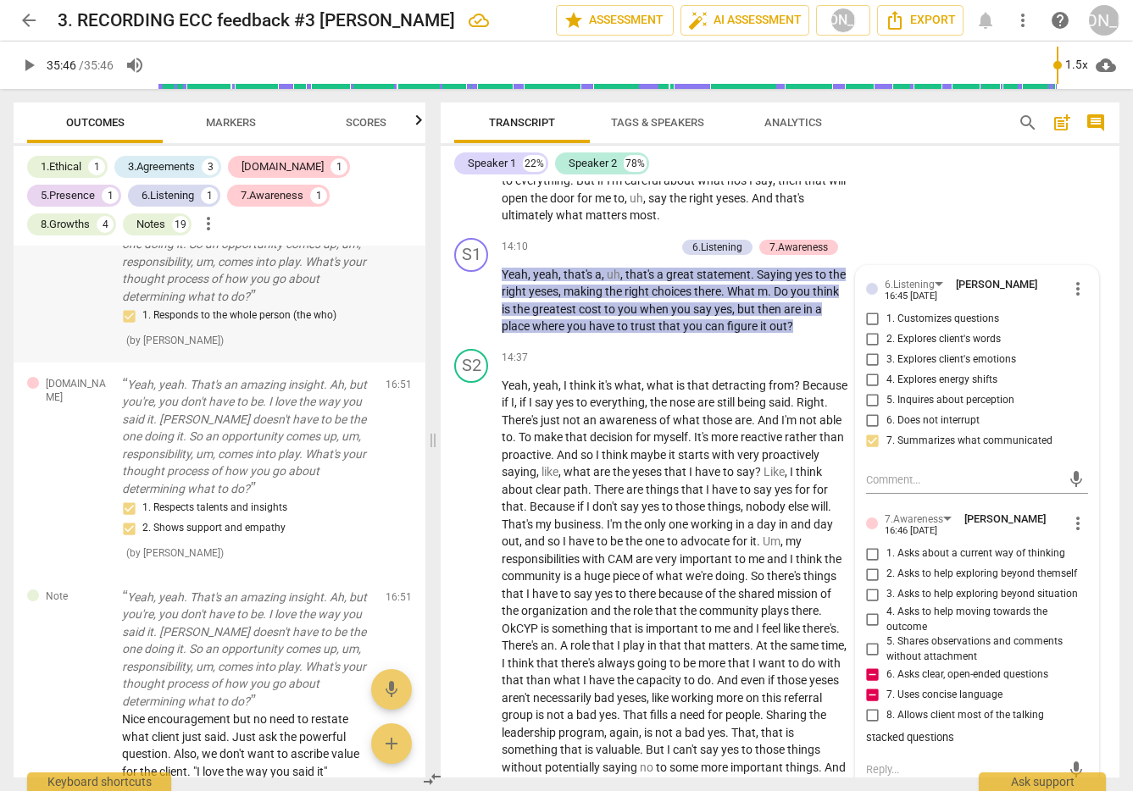
click at [255, 306] on p "Yeah, yeah. That's an amazing insight. Ah, but you're, you don't have to be. I …" at bounding box center [247, 245] width 250 height 122
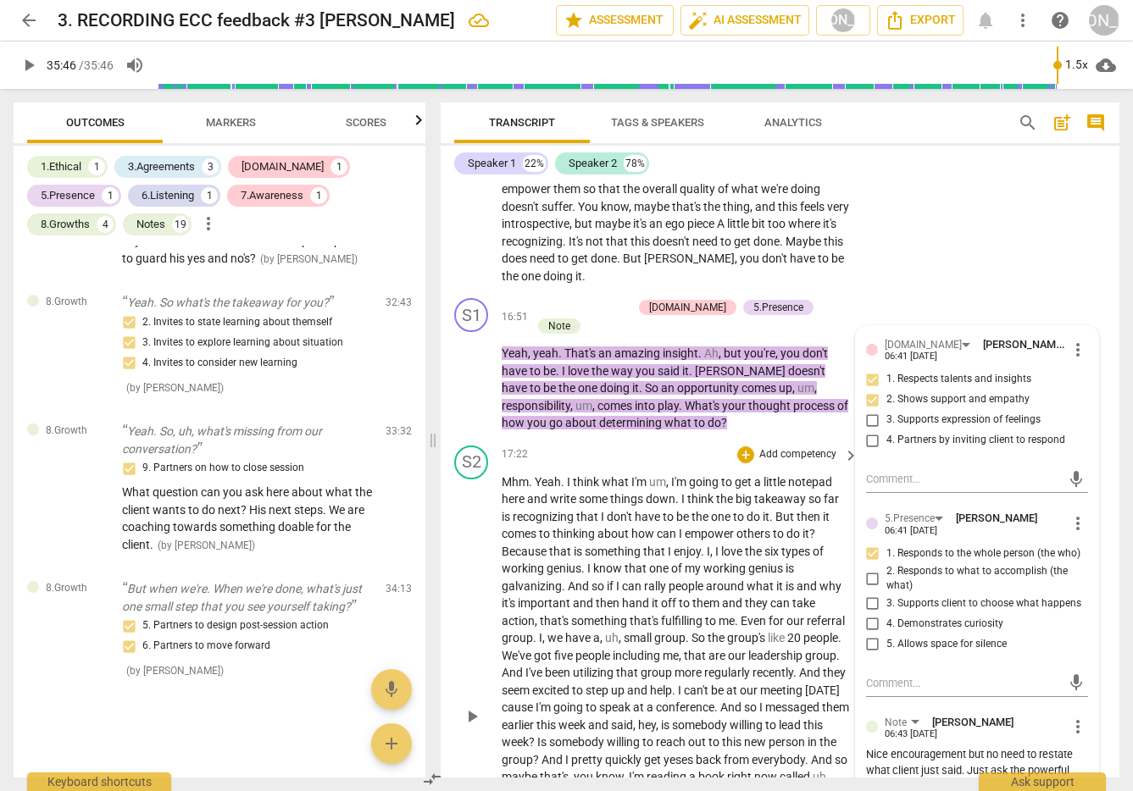
scroll to position [9081, 0]
click at [126, 312] on p "Yeah. So what's the takeaway for you?" at bounding box center [247, 303] width 250 height 18
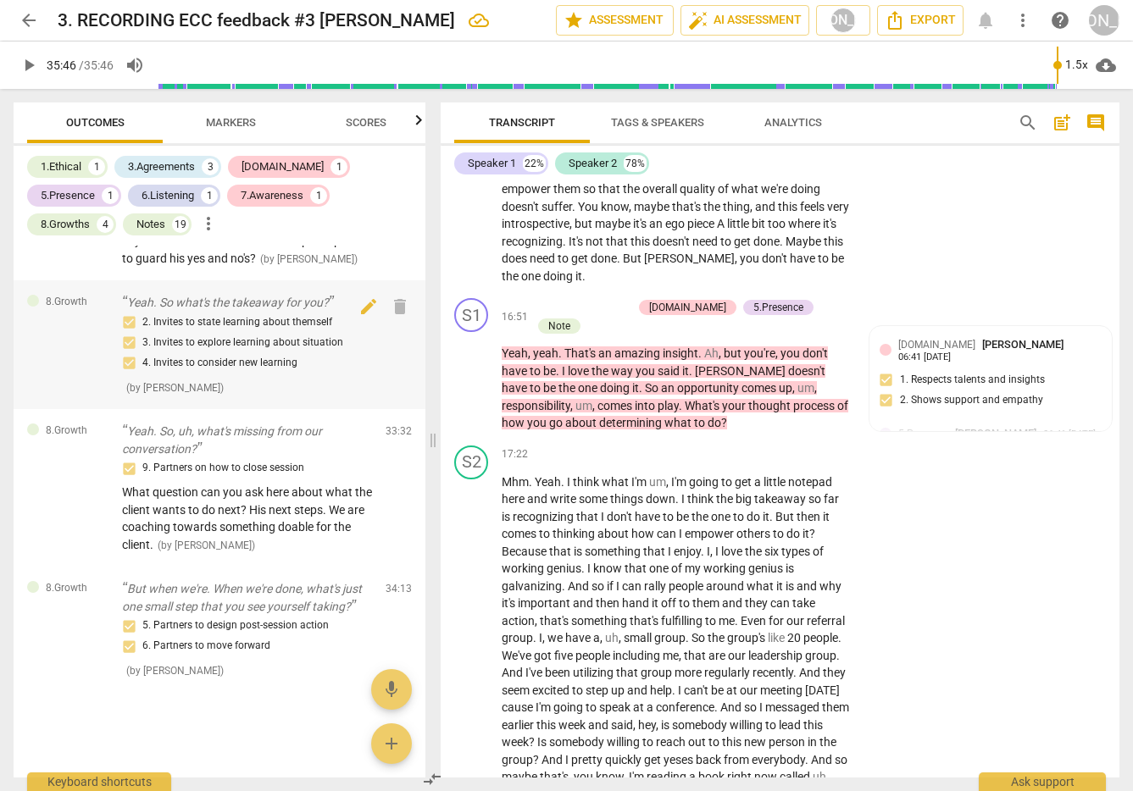
scroll to position [9469, 0]
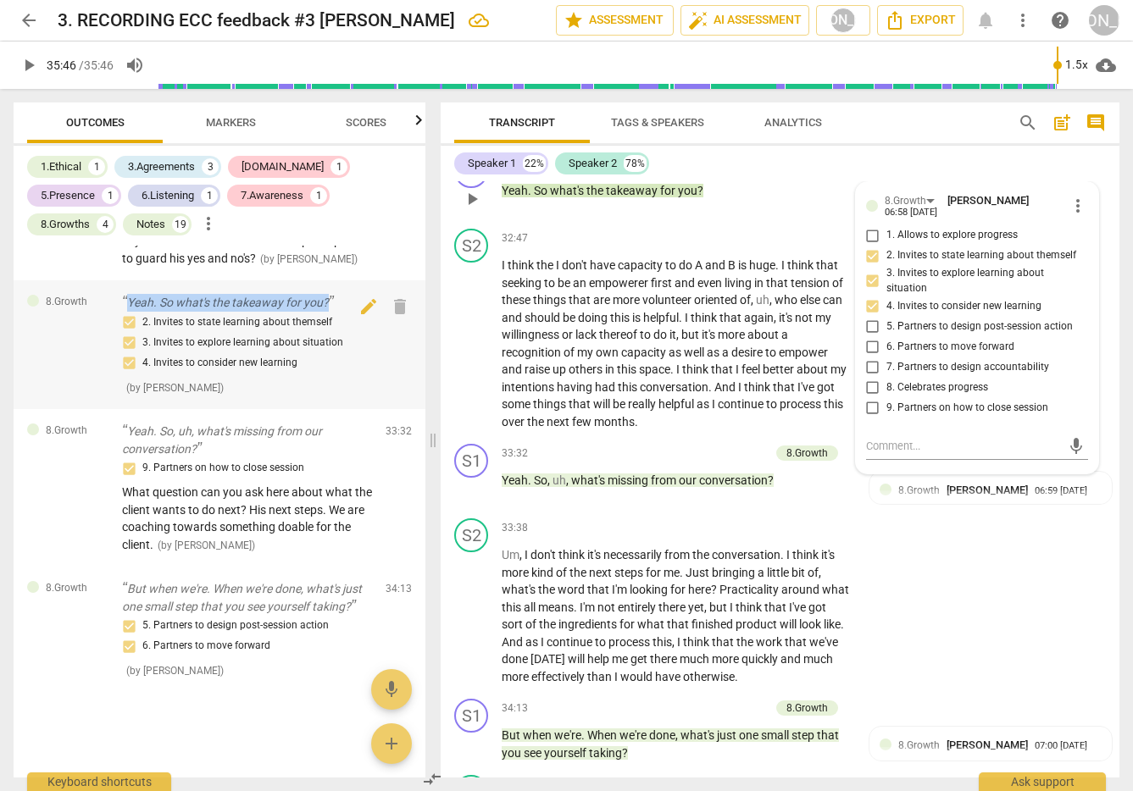
drag, startPoint x: 128, startPoint y: 361, endPoint x: 338, endPoint y: 363, distance: 210.1
click at [338, 312] on p "Yeah. So what's the takeaway for you?" at bounding box center [247, 303] width 250 height 18
copy p "Yeah. So what's the takeaway for you?"
click at [169, 163] on div "3.Agreements" at bounding box center [161, 166] width 67 height 17
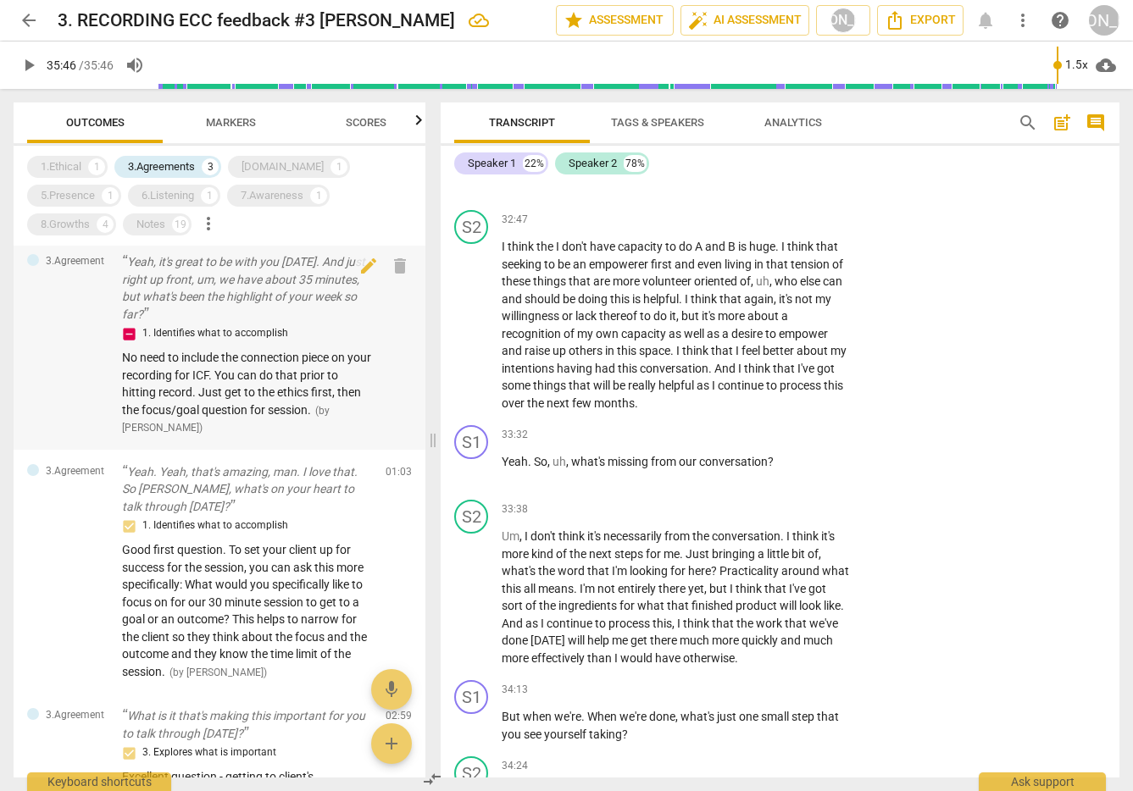
scroll to position [0, 0]
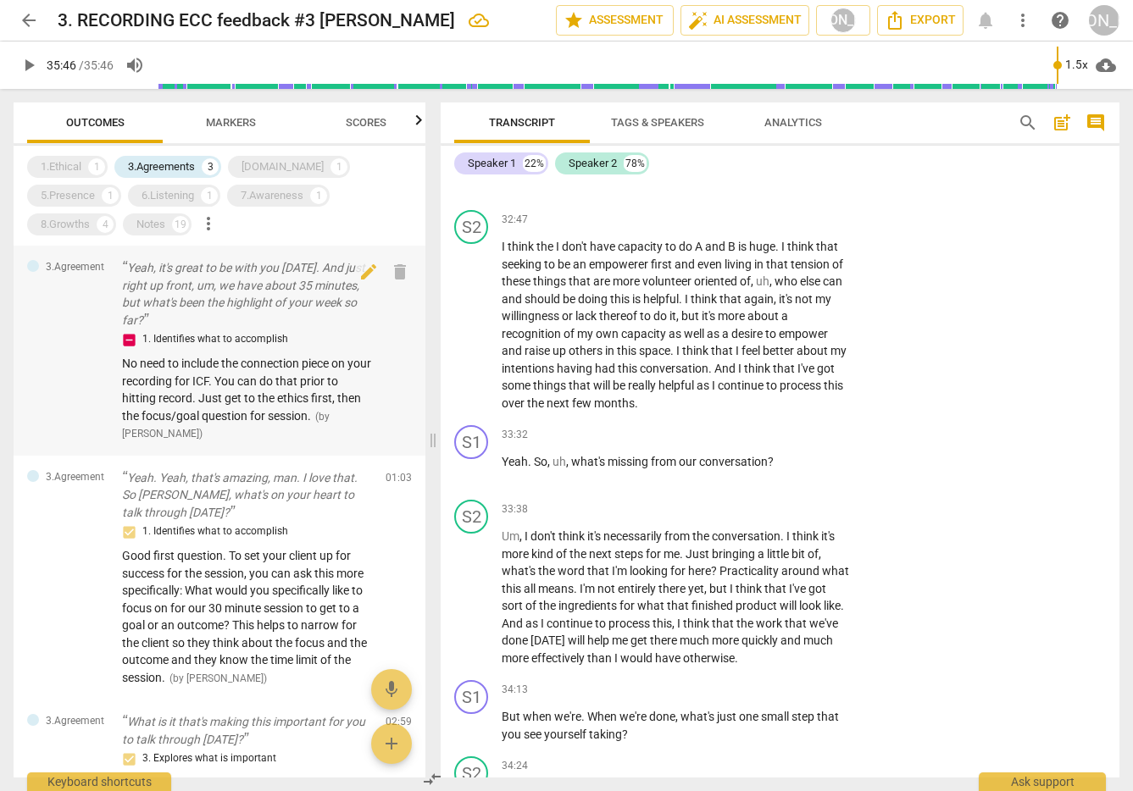
click at [124, 269] on p "Yeah, it's great to be with you [DATE]. And just right up front, um, we have ab…" at bounding box center [247, 293] width 250 height 69
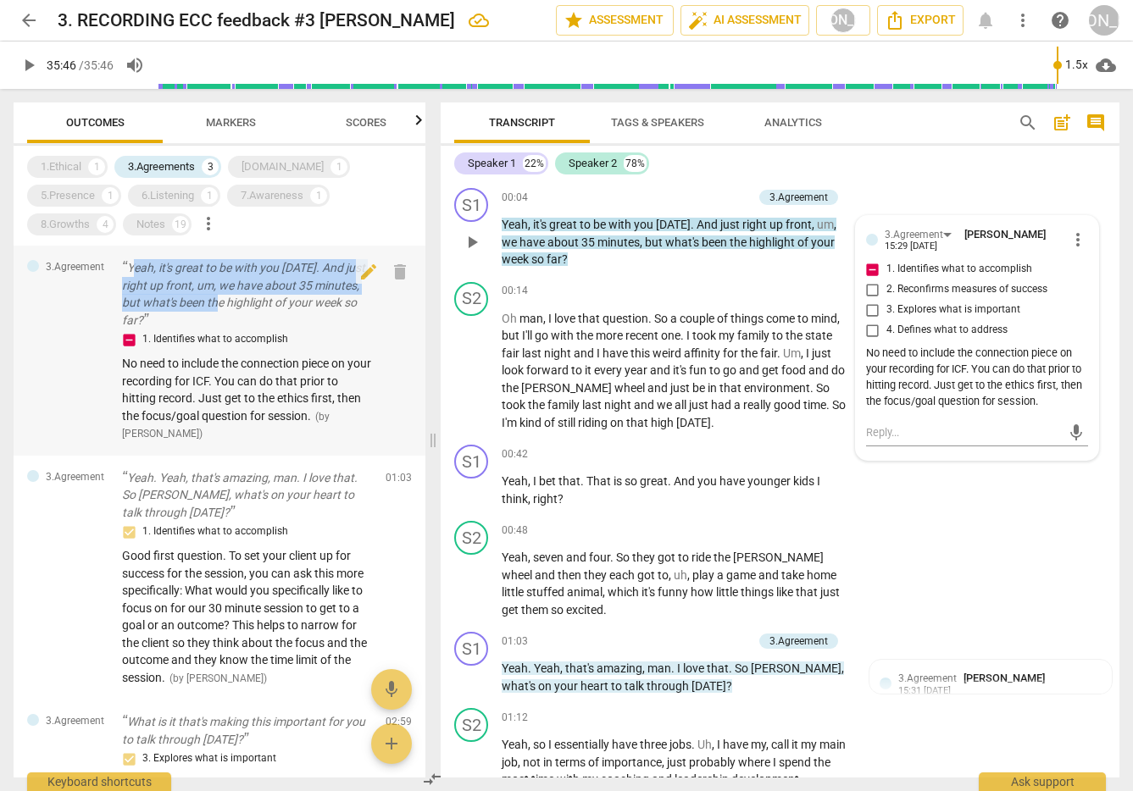
drag, startPoint x: 130, startPoint y: 260, endPoint x: 240, endPoint y: 315, distance: 122.4
click at [222, 306] on p "Yeah, it's great to be with you [DATE]. And just right up front, um, we have ab…" at bounding box center [247, 293] width 250 height 69
drag, startPoint x: 258, startPoint y: 316, endPoint x: 160, endPoint y: 280, distance: 104.0
click at [258, 316] on p "Yeah, it's great to be with you [DATE]. And just right up front, um, we have ab…" at bounding box center [247, 293] width 250 height 69
drag, startPoint x: 122, startPoint y: 257, endPoint x: 241, endPoint y: 323, distance: 136.5
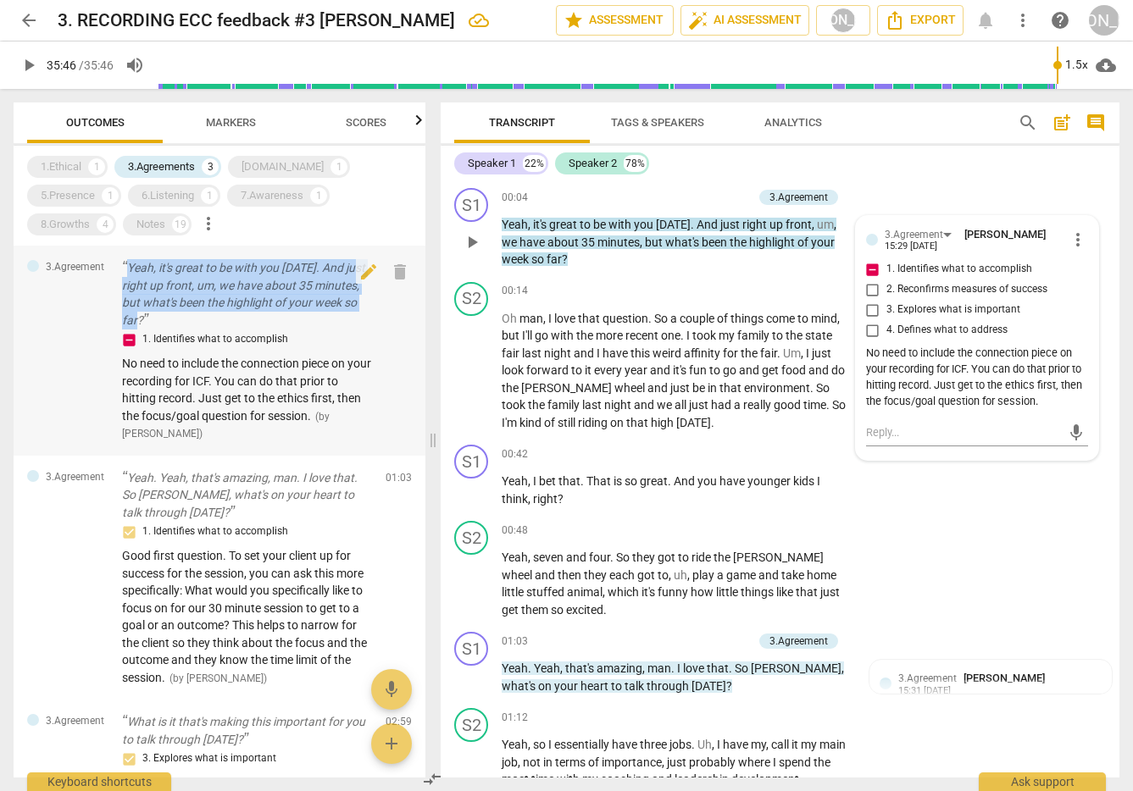
click at [241, 323] on p "Yeah, it's great to be with you [DATE]. And just right up front, um, we have ab…" at bounding box center [247, 293] width 250 height 69
copy p "Yeah, it's great to be with you [DATE]. And just right up front, um, we have ab…"
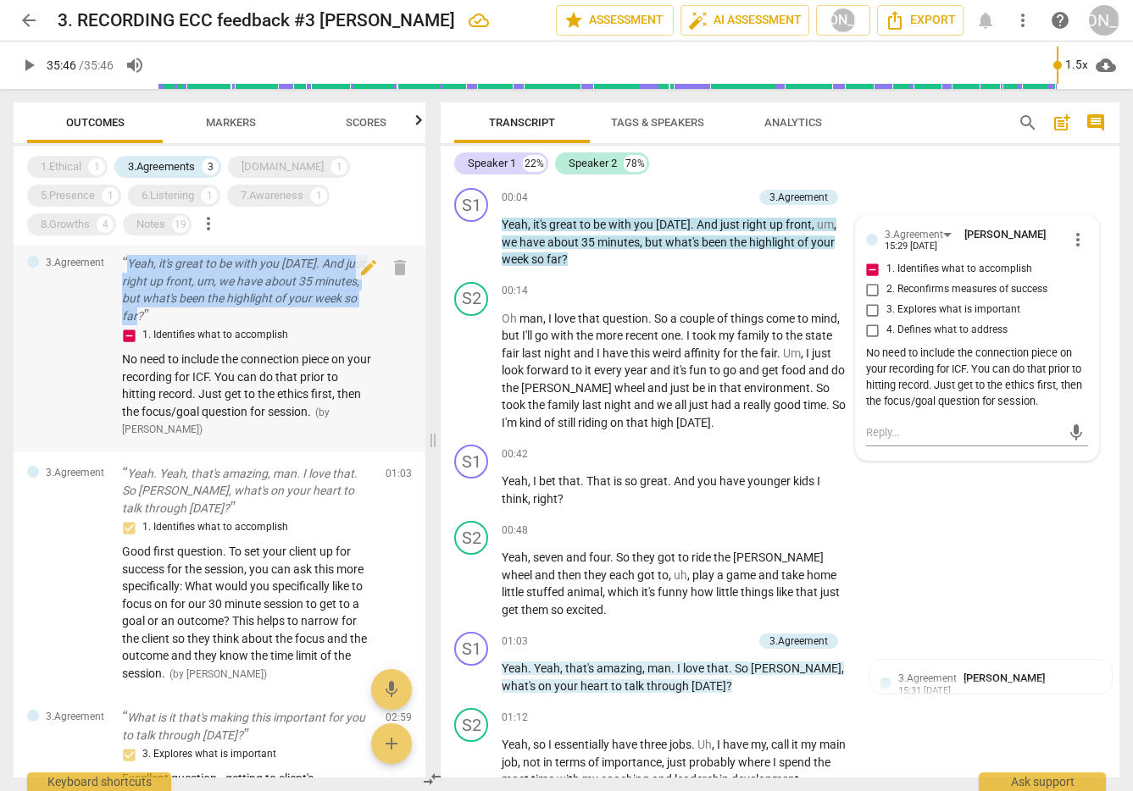
scroll to position [8, 0]
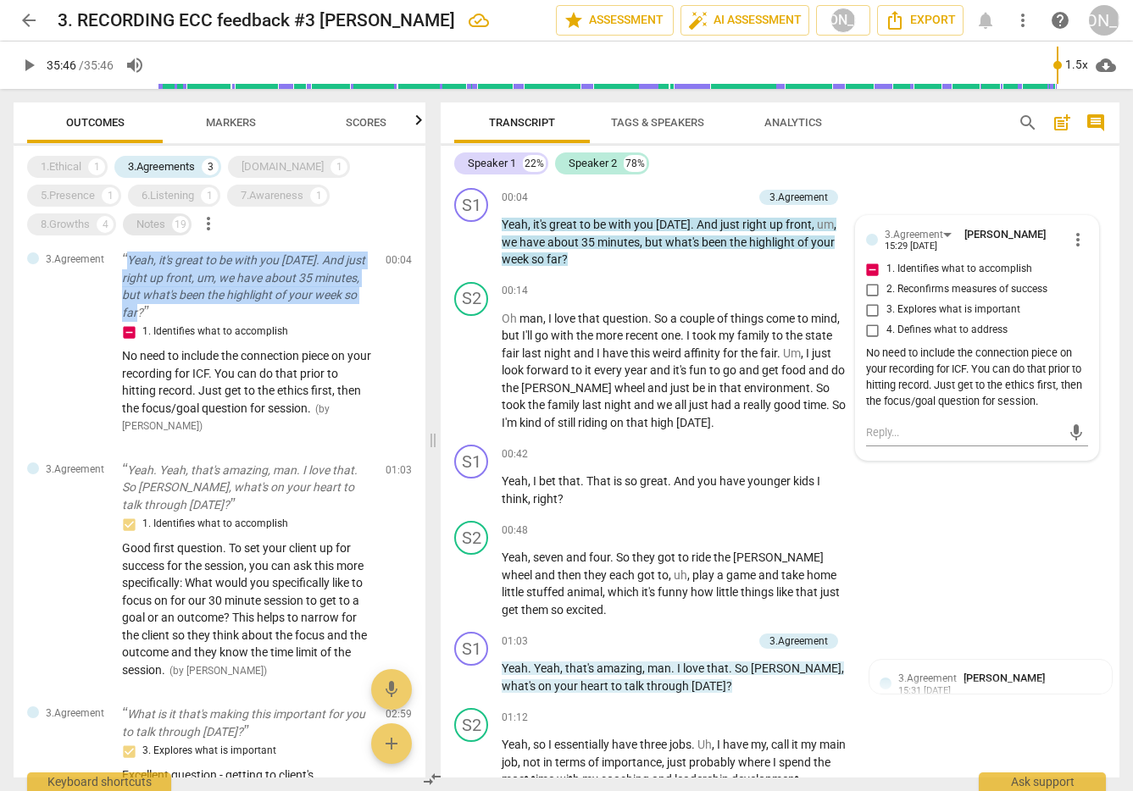
click at [165, 216] on div "Notes" at bounding box center [150, 224] width 29 height 17
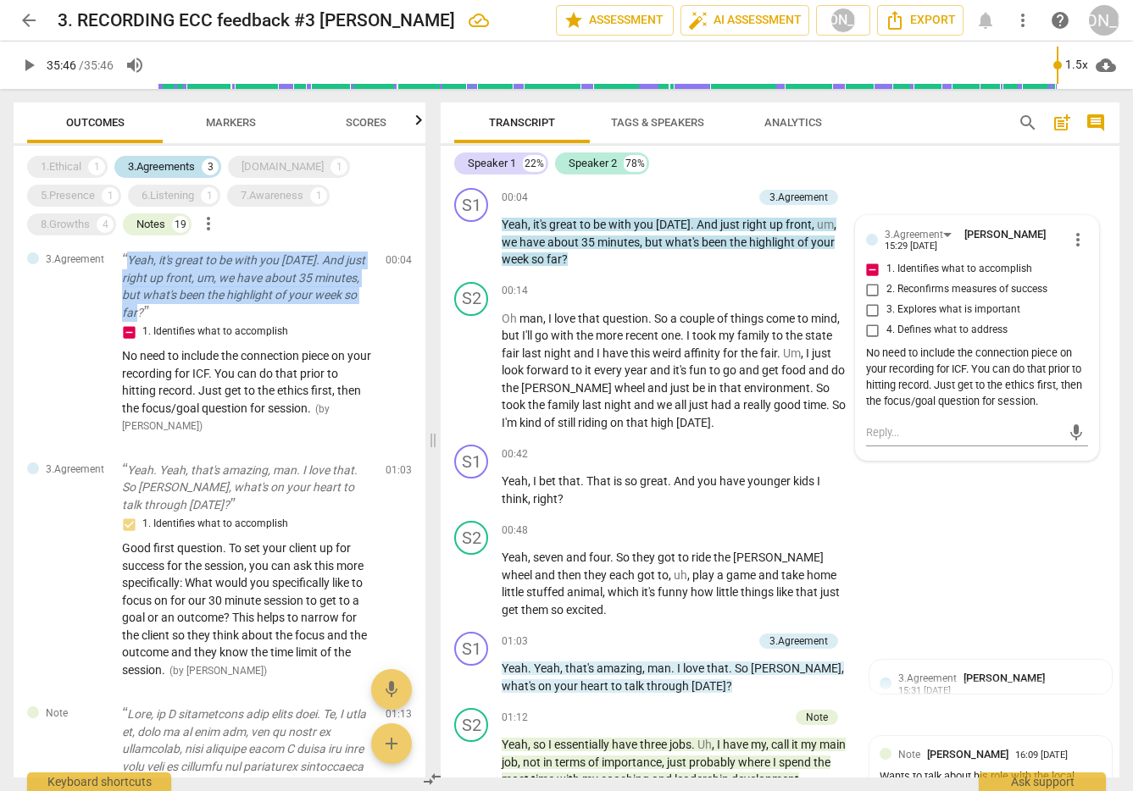
click at [180, 165] on div "3.Agreements" at bounding box center [161, 166] width 67 height 17
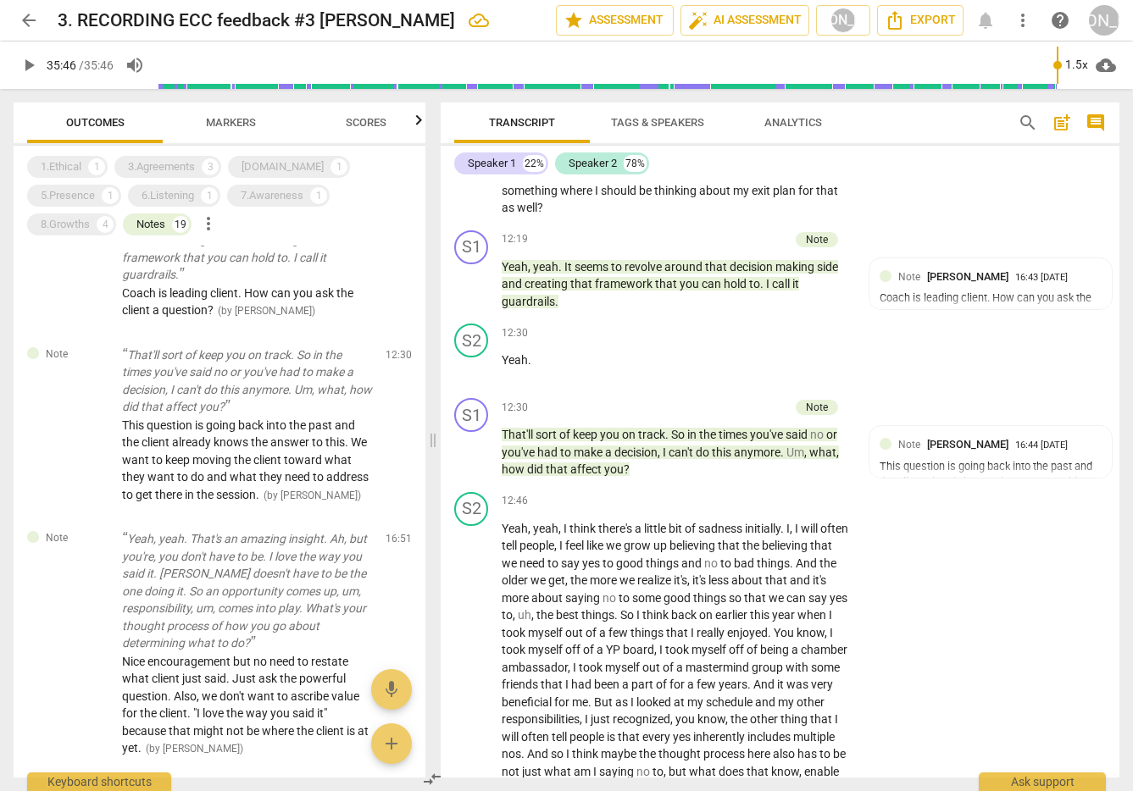
scroll to position [3646, 0]
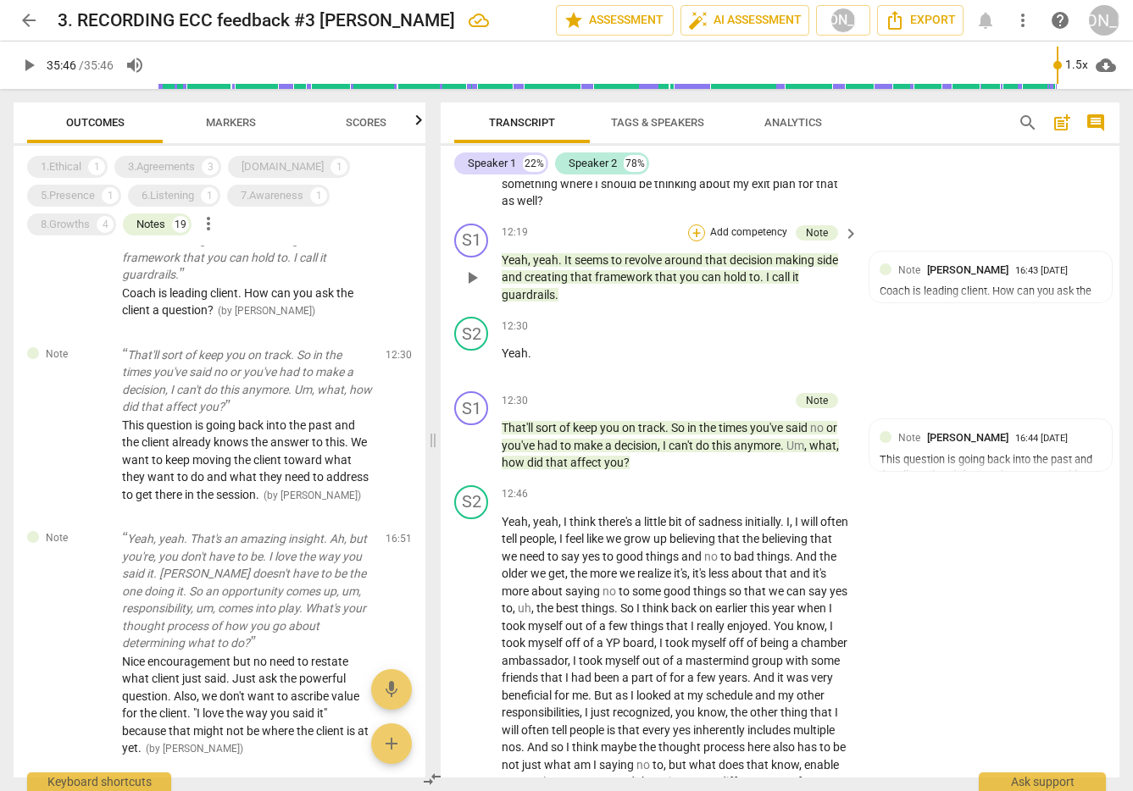
click at [694, 226] on div "+" at bounding box center [696, 233] width 17 height 17
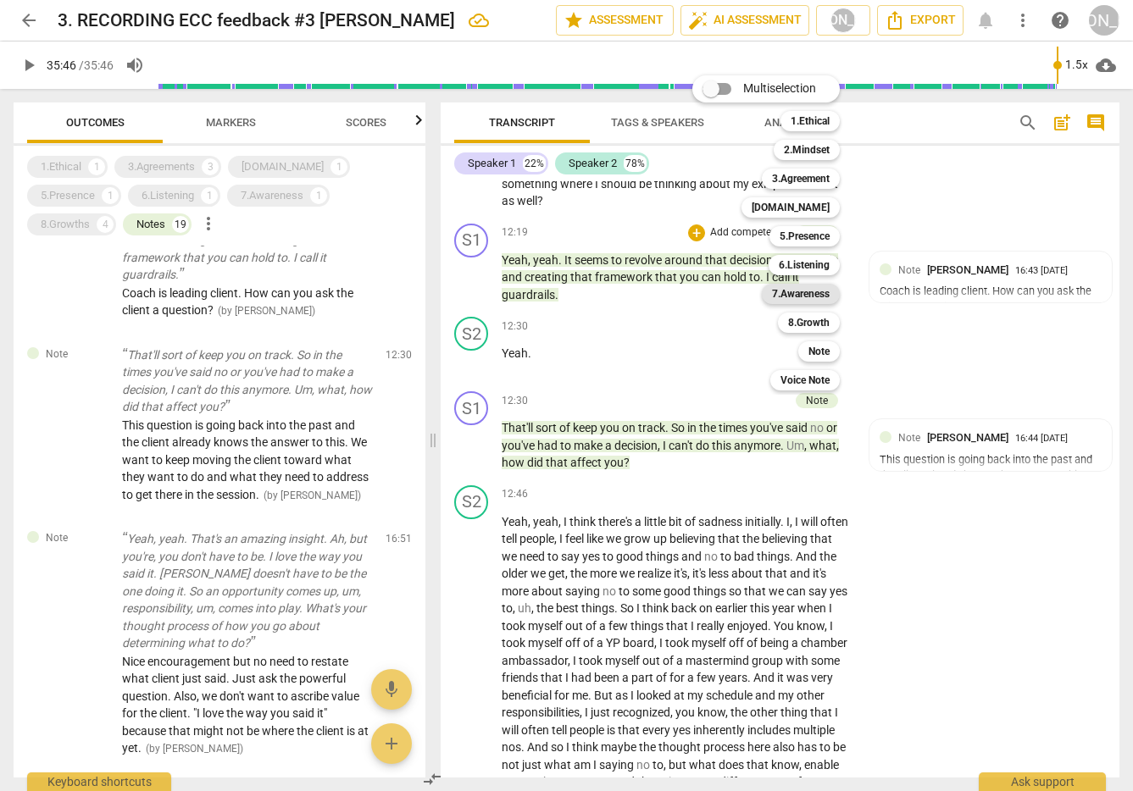
click at [814, 291] on b "7.Awareness" at bounding box center [801, 294] width 58 height 20
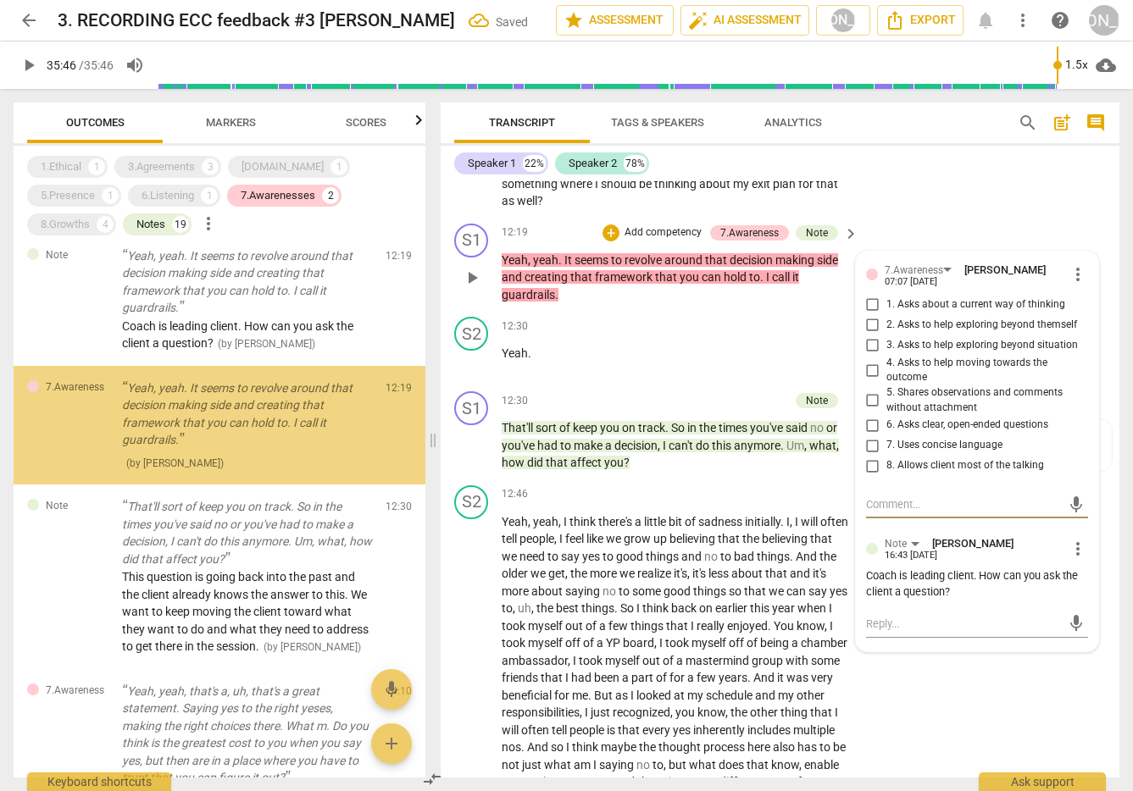
scroll to position [3761, 0]
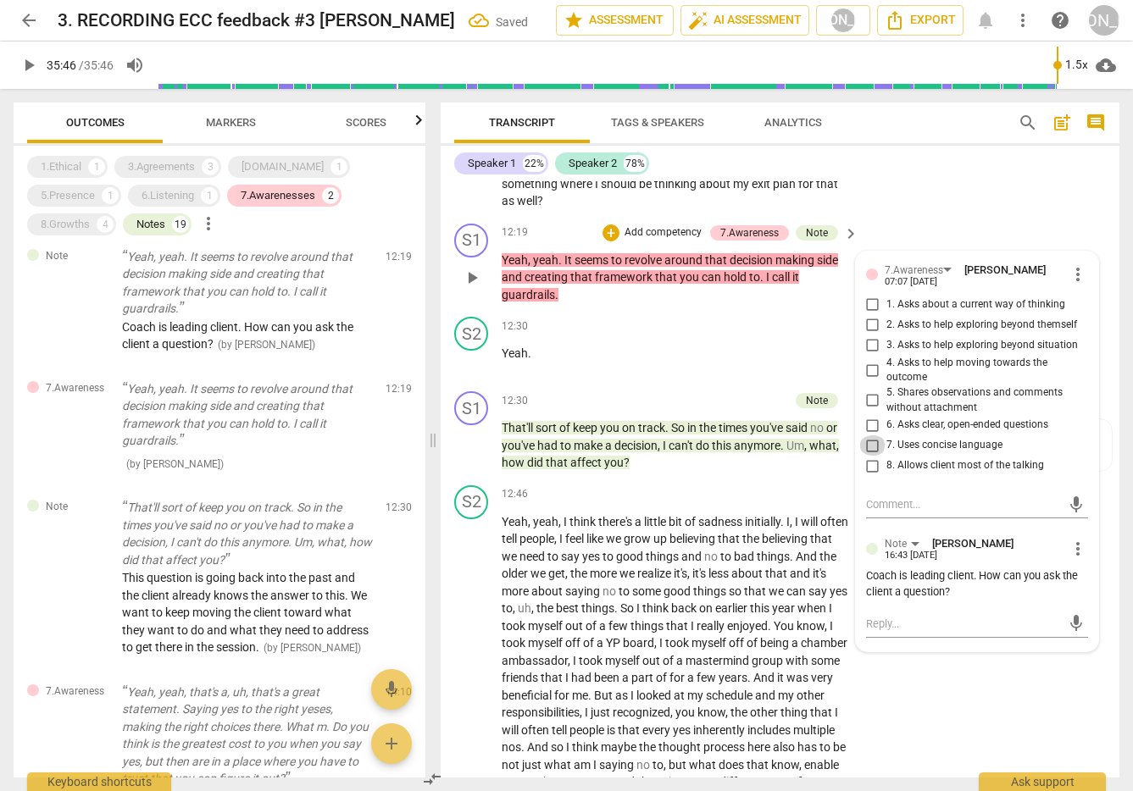
click at [866, 443] on input "7. Uses concise language" at bounding box center [872, 446] width 27 height 20
click at [867, 443] on input "7. Uses concise language" at bounding box center [872, 446] width 27 height 20
click at [867, 419] on input "6. Asks clear, open-ended questions" at bounding box center [872, 425] width 27 height 20
click at [867, 420] on input "6. Asks clear, open-ended questions" at bounding box center [872, 425] width 27 height 20
click at [882, 503] on textarea at bounding box center [963, 505] width 195 height 16
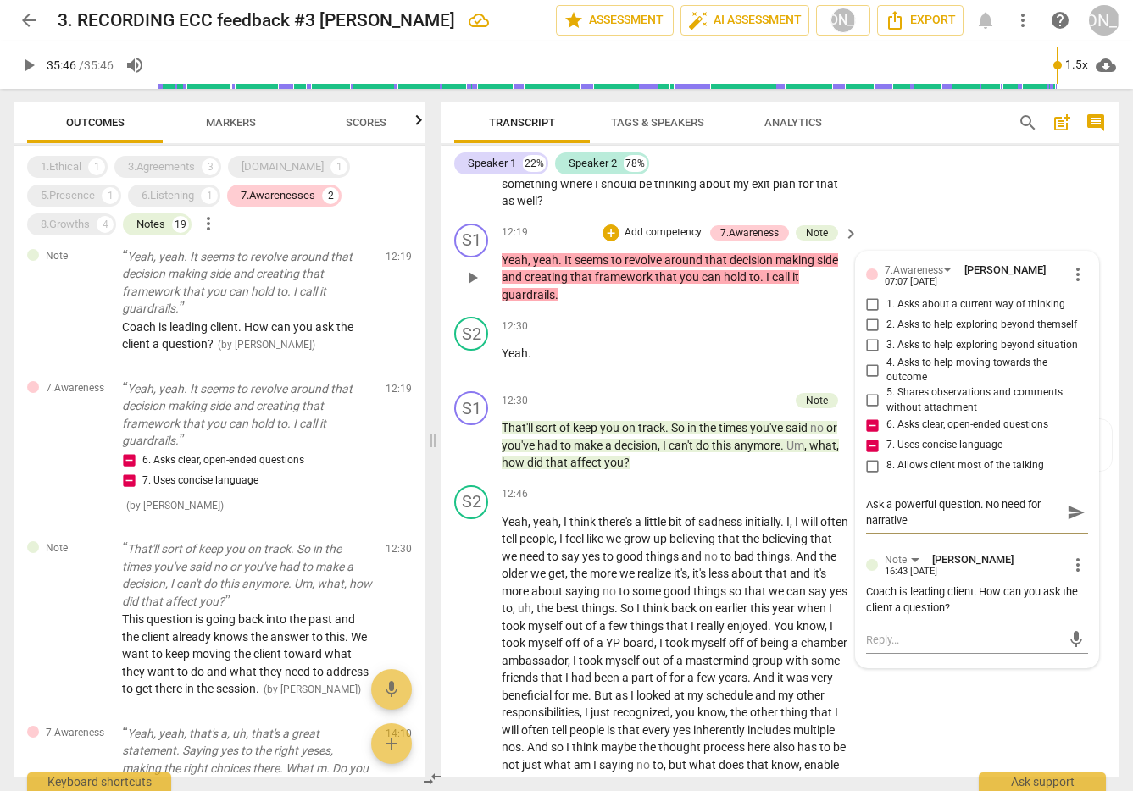
scroll to position [0, 0]
click at [1069, 512] on span "send" at bounding box center [1076, 512] width 19 height 19
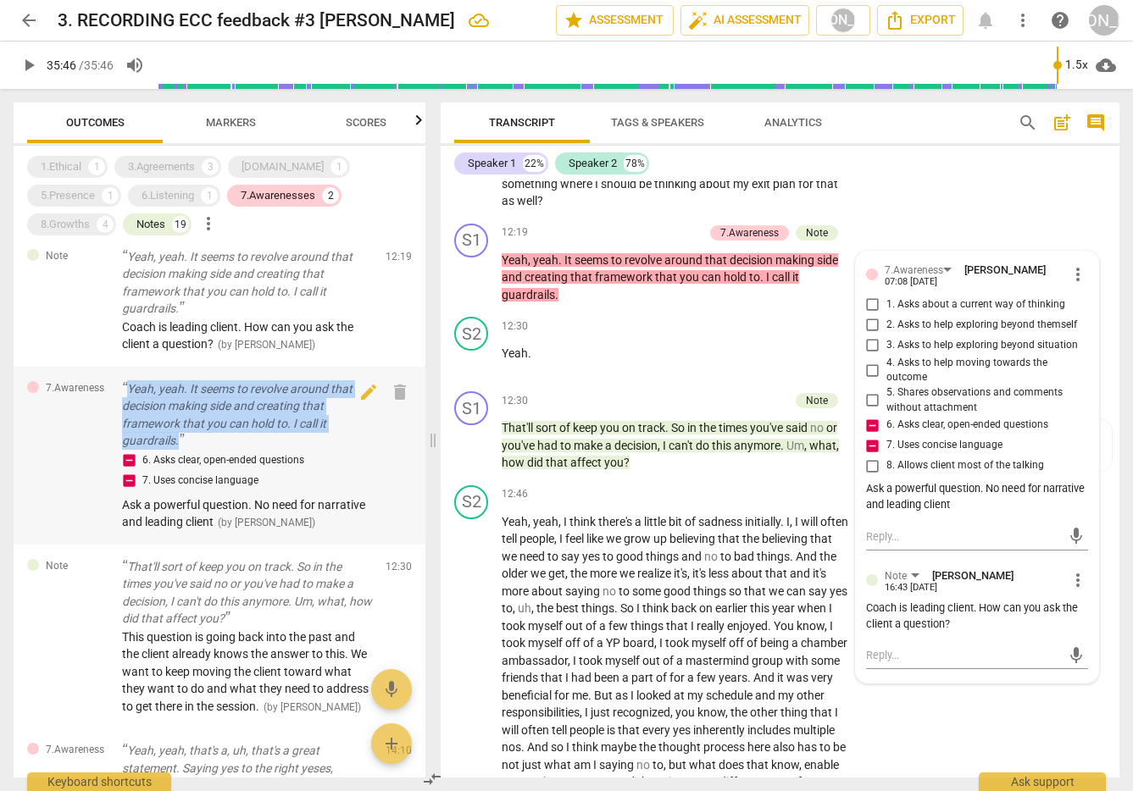
drag, startPoint x: 130, startPoint y: 465, endPoint x: 197, endPoint y: 526, distance: 90.6
click at [197, 450] on p "Yeah, yeah. It seems to revolve around that decision making side and creating t…" at bounding box center [247, 414] width 250 height 69
copy p "Yeah, yeah. It seems to revolve around that decision making side and creating t…"
click at [25, 16] on span "arrow_back" at bounding box center [29, 20] width 20 height 20
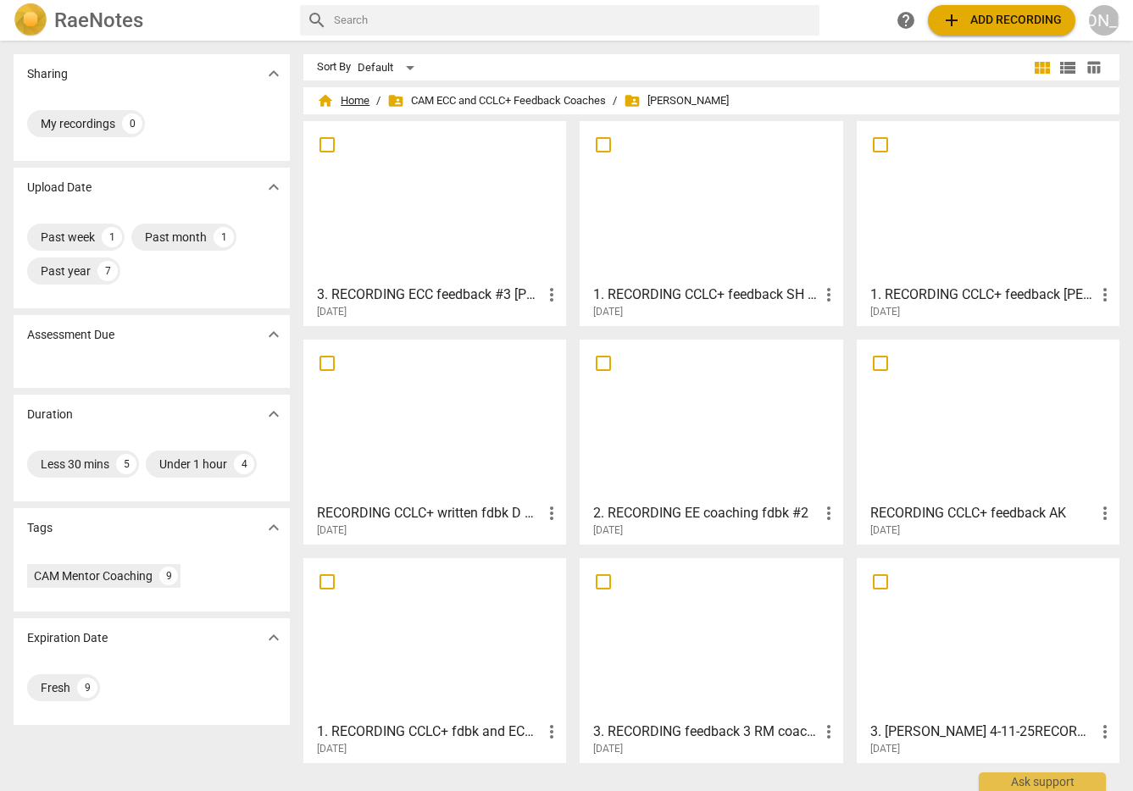
click at [352, 97] on span "home Home" at bounding box center [343, 100] width 53 height 17
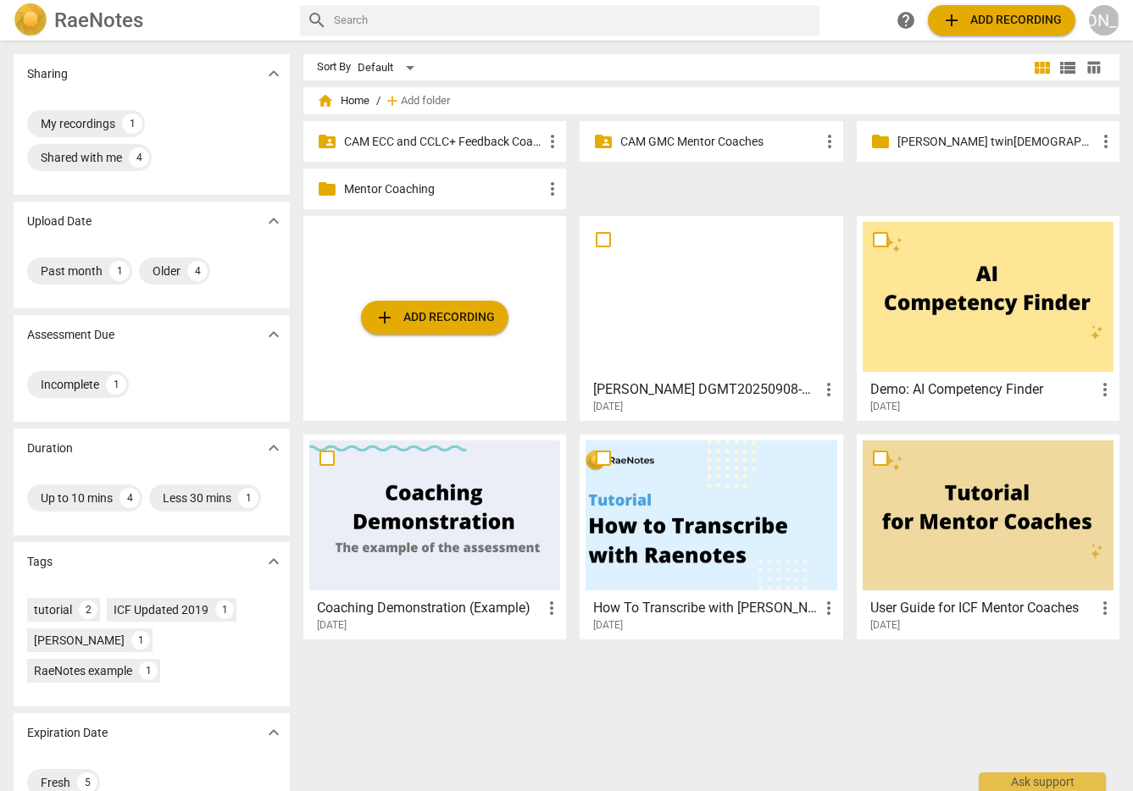
click at [660, 136] on p "CAM GMC Mentor Coaches" at bounding box center [719, 142] width 198 height 18
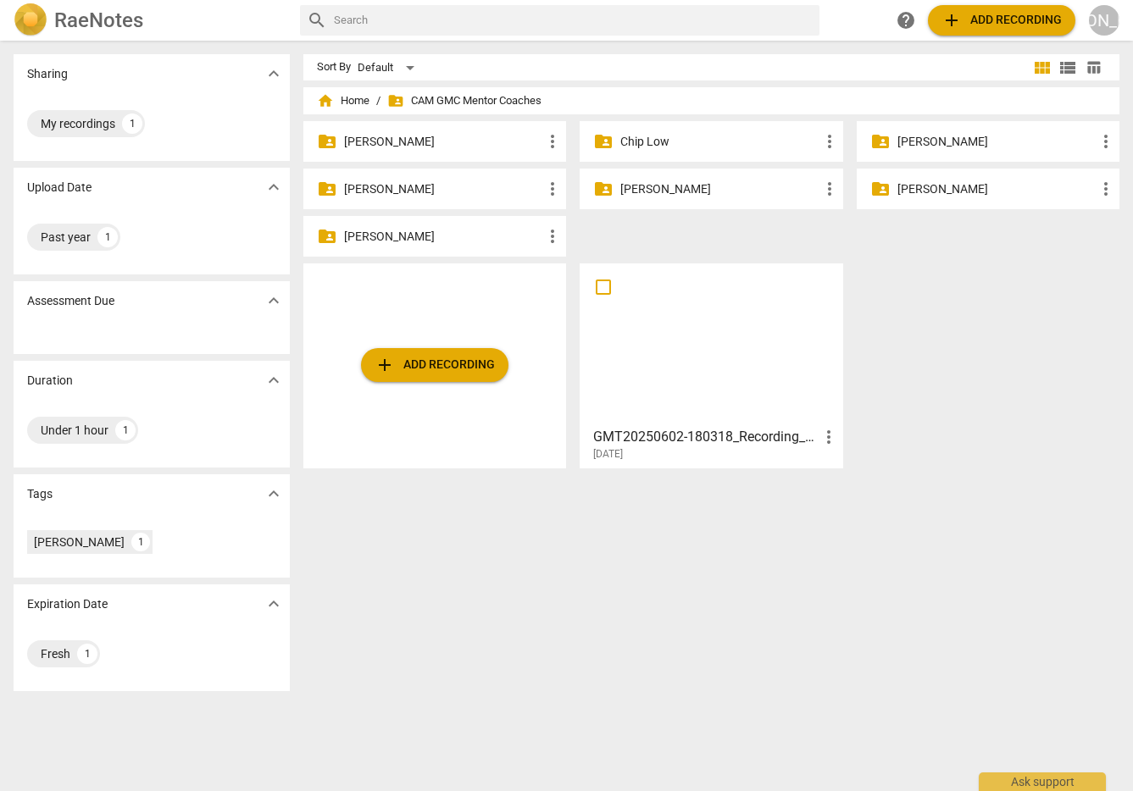
click at [656, 187] on p "[PERSON_NAME]" at bounding box center [719, 189] width 198 height 18
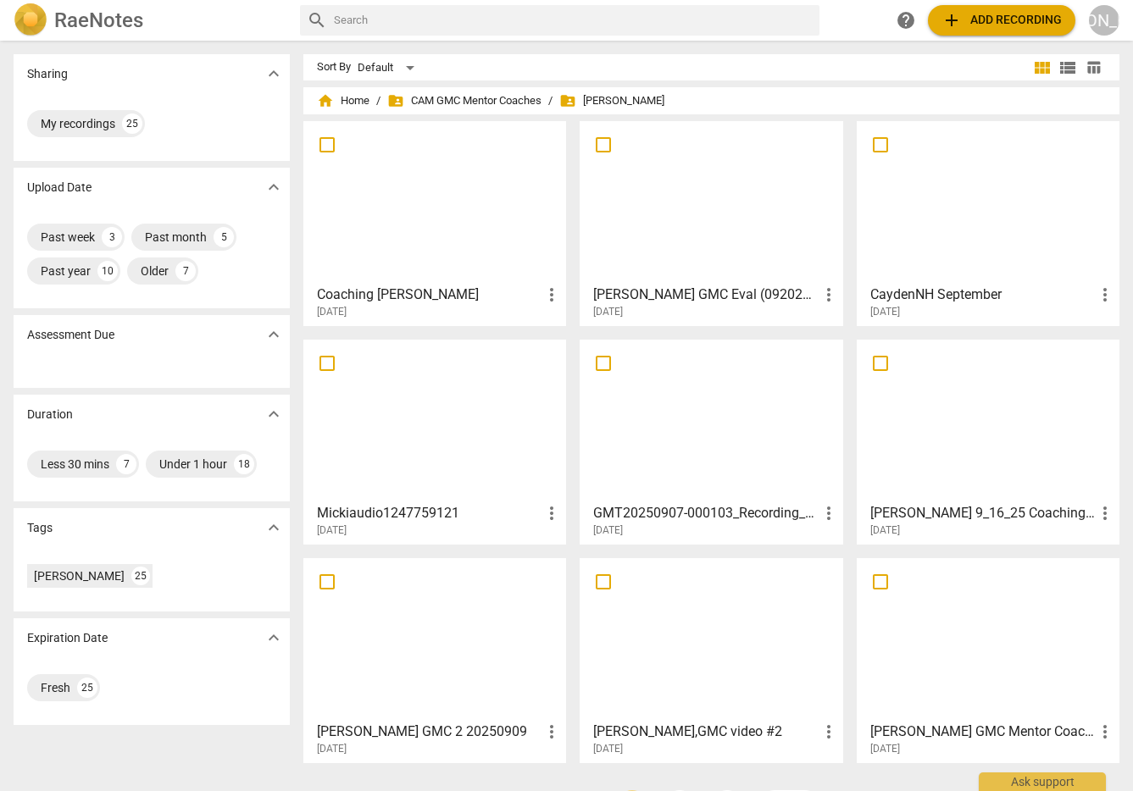
click at [446, 207] on div at bounding box center [434, 202] width 251 height 150
